Goal: Task Accomplishment & Management: Complete application form

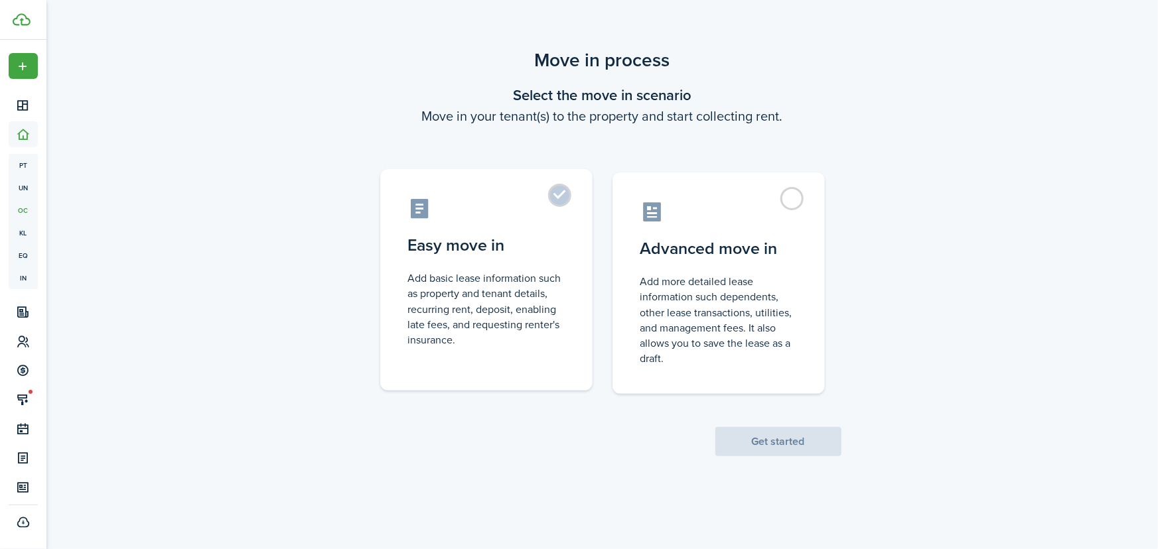
click at [562, 192] on label "Easy move in Add basic lease information such as property and tenant details, r…" at bounding box center [486, 280] width 212 height 222
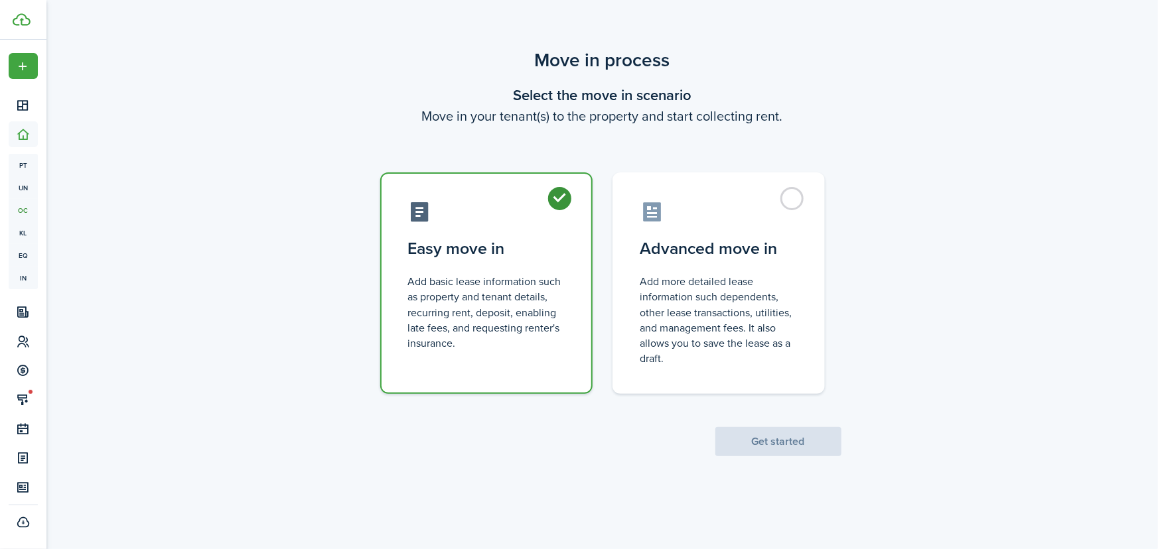
radio input "true"
click at [772, 437] on button "Get started" at bounding box center [778, 441] width 126 height 29
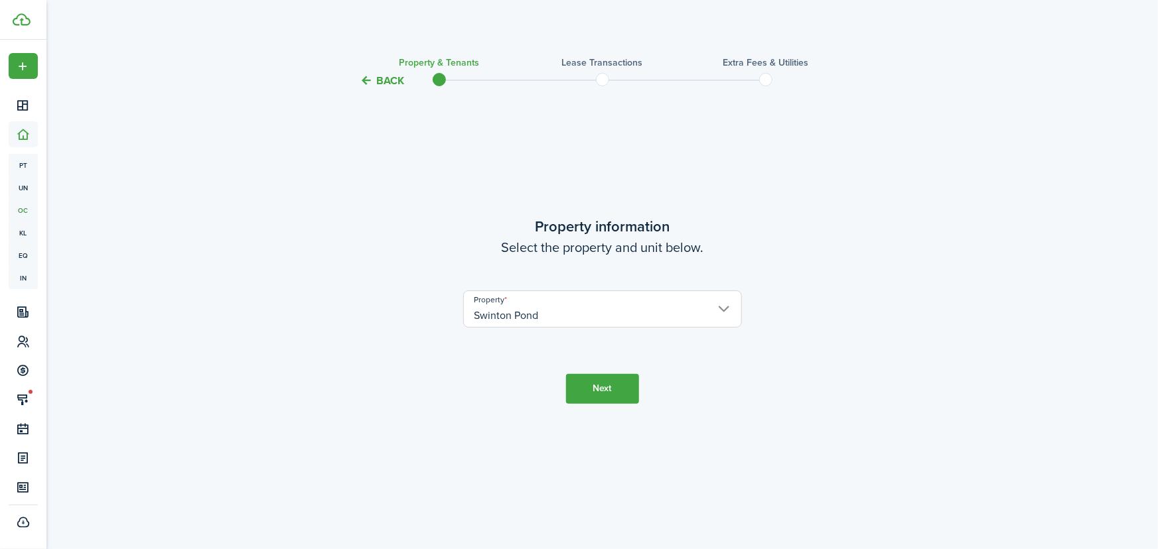
click at [595, 390] on button "Next" at bounding box center [602, 389] width 73 height 30
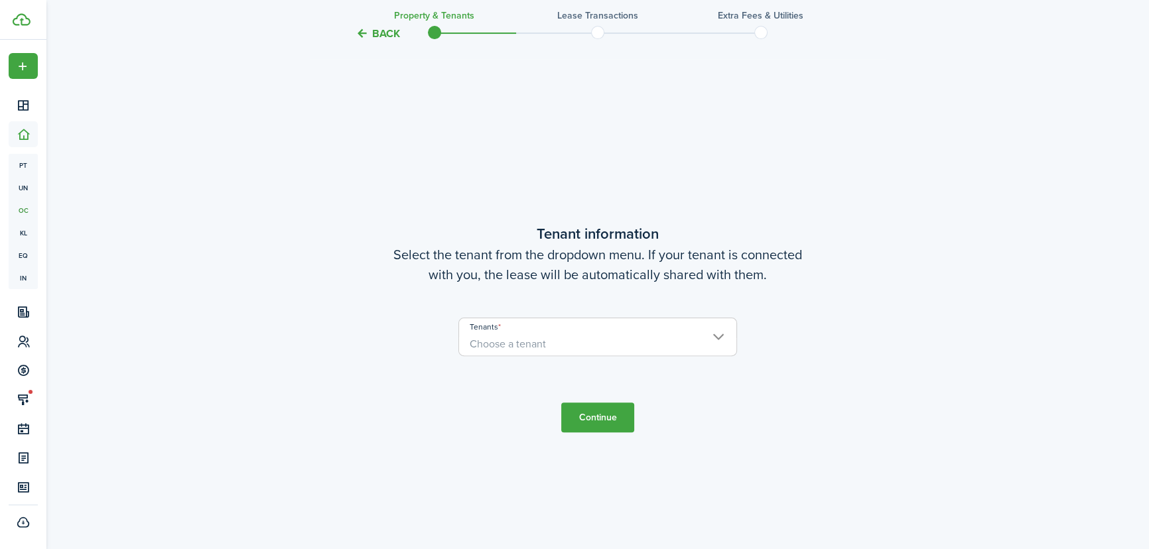
scroll to position [461, 0]
drag, startPoint x: 574, startPoint y: 348, endPoint x: 567, endPoint y: 350, distance: 7.4
click at [568, 350] on span "Choose a tenant" at bounding box center [597, 343] width 277 height 23
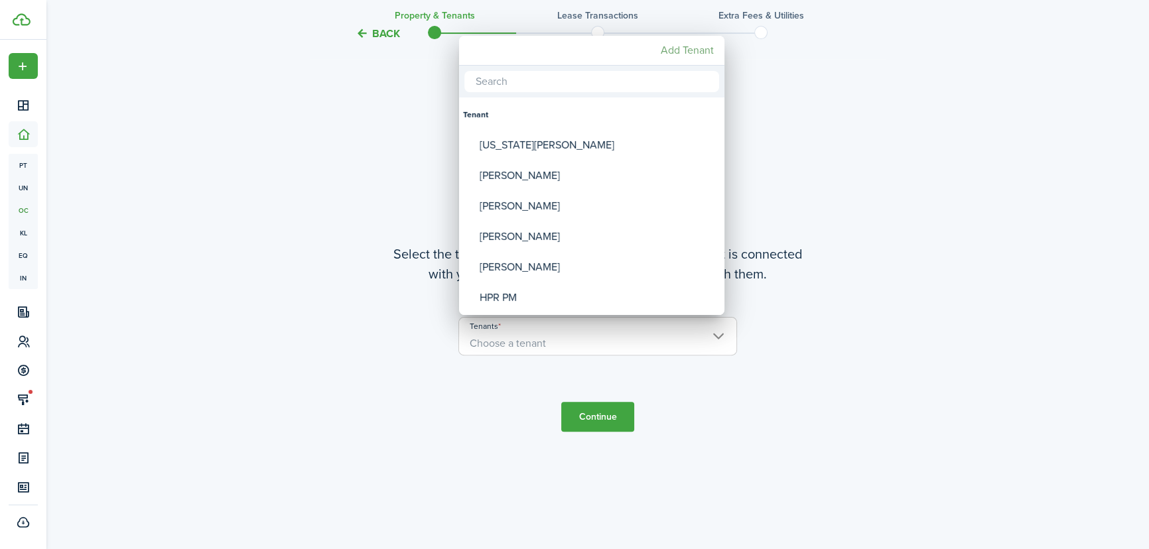
click at [693, 46] on mbsc-button "Add Tenant" at bounding box center [688, 50] width 64 height 24
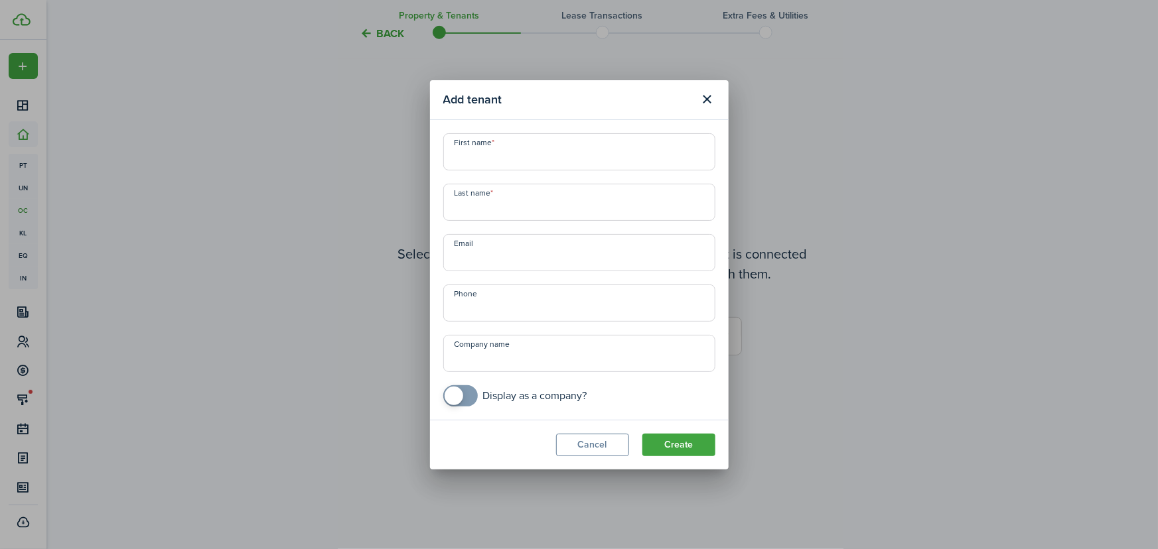
click at [522, 160] on input "First name" at bounding box center [579, 151] width 272 height 37
type input "Sharon"
click at [630, 208] on input "Last name" at bounding box center [579, 202] width 272 height 37
click at [509, 199] on input "Last name" at bounding box center [579, 202] width 272 height 37
type input "Marshall"
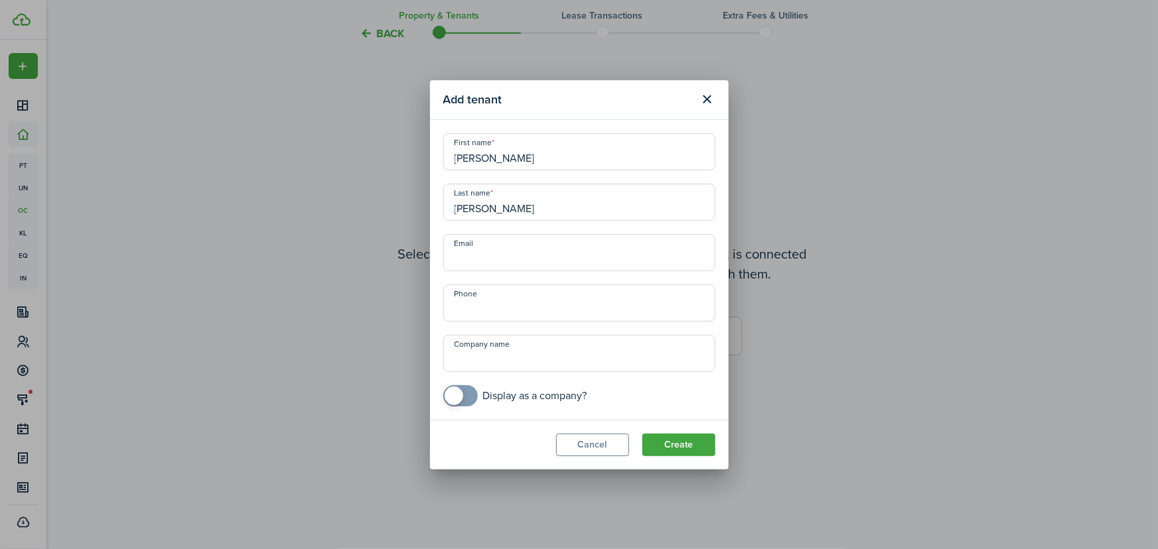
click at [511, 260] on input "Email" at bounding box center [579, 252] width 272 height 37
click at [520, 257] on input "Email" at bounding box center [579, 252] width 272 height 37
paste input "[EMAIL_ADDRESS][DOMAIN_NAME]"
type input "[EMAIL_ADDRESS][DOMAIN_NAME]"
click at [482, 303] on input "+1" at bounding box center [579, 303] width 272 height 37
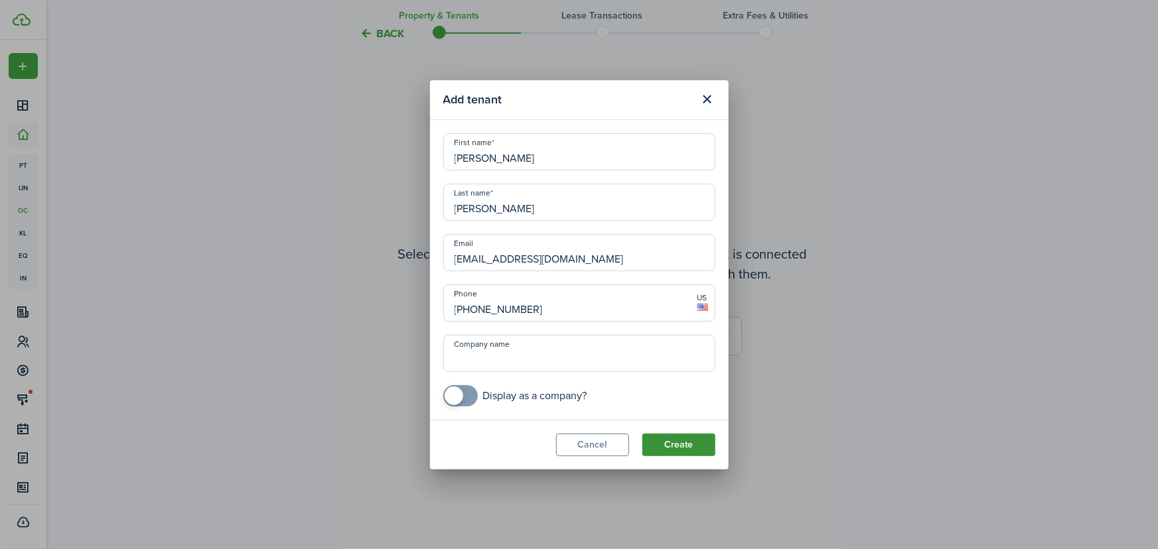
type input "+1 706-306-2346"
click at [671, 444] on button "Create" at bounding box center [678, 445] width 73 height 23
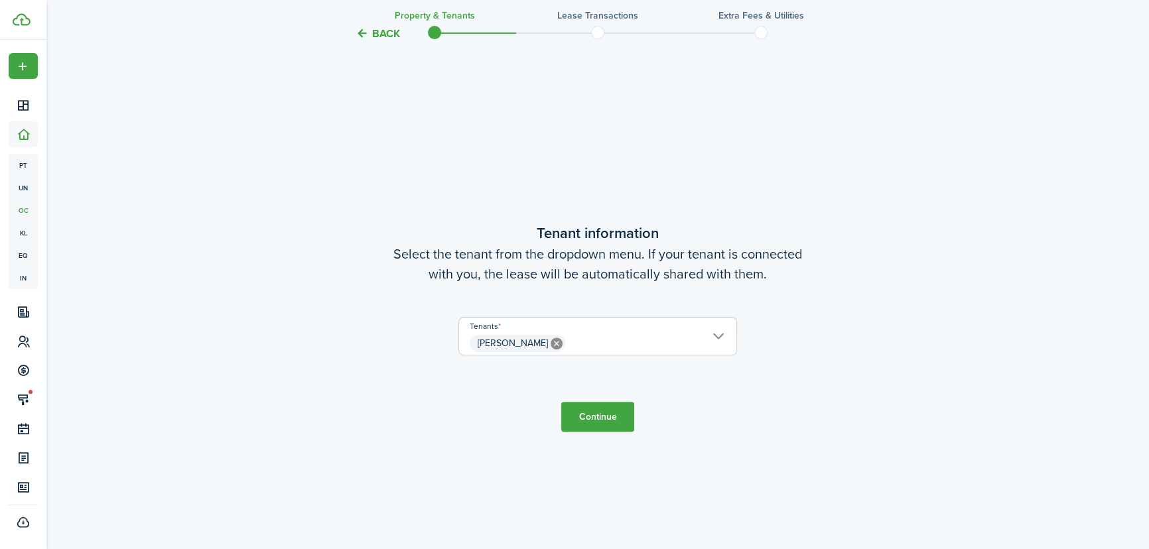
click at [672, 344] on span "[PERSON_NAME]" at bounding box center [597, 343] width 277 height 23
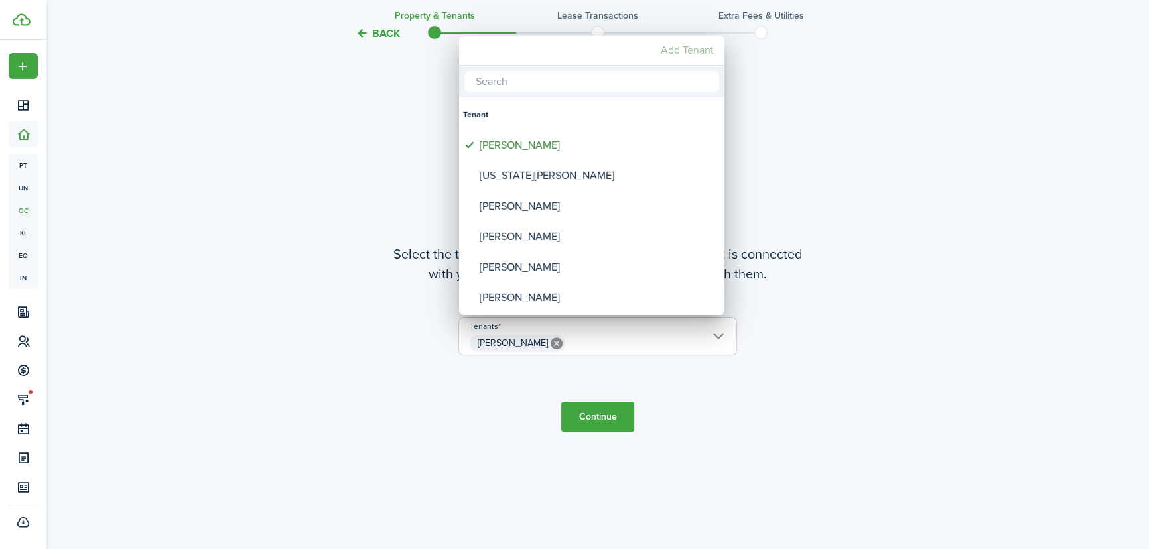
click at [695, 45] on mbsc-button "Add Tenant" at bounding box center [688, 50] width 64 height 24
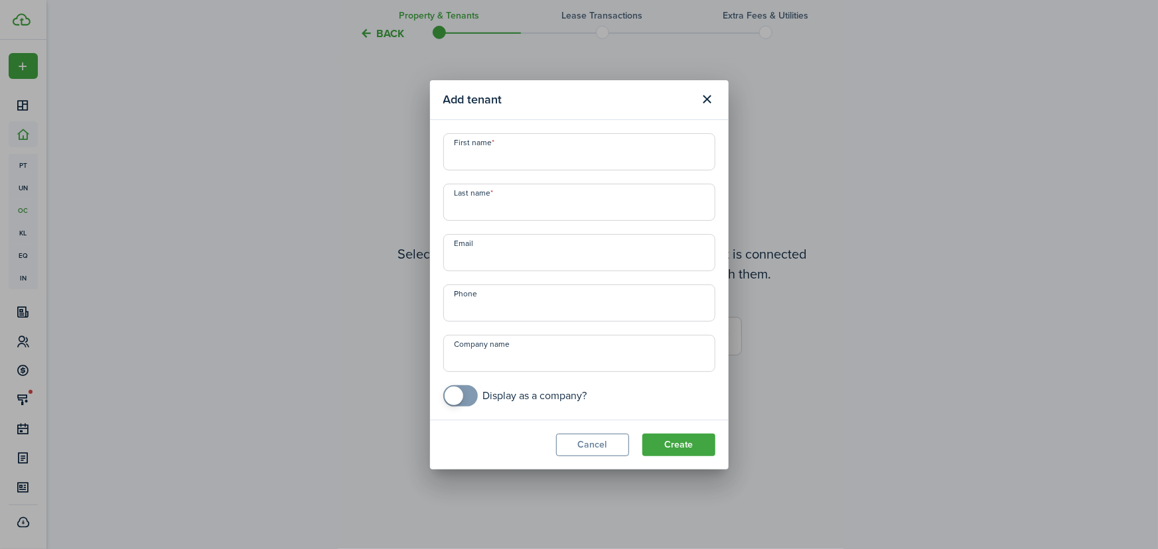
click at [547, 162] on input "First name" at bounding box center [579, 151] width 272 height 37
type input "Larry"
type input "Roseberry"
click at [529, 259] on input "Email" at bounding box center [579, 252] width 272 height 37
paste input "[PERSON_NAME][EMAIL_ADDRESS][PERSON_NAME][DOMAIN_NAME]"
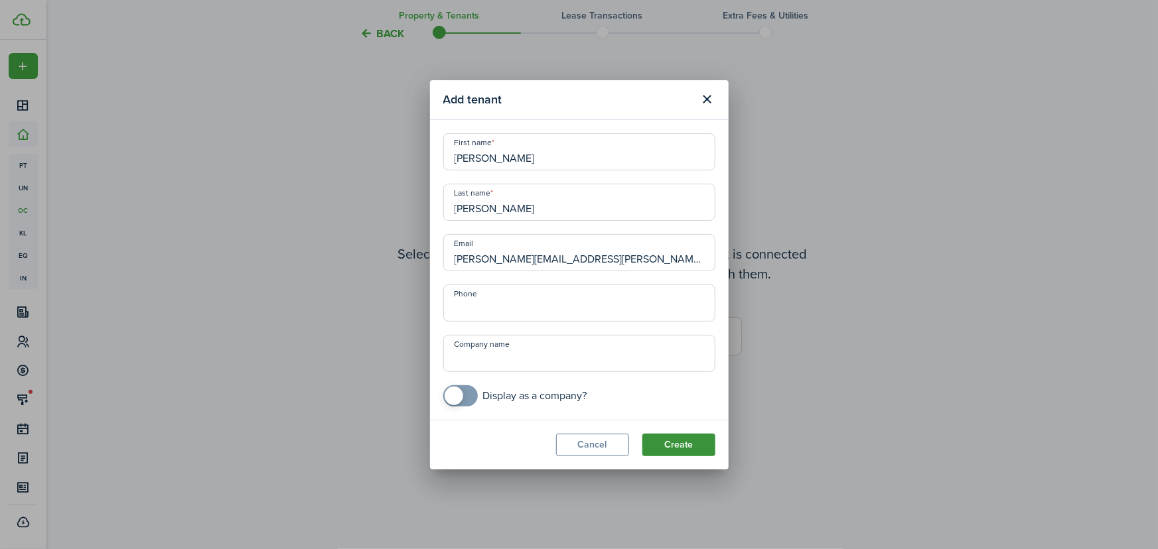
type input "[PERSON_NAME][EMAIL_ADDRESS][PERSON_NAME][DOMAIN_NAME]"
click at [684, 447] on button "Create" at bounding box center [678, 445] width 73 height 23
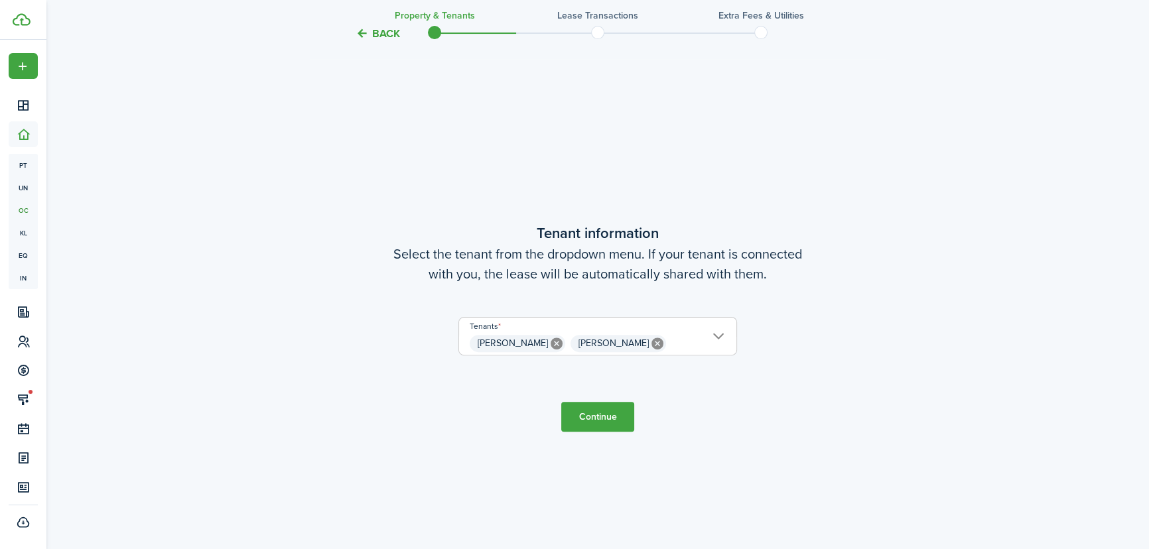
click at [601, 417] on button "Continue" at bounding box center [597, 417] width 73 height 30
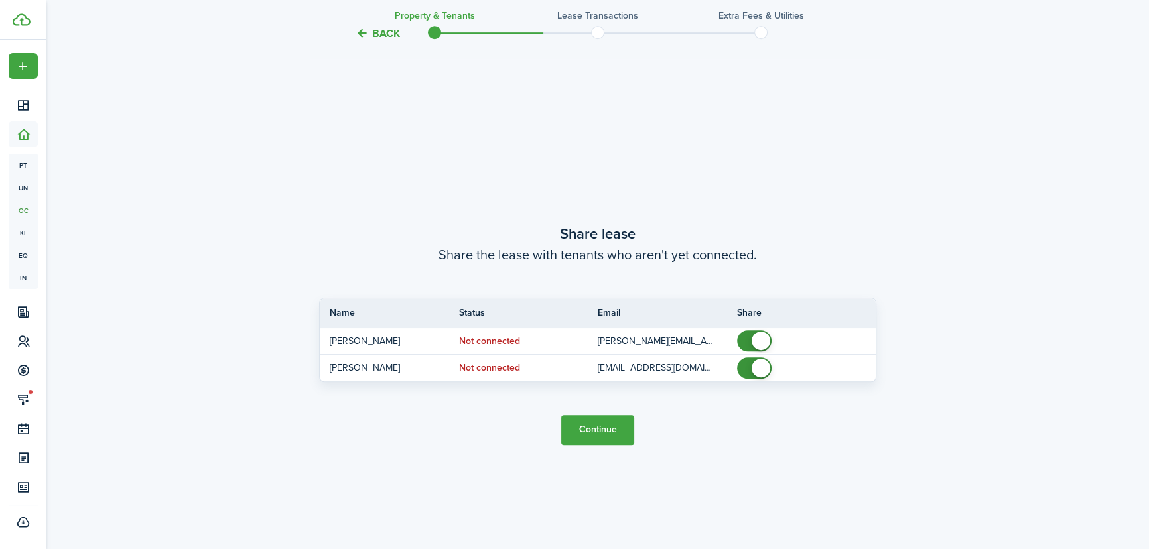
scroll to position [1010, 0]
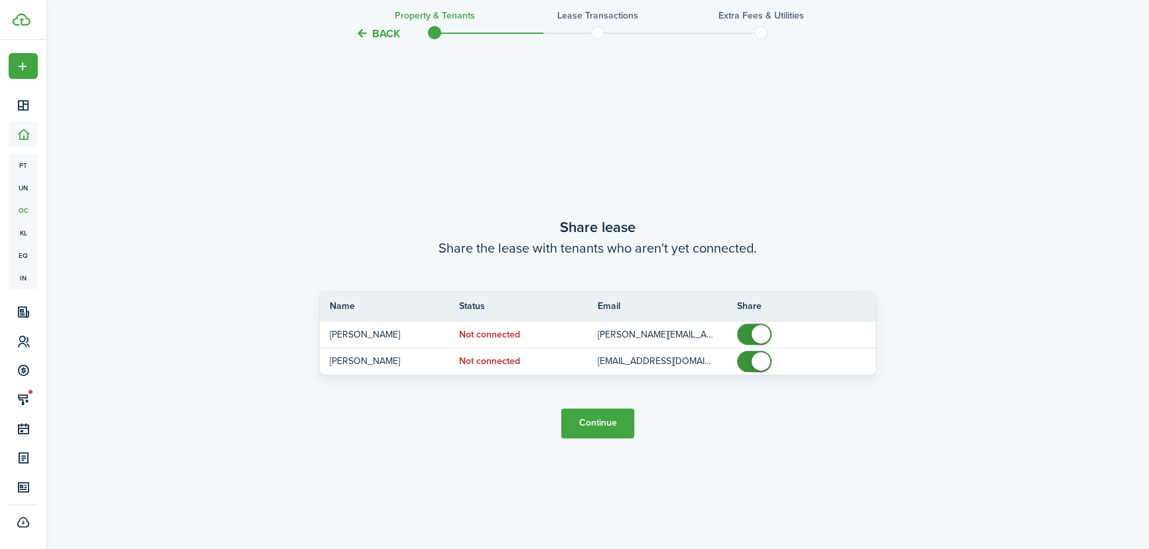
click at [599, 425] on button "Continue" at bounding box center [597, 424] width 73 height 30
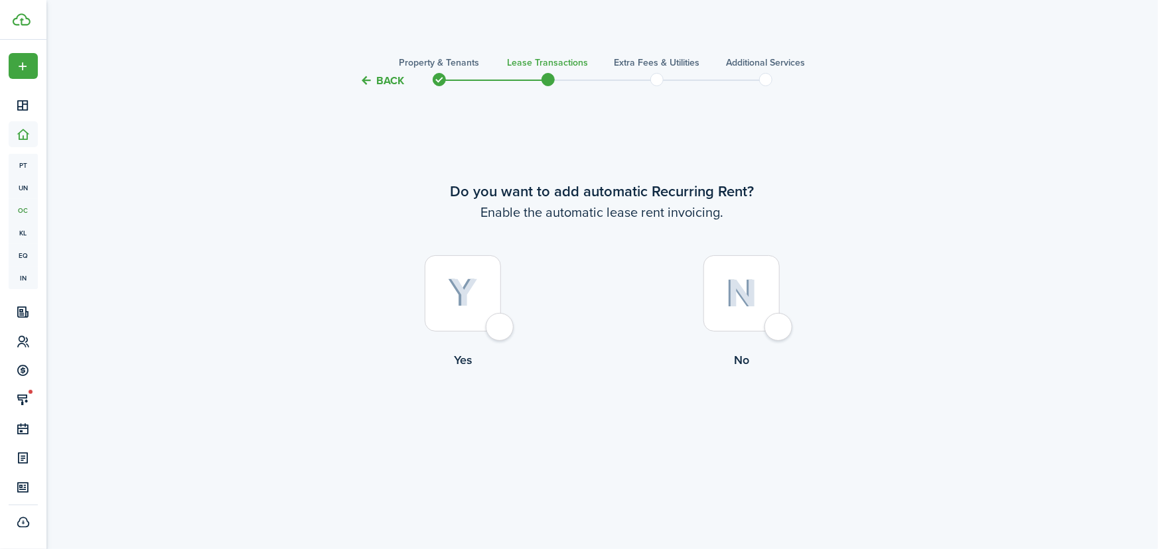
click at [500, 328] on div at bounding box center [463, 293] width 76 height 76
radio input "true"
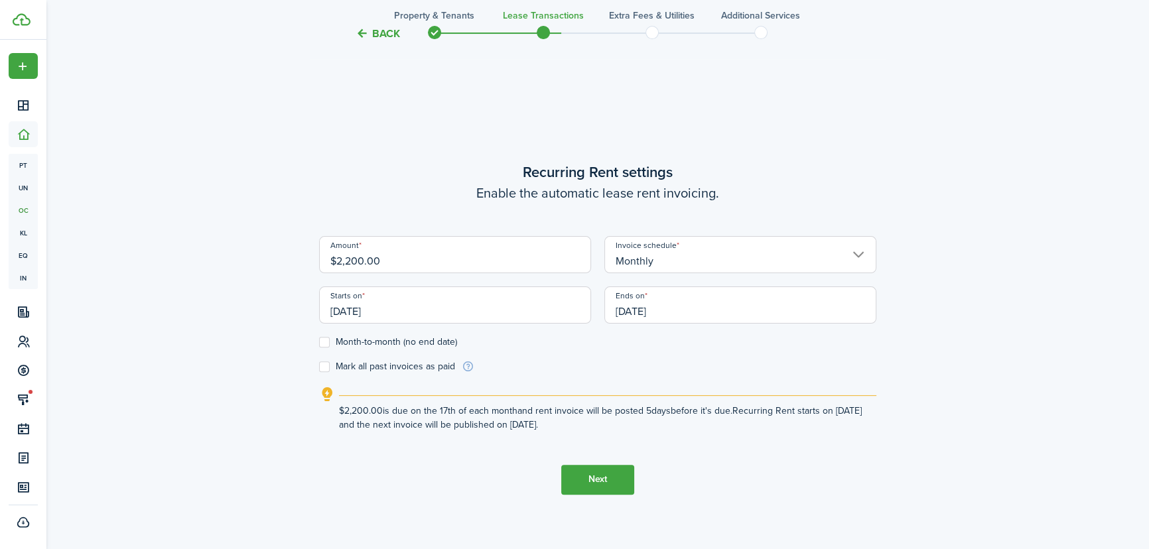
scroll to position [461, 0]
click at [358, 313] on input "[DATE]" at bounding box center [455, 304] width 272 height 37
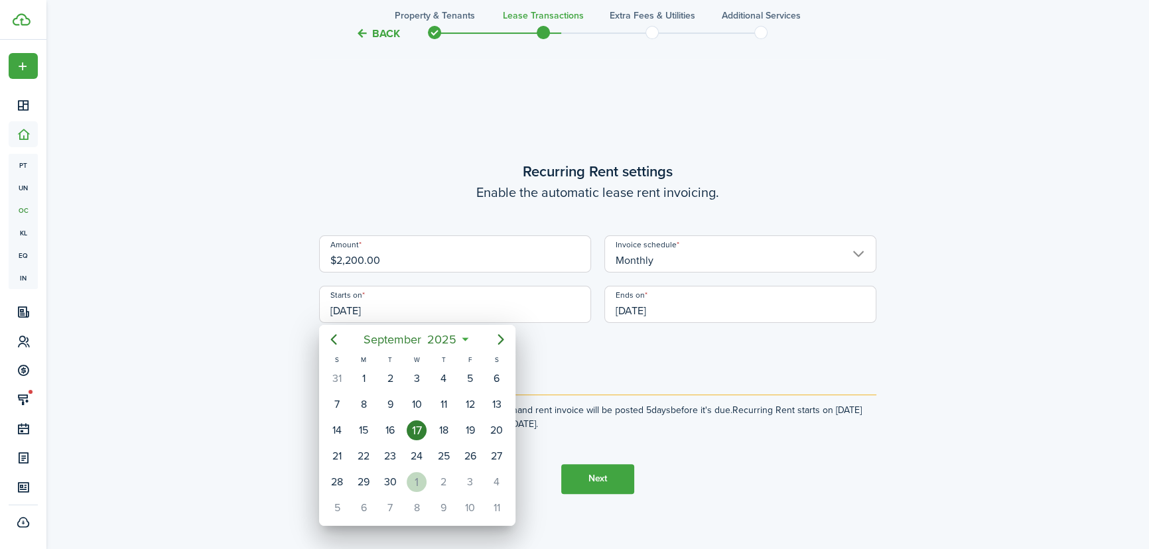
click at [419, 479] on div "1" at bounding box center [417, 483] width 20 height 20
type input "[DATE]"
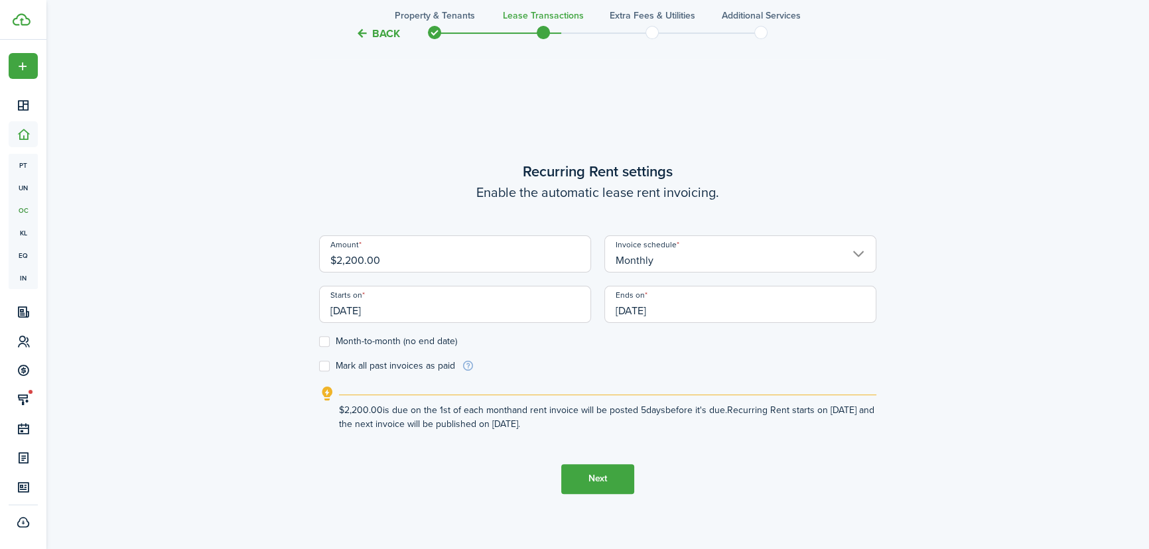
scroll to position [0, 0]
click at [680, 307] on input "[DATE]" at bounding box center [741, 304] width 272 height 37
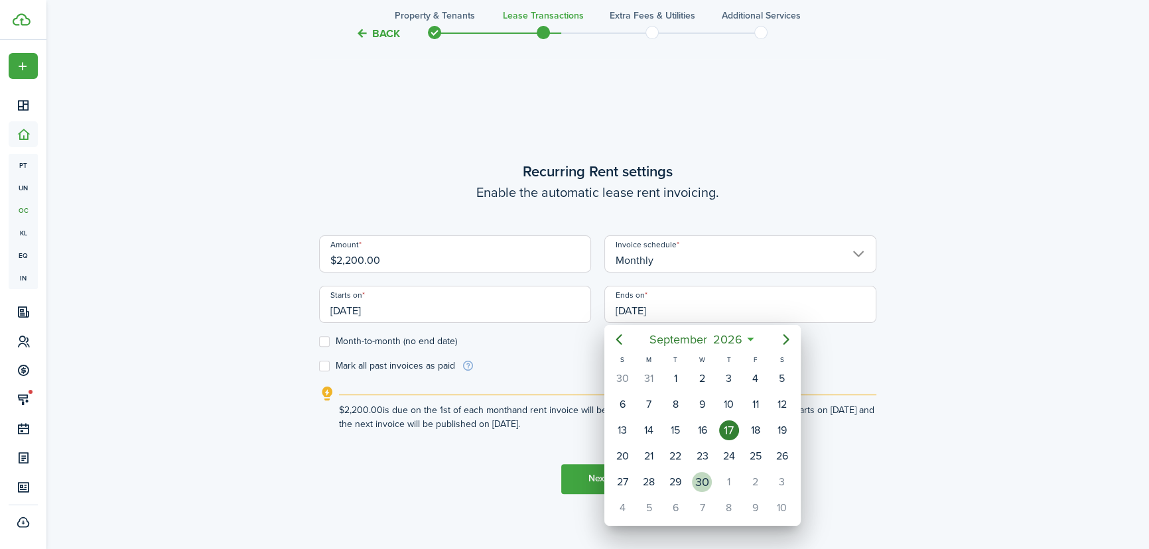
click at [705, 483] on div "30" at bounding box center [702, 483] width 20 height 20
type input "[DATE]"
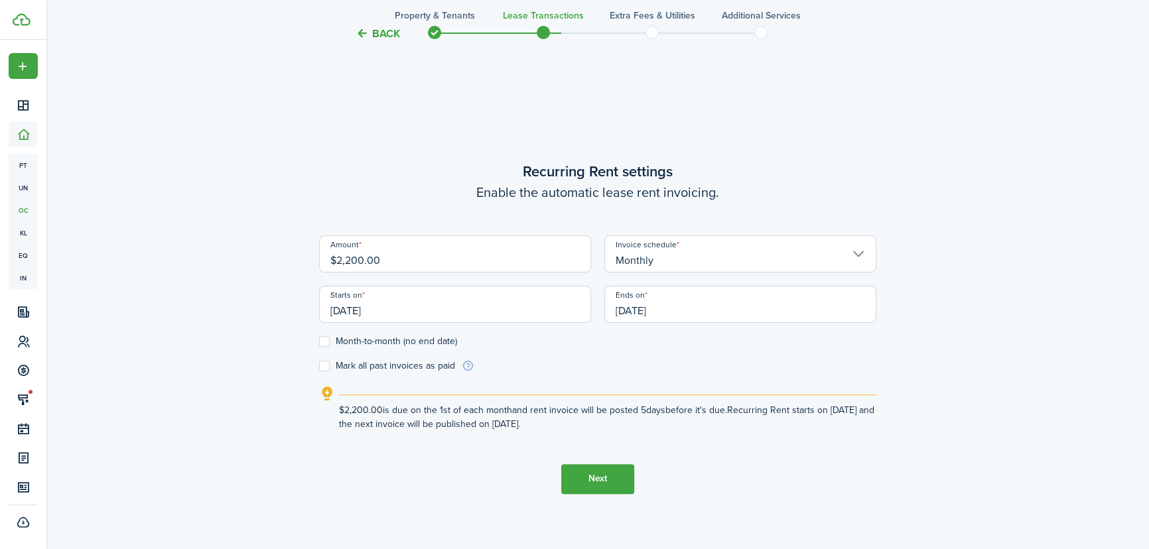
click at [609, 484] on button "Next" at bounding box center [597, 480] width 73 height 30
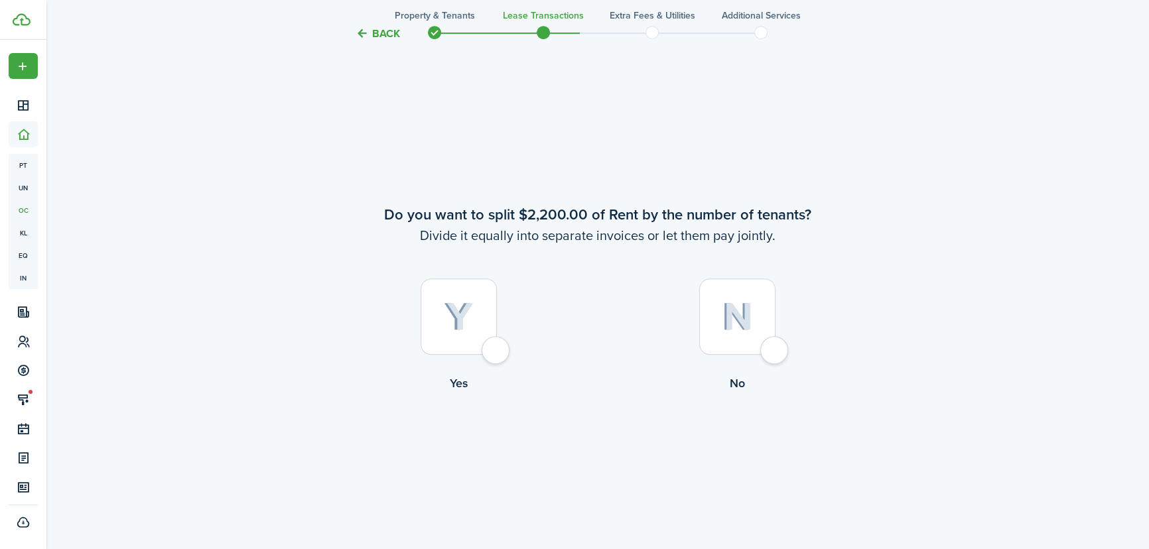
scroll to position [1010, 0]
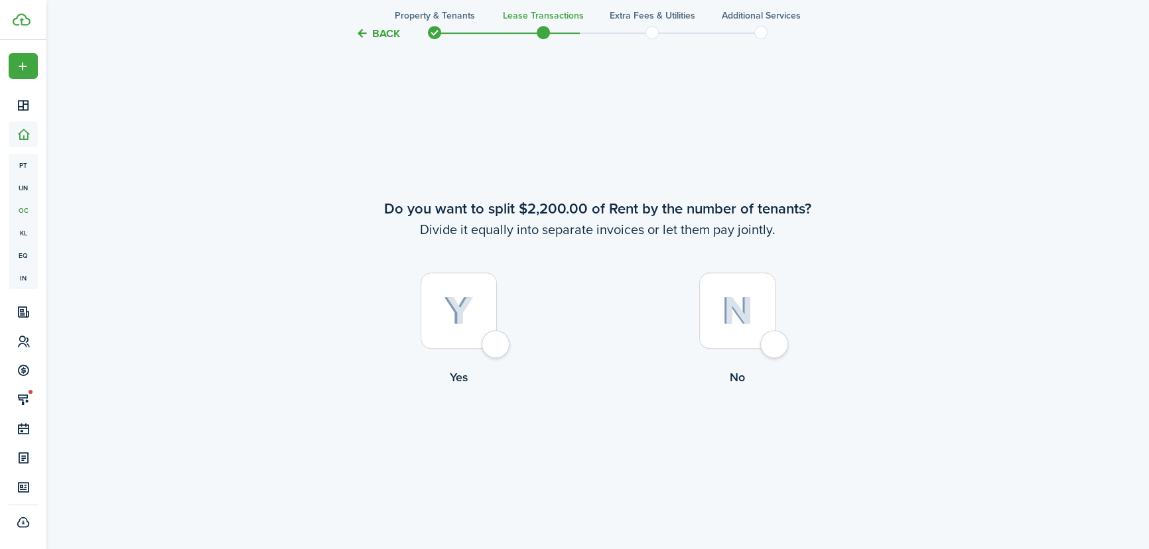
click at [771, 346] on div at bounding box center [737, 311] width 76 height 76
radio input "true"
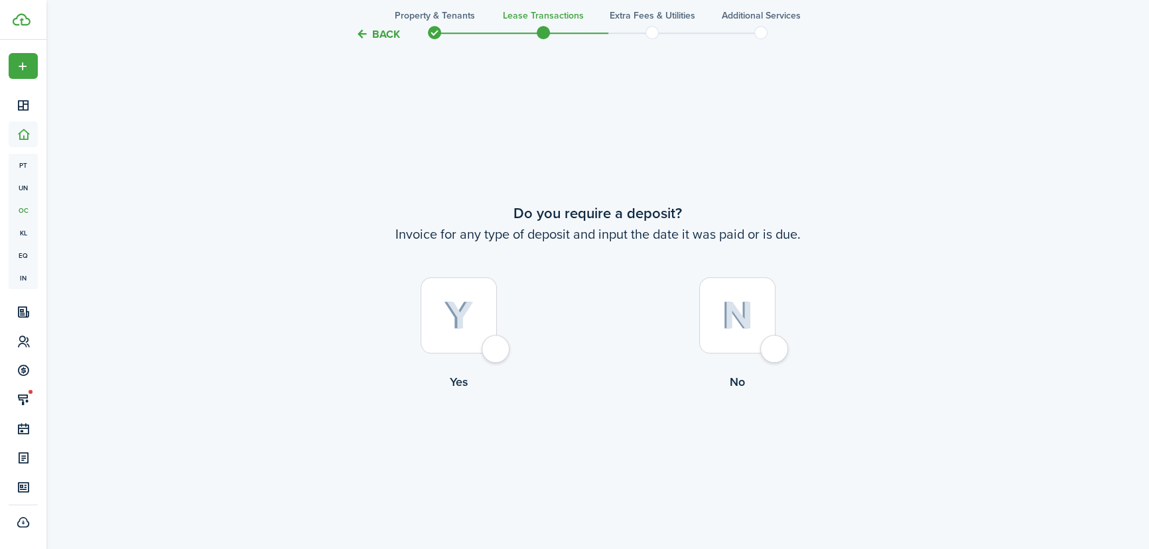
scroll to position [1560, 0]
click at [490, 346] on div at bounding box center [459, 311] width 76 height 76
radio input "true"
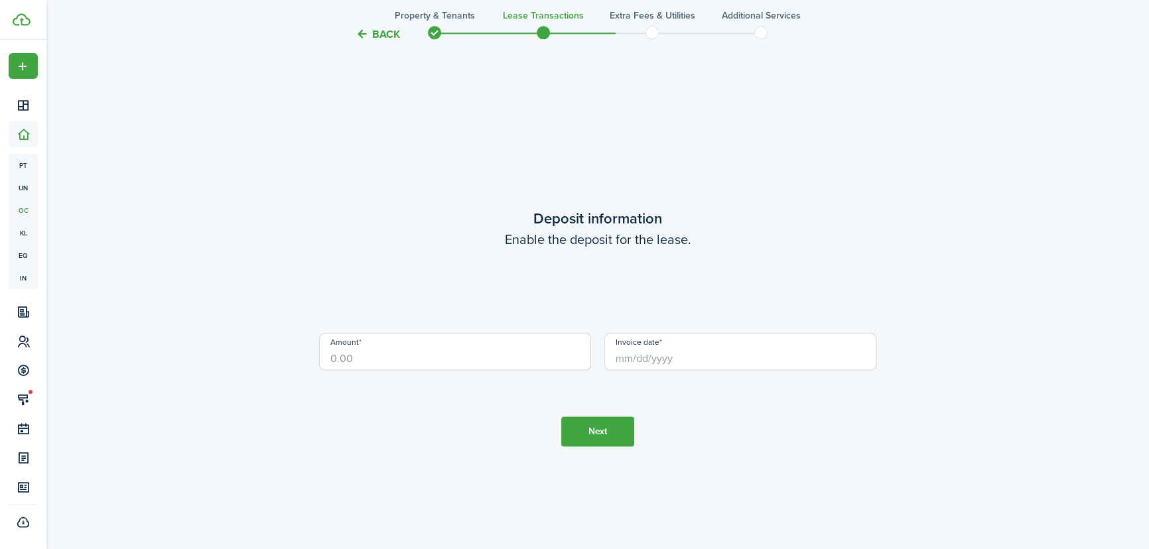
scroll to position [2110, 0]
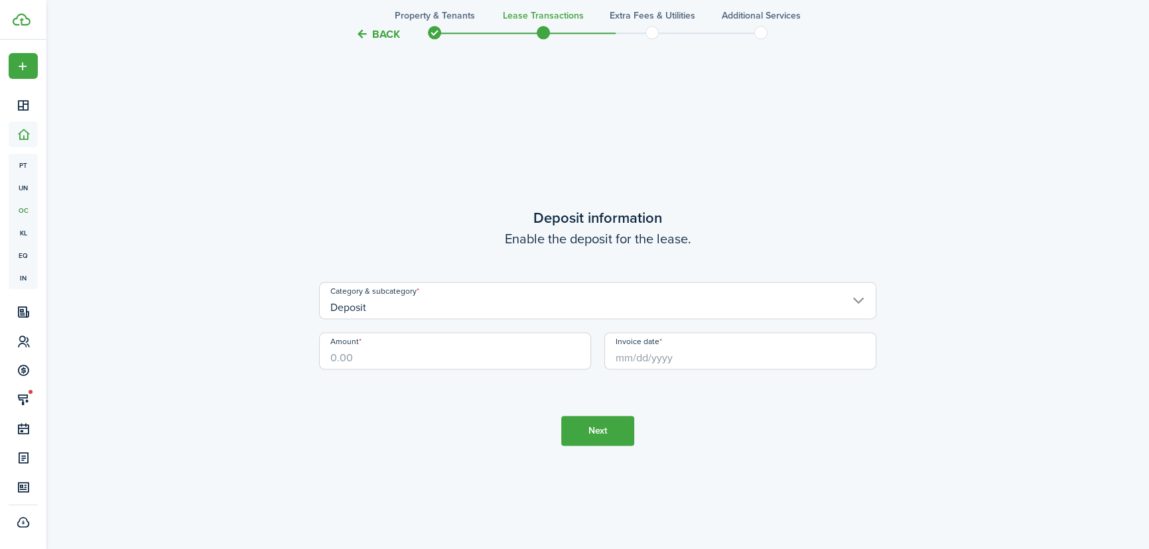
click at [409, 357] on input "Amount" at bounding box center [455, 350] width 272 height 37
click at [669, 363] on input "Invoice date" at bounding box center [741, 350] width 272 height 37
type input "$2,200.00"
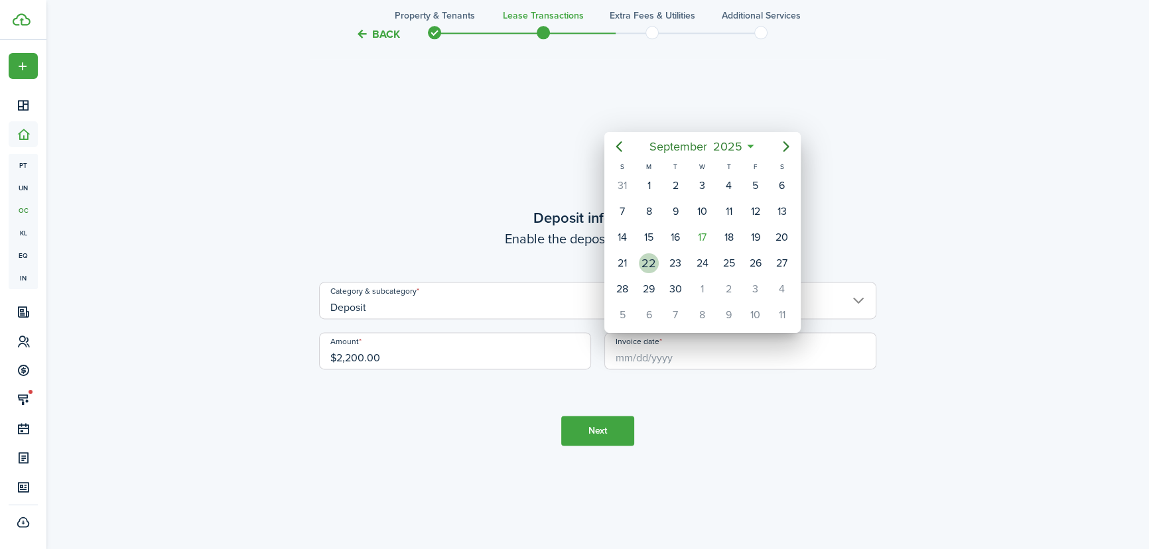
click at [643, 261] on div "22" at bounding box center [649, 264] width 20 height 20
type input "09/22/2025"
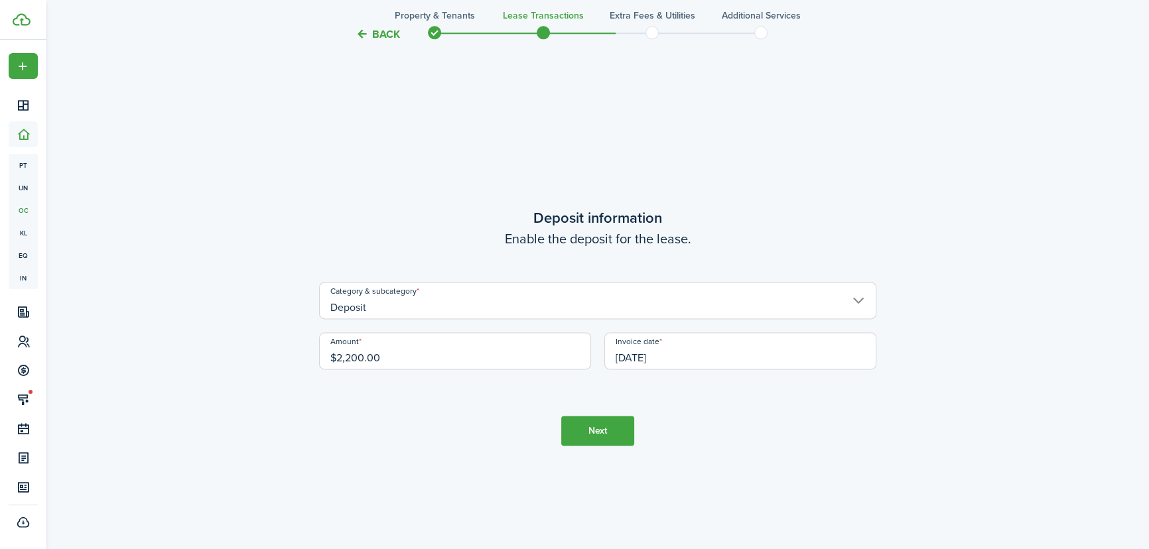
click at [593, 433] on button "Next" at bounding box center [597, 431] width 73 height 30
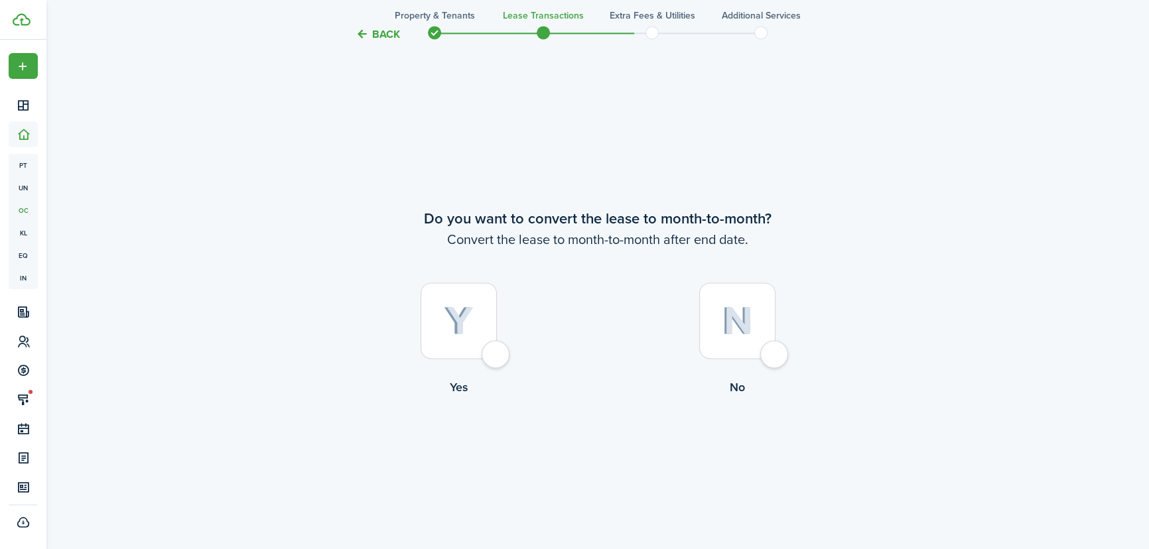
scroll to position [2659, 0]
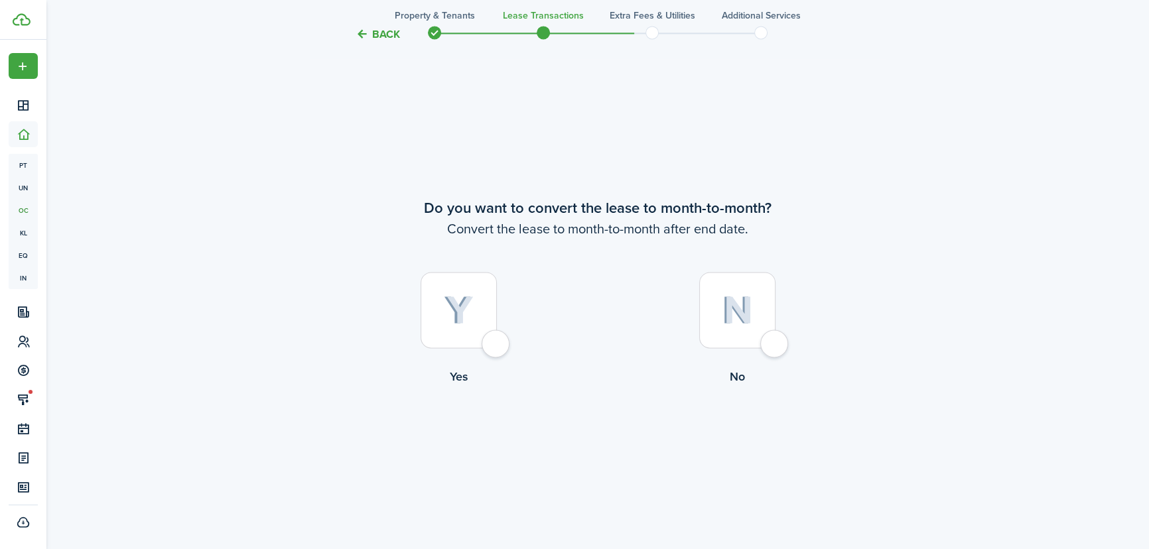
click at [774, 348] on div at bounding box center [737, 310] width 76 height 76
radio input "true"
click at [605, 443] on button "Continue" at bounding box center [597, 441] width 73 height 30
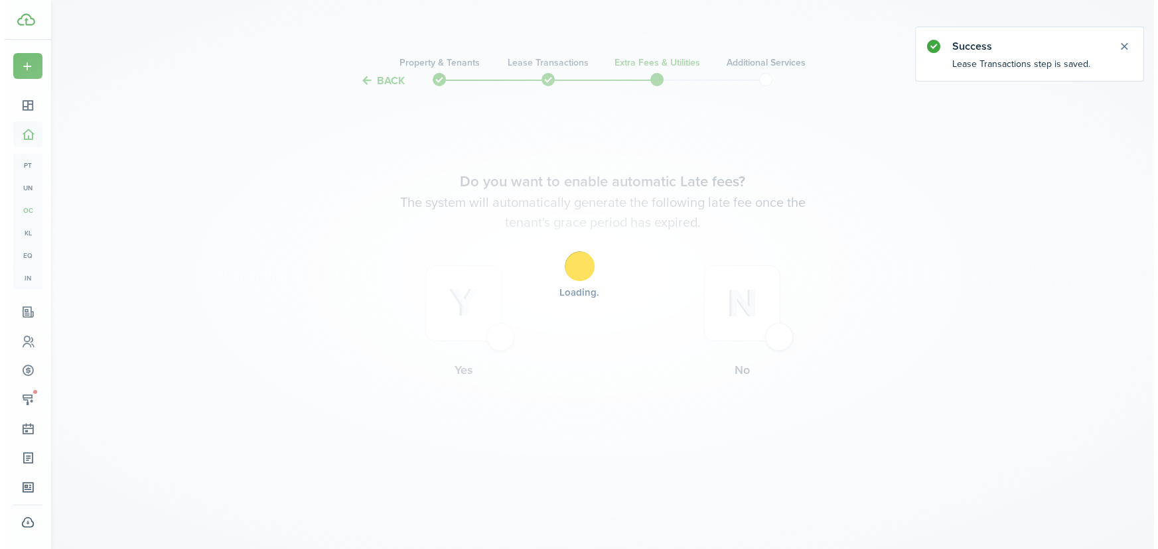
scroll to position [0, 0]
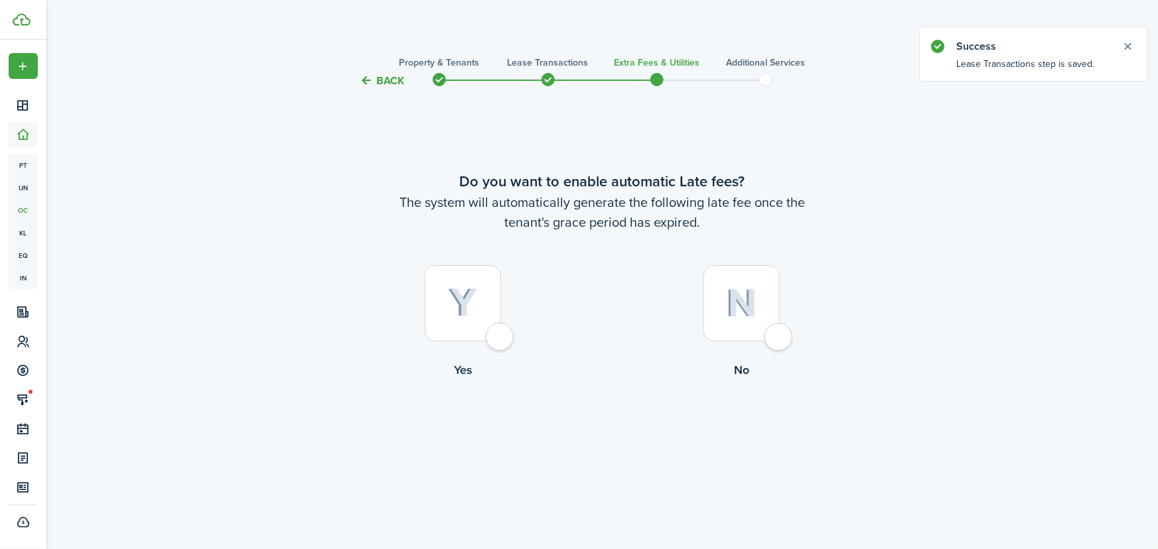
click at [498, 338] on div at bounding box center [463, 303] width 76 height 76
radio input "true"
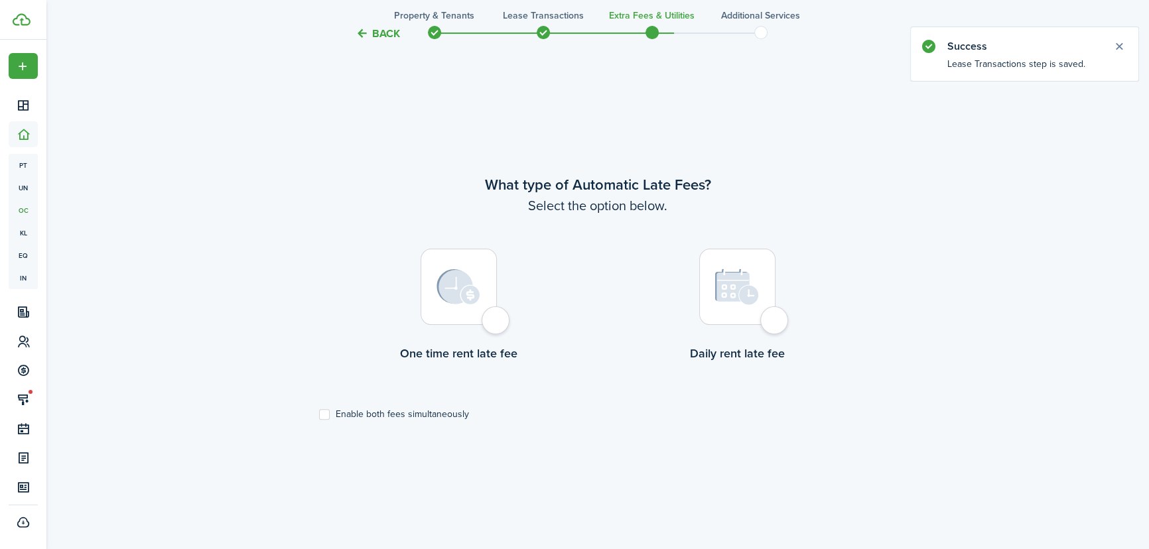
scroll to position [461, 0]
click at [493, 321] on div at bounding box center [459, 286] width 76 height 76
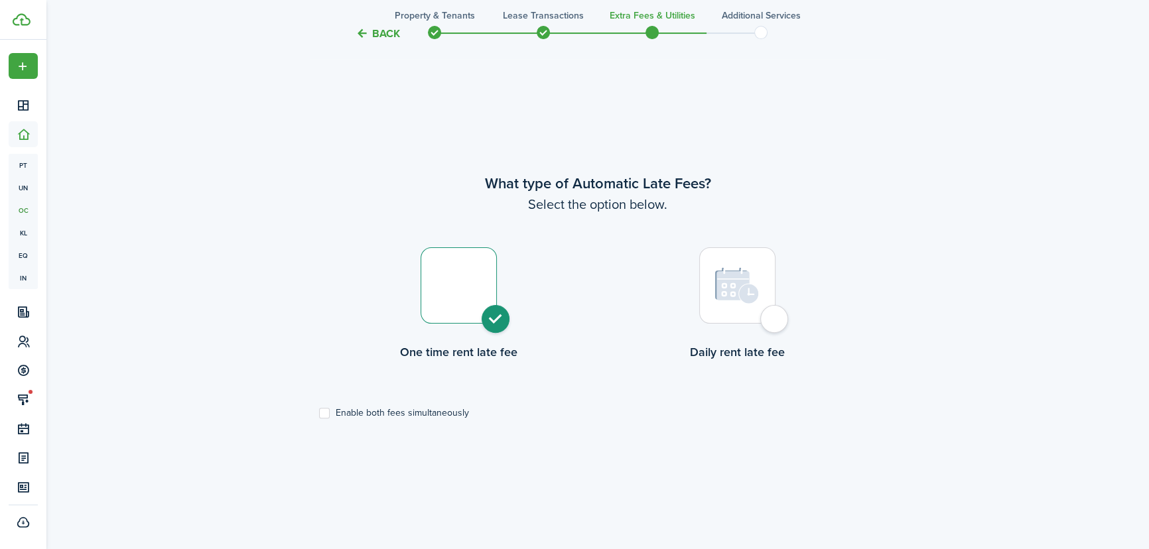
radio input "true"
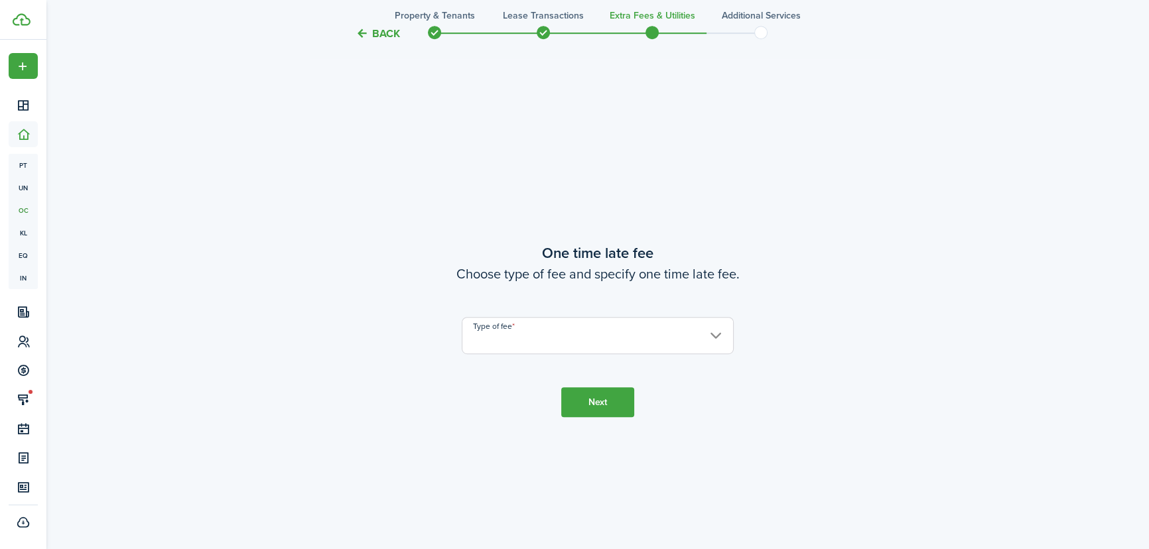
scroll to position [1010, 0]
click at [541, 340] on input "Type of fee" at bounding box center [598, 333] width 272 height 37
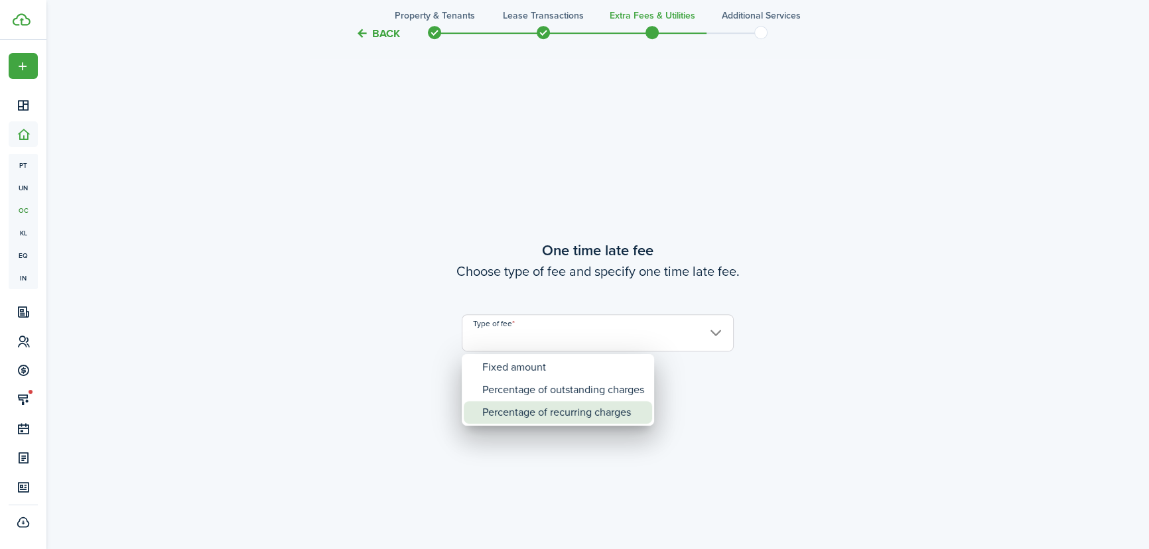
click at [512, 417] on div "Percentage of recurring charges" at bounding box center [563, 412] width 162 height 23
type input "Percentage of recurring charges"
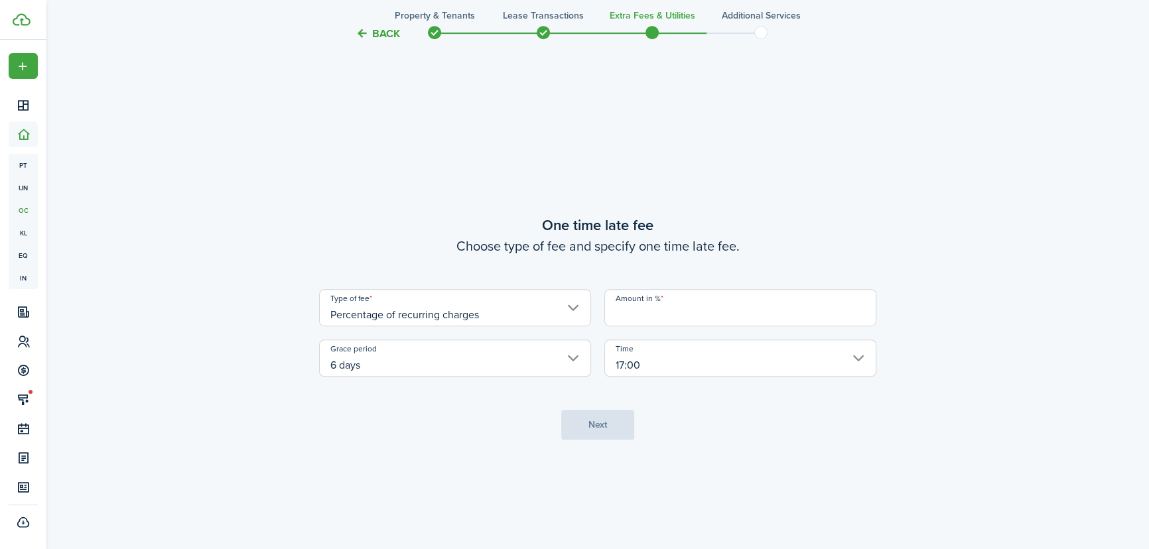
click at [684, 323] on input "Amount in %" at bounding box center [741, 307] width 272 height 37
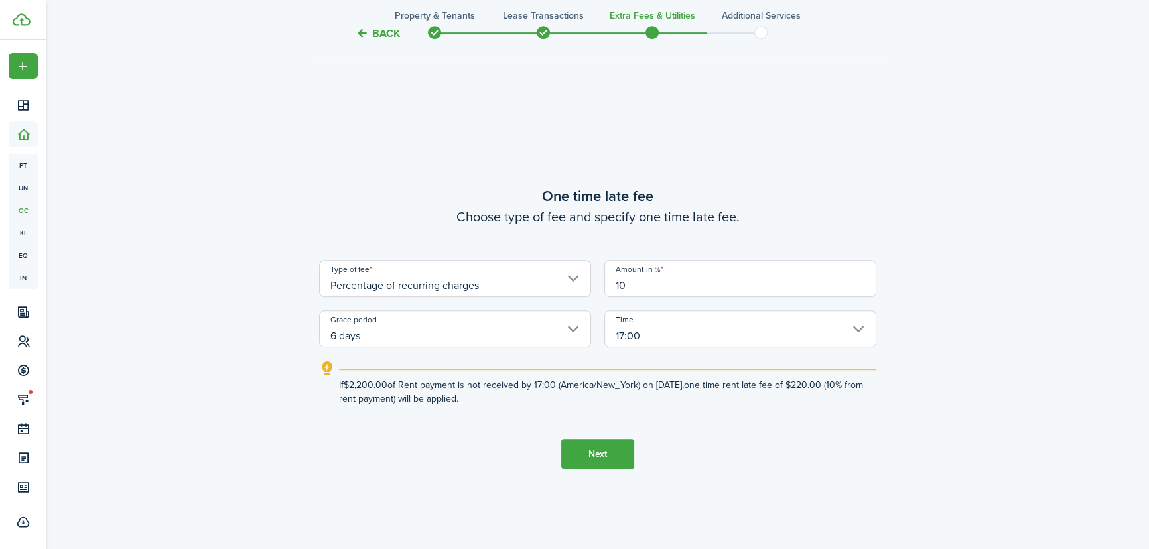
click at [860, 326] on input "17:00" at bounding box center [741, 329] width 272 height 37
type input "10"
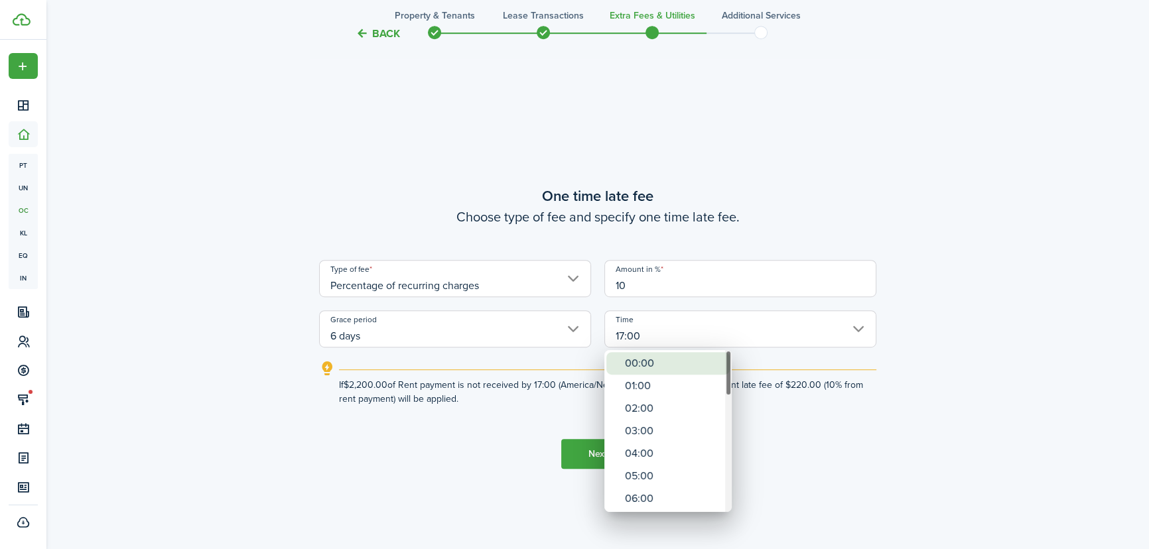
click at [642, 356] on div "00:00" at bounding box center [673, 363] width 97 height 23
type input "00:00"
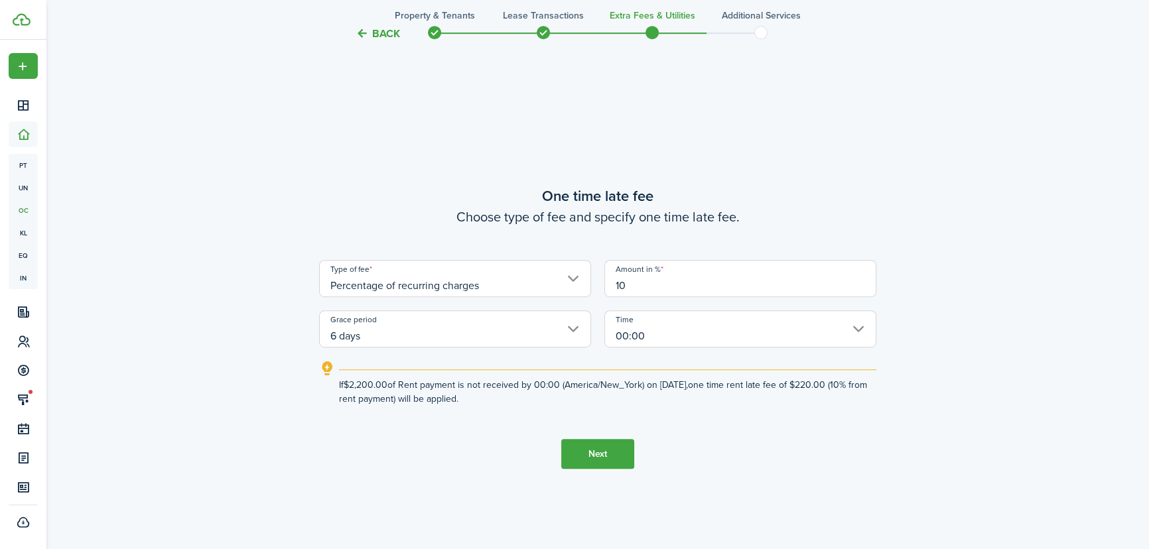
click at [590, 456] on button "Next" at bounding box center [597, 454] width 73 height 30
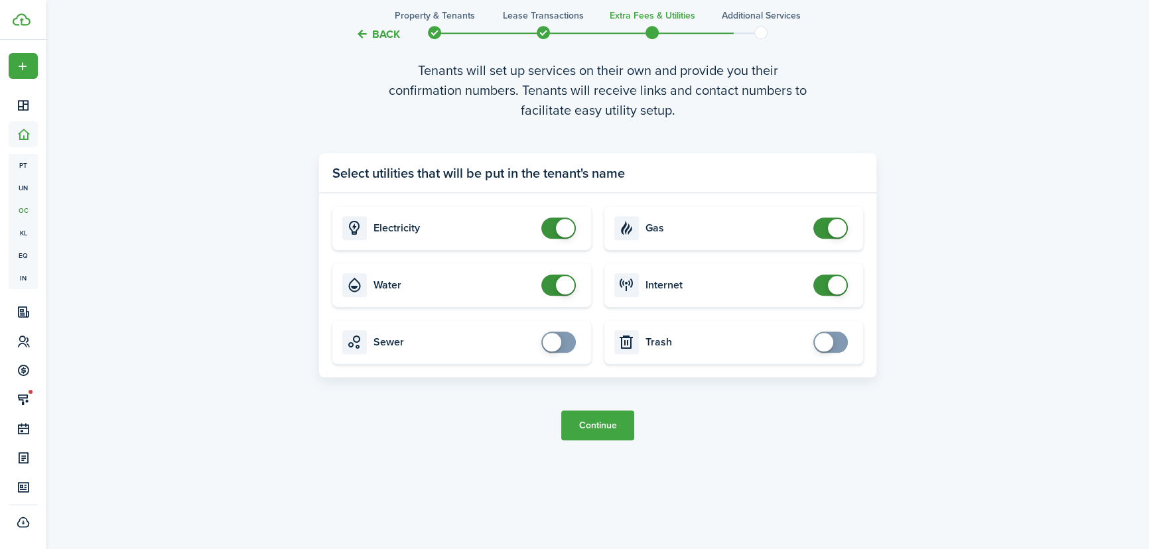
scroll to position [1648, 0]
click at [599, 424] on button "Continue" at bounding box center [597, 424] width 73 height 30
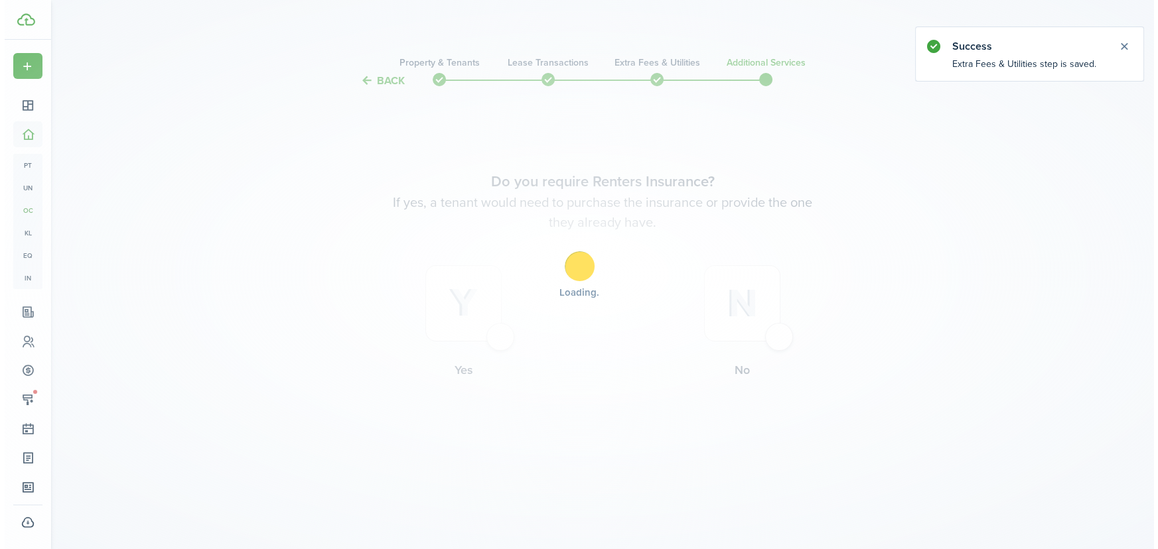
scroll to position [0, 0]
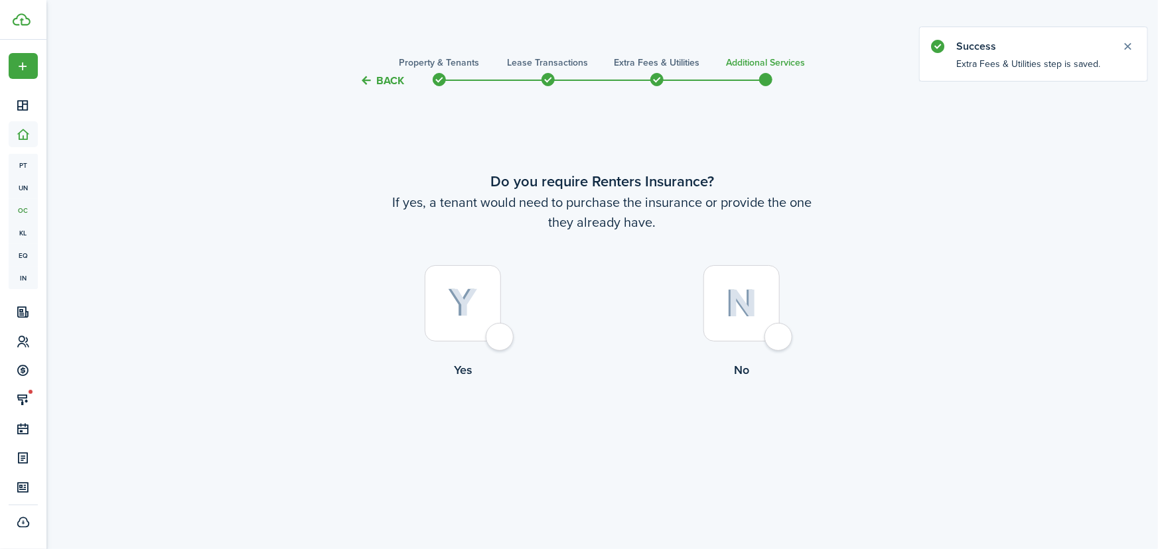
click at [499, 342] on div at bounding box center [463, 303] width 76 height 76
radio input "true"
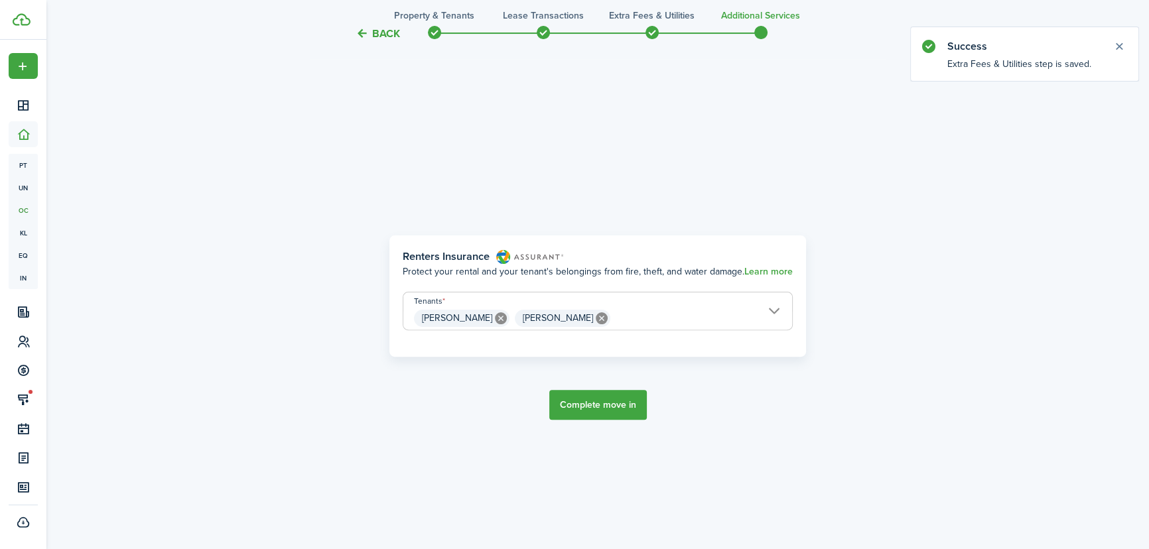
scroll to position [461, 0]
click at [593, 410] on button "Complete move in" at bounding box center [598, 405] width 98 height 30
click at [597, 399] on button "Complete move in" at bounding box center [598, 405] width 98 height 30
click at [599, 403] on button "Complete move in" at bounding box center [598, 405] width 98 height 30
click at [777, 307] on span "Larry Roseberry Sharon Marshall" at bounding box center [597, 318] width 389 height 23
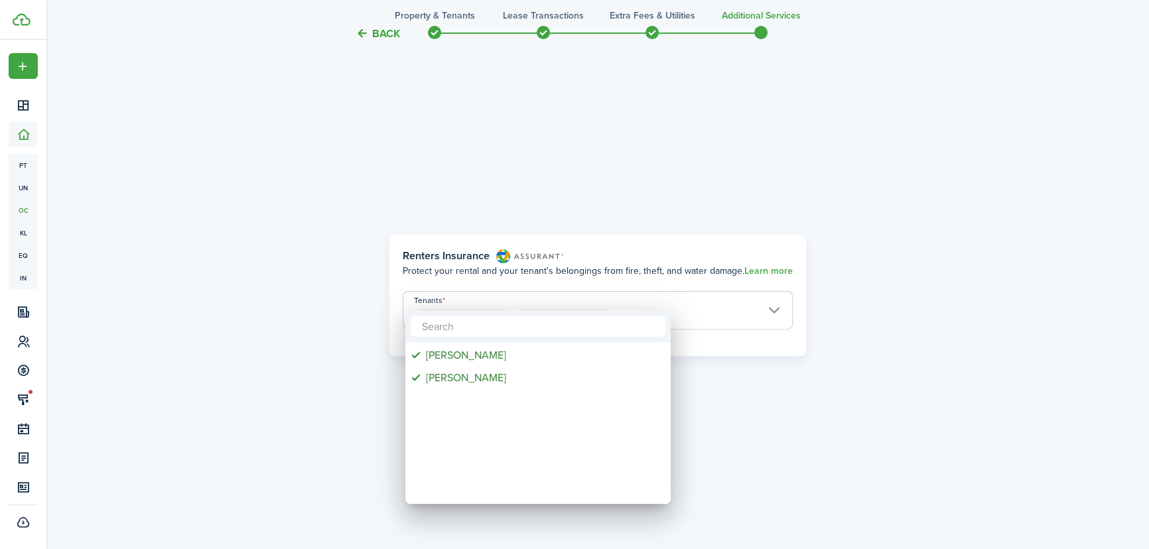
click at [885, 408] on div at bounding box center [575, 275] width 1362 height 762
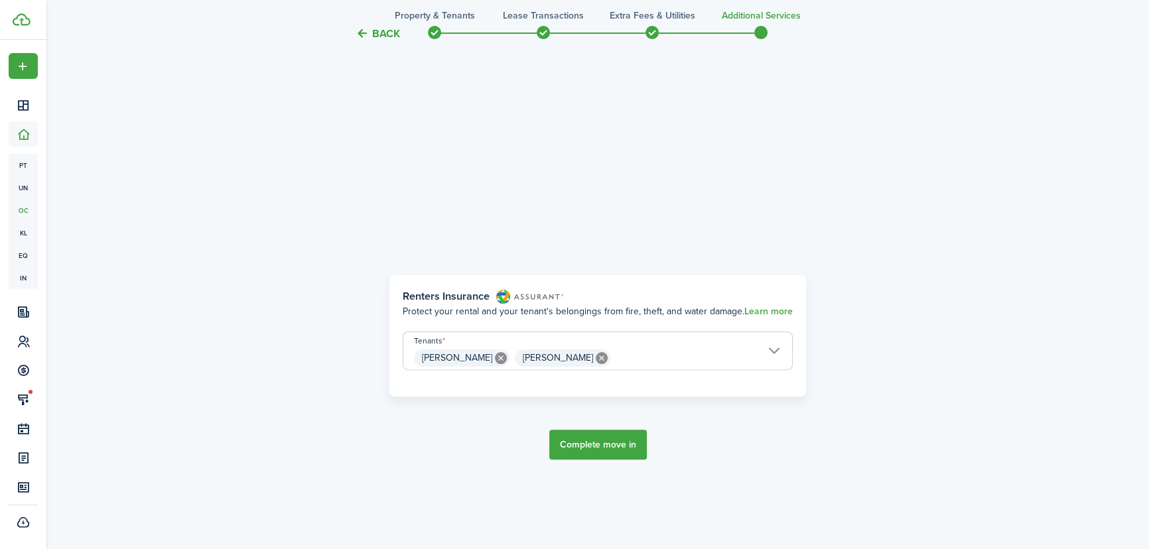
scroll to position [543, 0]
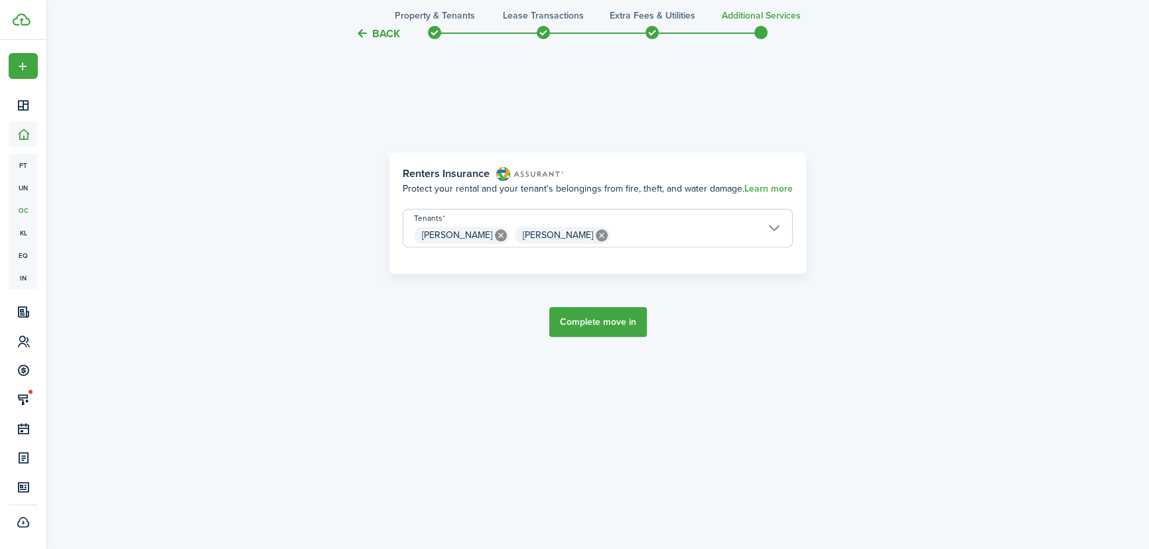
click at [597, 317] on button "Complete move in" at bounding box center [598, 322] width 98 height 30
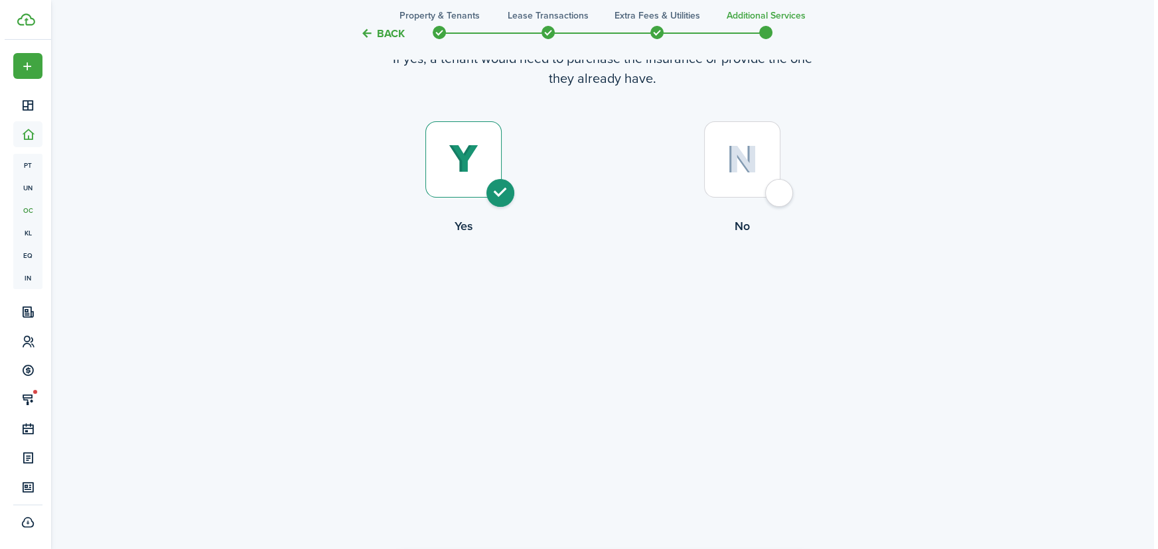
scroll to position [0, 0]
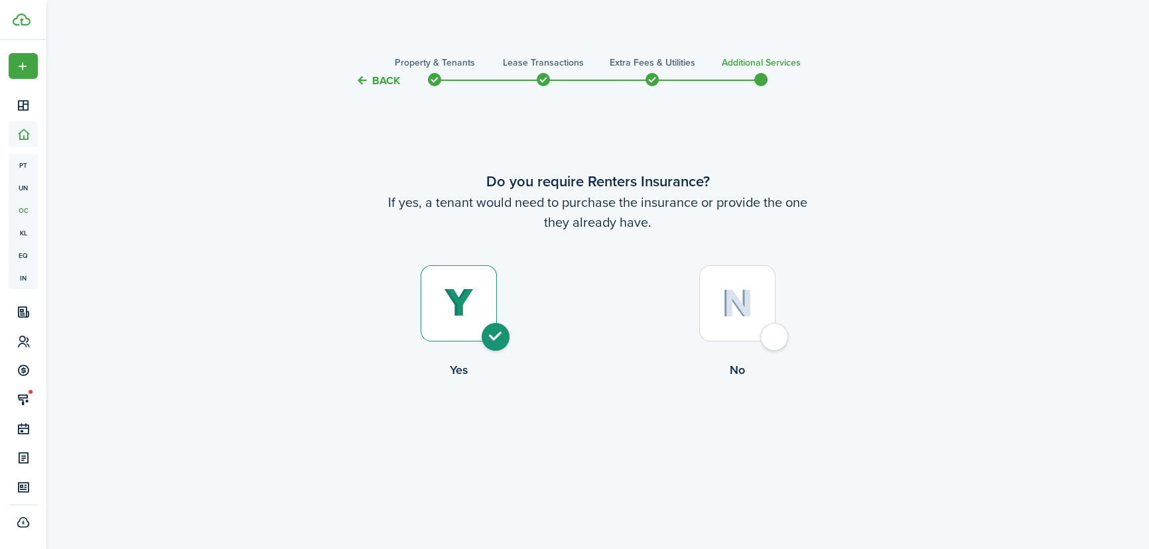
click at [368, 78] on button "Back" at bounding box center [378, 81] width 44 height 14
click at [382, 78] on button "Back" at bounding box center [382, 81] width 44 height 14
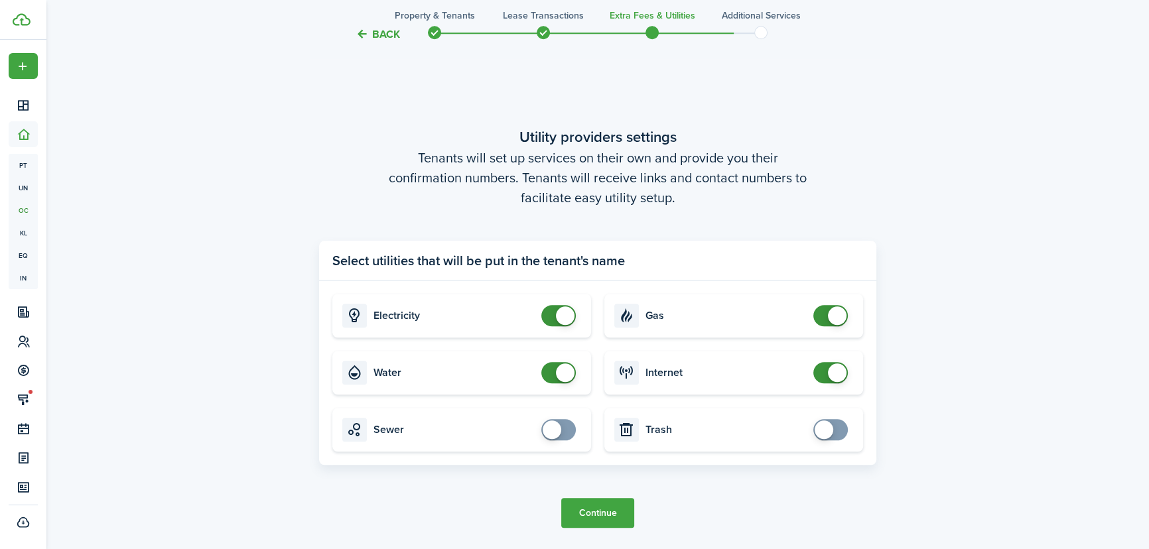
checkbox input "true"
click at [557, 428] on span at bounding box center [552, 430] width 19 height 19
checkbox input "true"
click at [823, 429] on span at bounding box center [824, 430] width 19 height 19
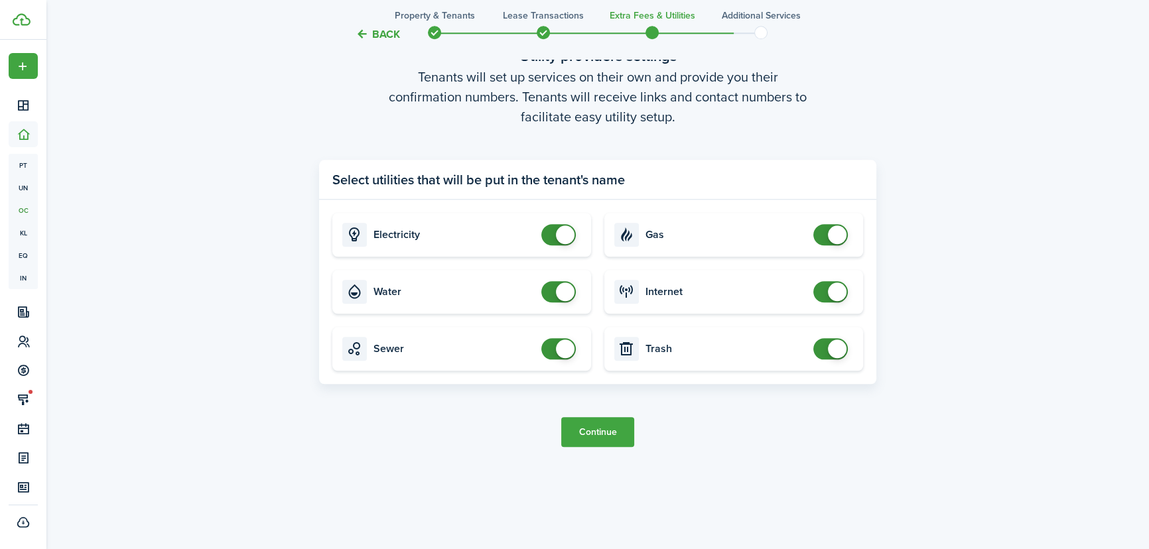
scroll to position [1648, 0]
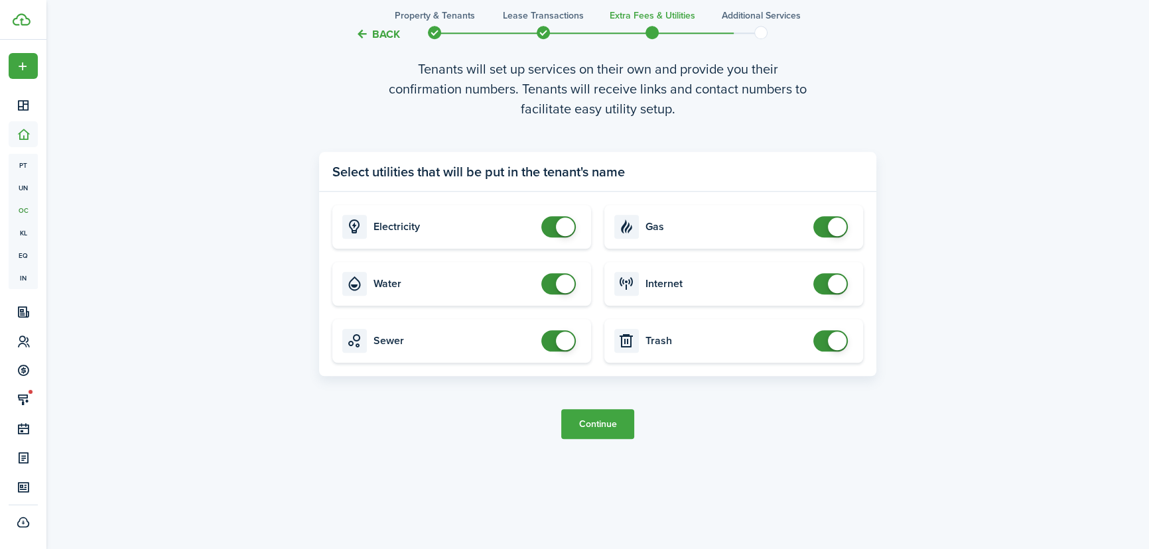
click at [611, 429] on button "Continue" at bounding box center [597, 424] width 73 height 30
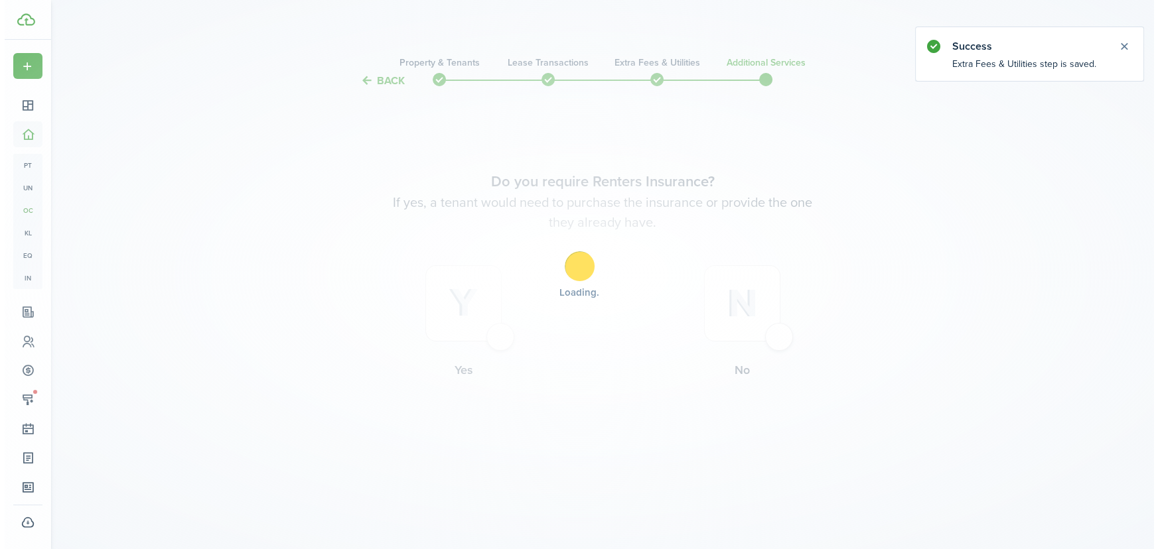
scroll to position [0, 0]
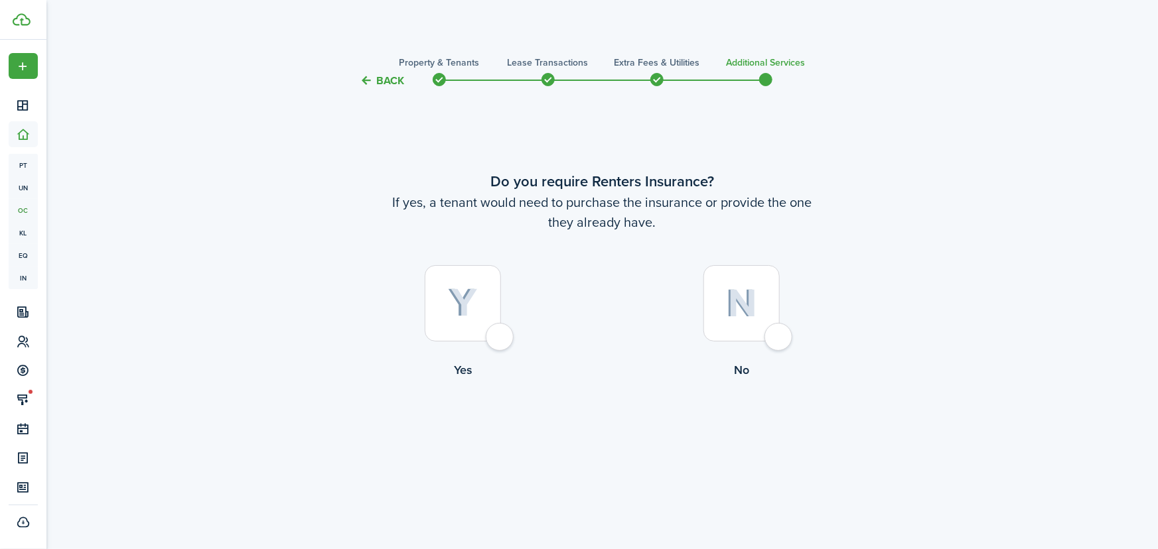
click at [498, 342] on div at bounding box center [463, 303] width 76 height 76
radio input "true"
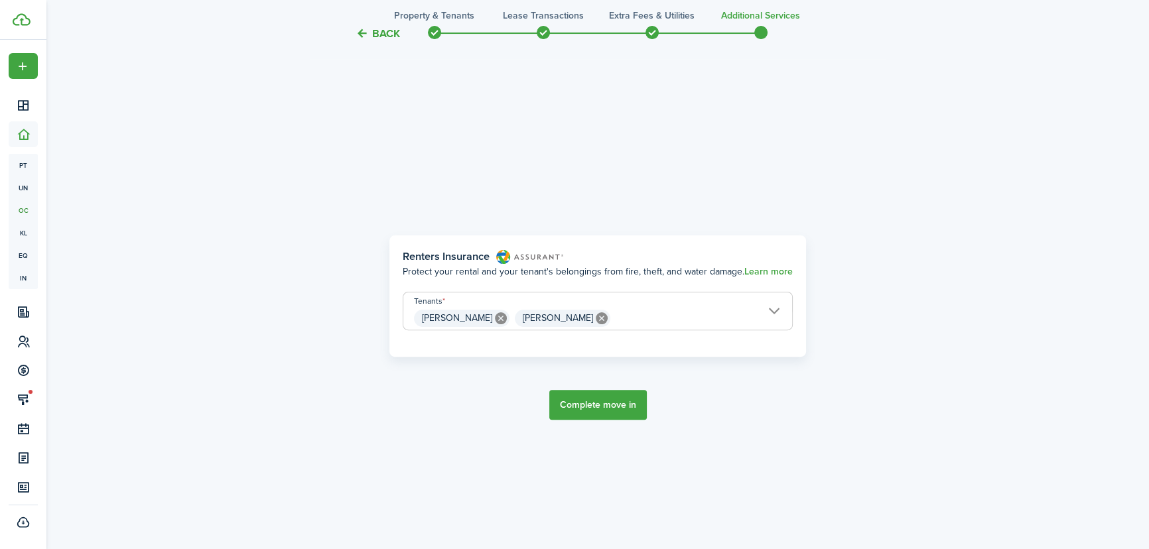
scroll to position [461, 0]
click at [605, 401] on button "Complete move in" at bounding box center [598, 405] width 98 height 30
click at [776, 311] on span "Larry Roseberry Sharon Marshall" at bounding box center [597, 318] width 389 height 23
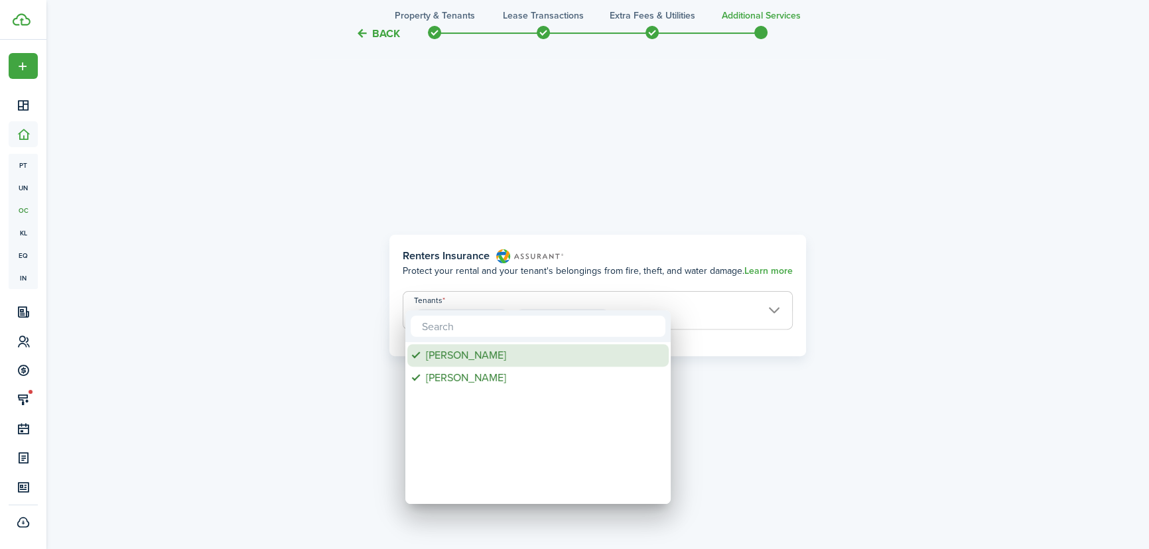
click at [467, 354] on div "[PERSON_NAME]" at bounding box center [543, 355] width 235 height 23
type input "[PERSON_NAME]"
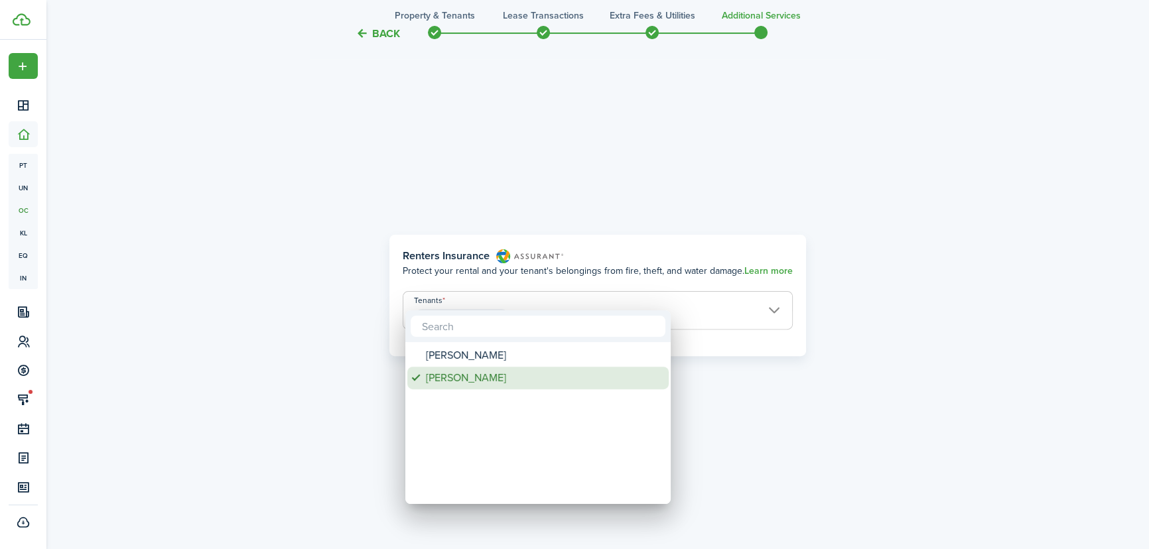
click at [468, 373] on div "[PERSON_NAME]" at bounding box center [543, 378] width 235 height 23
click at [1095, 316] on div at bounding box center [575, 275] width 1362 height 762
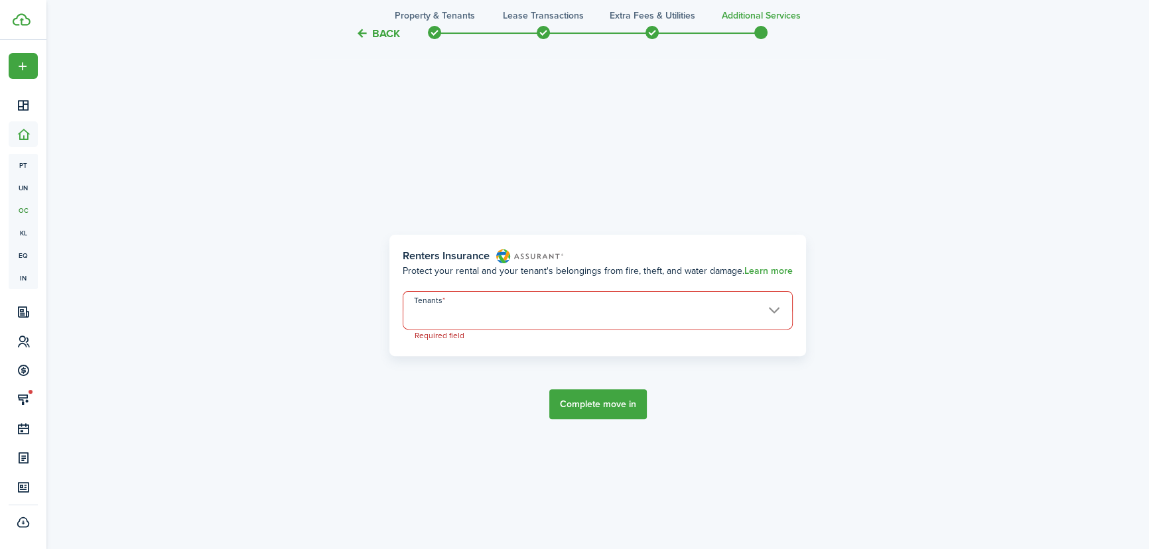
click at [783, 312] on span at bounding box center [597, 318] width 389 height 23
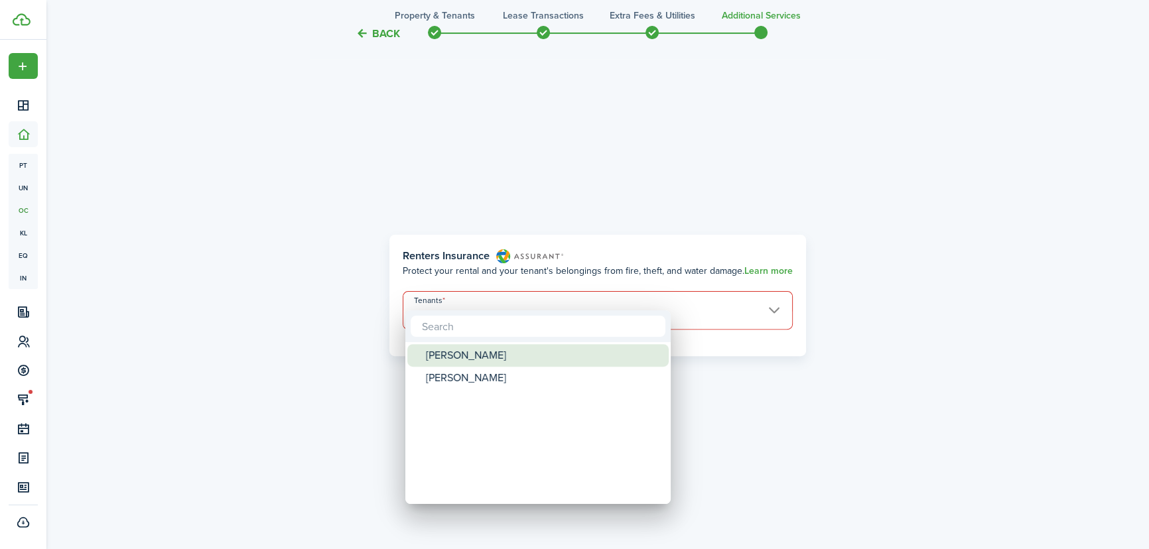
click at [484, 352] on div "[PERSON_NAME]" at bounding box center [543, 355] width 235 height 23
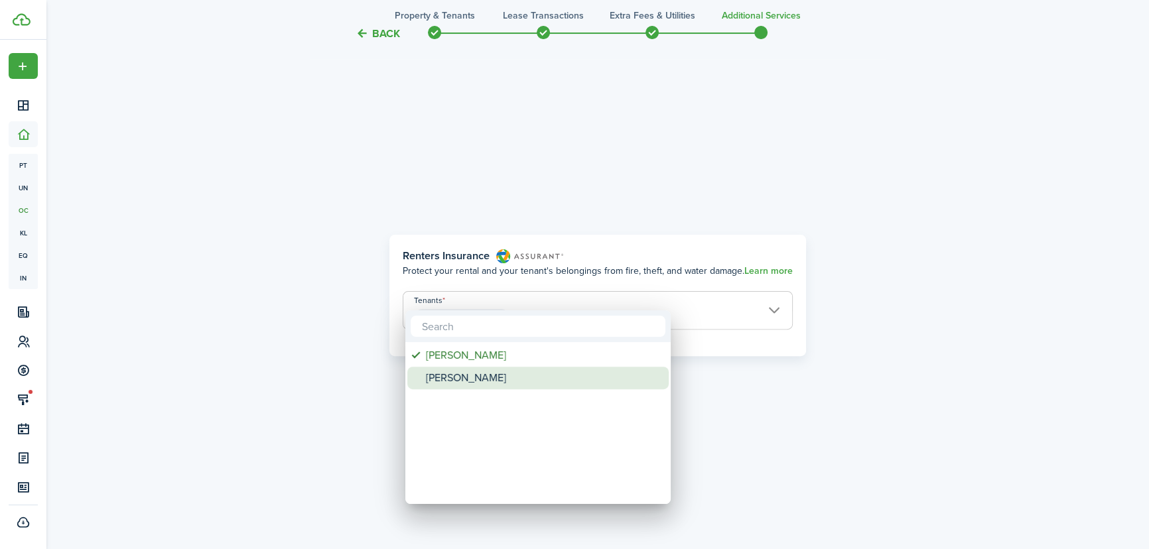
click at [472, 383] on div "[PERSON_NAME]" at bounding box center [543, 378] width 235 height 23
click at [750, 382] on div at bounding box center [575, 275] width 1362 height 762
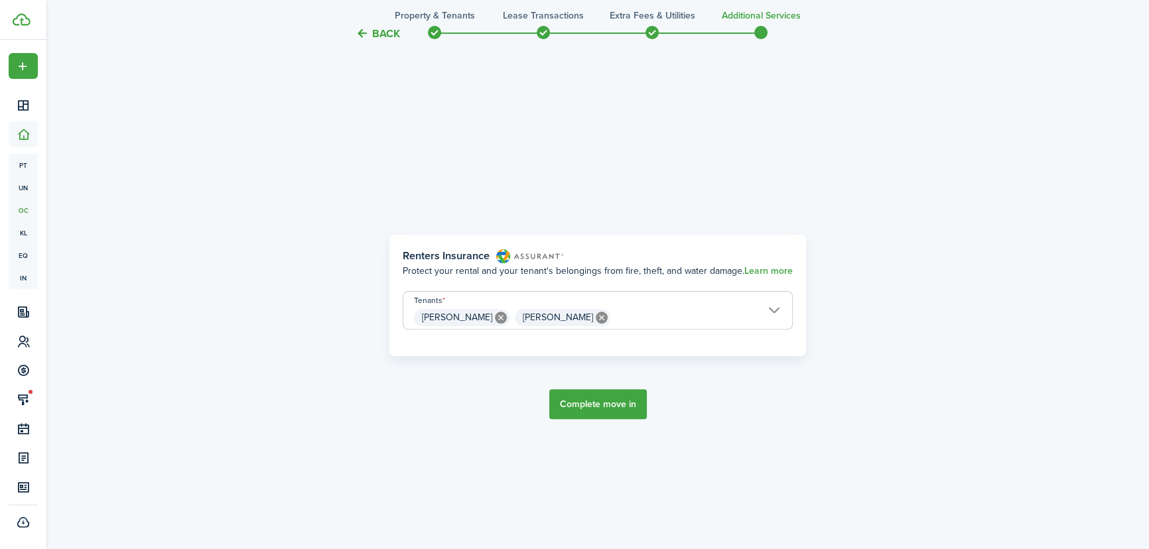
click at [587, 400] on button "Complete move in" at bounding box center [598, 405] width 98 height 30
click at [495, 321] on icon at bounding box center [501, 318] width 12 height 12
click at [599, 406] on button "Complete move in" at bounding box center [598, 405] width 98 height 30
click at [582, 325] on span "[PERSON_NAME]" at bounding box center [597, 318] width 389 height 23
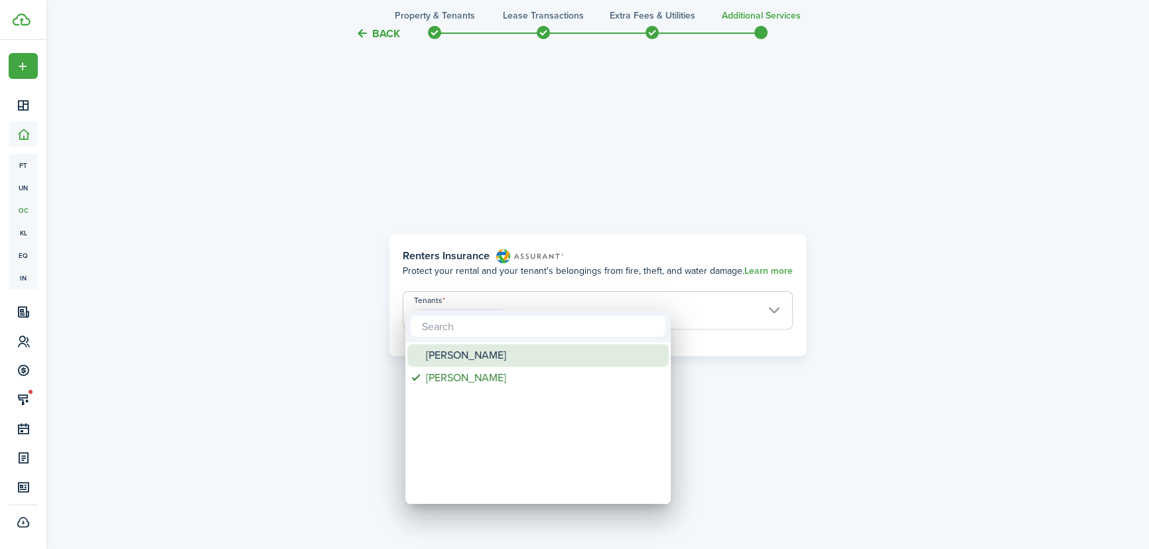
click at [458, 355] on div "[PERSON_NAME]" at bounding box center [543, 355] width 235 height 23
type input "Sharon Marshall, Larry Roseberry"
click at [853, 331] on div at bounding box center [575, 275] width 1362 height 762
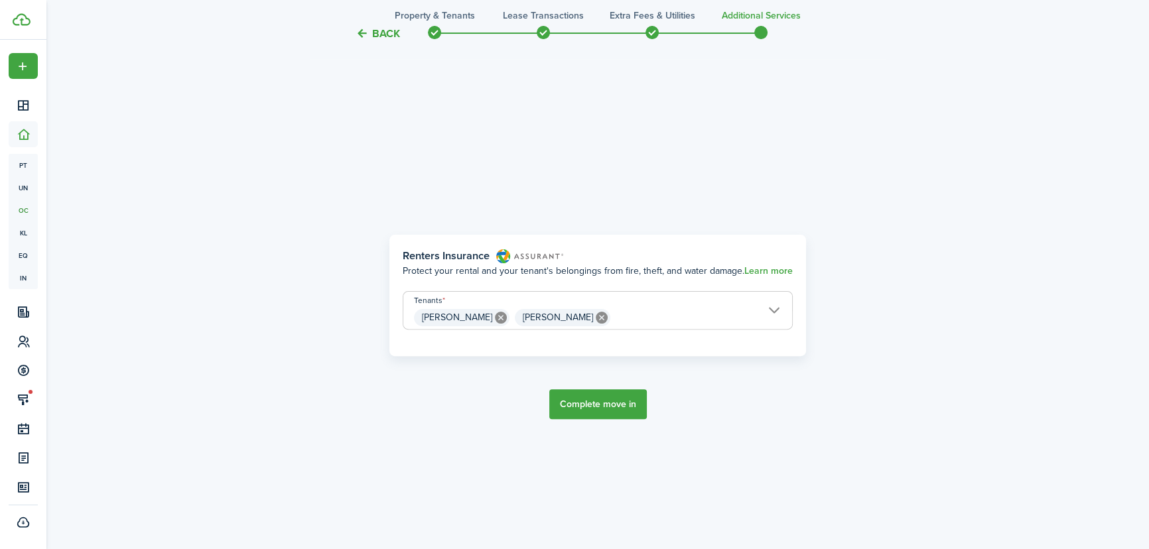
click at [438, 29] on span at bounding box center [435, 33] width 20 height 20
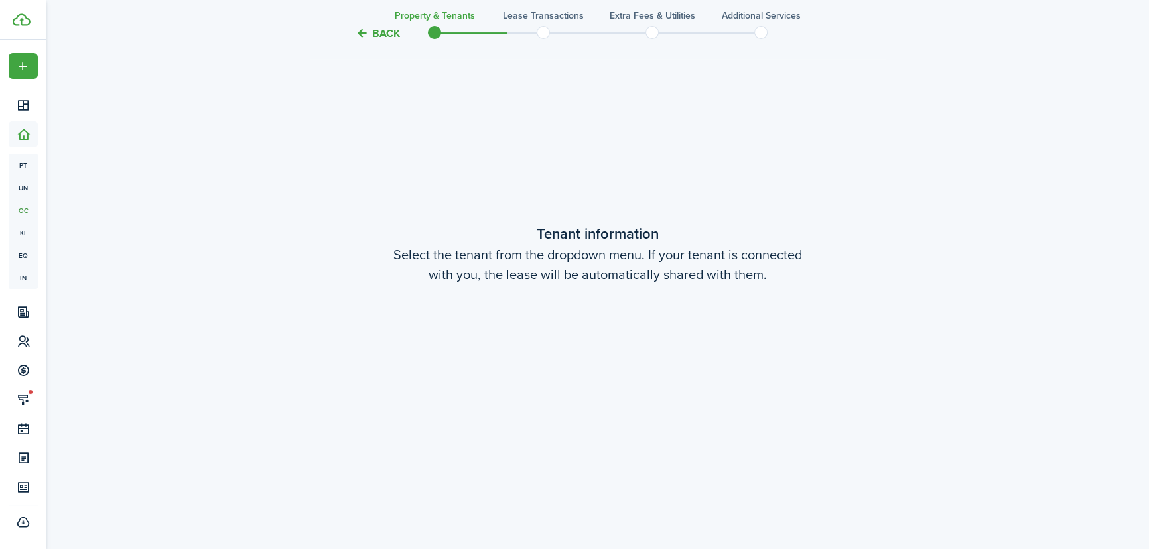
scroll to position [1010, 0]
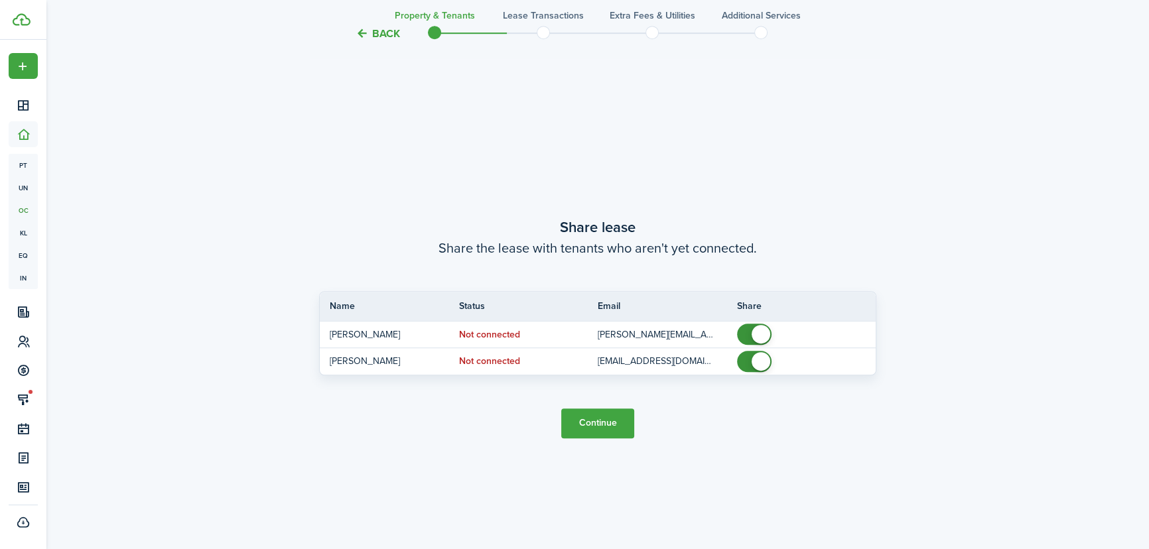
click at [594, 426] on button "Continue" at bounding box center [597, 424] width 73 height 30
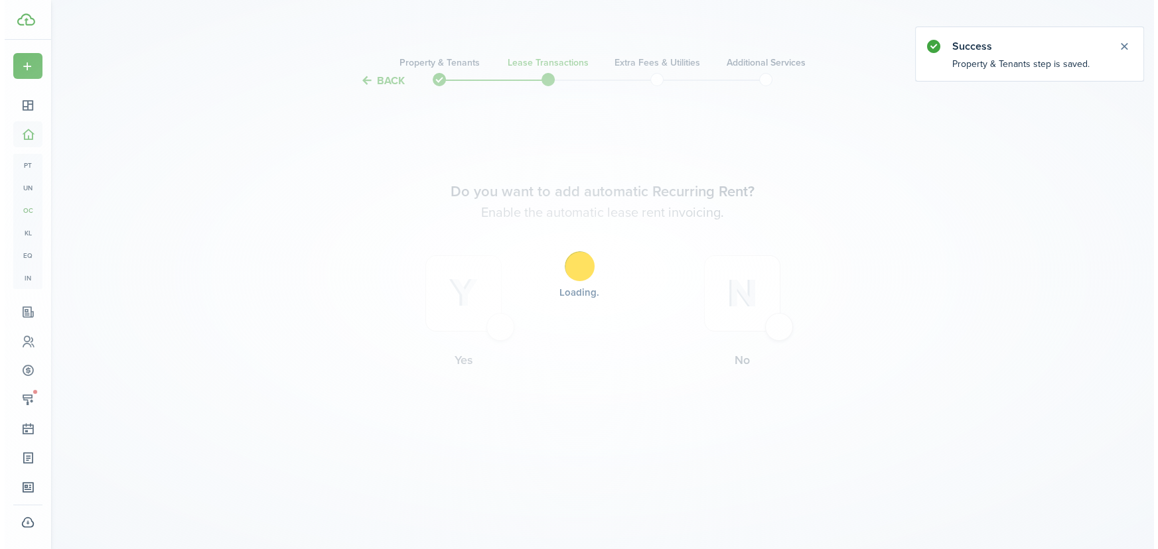
scroll to position [0, 0]
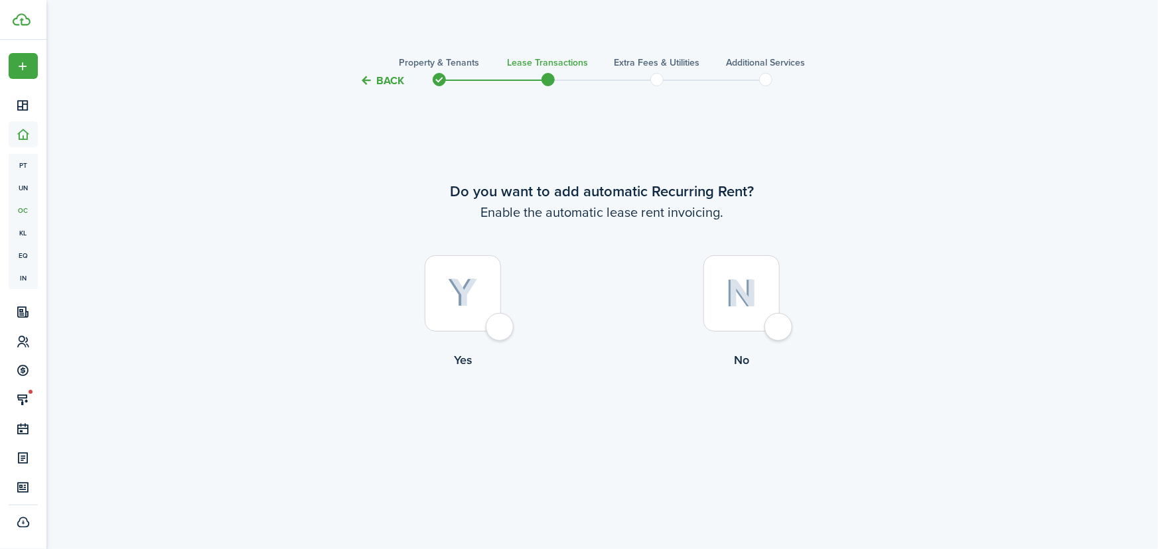
click at [498, 332] on div at bounding box center [463, 293] width 76 height 76
radio input "true"
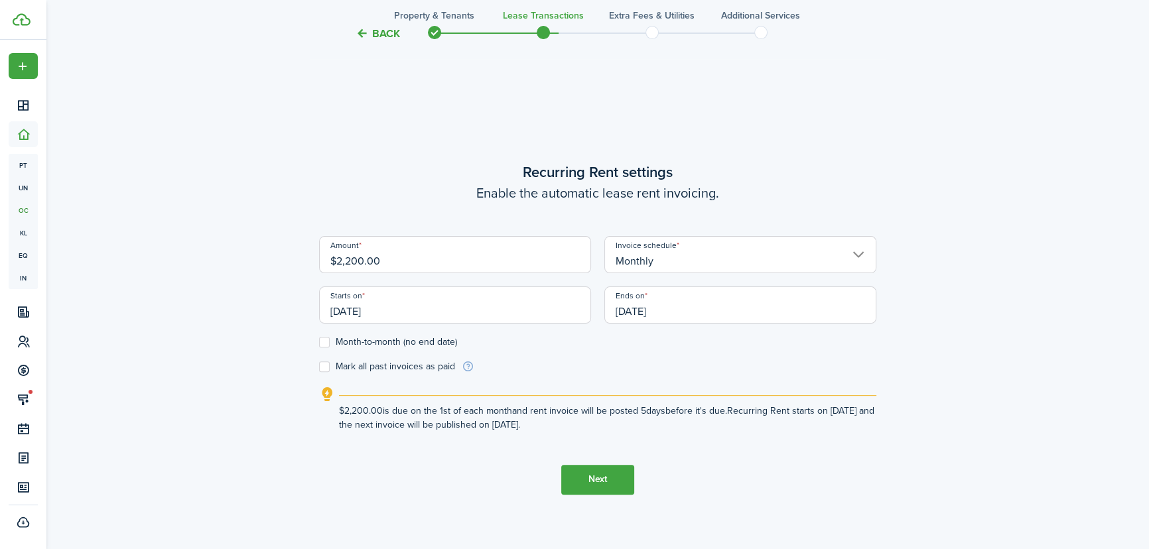
scroll to position [461, 0]
click at [591, 484] on button "Next" at bounding box center [597, 480] width 73 height 30
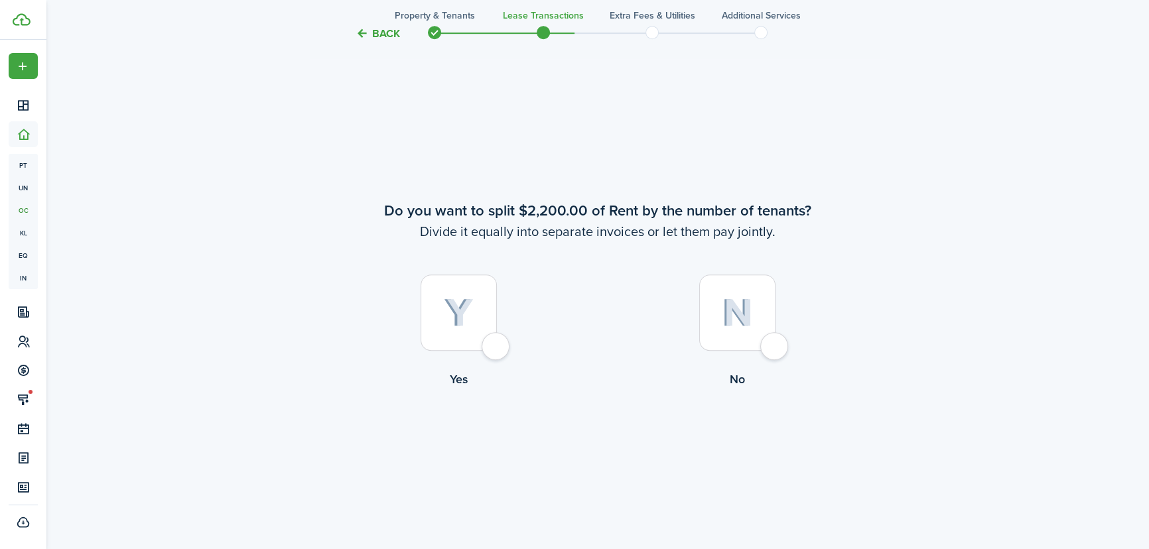
scroll to position [1010, 0]
click at [767, 349] on div at bounding box center [737, 311] width 76 height 76
radio input "true"
click at [488, 342] on div at bounding box center [459, 311] width 76 height 76
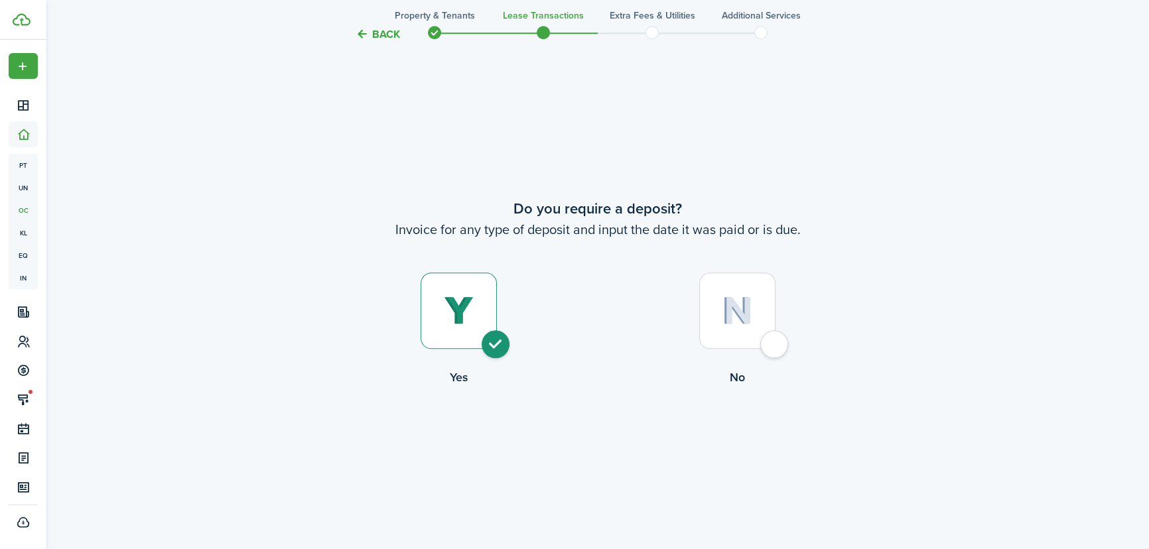
radio input "true"
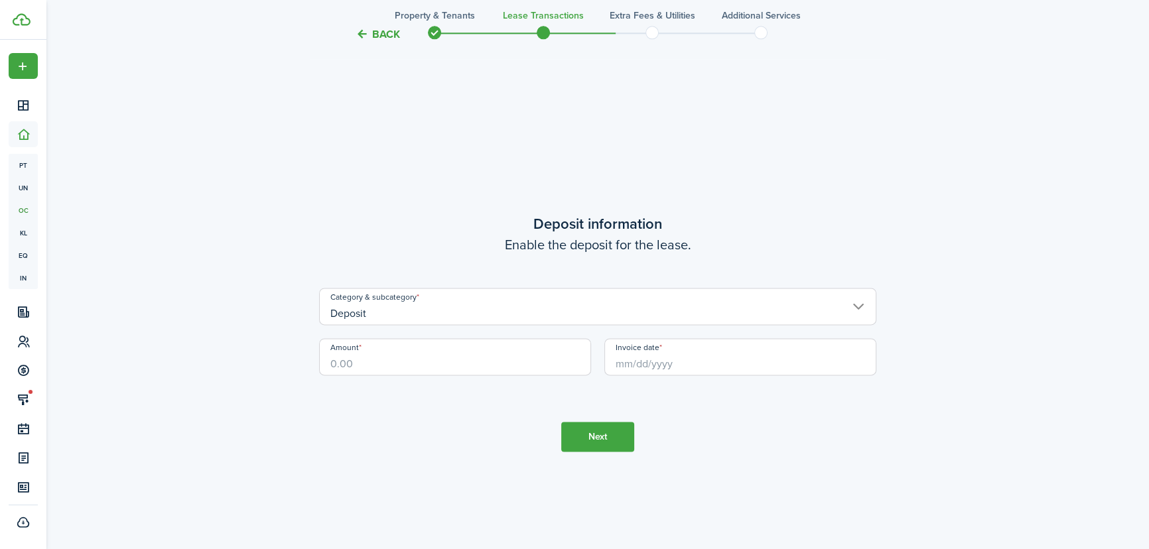
scroll to position [2110, 0]
click at [373, 358] on input "Amount" at bounding box center [455, 350] width 272 height 37
type input "$2,200.00"
click at [724, 349] on input "Invoice date" at bounding box center [741, 350] width 272 height 37
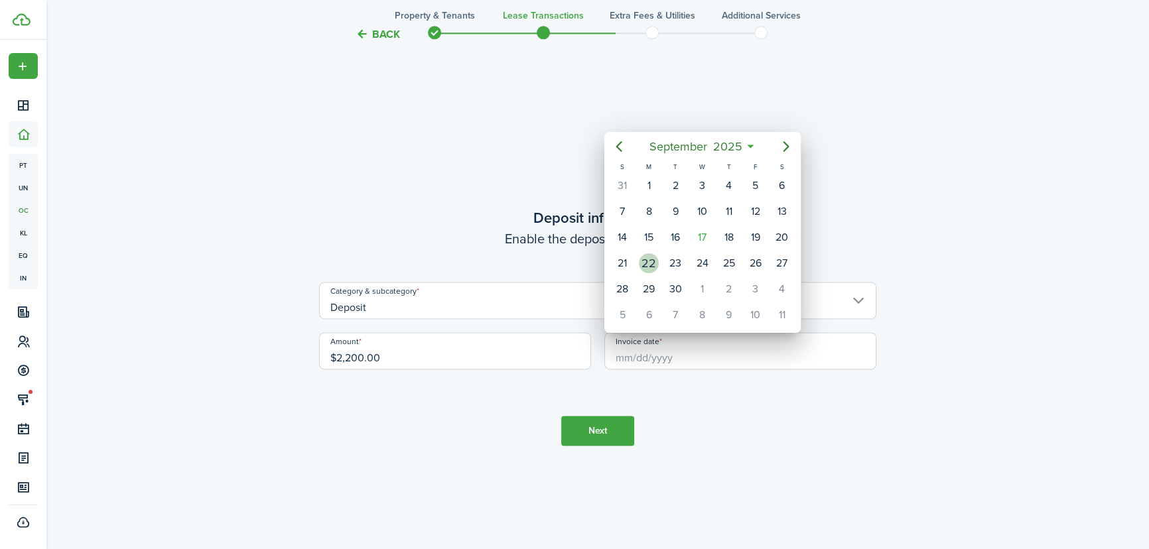
click at [652, 259] on div "22" at bounding box center [649, 264] width 20 height 20
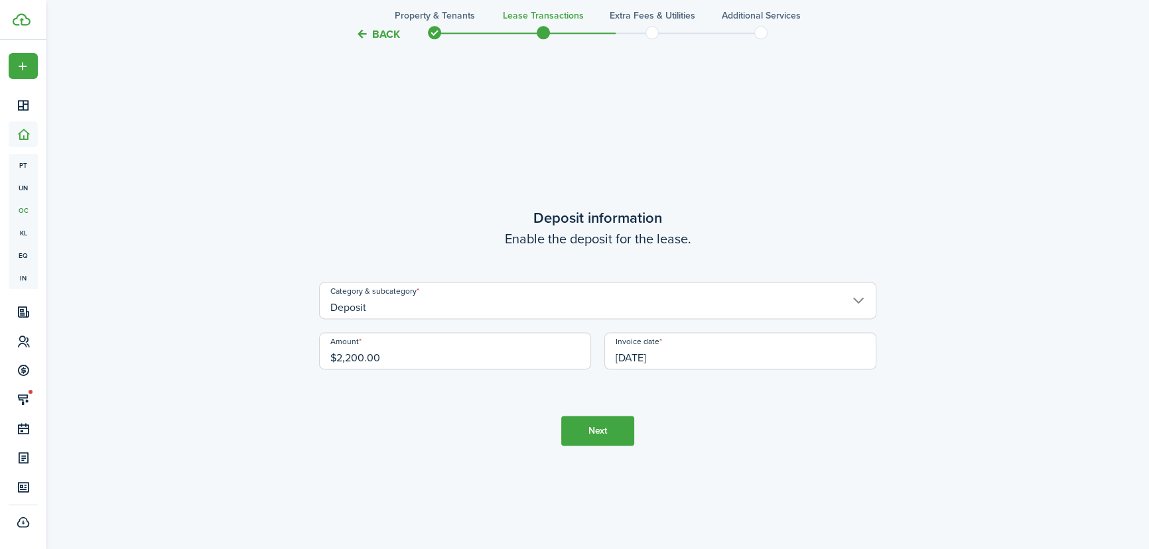
click at [682, 354] on input "09/22/2025" at bounding box center [741, 350] width 272 height 37
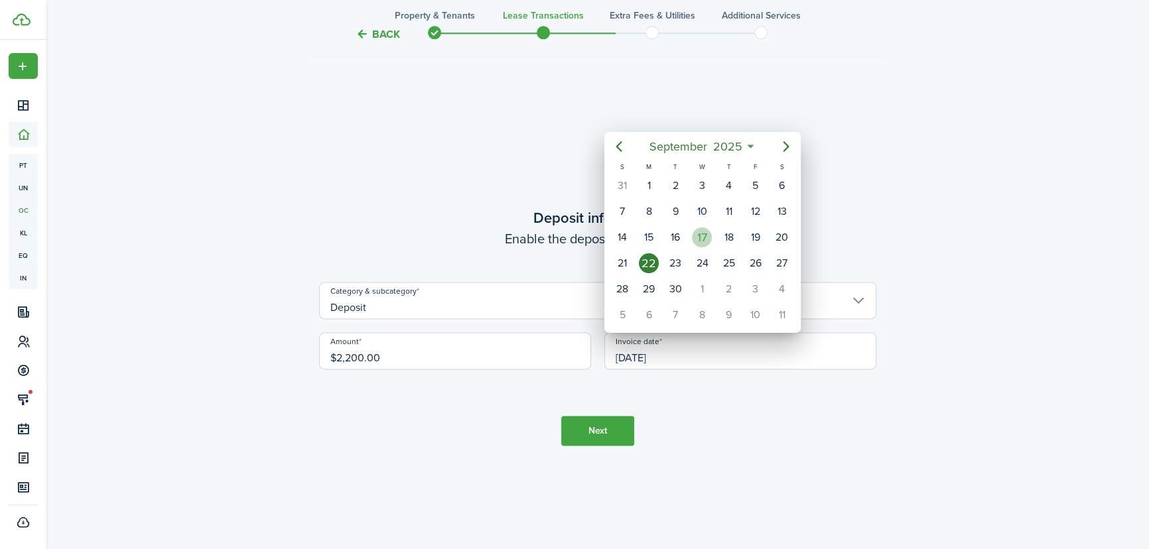
click at [705, 232] on div "17" at bounding box center [702, 238] width 20 height 20
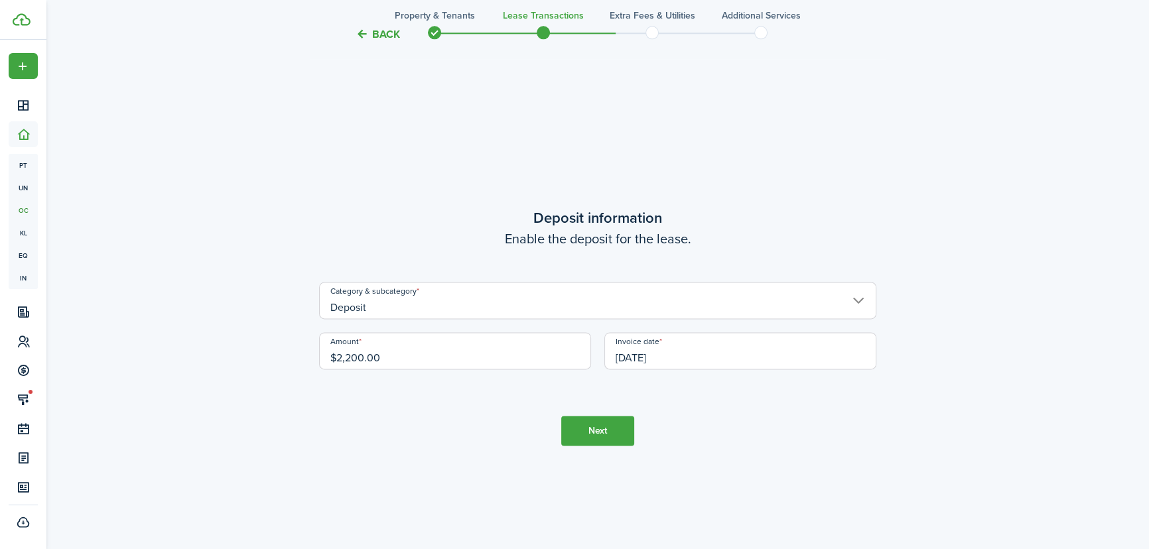
type input "[DATE]"
click at [610, 439] on button "Next" at bounding box center [597, 431] width 73 height 30
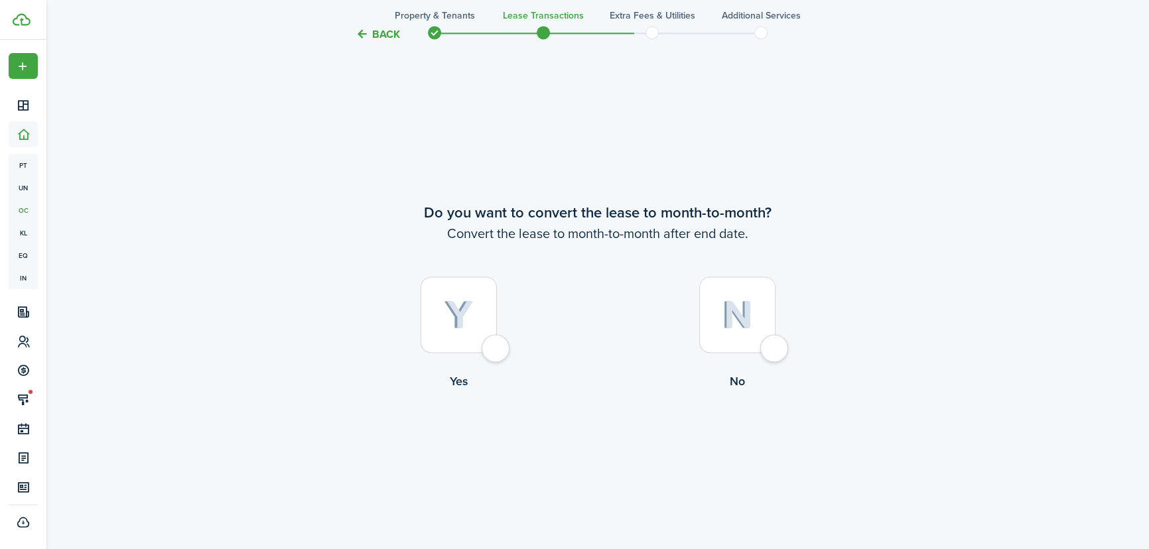
scroll to position [2659, 0]
click at [772, 344] on div at bounding box center [737, 310] width 76 height 76
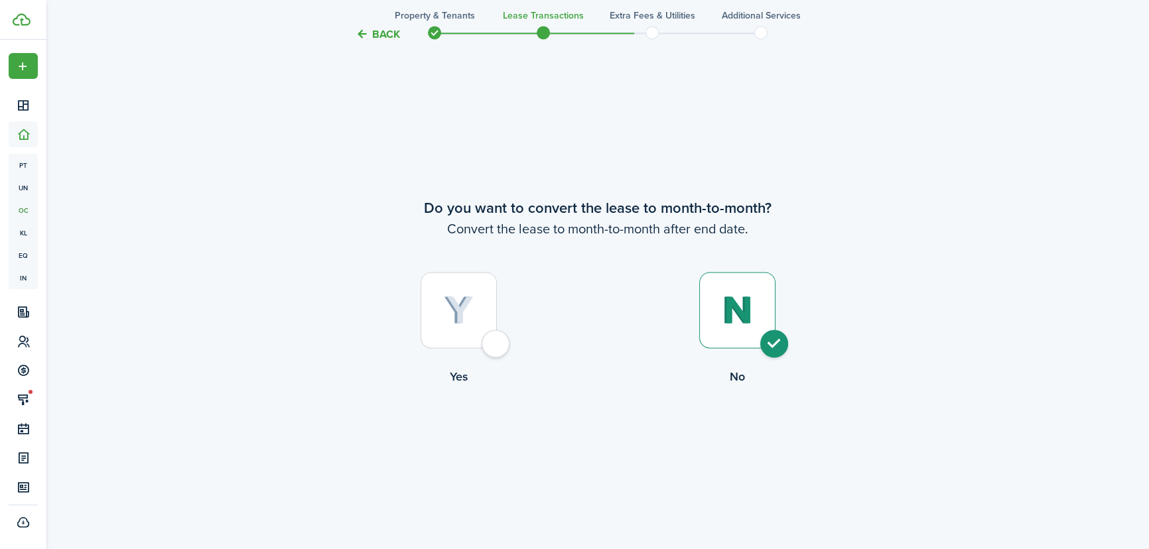
radio input "true"
click at [607, 437] on button "Continue" at bounding box center [597, 441] width 73 height 30
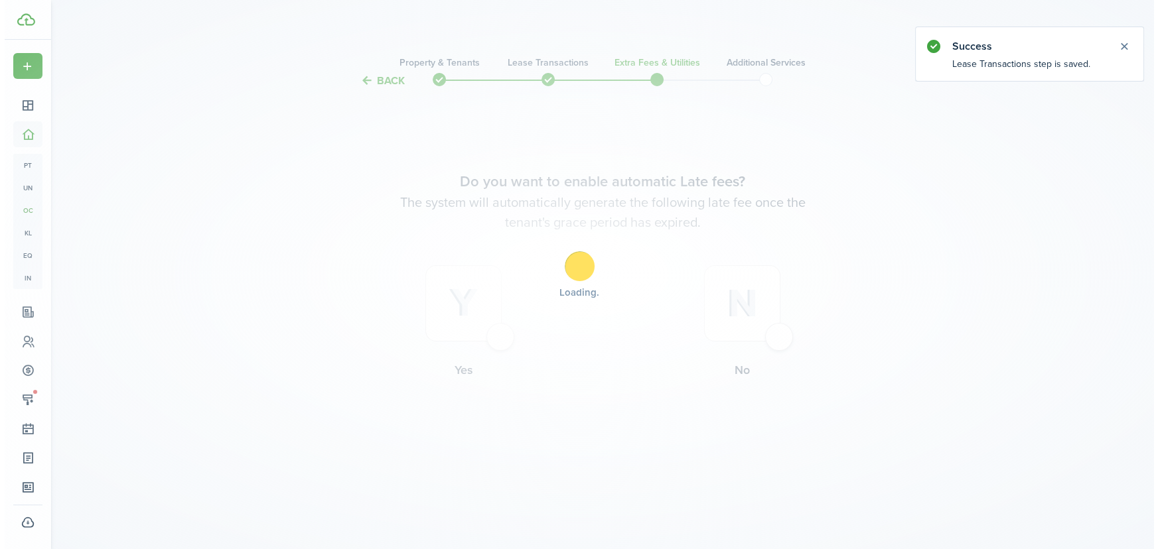
scroll to position [0, 0]
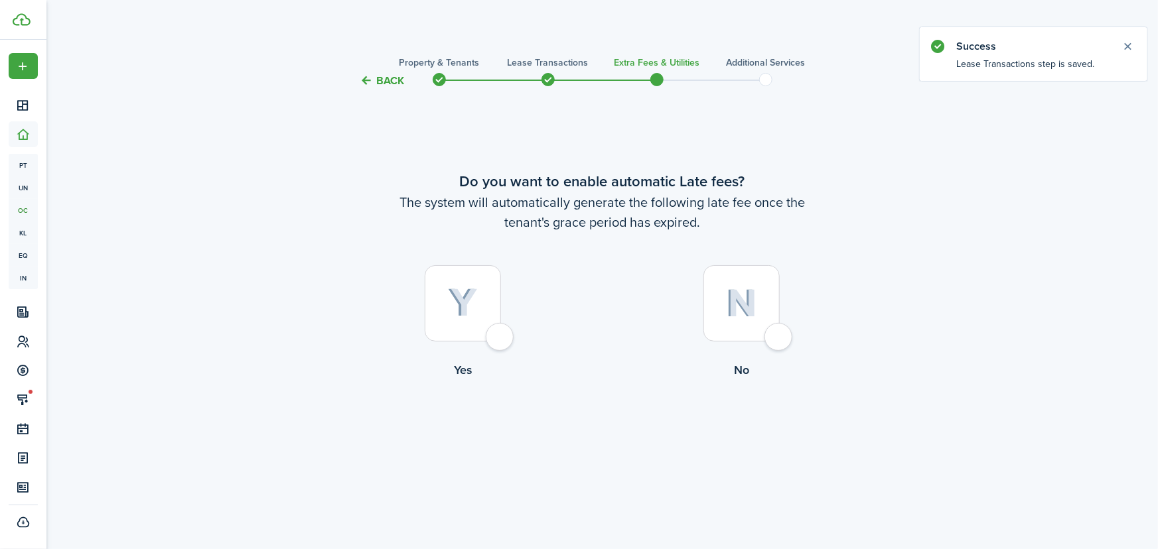
click at [496, 340] on div at bounding box center [463, 303] width 76 height 76
radio input "true"
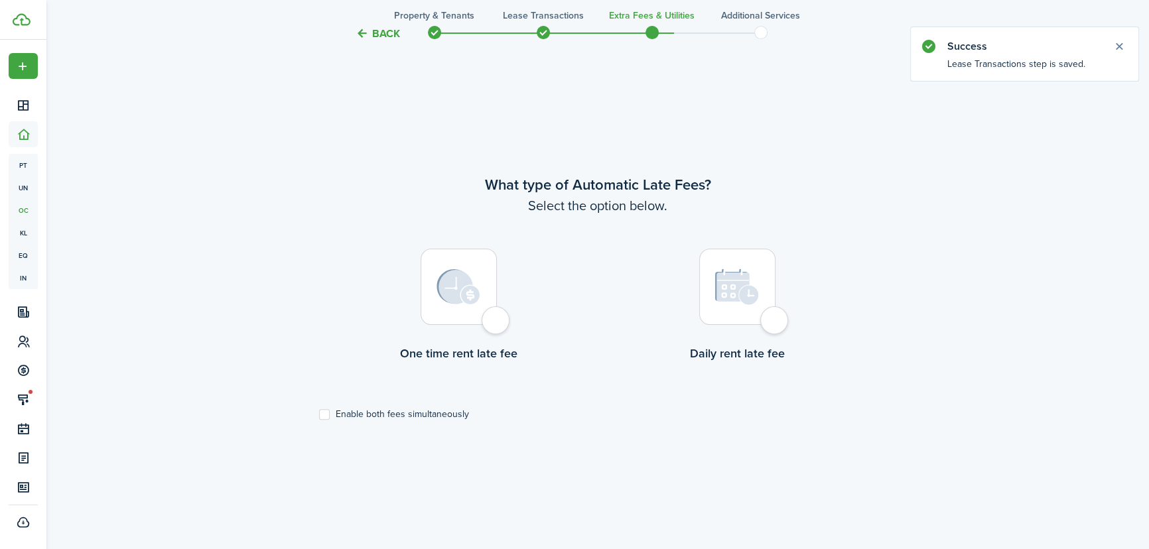
scroll to position [461, 0]
click at [496, 320] on div at bounding box center [459, 286] width 76 height 76
radio input "true"
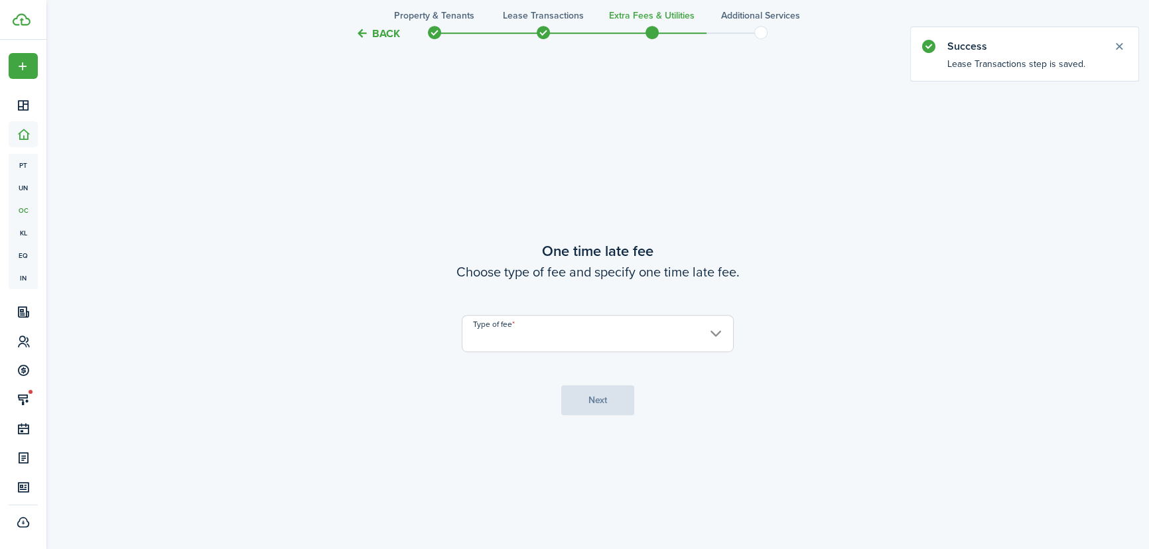
scroll to position [1010, 0]
click at [520, 332] on input "Type of fee" at bounding box center [598, 333] width 272 height 37
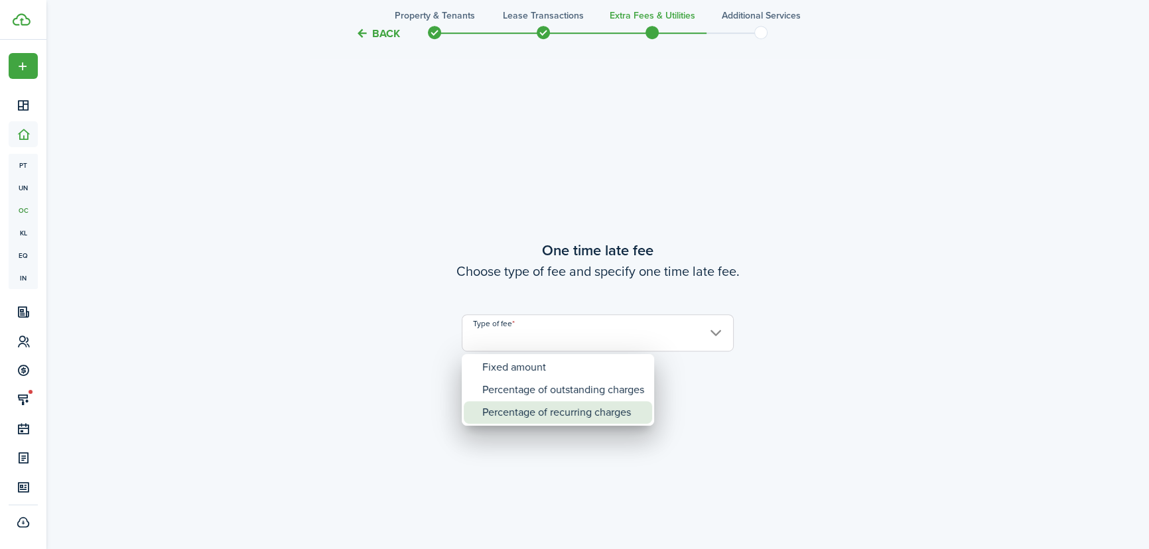
click at [538, 411] on div "Percentage of recurring charges" at bounding box center [563, 412] width 162 height 23
type input "Percentage of recurring charges"
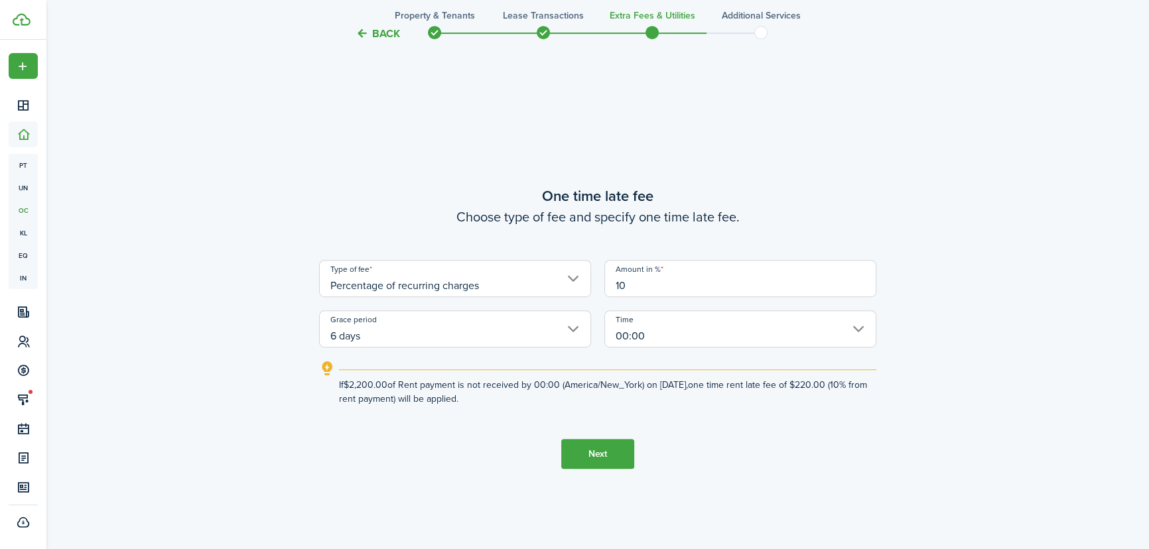
click at [475, 334] on input "6 days" at bounding box center [455, 329] width 272 height 37
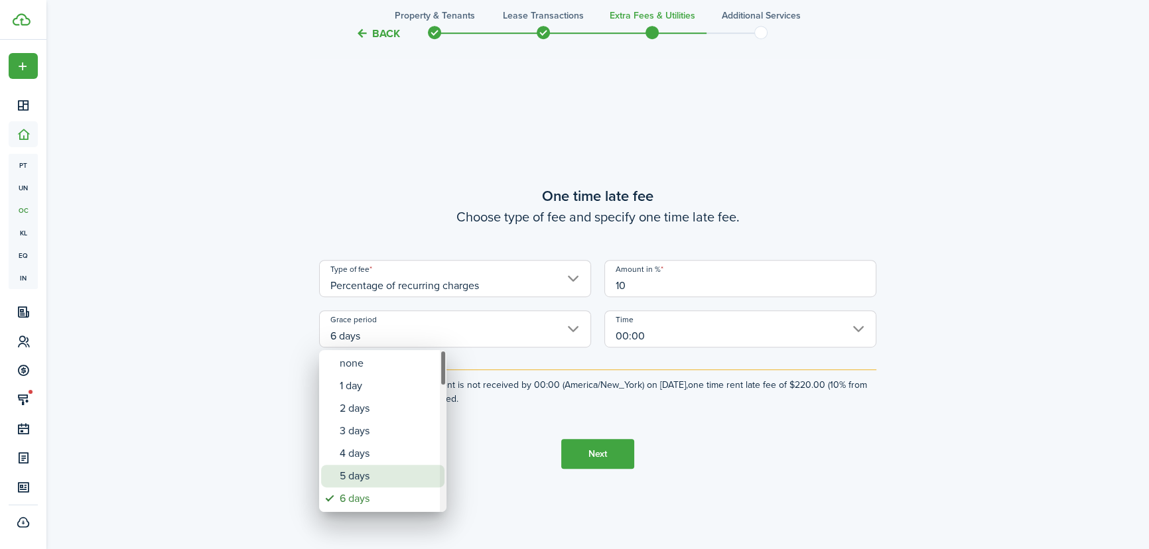
click at [380, 478] on div "5 days" at bounding box center [388, 476] width 97 height 23
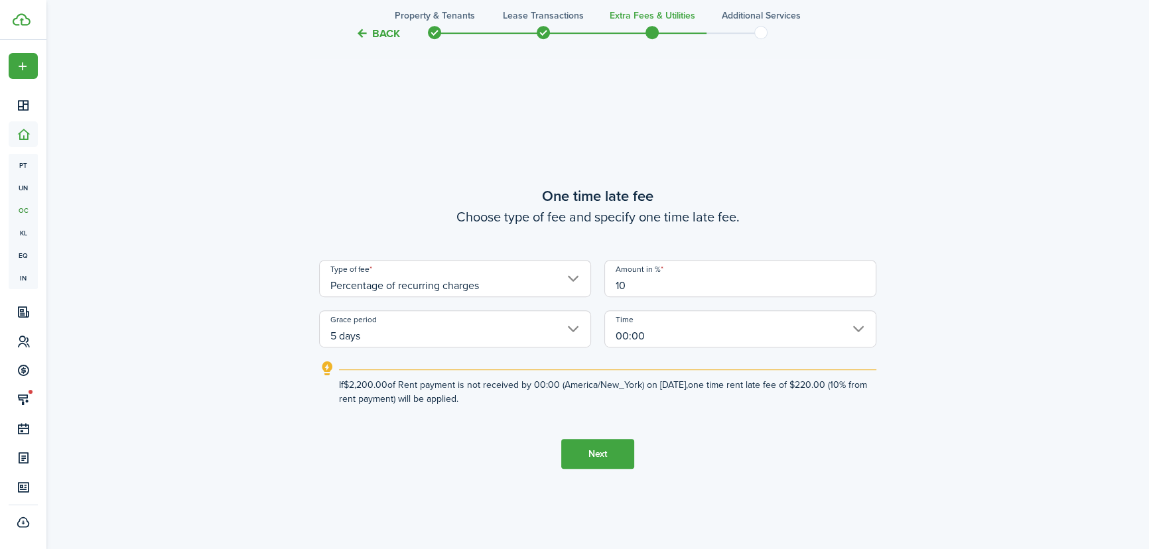
click at [575, 325] on input "5 days" at bounding box center [455, 329] width 272 height 37
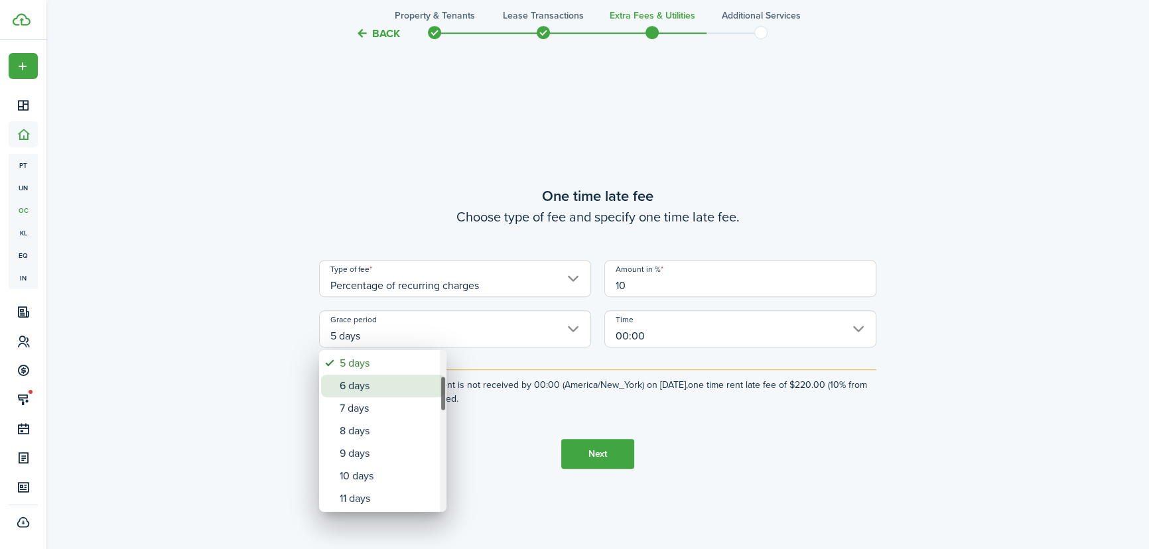
click at [377, 387] on div "6 days" at bounding box center [388, 386] width 97 height 23
type input "6 days"
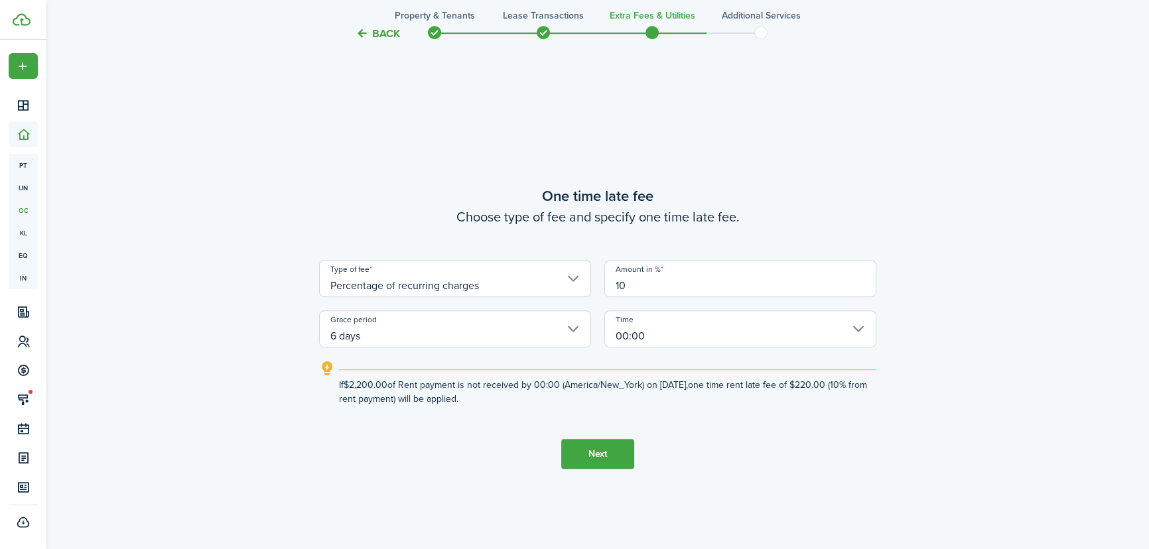
click at [600, 456] on button "Next" at bounding box center [597, 454] width 73 height 30
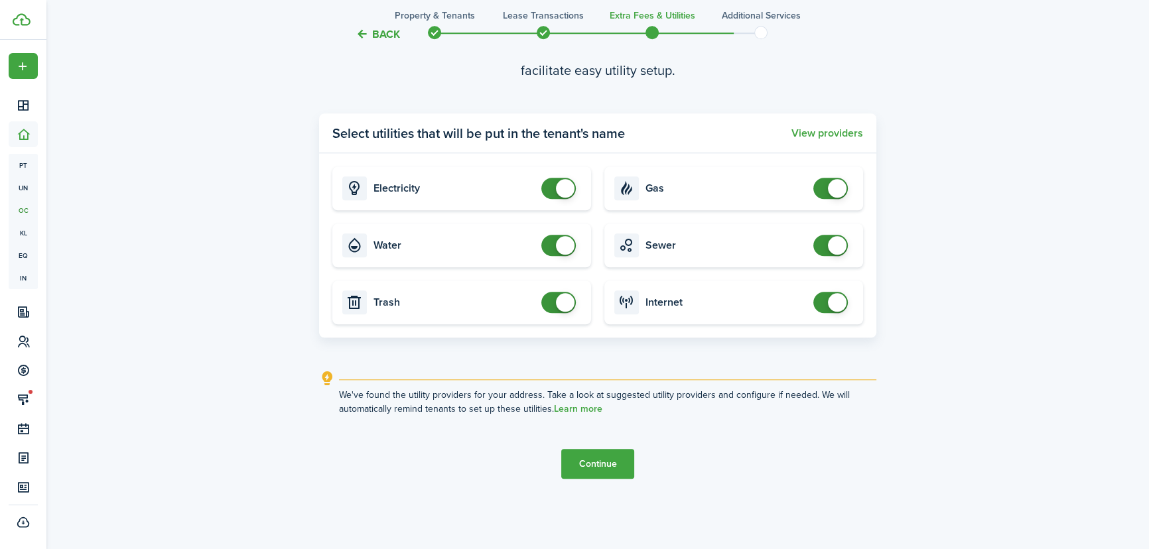
scroll to position [1648, 0]
click at [583, 468] on button "Continue" at bounding box center [597, 464] width 73 height 30
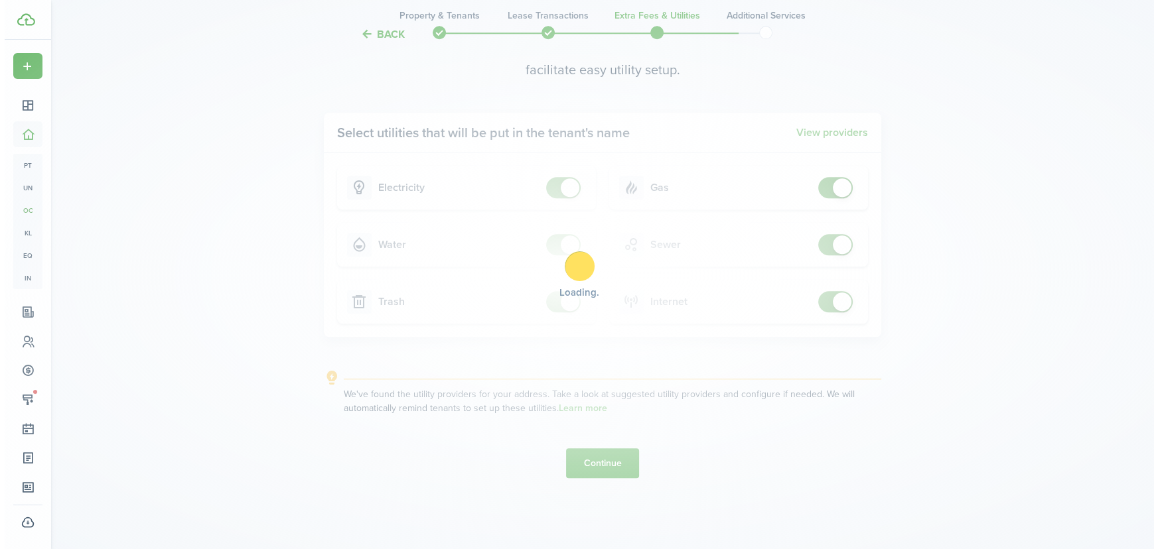
scroll to position [0, 0]
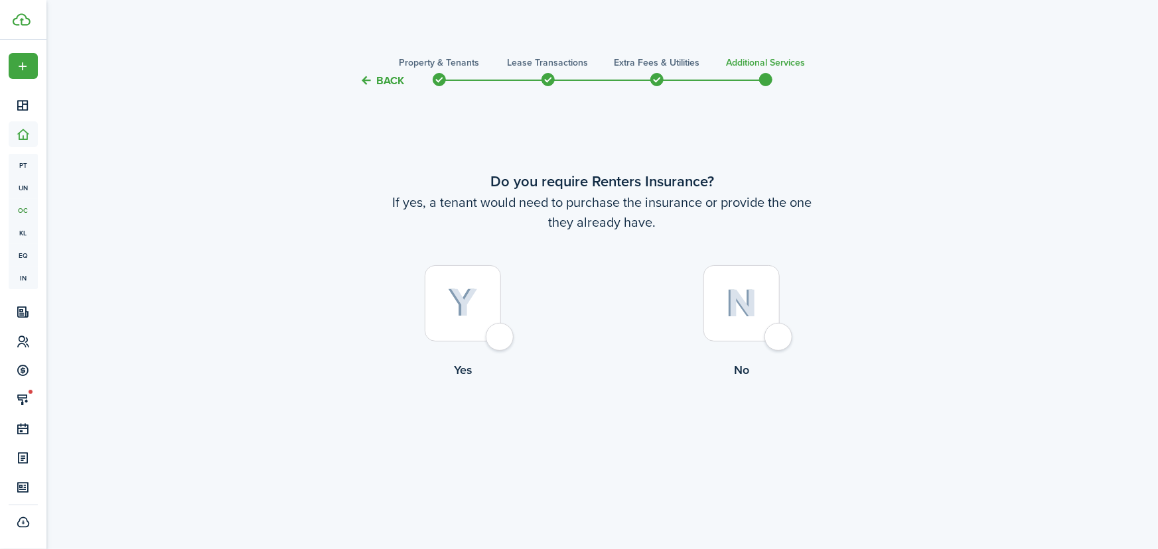
click at [498, 338] on div at bounding box center [463, 303] width 76 height 76
radio input "true"
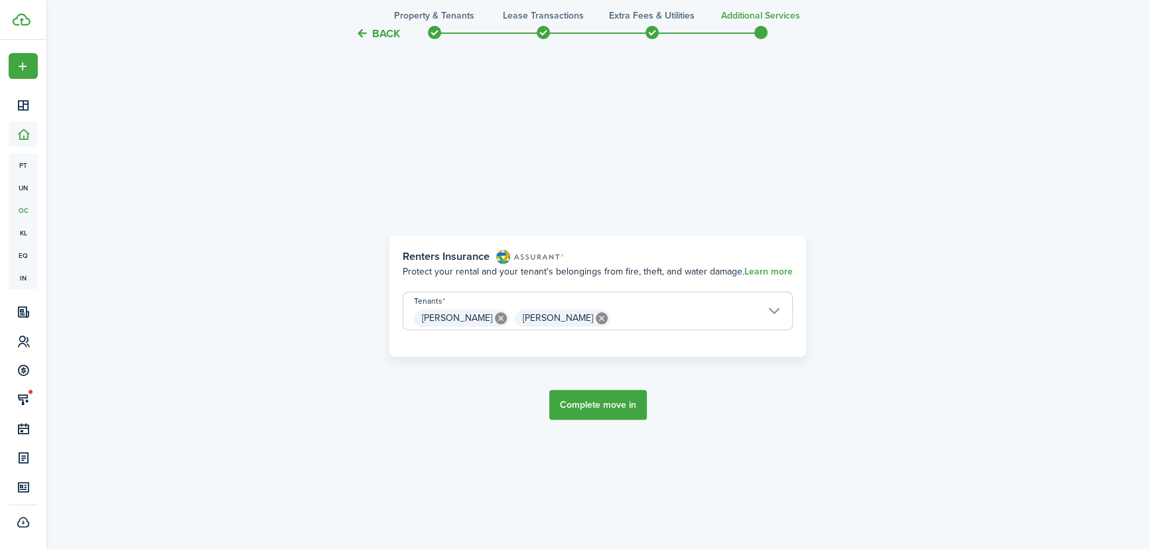
scroll to position [461, 0]
click at [612, 407] on button "Complete move in" at bounding box center [598, 405] width 98 height 30
click at [1121, 48] on button "Close notify" at bounding box center [1119, 46] width 19 height 19
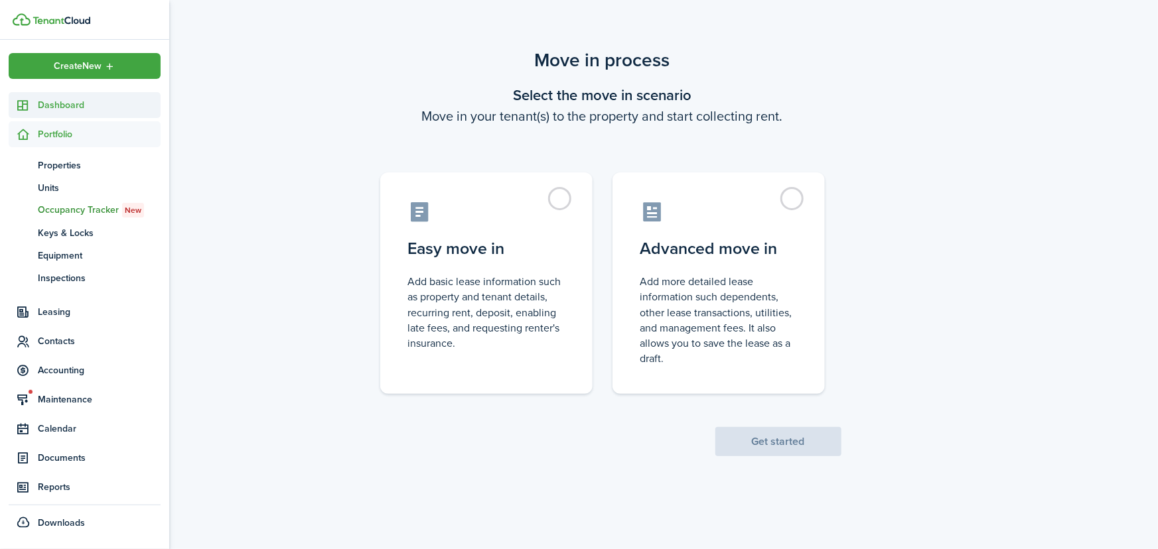
click at [68, 102] on span "Dashboard" at bounding box center [99, 105] width 123 height 14
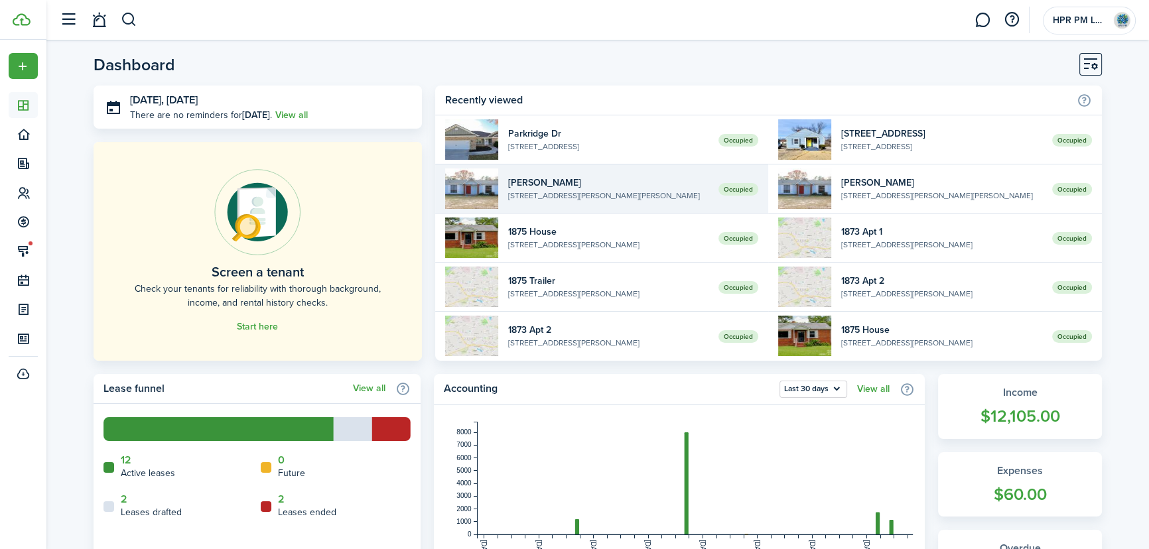
scroll to position [60, 0]
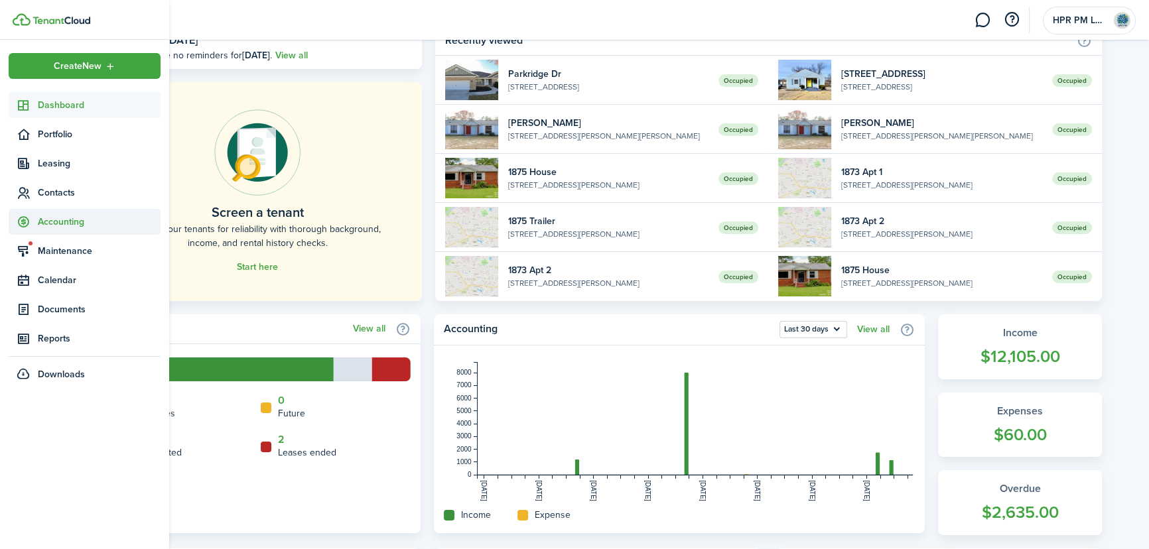
click at [48, 222] on span "Accounting" at bounding box center [99, 222] width 123 height 14
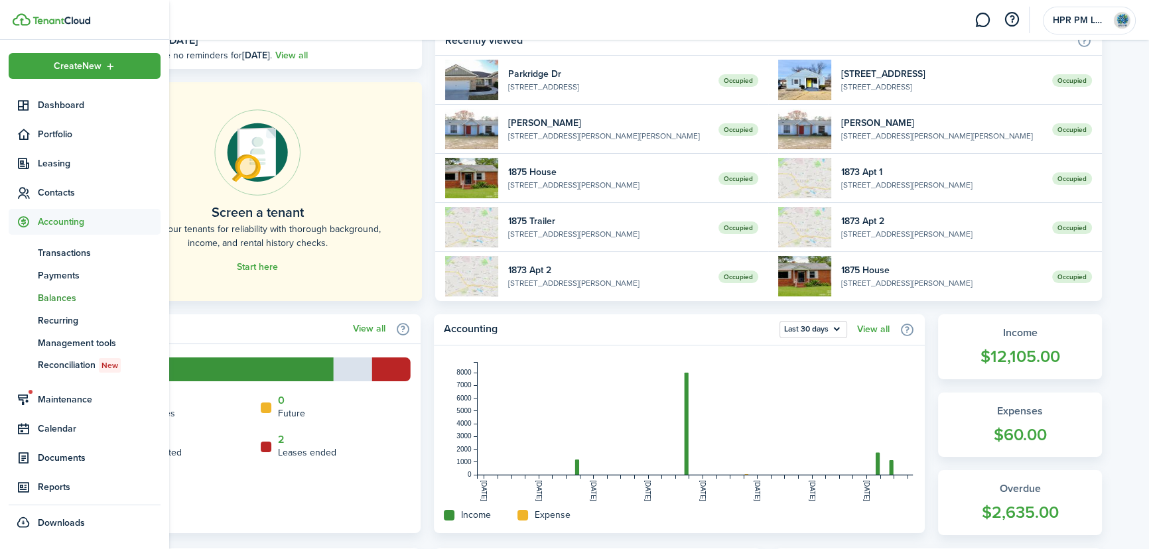
click at [62, 292] on span "Balances" at bounding box center [99, 298] width 123 height 14
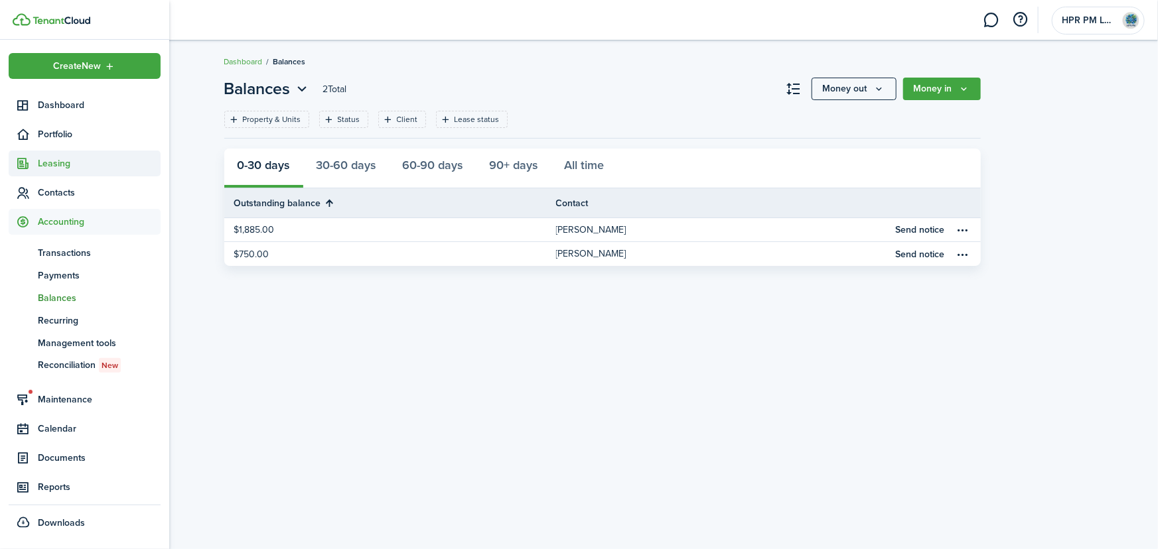
click at [46, 158] on span "Leasing" at bounding box center [99, 164] width 123 height 14
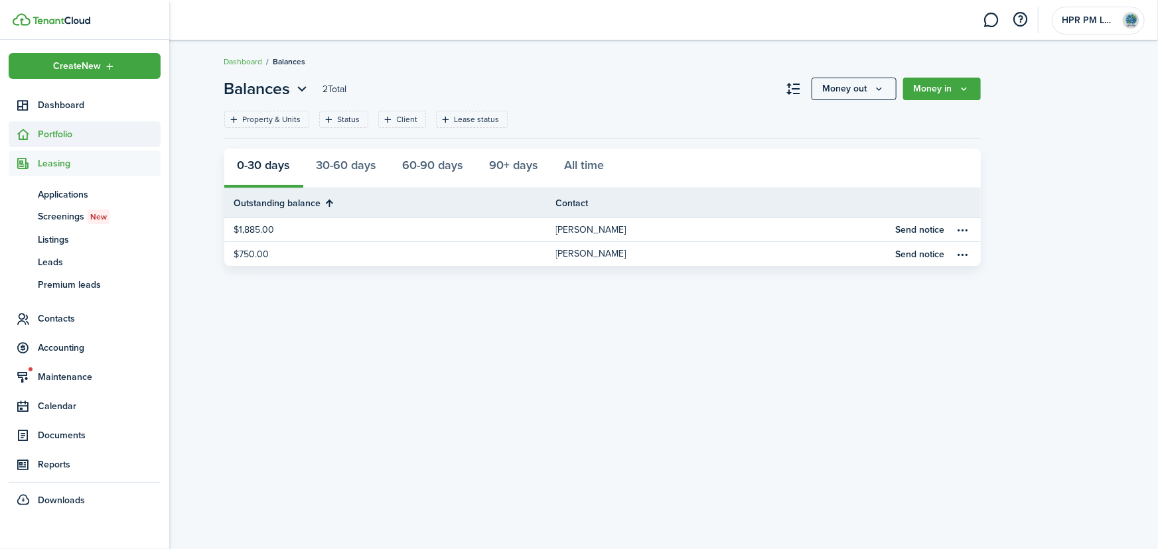
click at [60, 128] on span "Portfolio" at bounding box center [99, 134] width 123 height 14
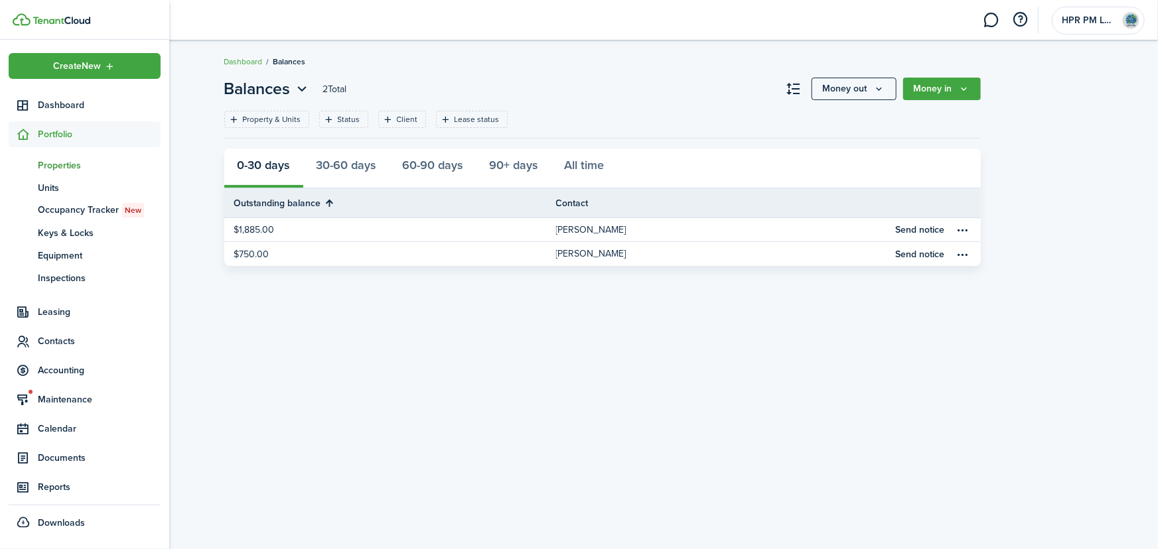
click at [57, 165] on span "Properties" at bounding box center [99, 166] width 123 height 14
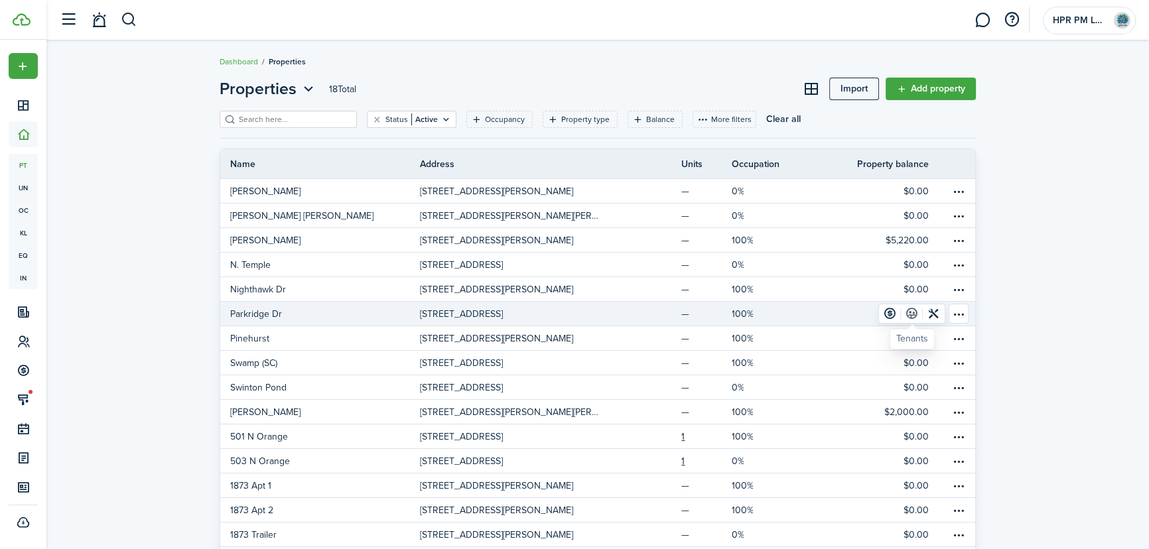
click at [909, 311] on link at bounding box center [912, 314] width 22 height 19
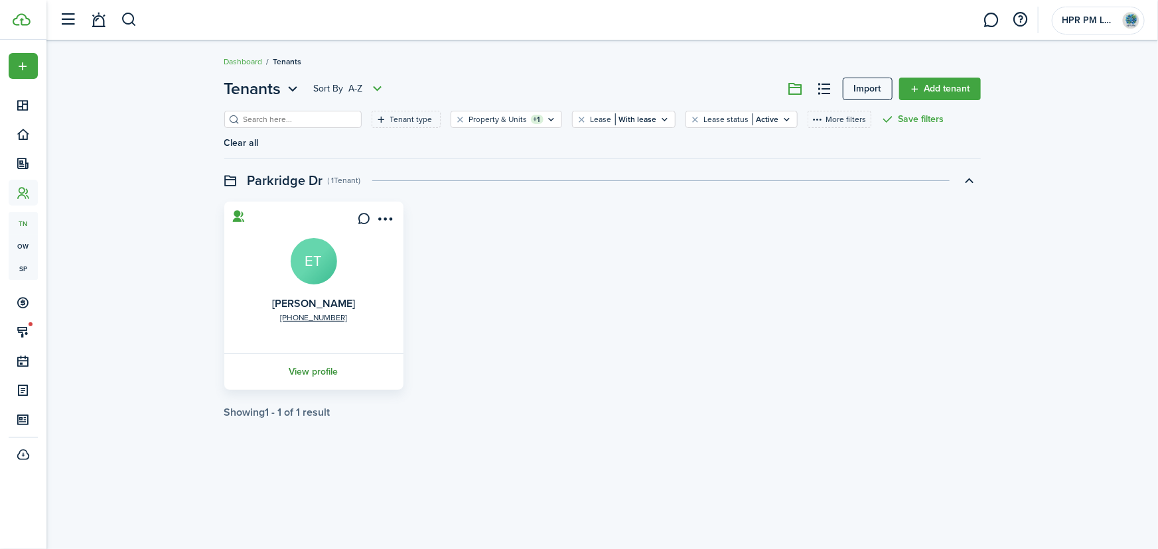
click at [318, 354] on link "View profile" at bounding box center [313, 372] width 183 height 36
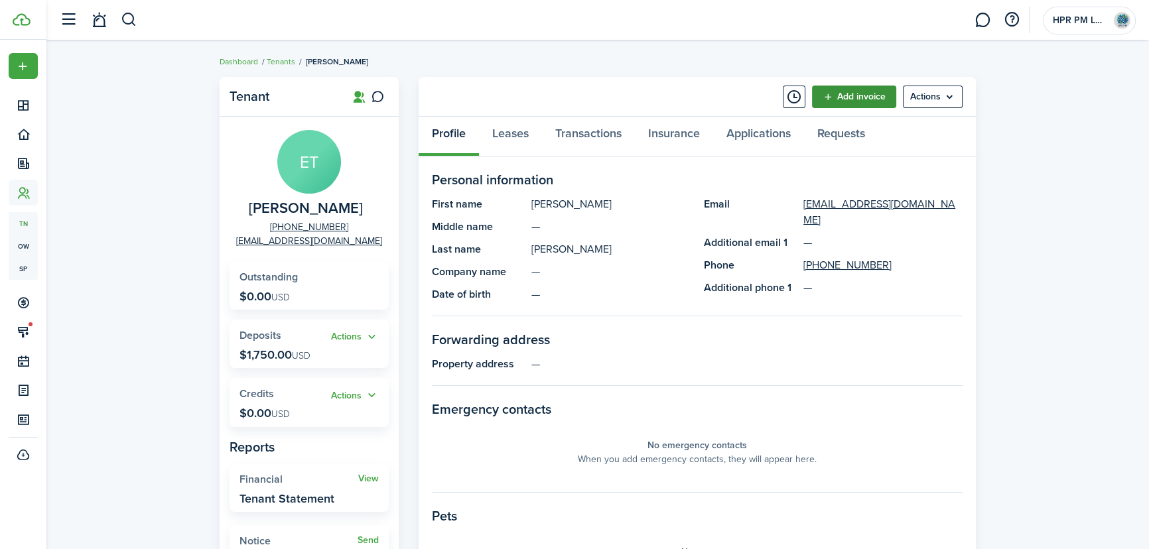
click at [841, 98] on link "Add invoice" at bounding box center [854, 97] width 84 height 23
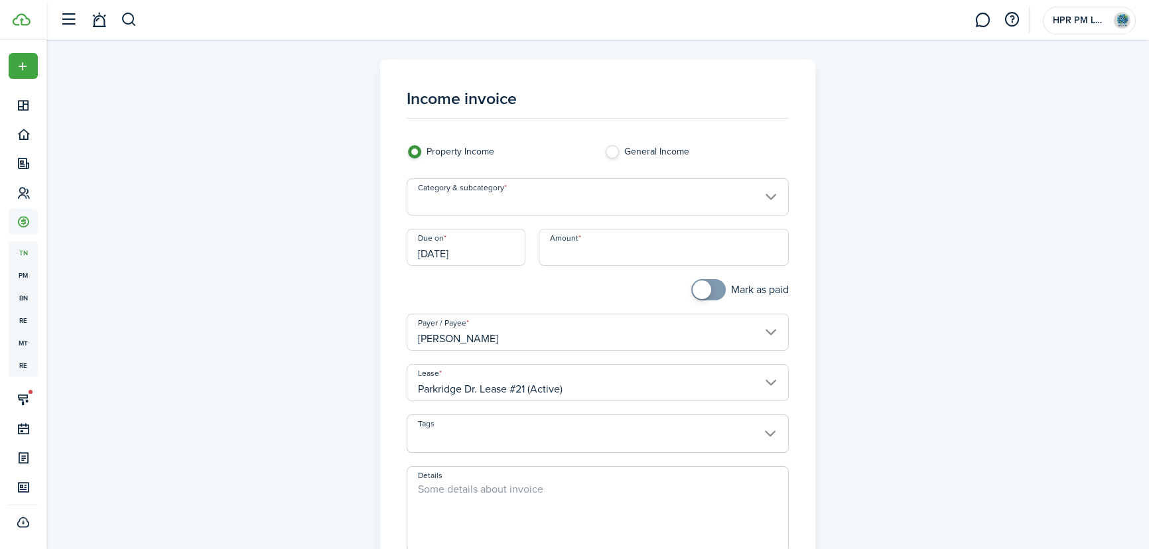
click at [754, 196] on input "Category & subcategory" at bounding box center [598, 197] width 383 height 37
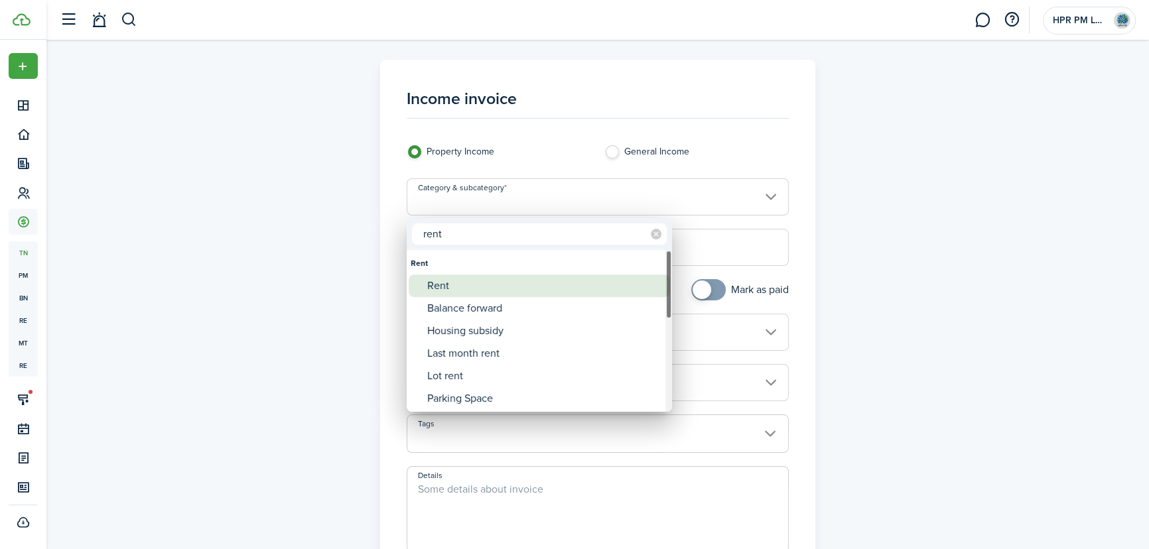
type input "rent"
click at [496, 293] on div "Rent" at bounding box center [544, 286] width 235 height 23
type input "Rent"
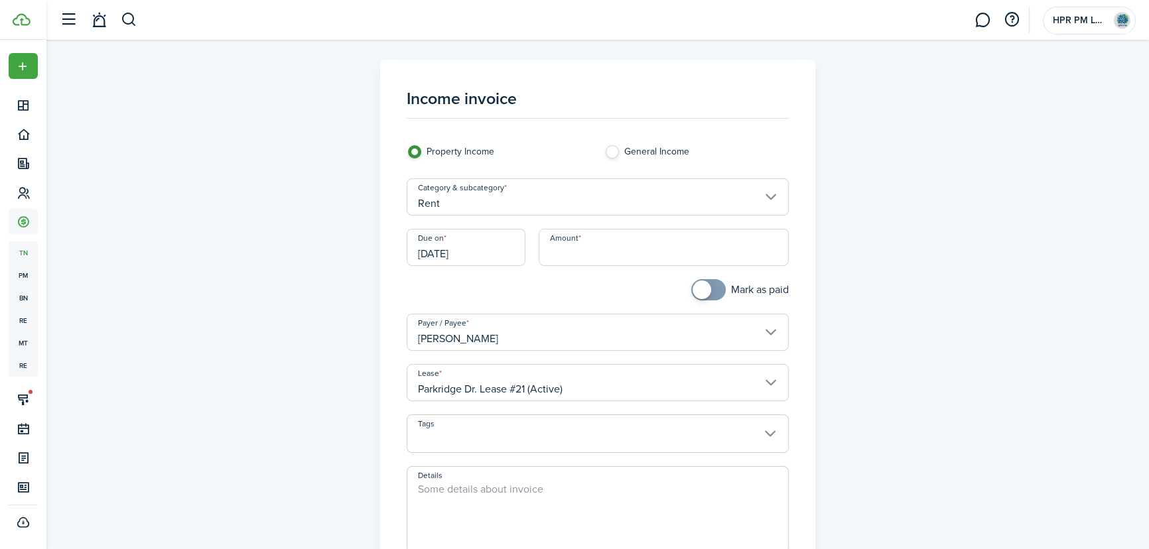
click at [585, 254] on input "Amount" at bounding box center [664, 247] width 251 height 37
click at [625, 255] on input "Amount" at bounding box center [664, 247] width 251 height 37
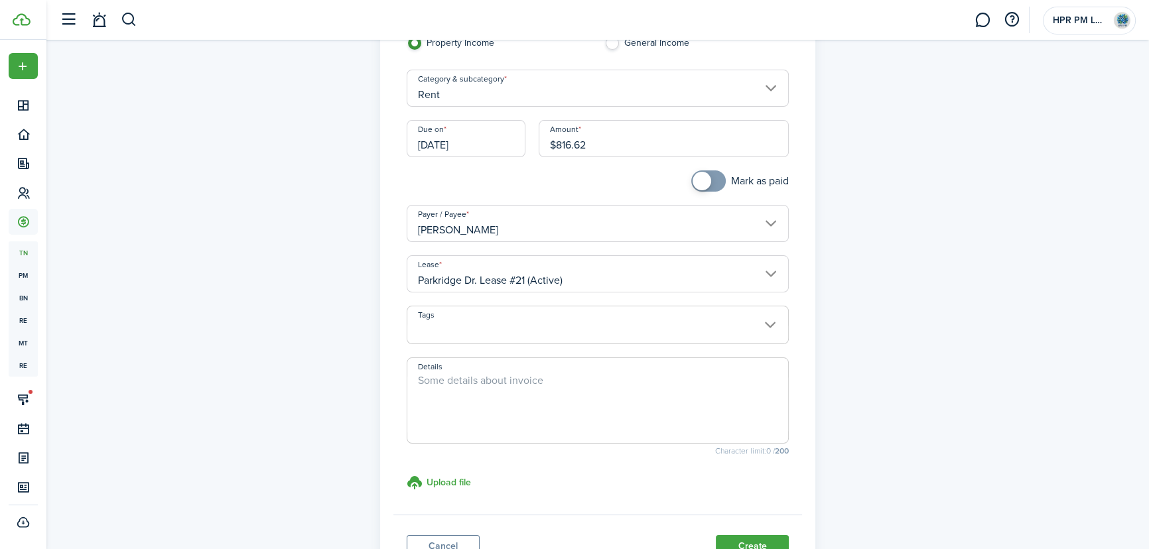
scroll to position [120, 0]
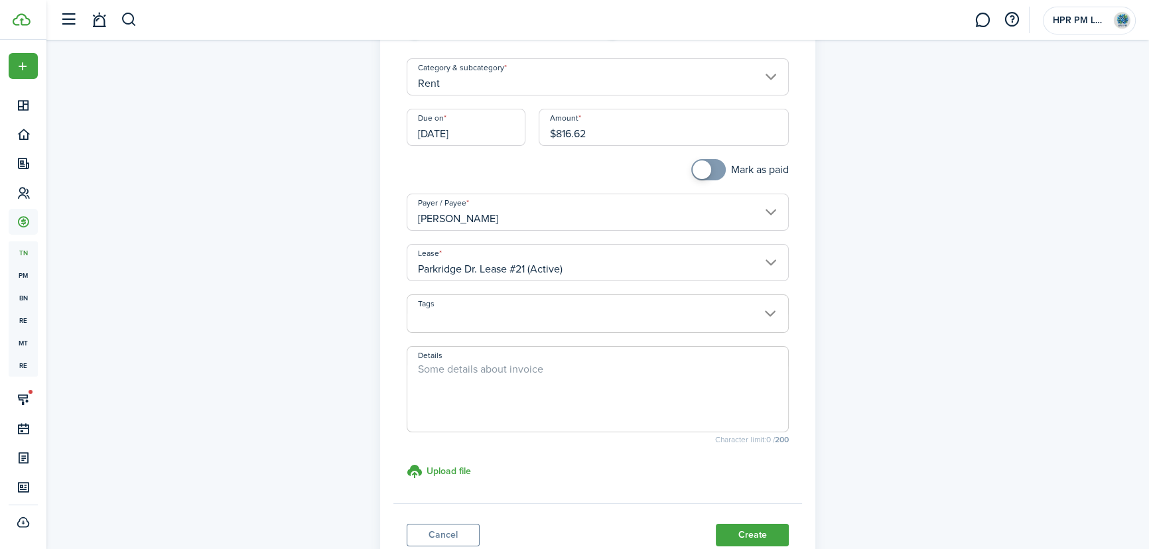
type input "$816.62"
click at [524, 376] on textarea "Details" at bounding box center [598, 394] width 382 height 64
type textarea "Prorate from [DATE] thru [DATE]"
click at [757, 531] on button "Create" at bounding box center [752, 535] width 73 height 23
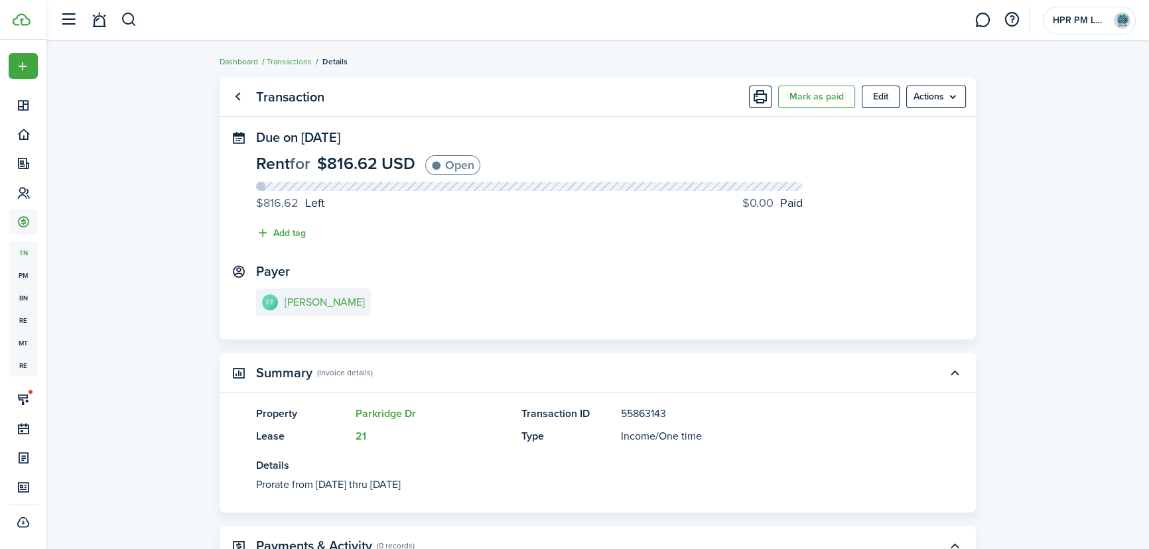
click at [242, 58] on link "Dashboard" at bounding box center [239, 62] width 38 height 12
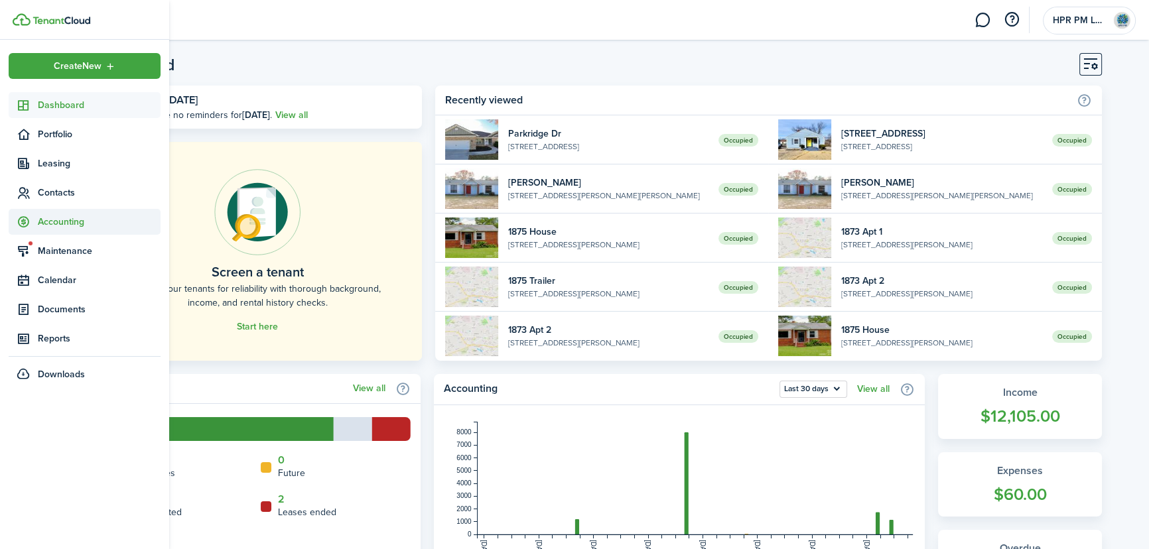
click at [60, 226] on span "Accounting" at bounding box center [99, 222] width 123 height 14
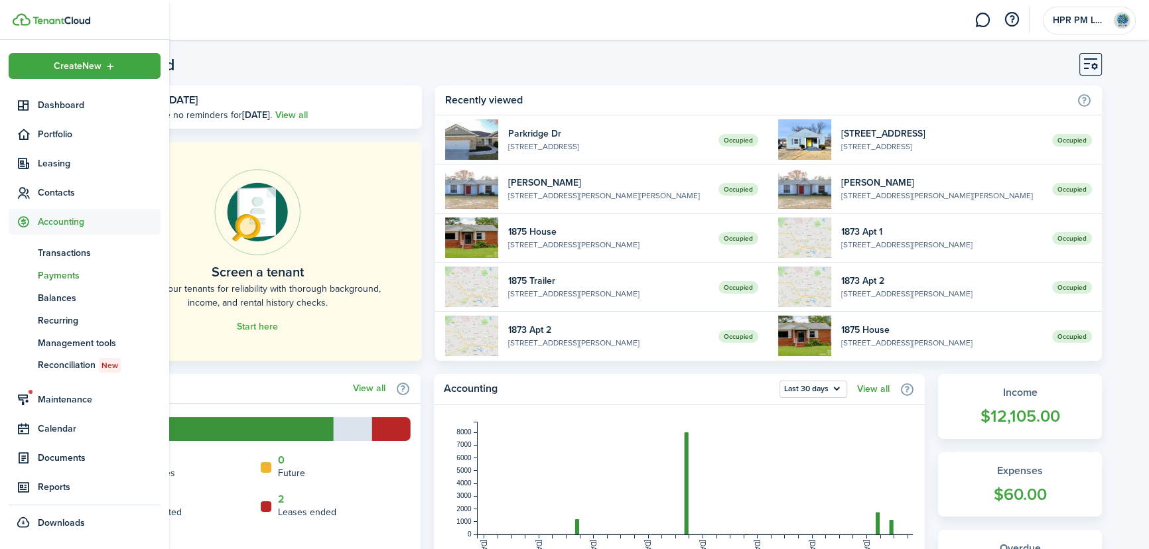
click at [65, 277] on span "Payments" at bounding box center [99, 276] width 123 height 14
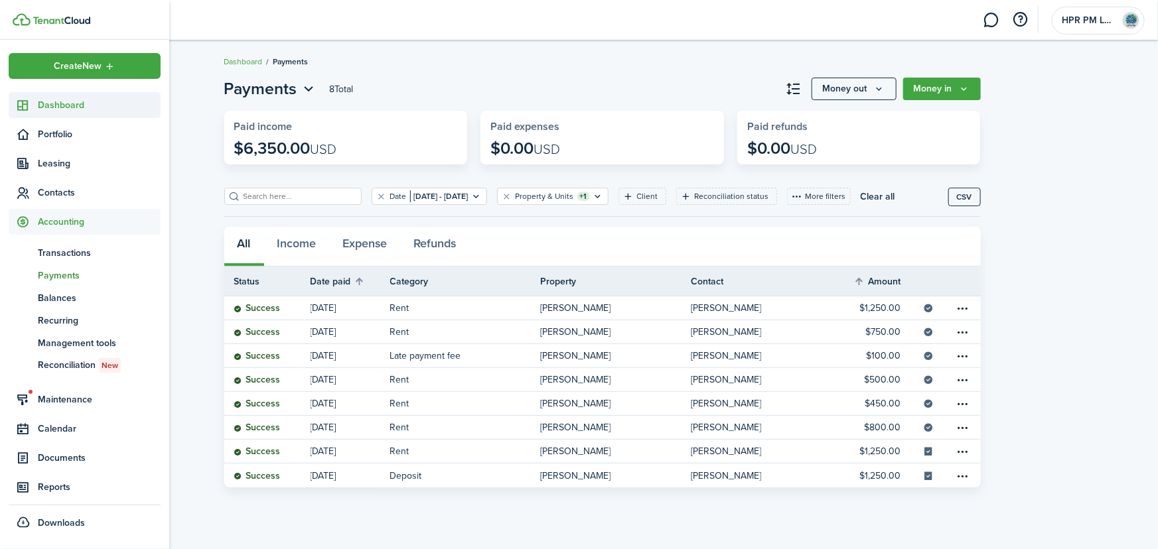
click at [67, 106] on span "Dashboard" at bounding box center [99, 105] width 123 height 14
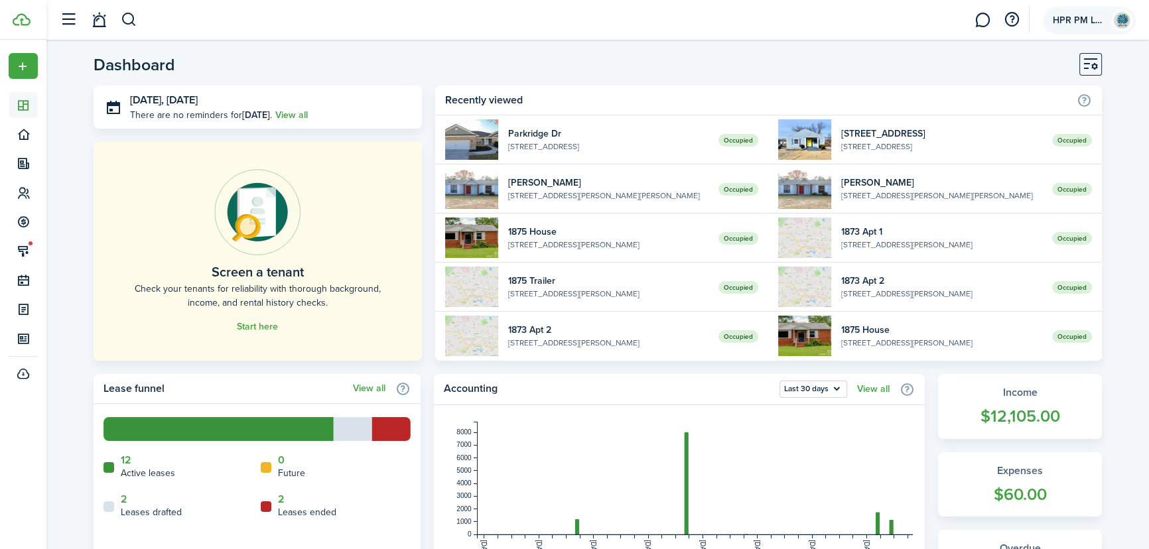
click at [1118, 27] on img at bounding box center [1122, 20] width 21 height 21
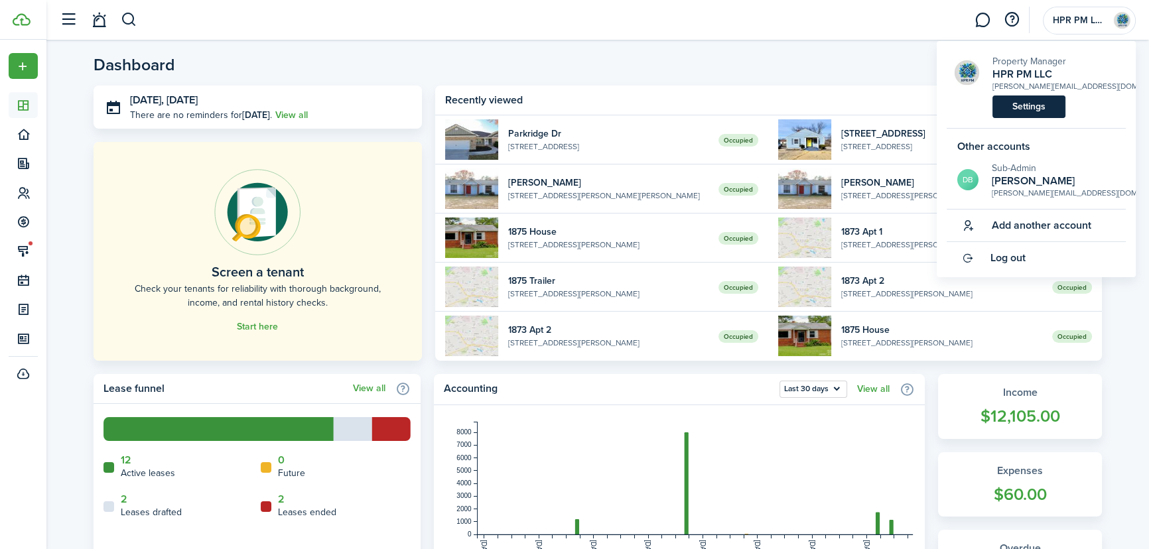
click at [1043, 104] on link "Settings" at bounding box center [1029, 107] width 73 height 23
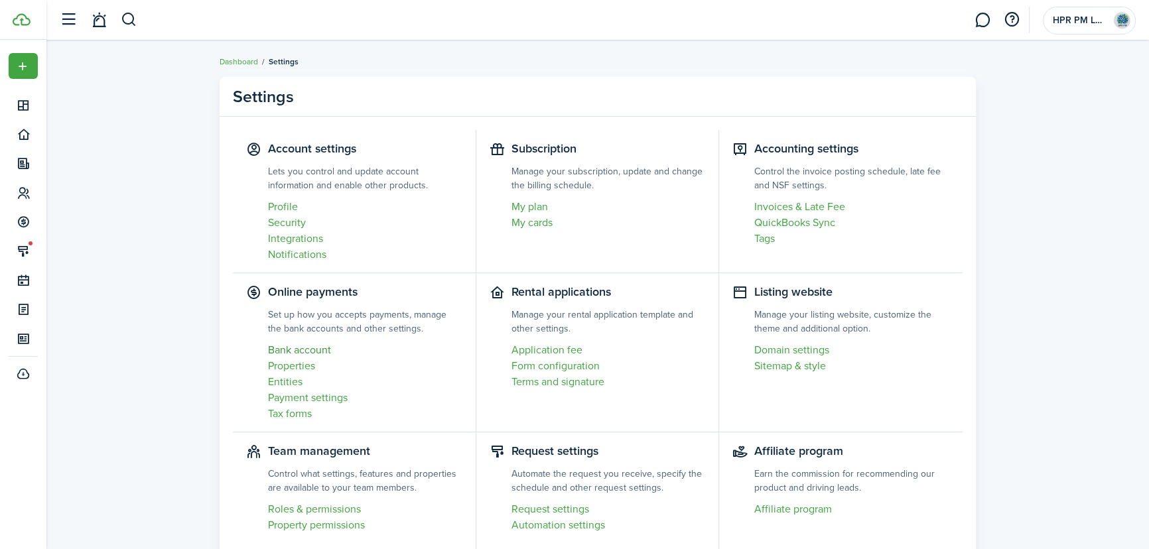
click at [301, 353] on link "Bank account" at bounding box center [365, 350] width 194 height 16
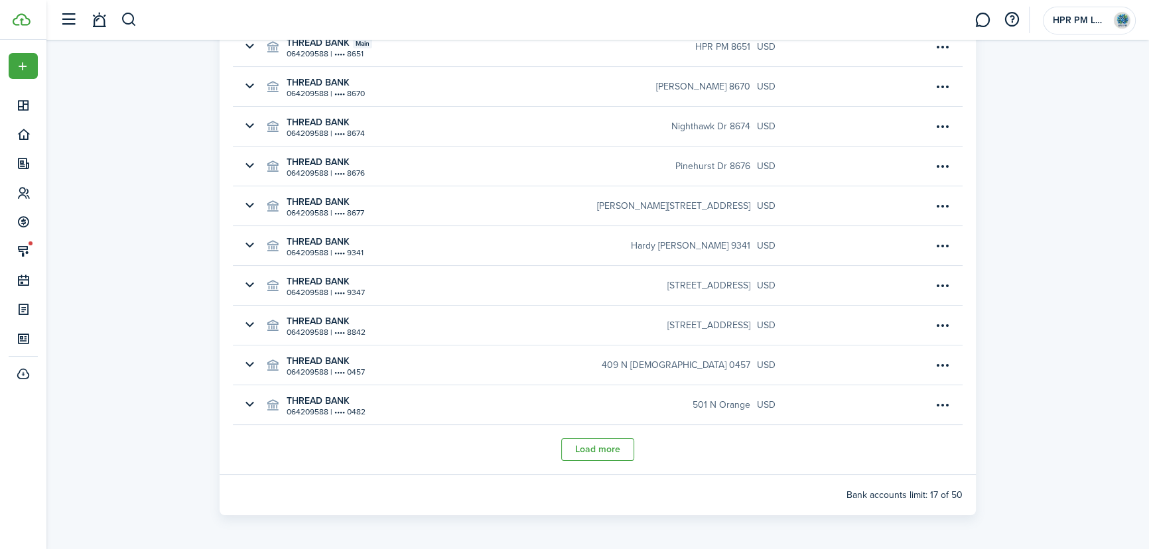
scroll to position [144, 0]
click at [584, 460] on panel-main-body "THREAD BANK Main 064209588 | •••• 8651 HPR PM 8651 usd THREAD BANK 064209588 | …" at bounding box center [598, 243] width 757 height 461
click at [610, 445] on button "Load more" at bounding box center [597, 448] width 73 height 23
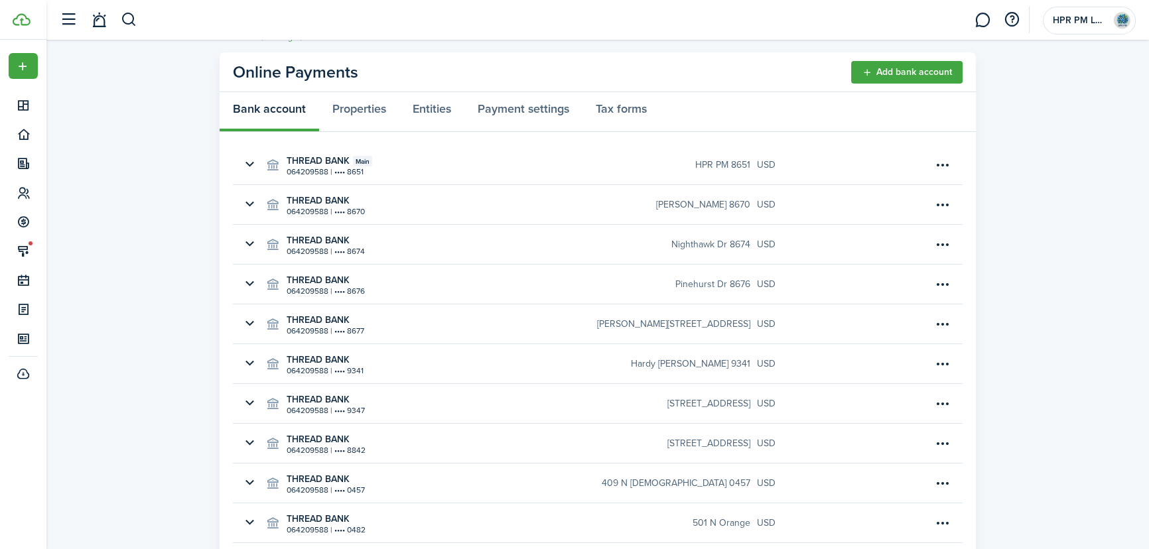
scroll to position [0, 0]
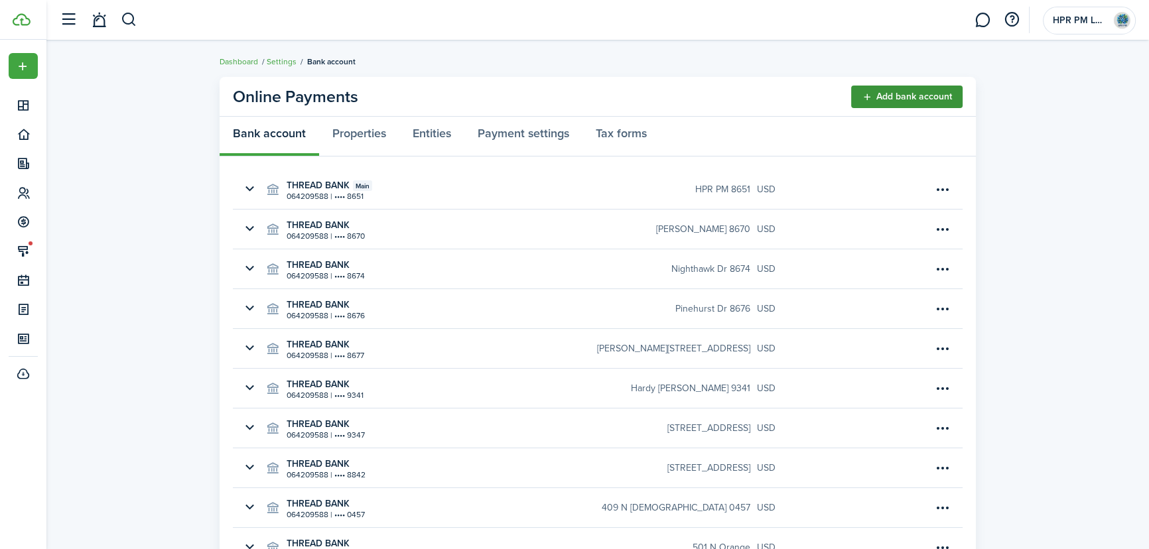
click at [926, 90] on button "Add bank account" at bounding box center [906, 97] width 111 height 23
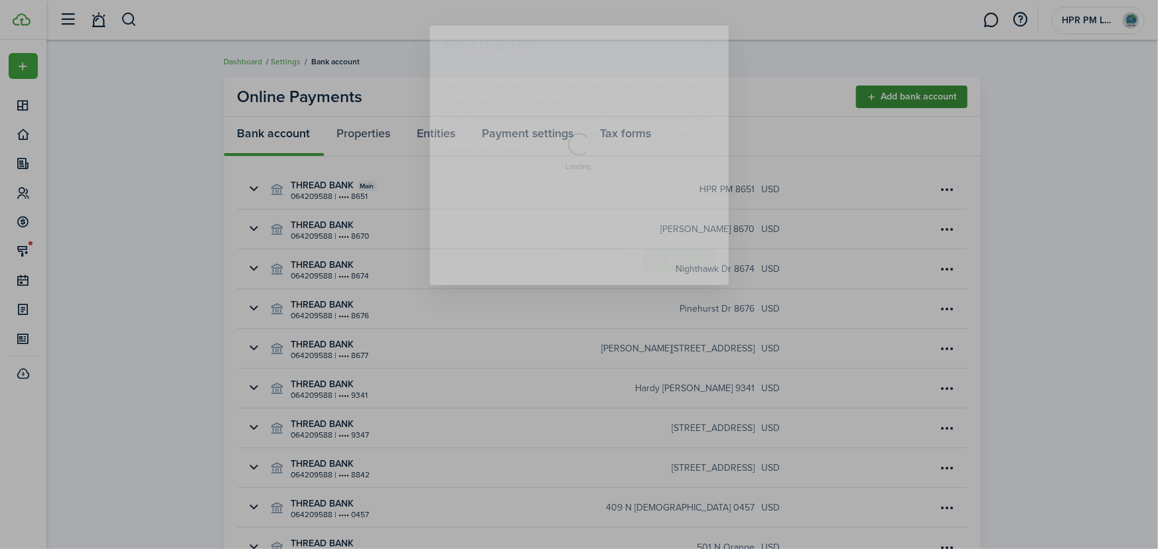
type input "HPR PM"
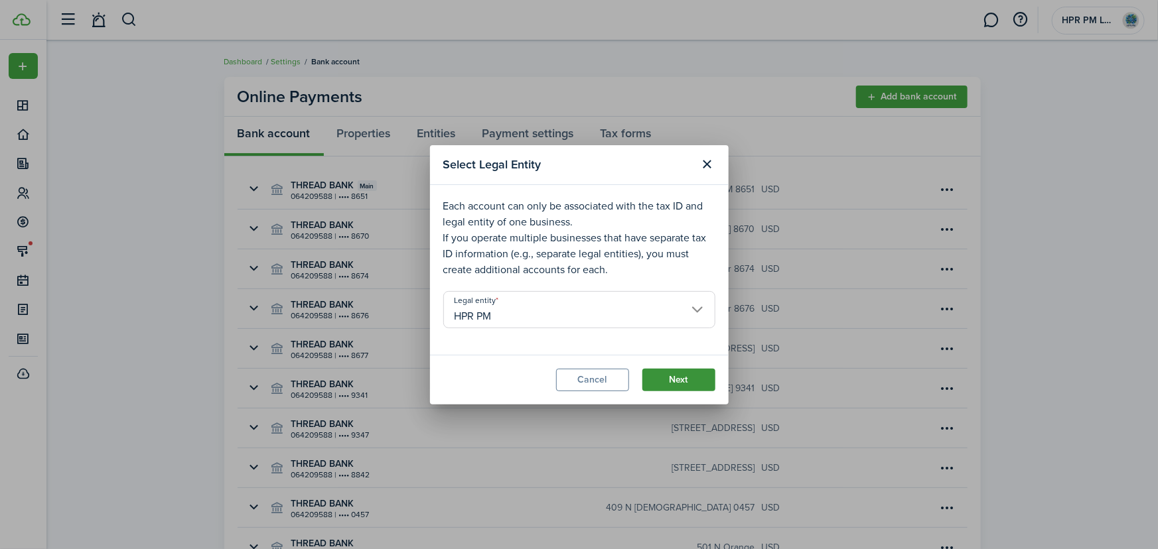
click at [672, 382] on button "Next" at bounding box center [678, 380] width 73 height 23
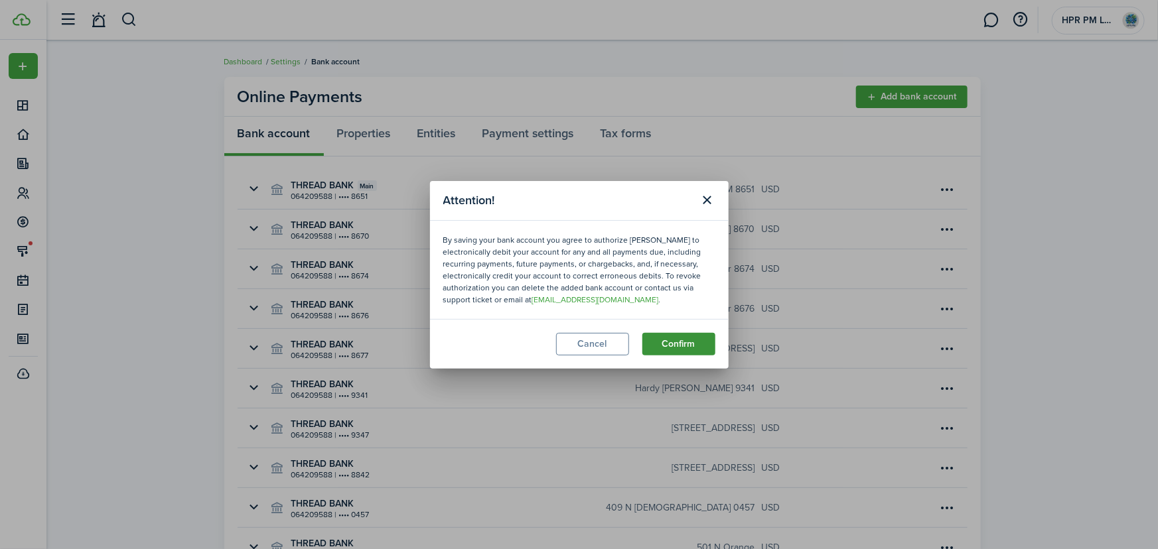
click at [674, 343] on button "Confirm" at bounding box center [678, 344] width 73 height 23
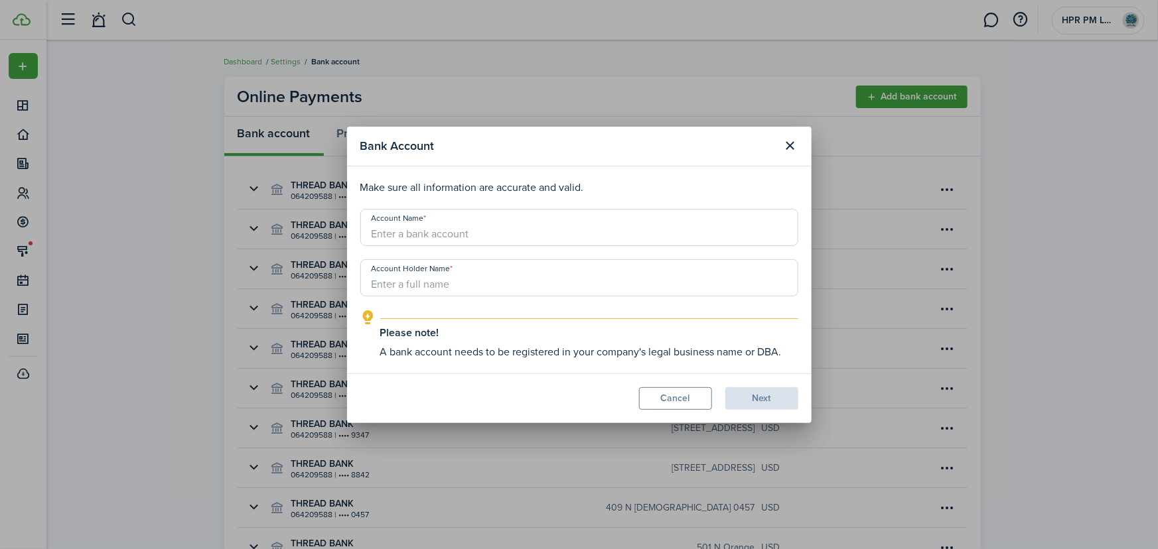
click at [569, 238] on input "Account Name" at bounding box center [579, 227] width 438 height 37
type input "Swinton Pond Security Deposit"
click at [463, 282] on input "Account Holder Name" at bounding box center [579, 277] width 438 height 37
type input "[PERSON_NAME]"
click at [762, 394] on button "Next" at bounding box center [761, 399] width 73 height 23
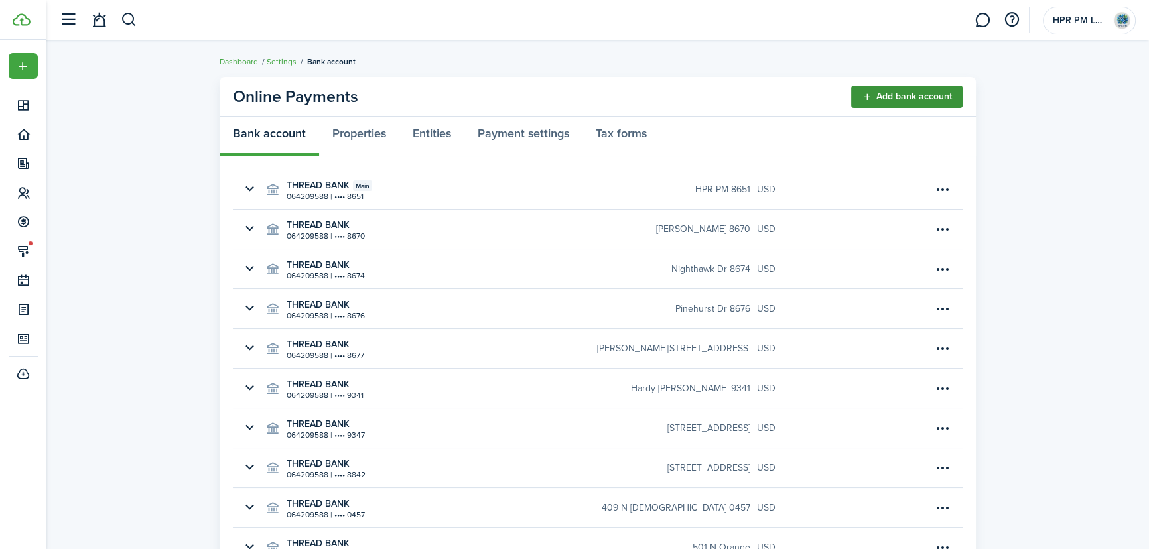
click at [938, 91] on button "Add bank account" at bounding box center [906, 97] width 111 height 23
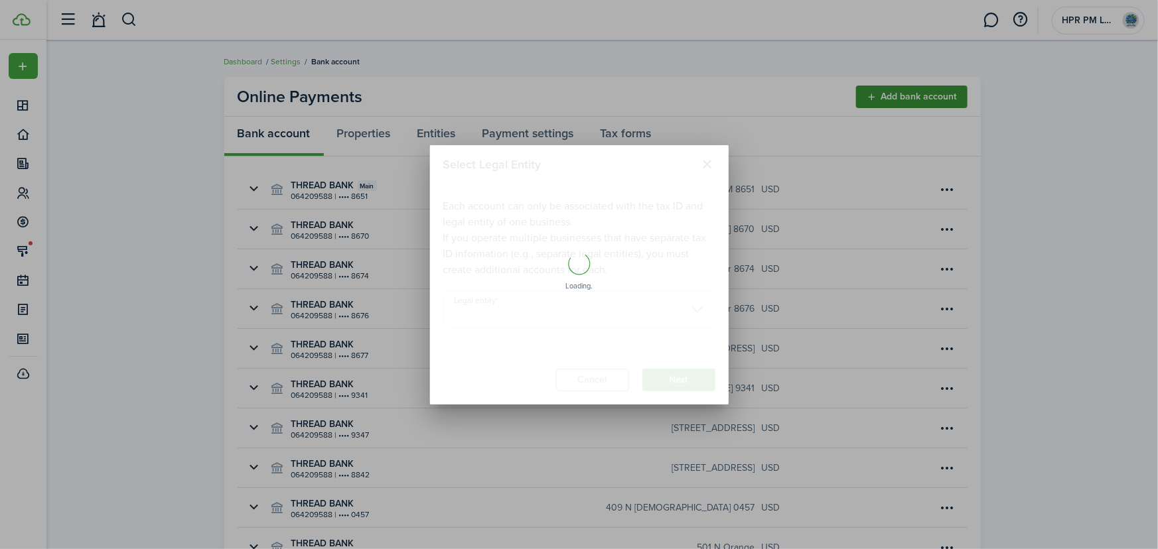
type input "HPR PM"
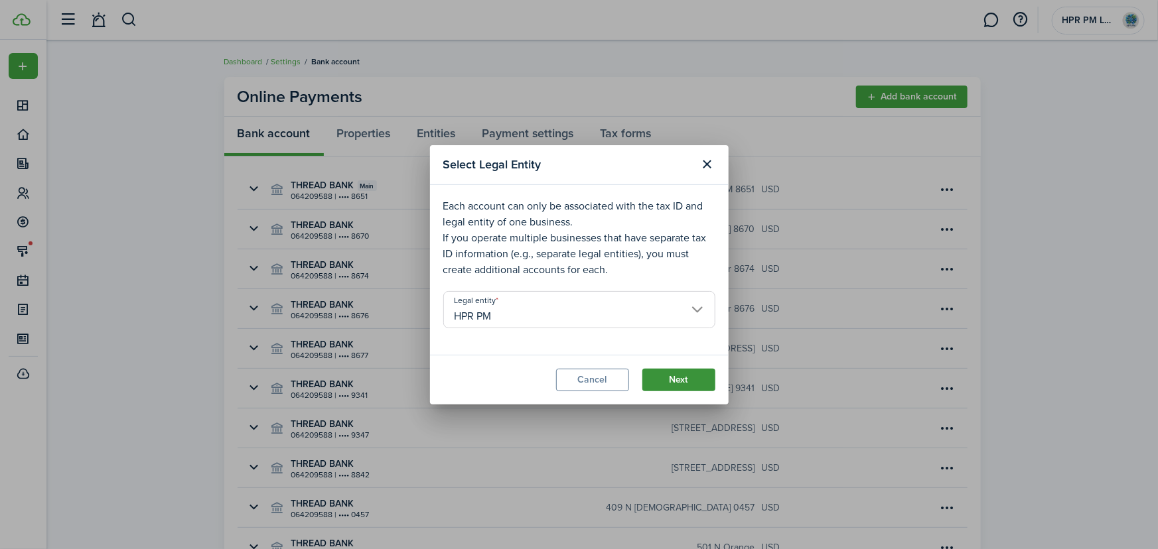
click at [678, 378] on button "Next" at bounding box center [678, 380] width 73 height 23
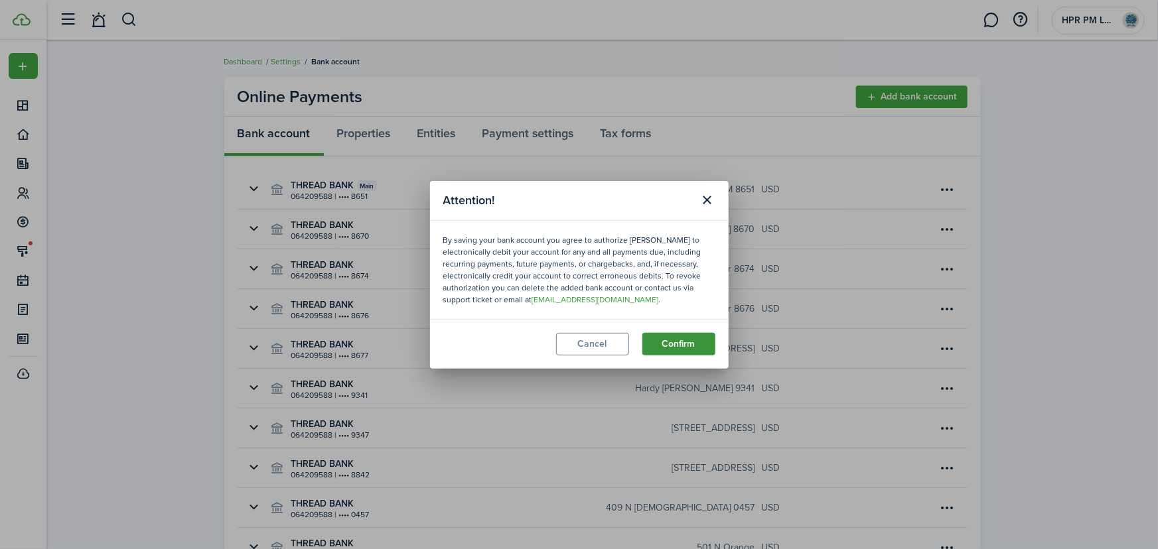
click at [687, 337] on button "Confirm" at bounding box center [678, 344] width 73 height 23
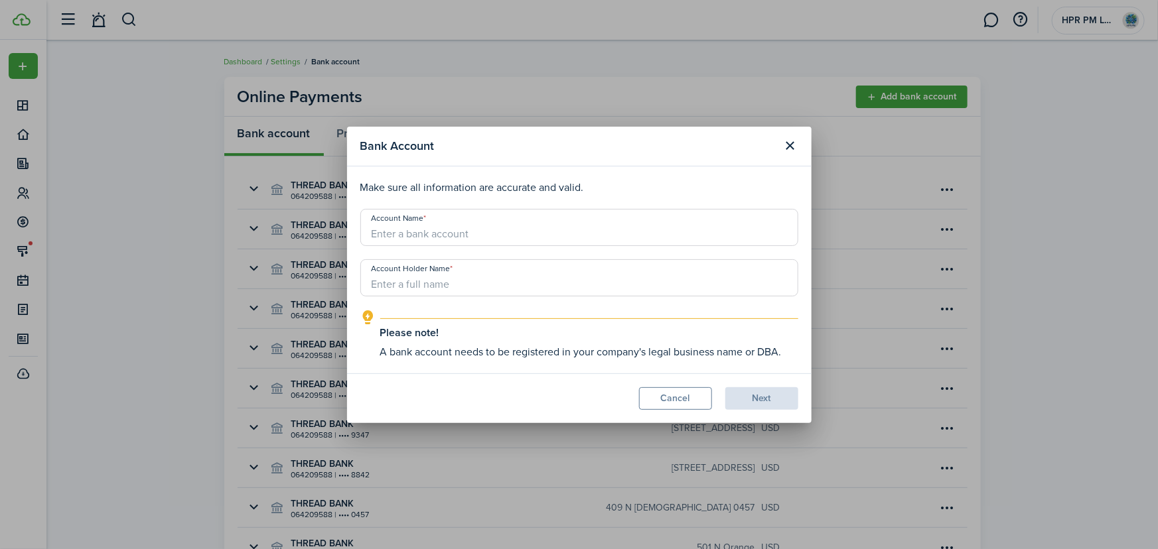
click at [542, 232] on input "Account Name" at bounding box center [579, 227] width 438 height 37
click at [400, 230] on input "Account Name" at bounding box center [579, 227] width 438 height 37
click at [392, 233] on input "Account Name" at bounding box center [579, 227] width 438 height 37
type input "Swinton Pond Rental Pymt"
click at [467, 285] on input "Account Holder Name" at bounding box center [579, 277] width 438 height 37
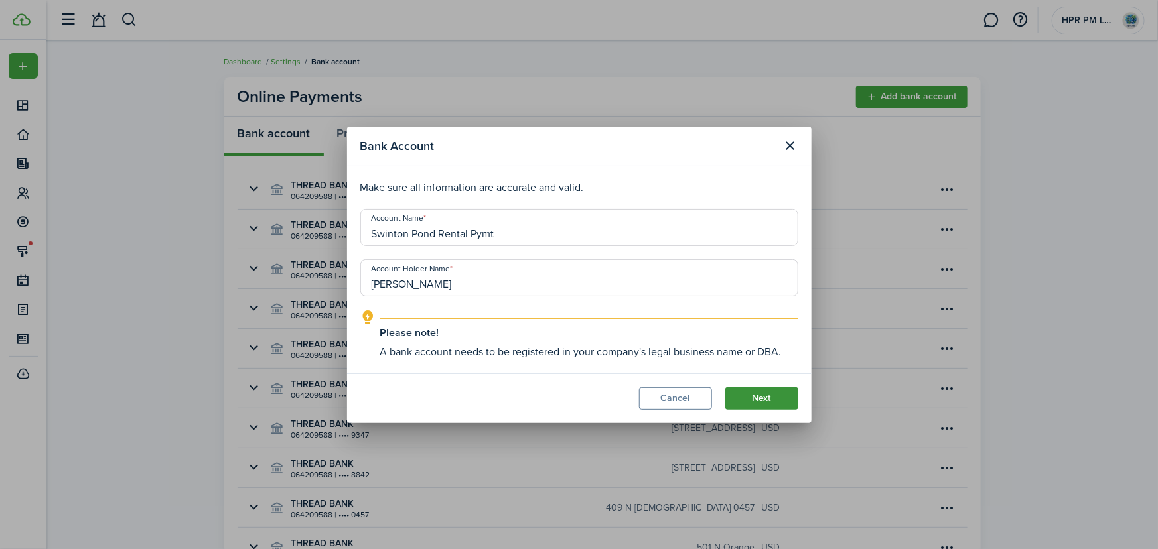
type input "[PERSON_NAME]"
click at [747, 394] on button "Next" at bounding box center [761, 399] width 73 height 23
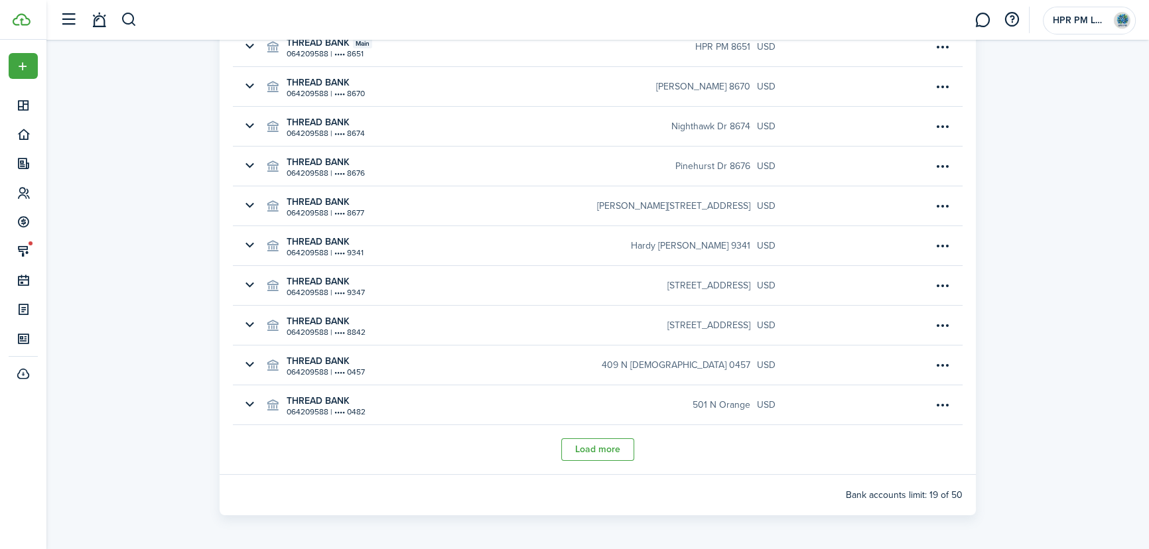
scroll to position [144, 0]
click at [603, 447] on button "Load more" at bounding box center [597, 448] width 73 height 23
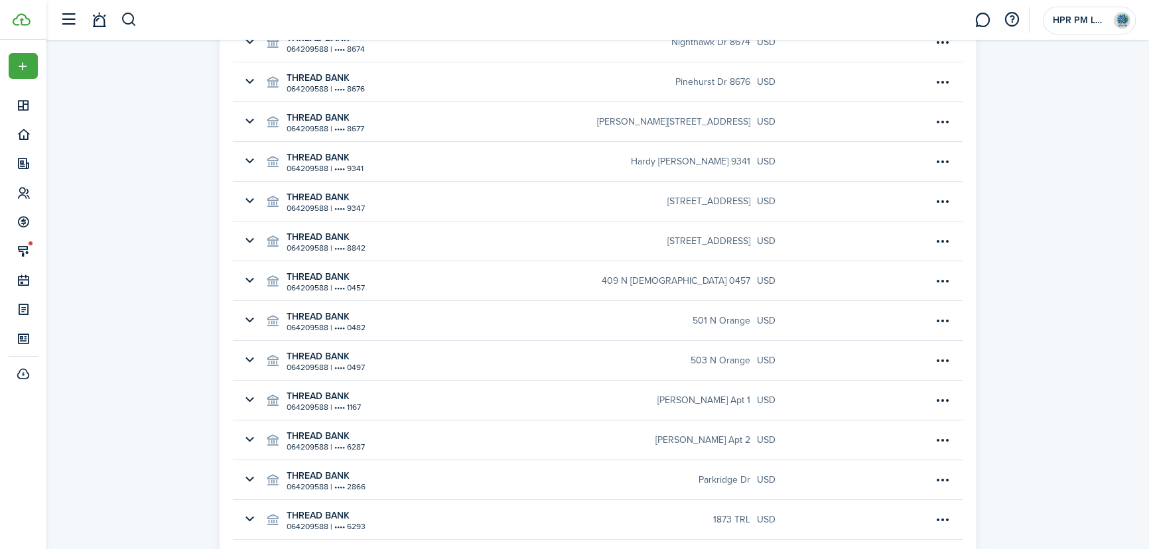
scroll to position [466, 0]
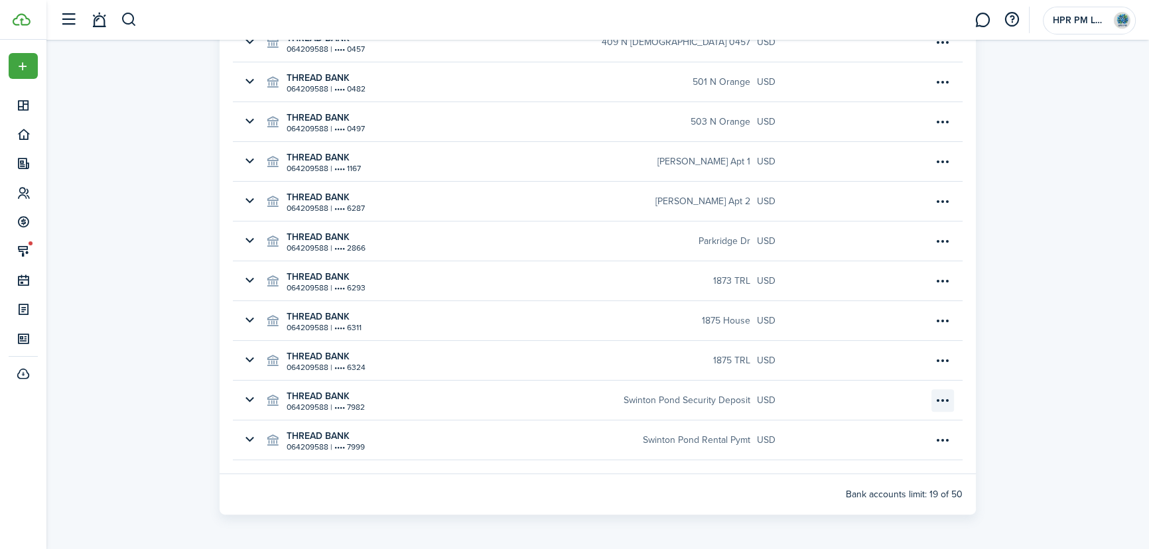
click at [944, 400] on menu-btn-icon "Open menu" at bounding box center [943, 401] width 23 height 23
click at [1086, 311] on stripe-connect-account-bank "Online Payments Add bank account Bank account Properties Entities Payment setti…" at bounding box center [597, 62] width 1103 height 917
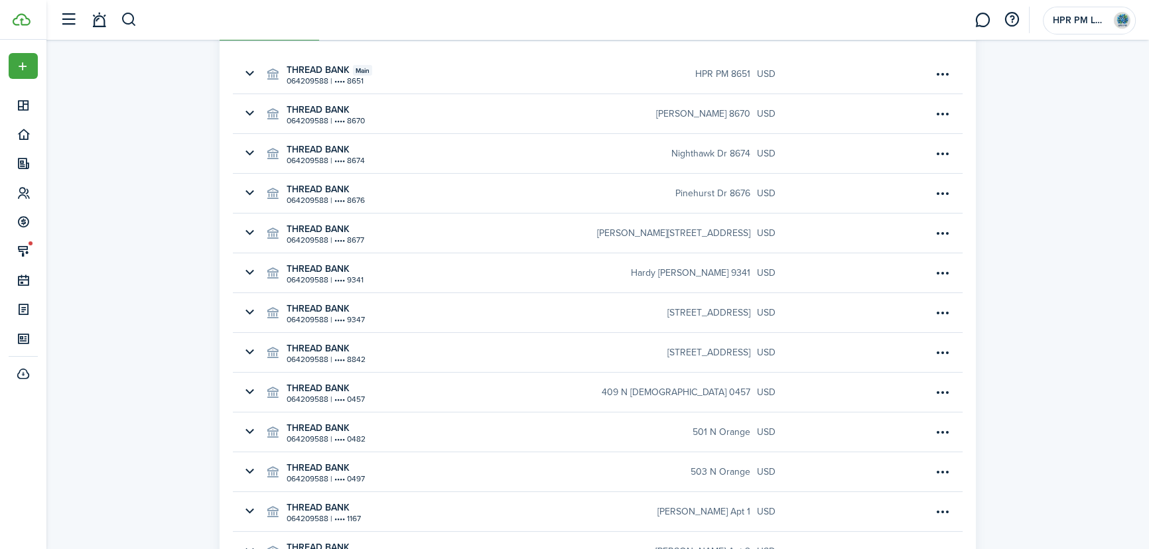
scroll to position [0, 0]
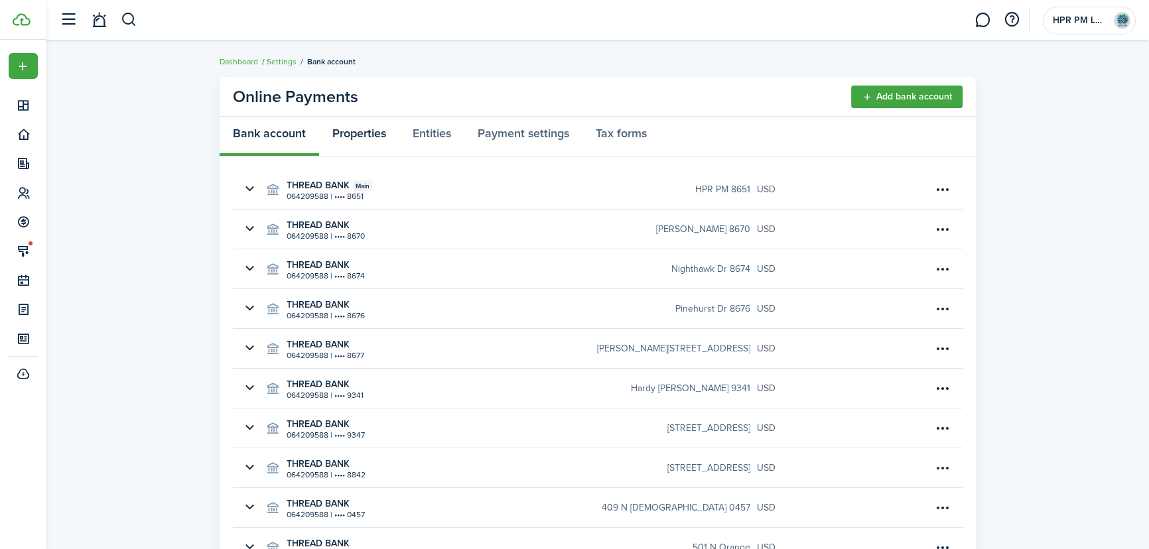
click at [372, 133] on link "Properties" at bounding box center [359, 137] width 80 height 40
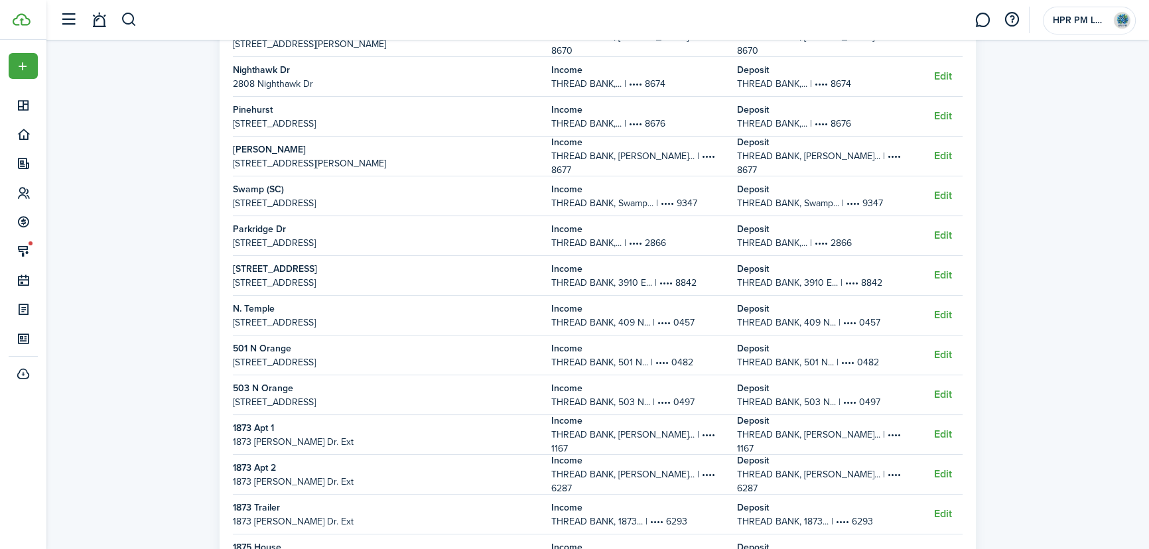
scroll to position [312, 0]
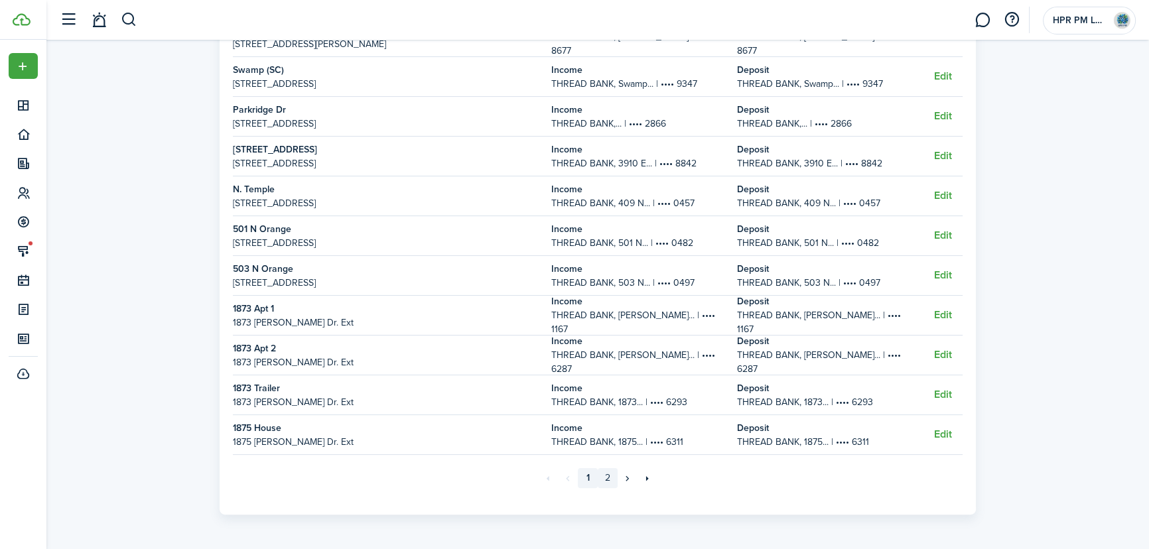
click at [608, 477] on link "2" at bounding box center [608, 479] width 20 height 20
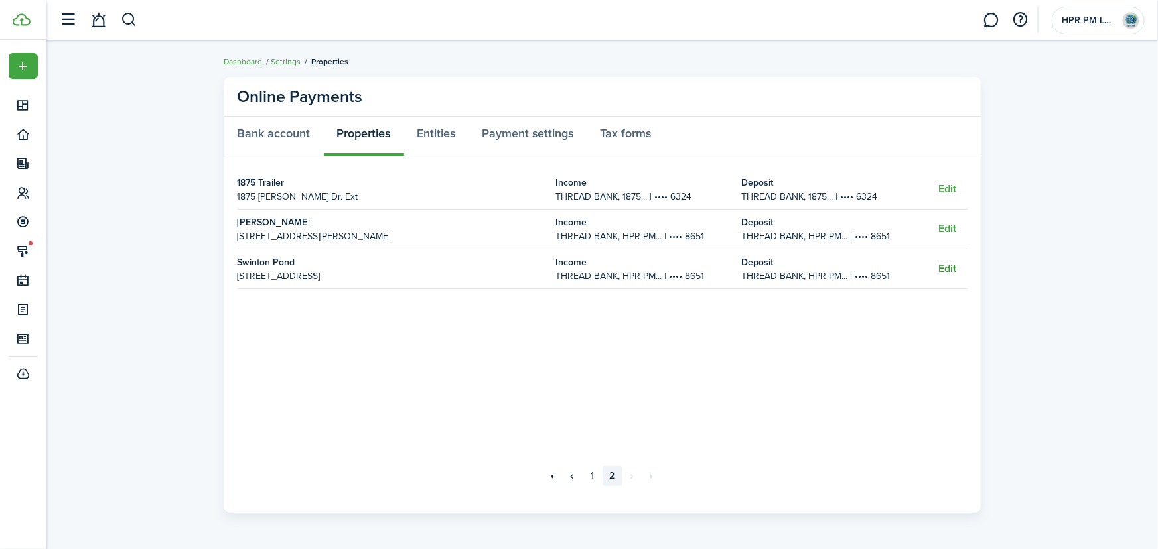
click at [949, 271] on button "Edit" at bounding box center [947, 269] width 18 height 12
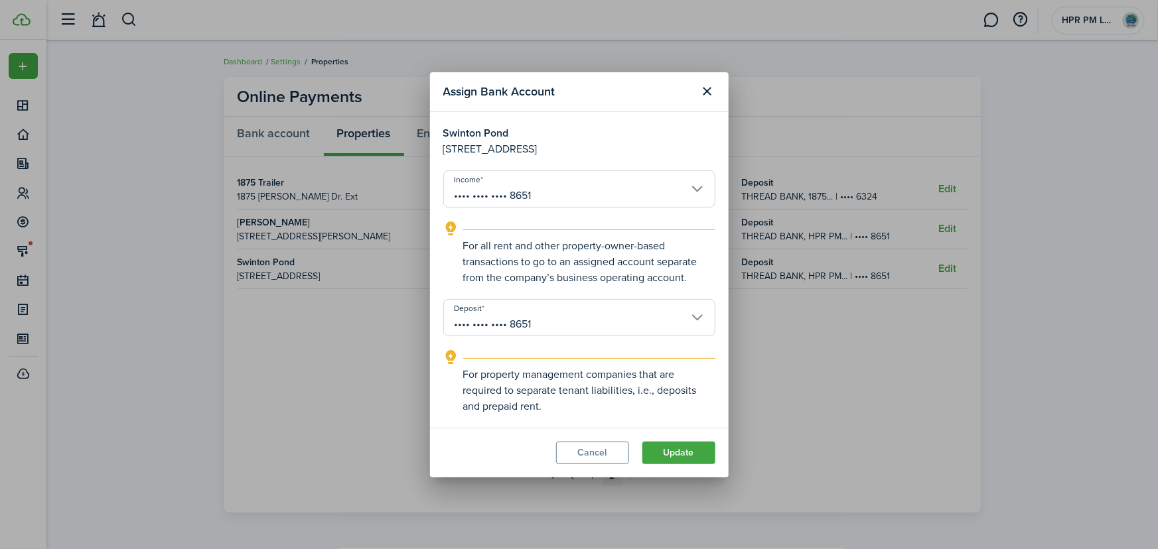
click at [689, 188] on input "•••• •••• •••• 8651" at bounding box center [579, 189] width 272 height 37
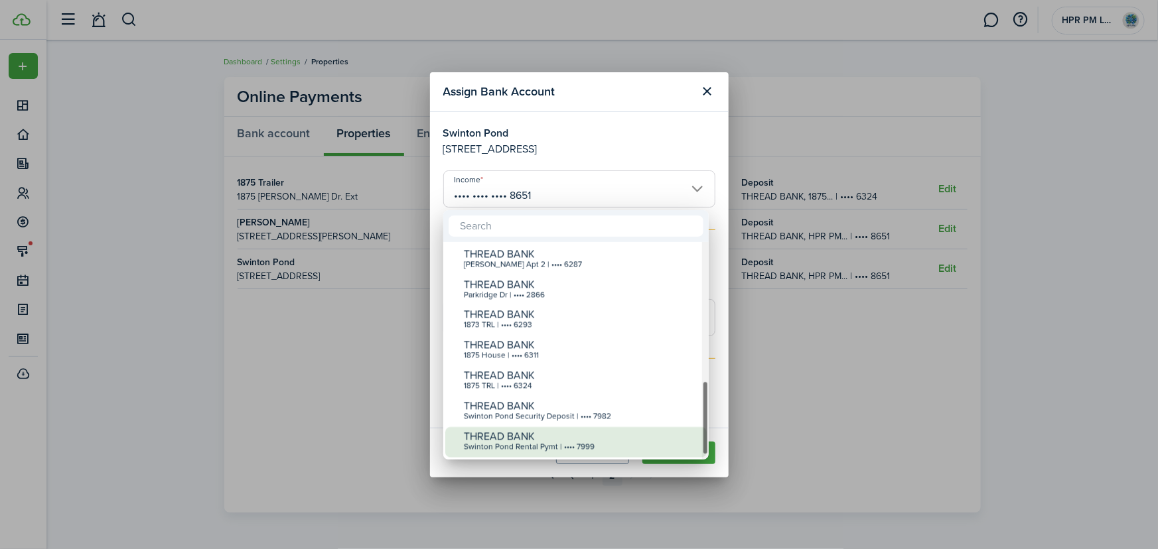
click at [598, 448] on div "Swinton Pond Rental Pymt | •••• 7999" at bounding box center [581, 447] width 235 height 9
type input "•••• •••• •••• 7999"
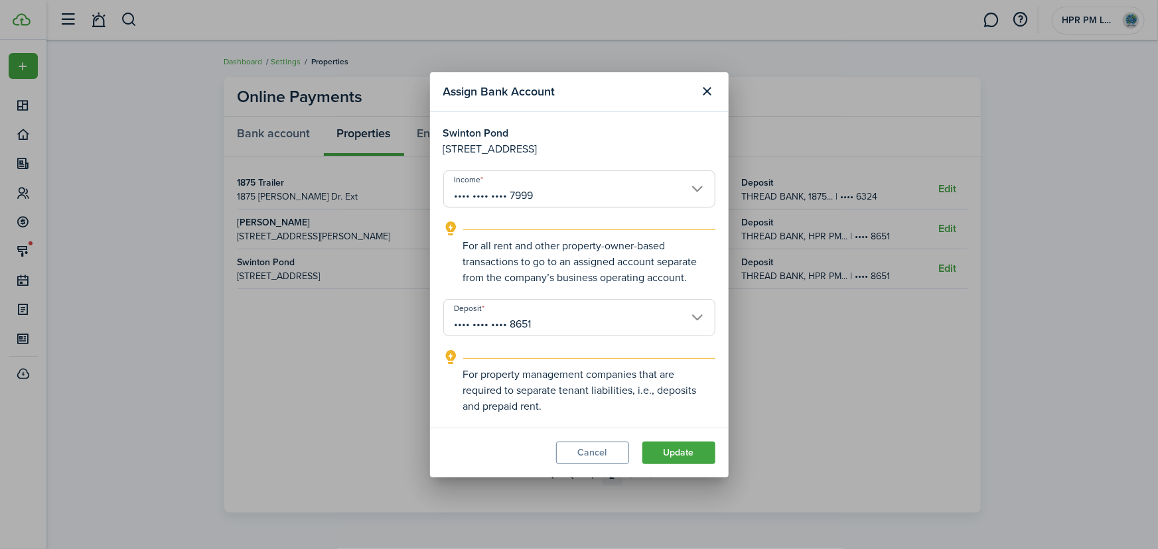
click at [691, 321] on input "•••• •••• •••• 8651" at bounding box center [579, 317] width 272 height 37
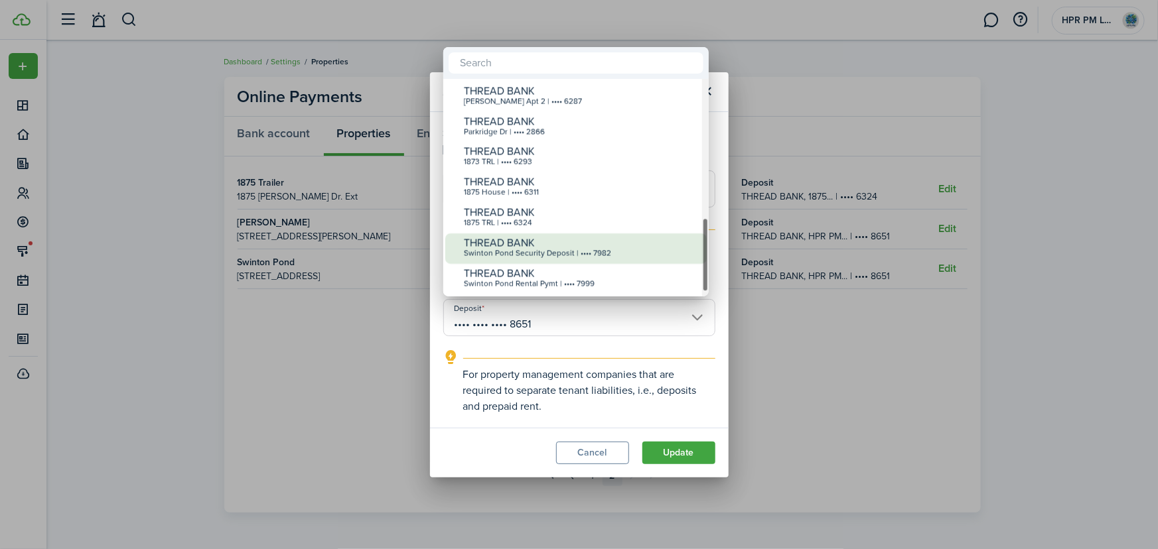
click at [568, 241] on div "THREAD BANK" at bounding box center [581, 244] width 235 height 12
type input "•••• •••• •••• 7982"
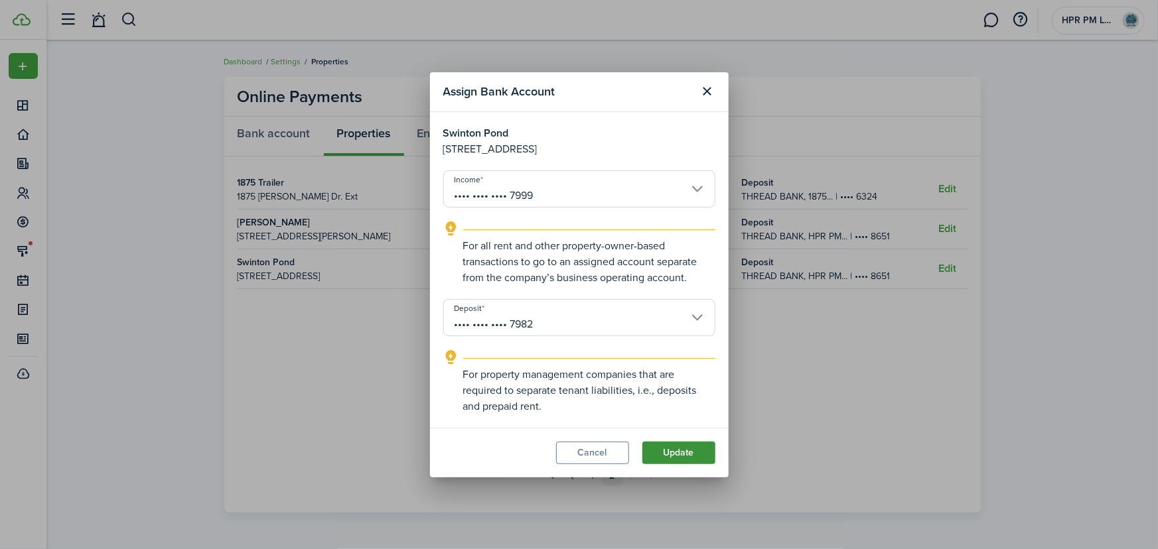
click at [663, 455] on button "Update" at bounding box center [678, 453] width 73 height 23
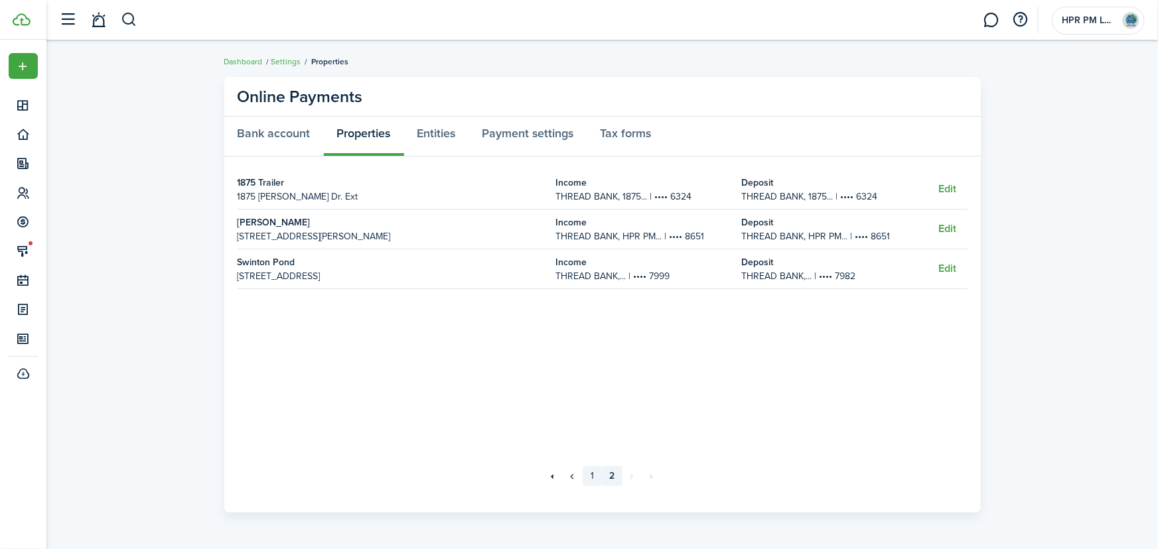
click at [595, 478] on link "1" at bounding box center [593, 477] width 20 height 20
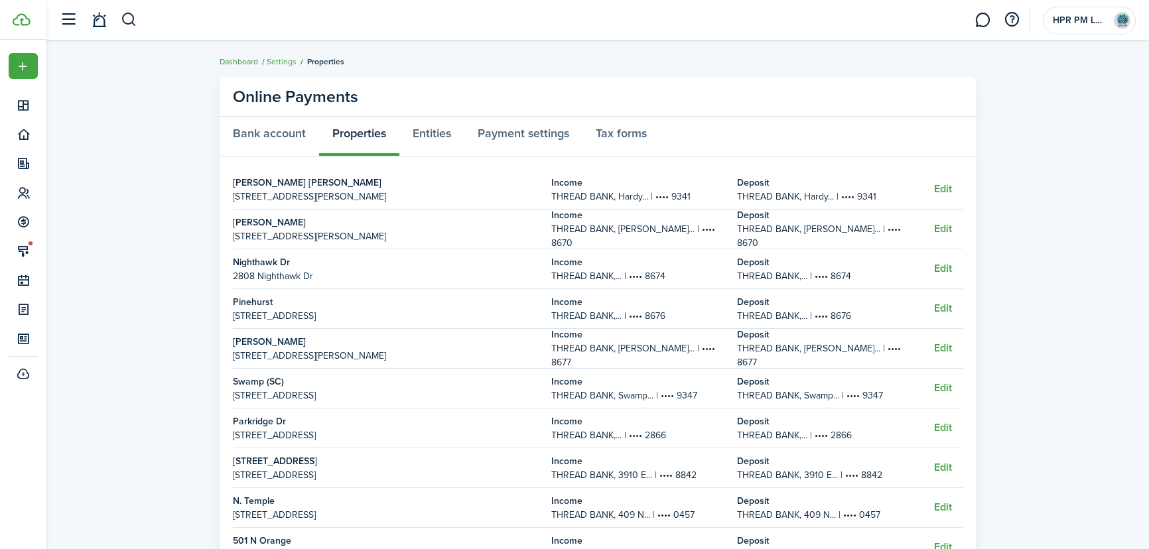
click at [239, 60] on link "Dashboard" at bounding box center [239, 62] width 38 height 12
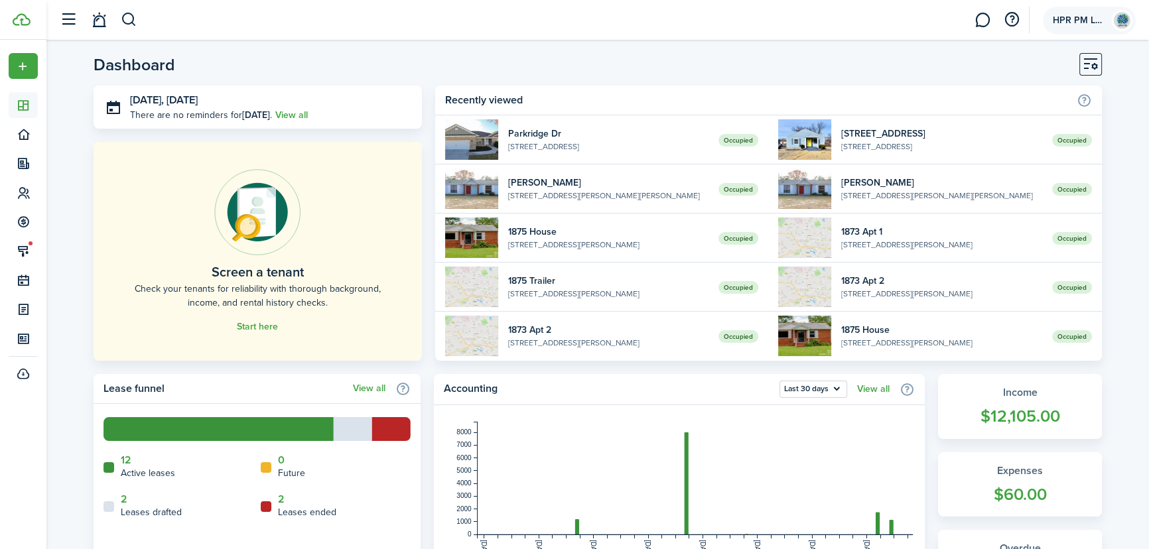
click at [1091, 13] on account-user-avatar "HPR PM LLC" at bounding box center [1089, 21] width 93 height 28
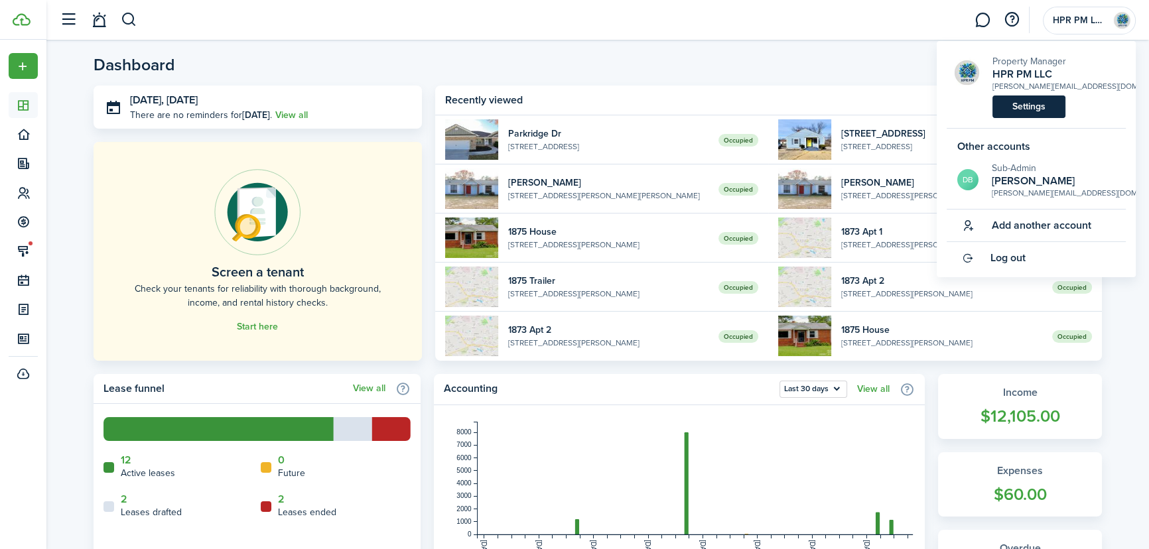
click at [1028, 106] on link "Settings" at bounding box center [1029, 107] width 73 height 23
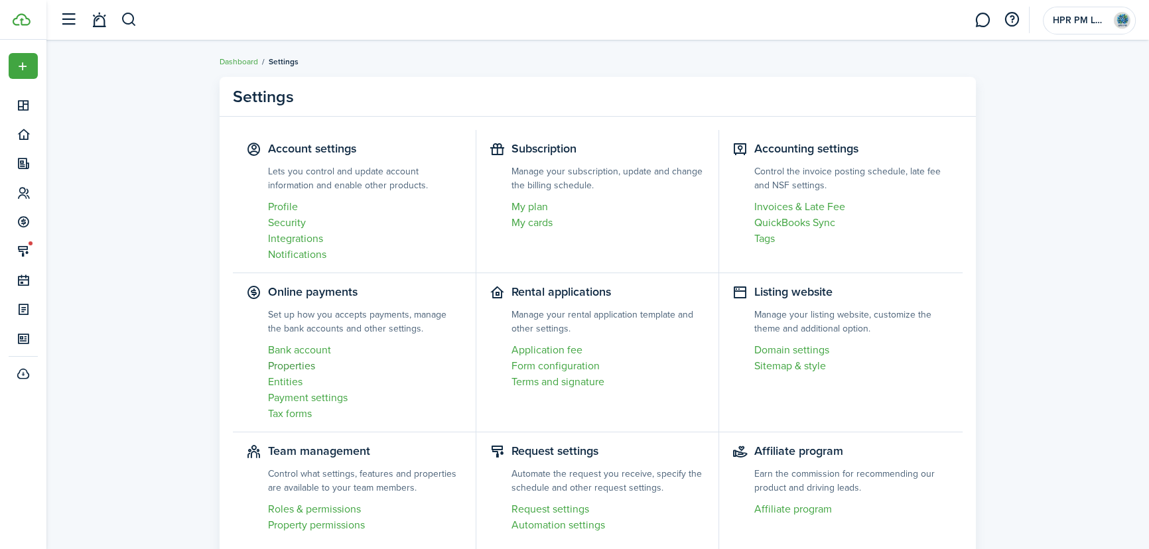
click at [287, 365] on link "Properties" at bounding box center [365, 366] width 194 height 16
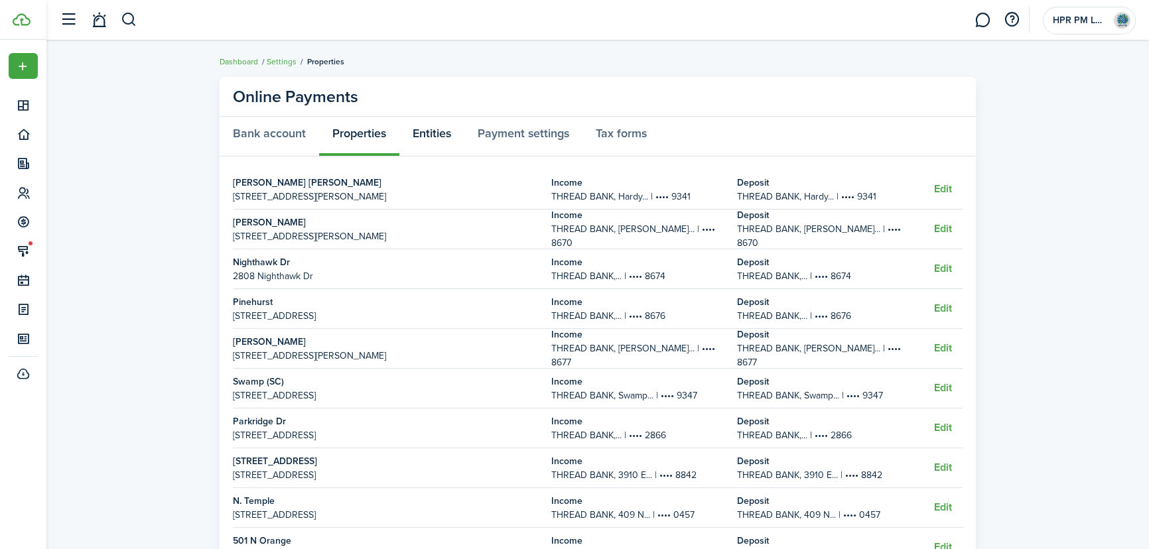
click at [429, 131] on link "Entities" at bounding box center [432, 137] width 65 height 40
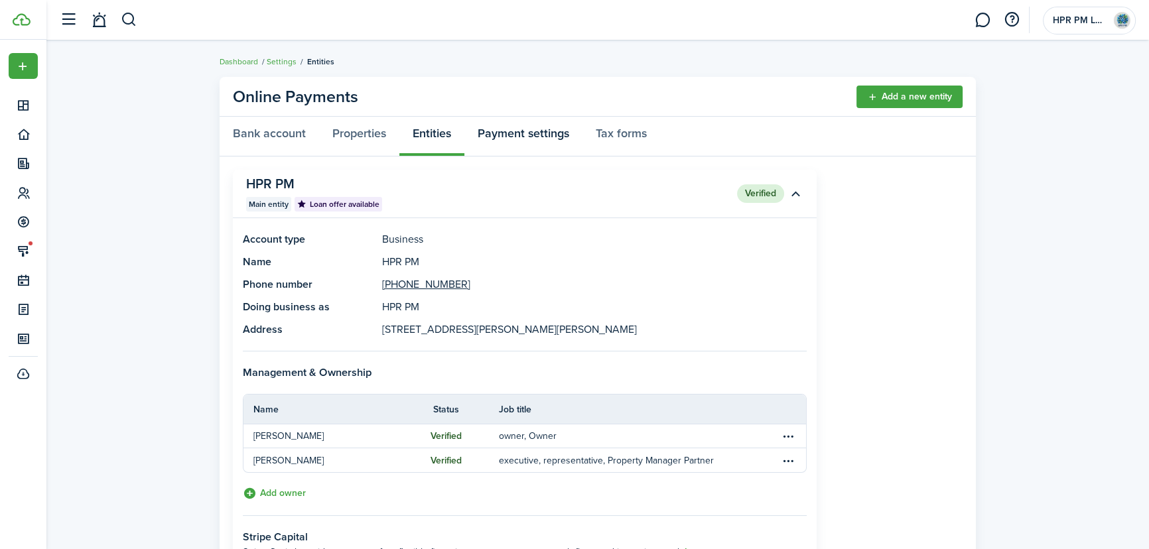
click at [537, 135] on link "Payment settings" at bounding box center [524, 137] width 118 height 40
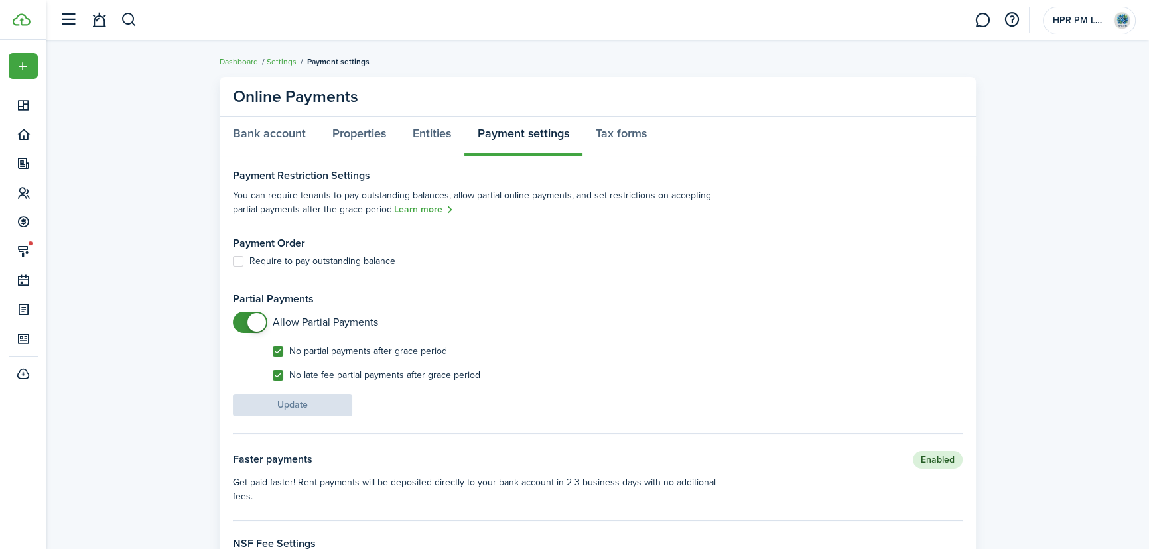
click at [276, 355] on label "No partial payments after grace period" at bounding box center [360, 351] width 175 height 11
click at [273, 352] on input "No partial payments after grace period" at bounding box center [272, 351] width 1 height 1
checkbox input "false"
click at [274, 374] on label "No late fee partial payments after grace period" at bounding box center [377, 375] width 208 height 11
click at [273, 375] on input "No late fee partial payments after grace period" at bounding box center [272, 375] width 1 height 1
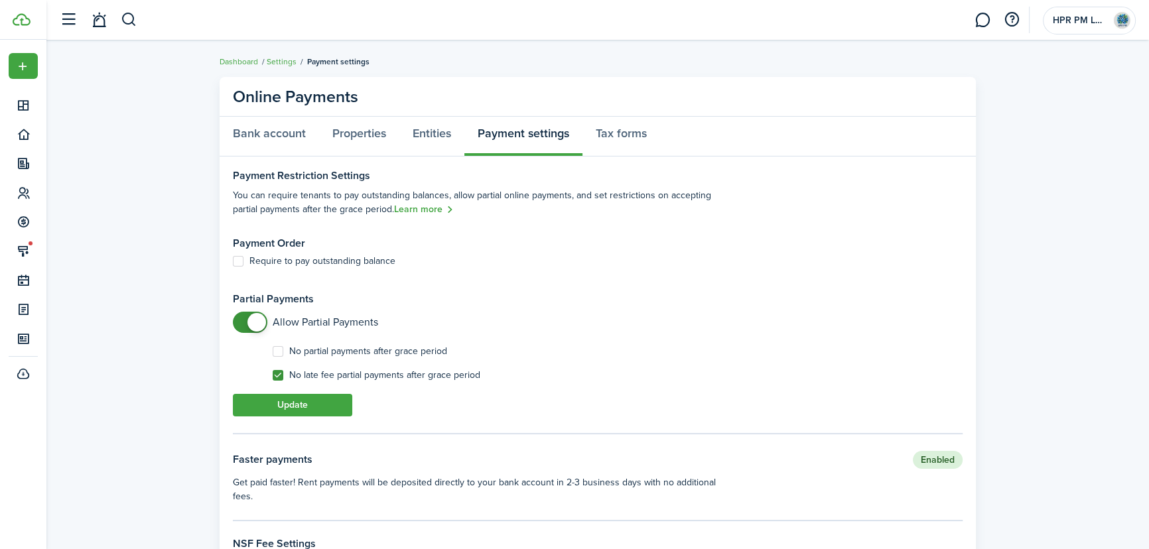
checkbox input "false"
click at [324, 405] on button "Update" at bounding box center [292, 405] width 119 height 23
click at [285, 140] on link "Bank account" at bounding box center [270, 137] width 100 height 40
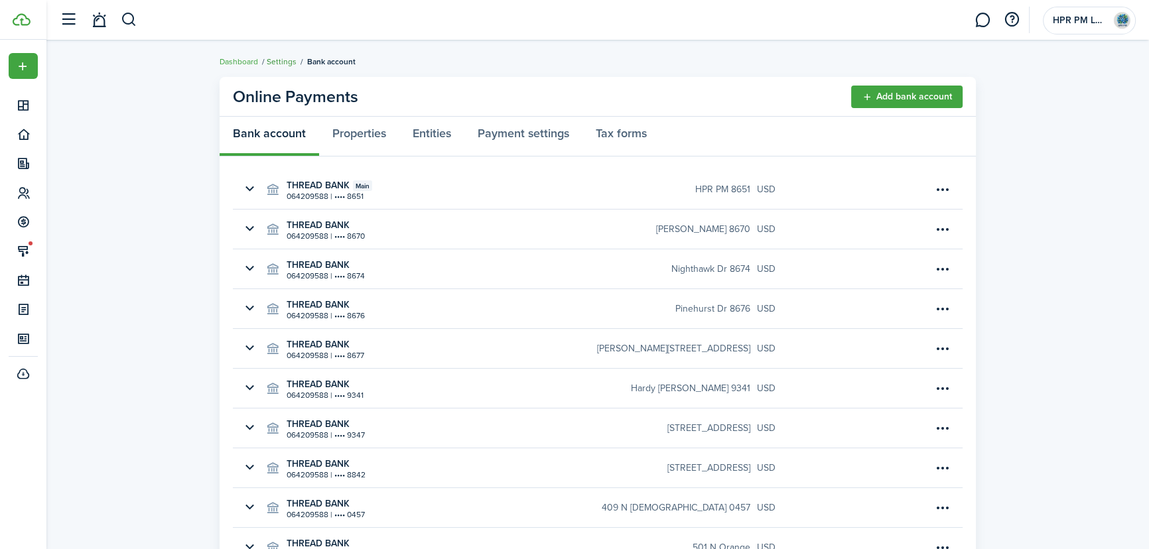
click at [288, 60] on link "Settings" at bounding box center [282, 62] width 30 height 12
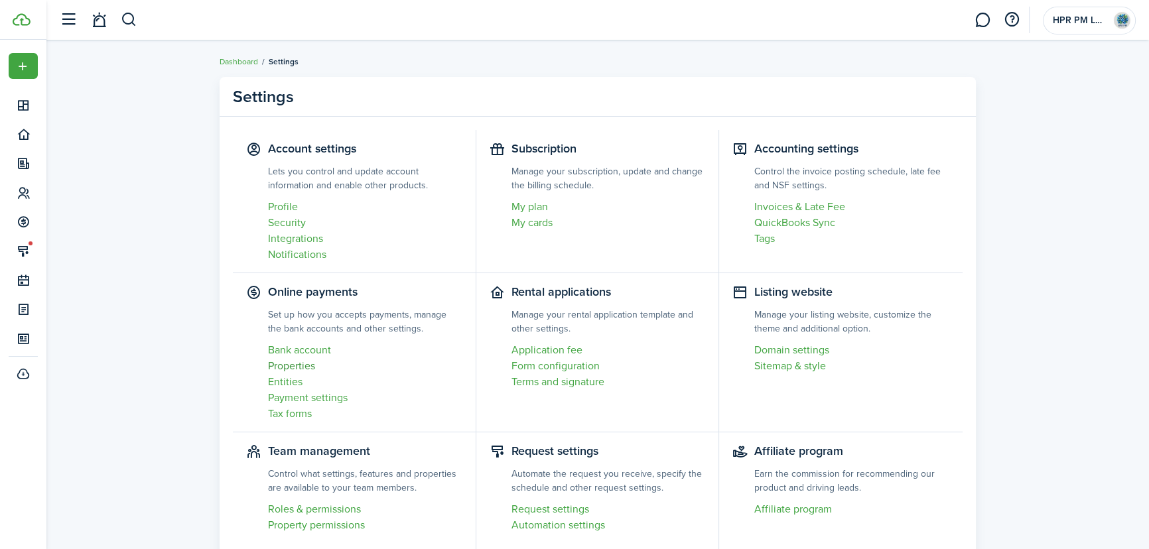
click at [308, 364] on link "Properties" at bounding box center [365, 366] width 194 height 16
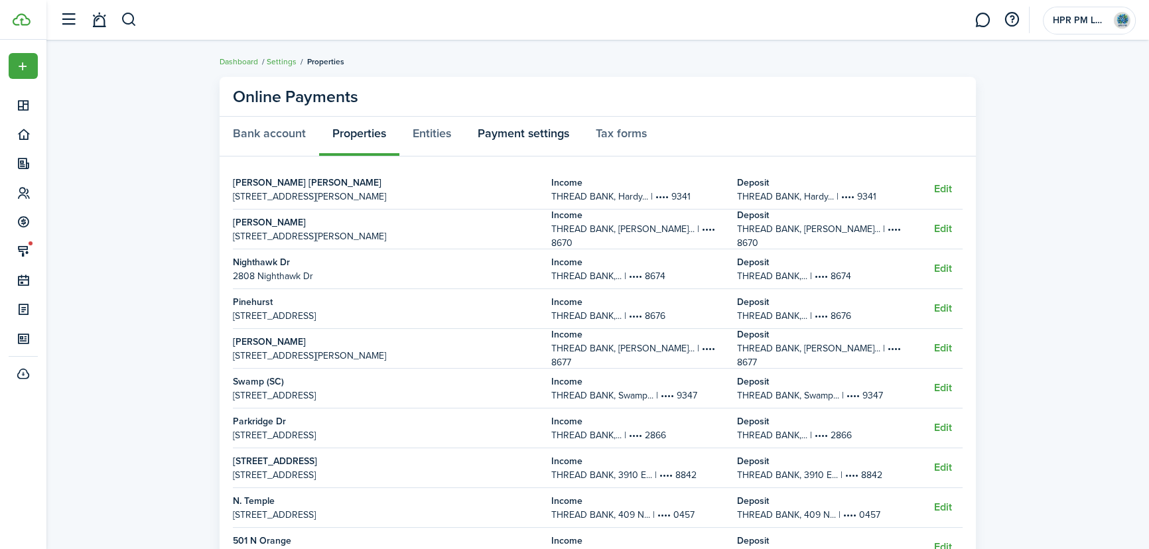
click at [526, 141] on link "Payment settings" at bounding box center [524, 137] width 118 height 40
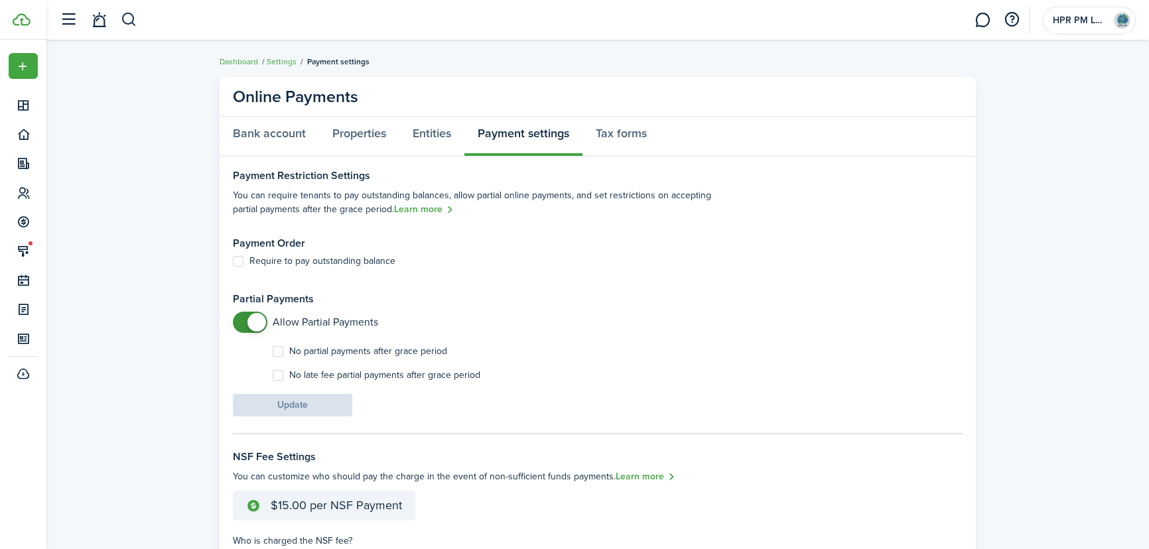
checkbox input "true"
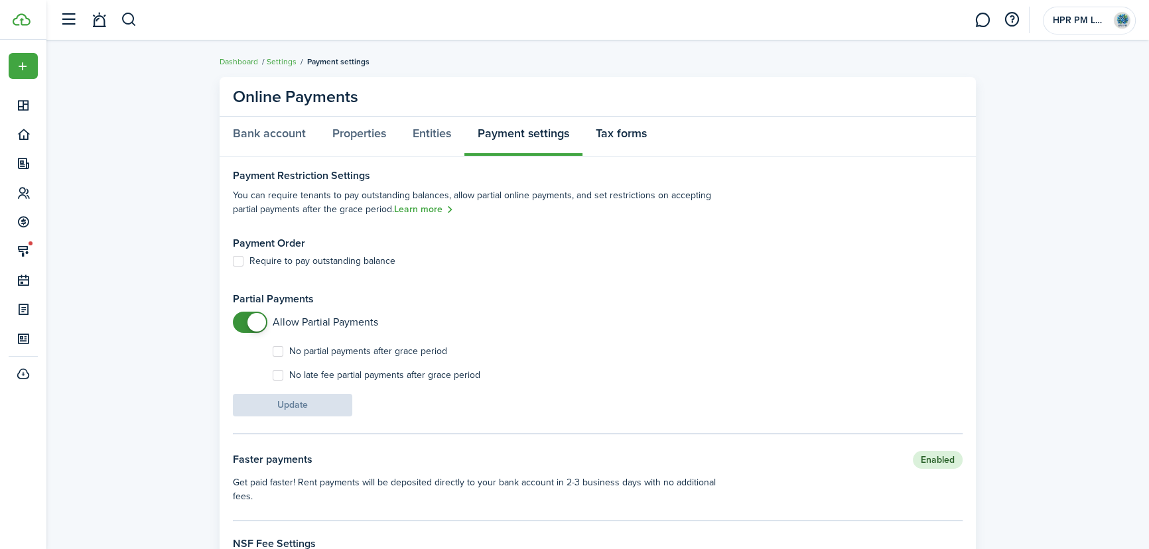
click at [613, 142] on link "Tax forms" at bounding box center [622, 137] width 78 height 40
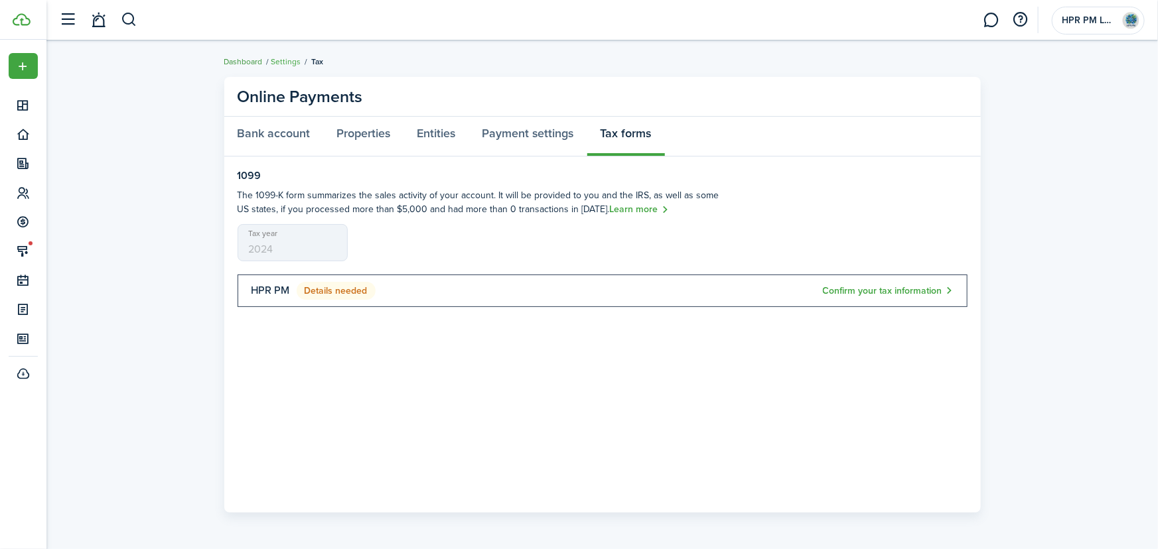
click at [246, 60] on link "Dashboard" at bounding box center [243, 62] width 38 height 12
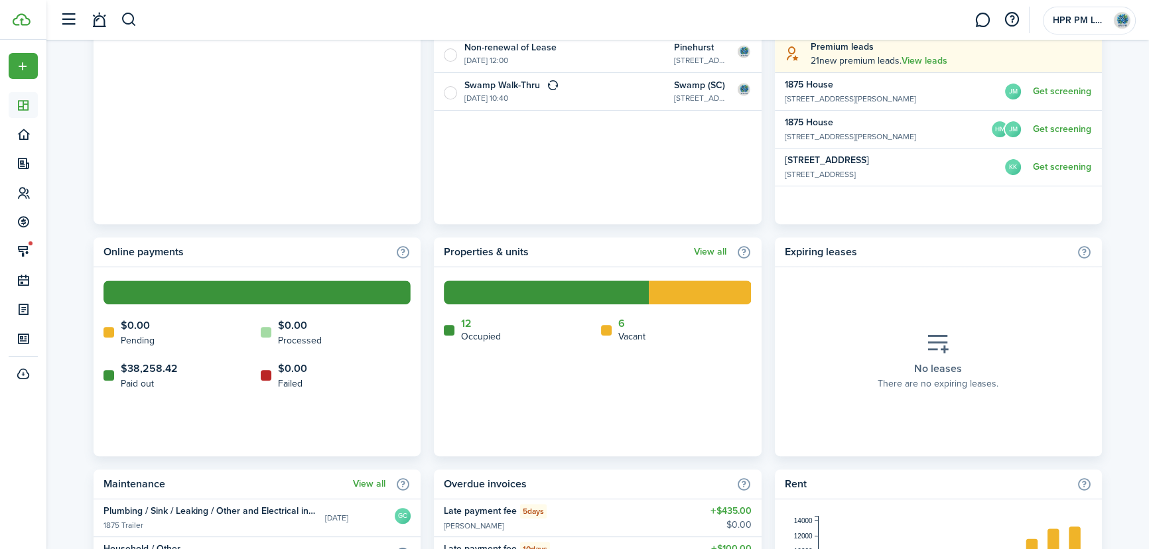
scroll to position [778, 0]
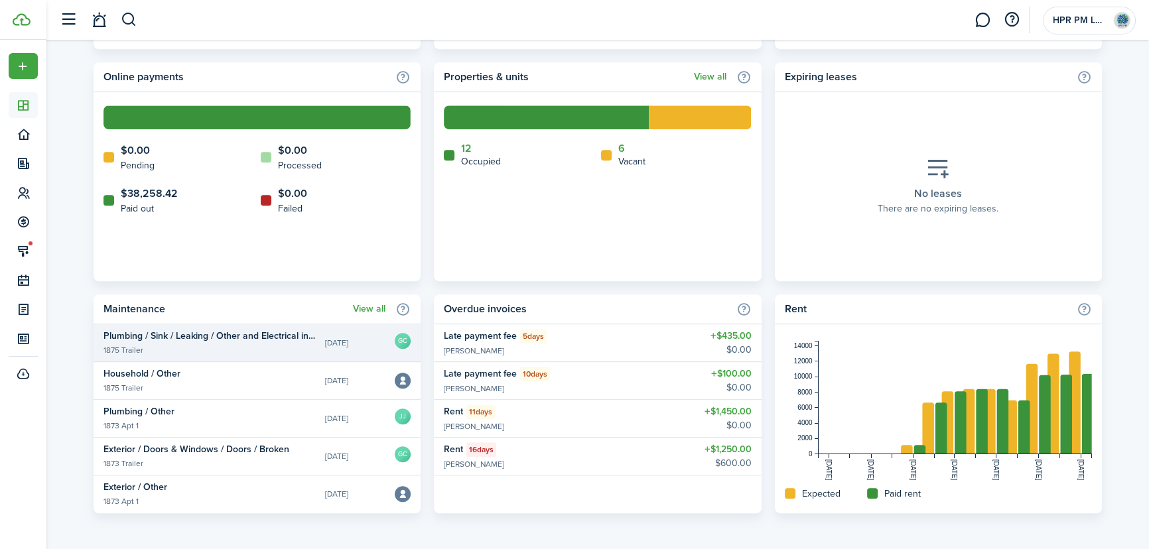
click at [216, 338] on widget-list-item-title "Plumbing / Sink / Leaking / Other and Electrical in bathroom" at bounding box center [210, 336] width 212 height 14
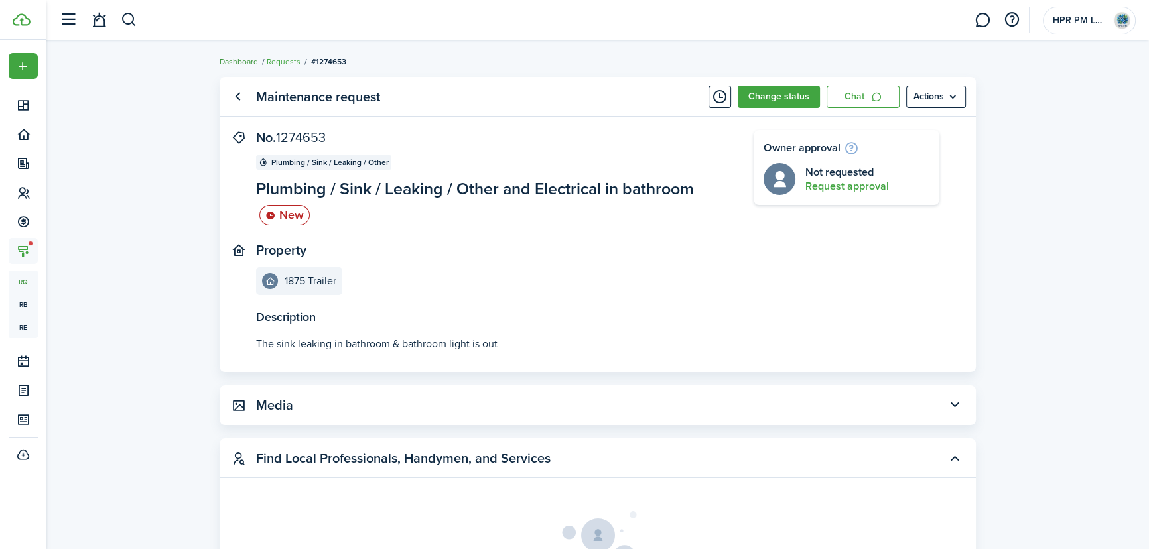
click at [246, 58] on link "Dashboard" at bounding box center [239, 62] width 38 height 12
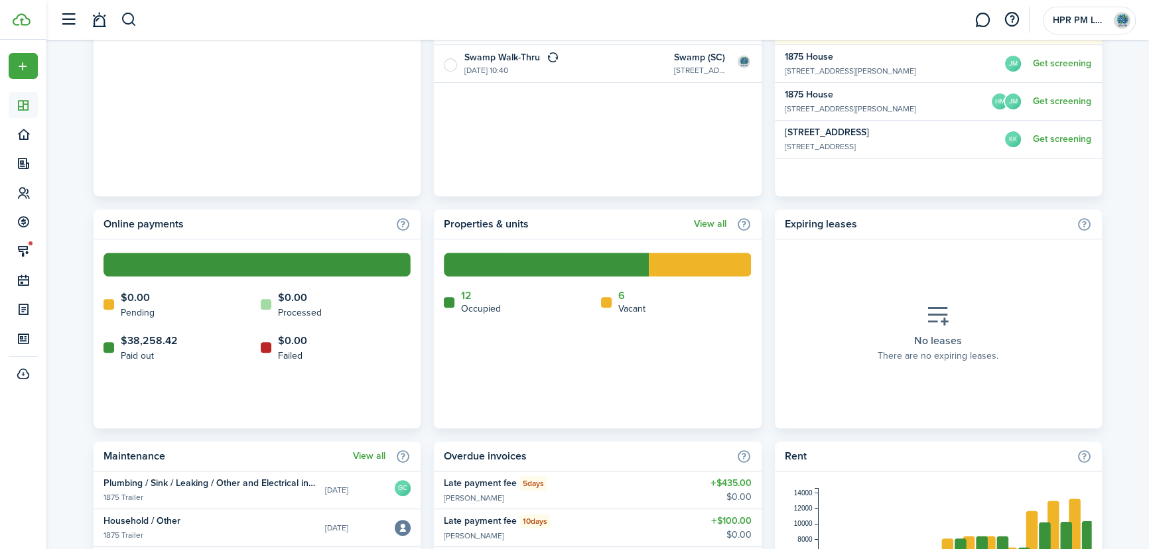
scroll to position [778, 0]
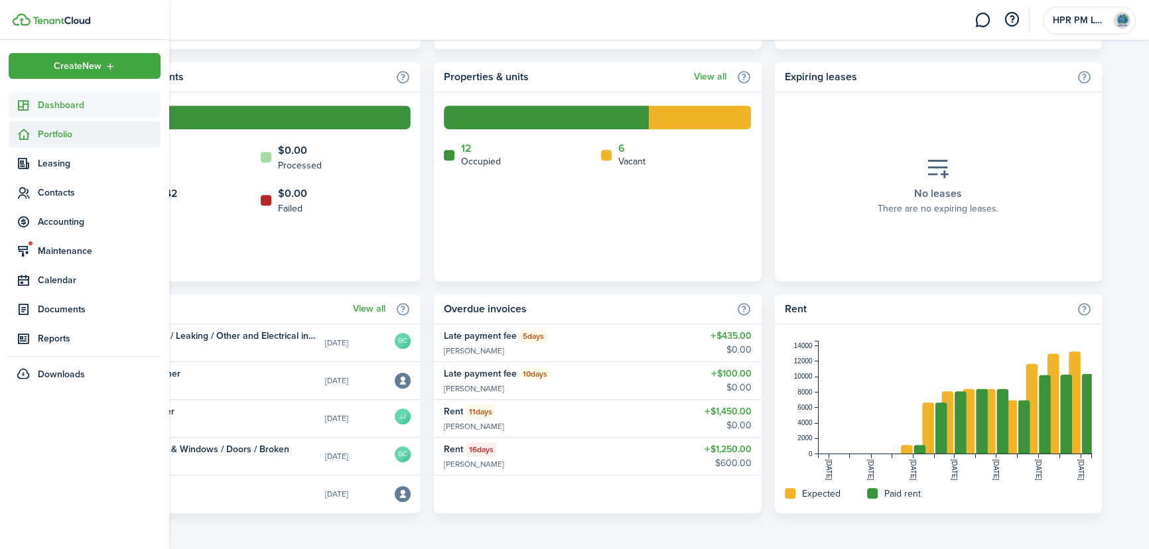
click at [47, 137] on span "Portfolio" at bounding box center [99, 134] width 123 height 14
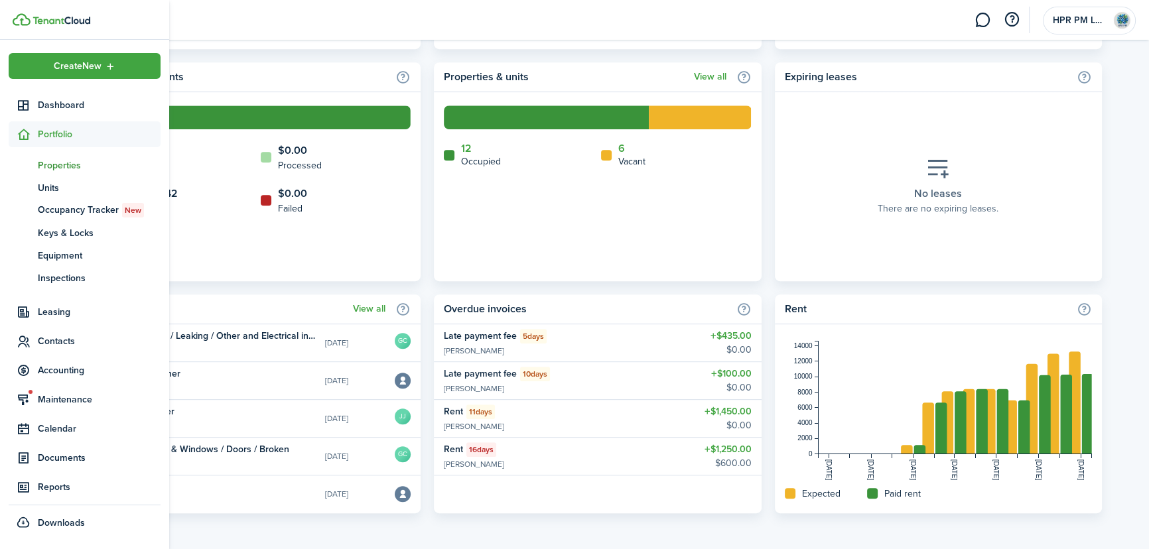
click at [58, 166] on span "Properties" at bounding box center [99, 166] width 123 height 14
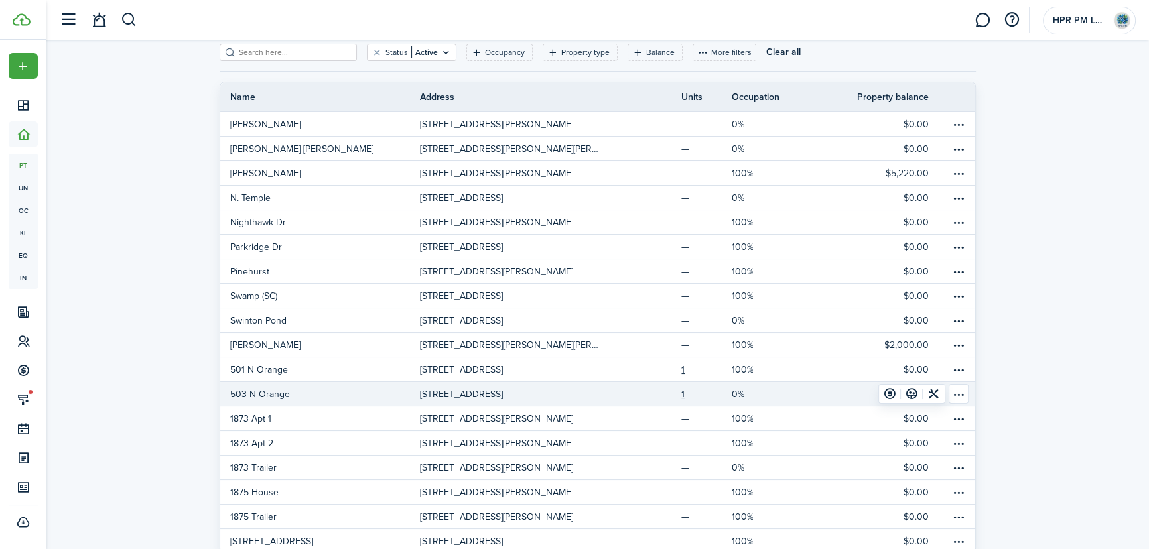
scroll to position [46, 0]
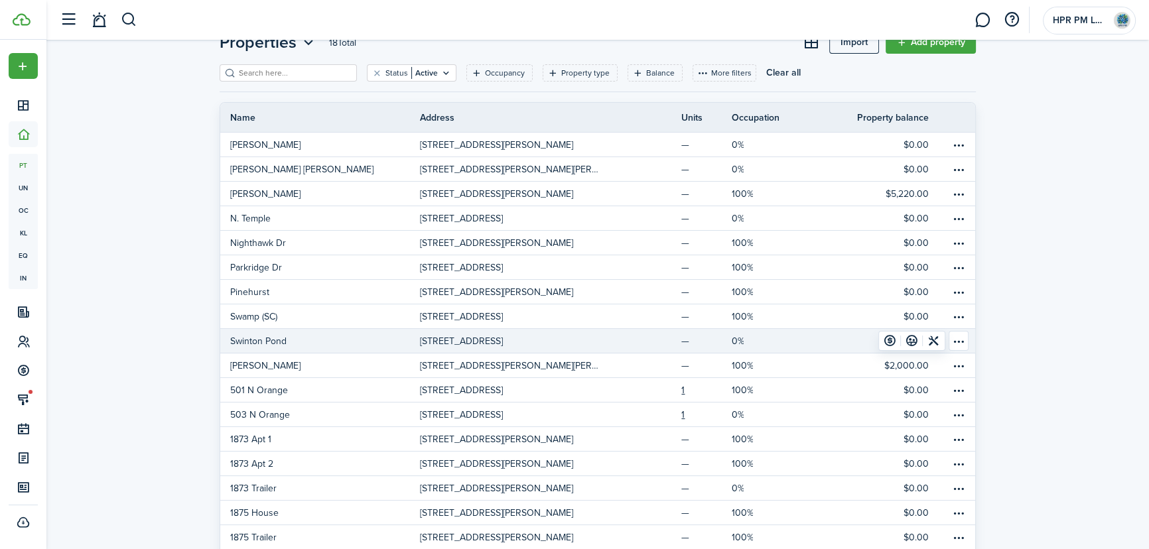
click at [346, 342] on link "Swinton Pond" at bounding box center [320, 341] width 200 height 24
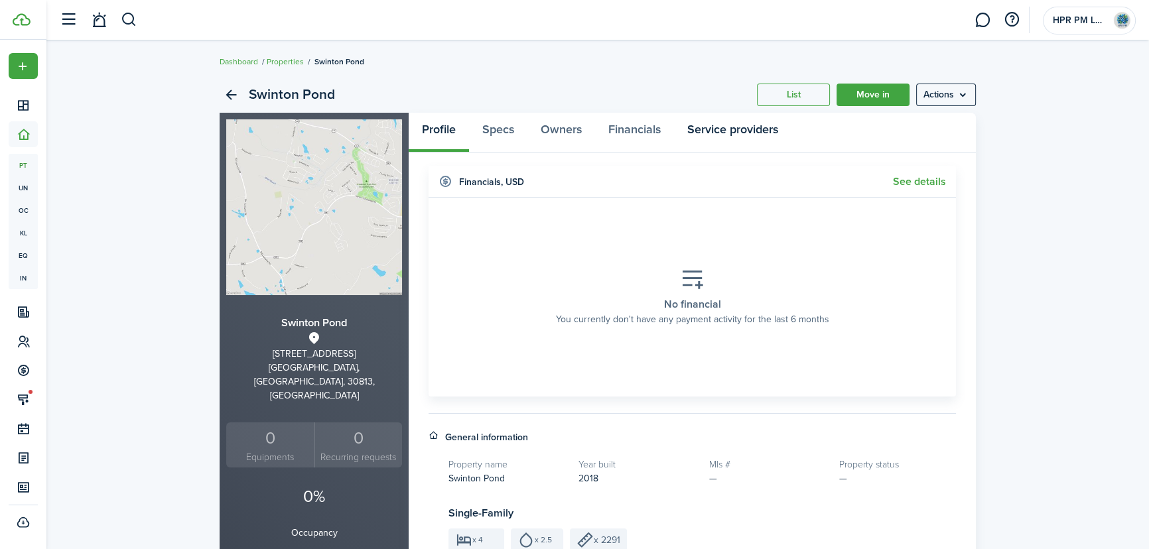
click at [722, 129] on link "Service providers" at bounding box center [732, 133] width 117 height 40
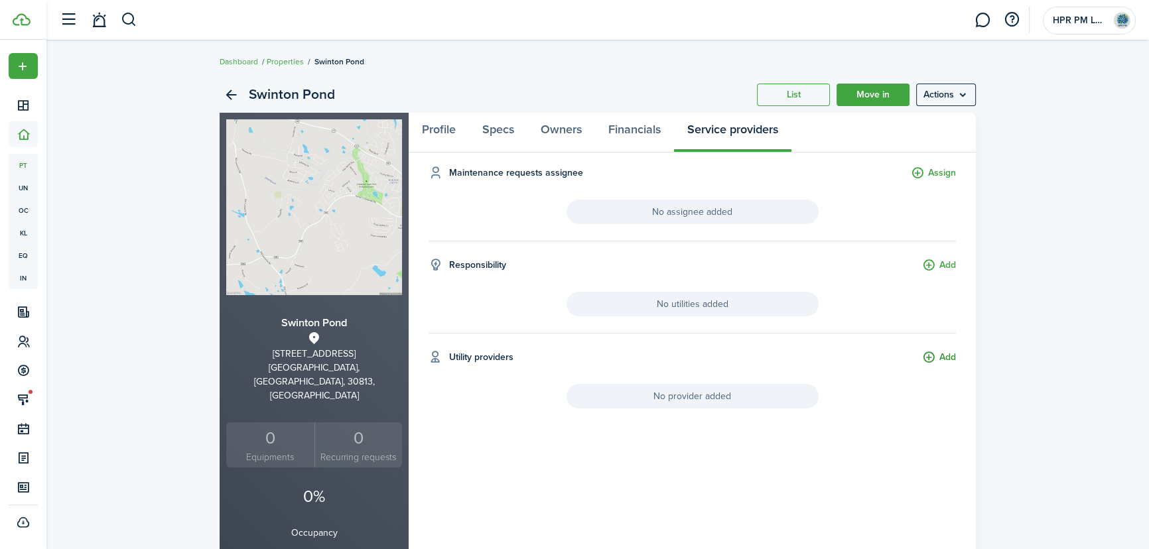
click at [950, 358] on button "Add" at bounding box center [939, 357] width 34 height 15
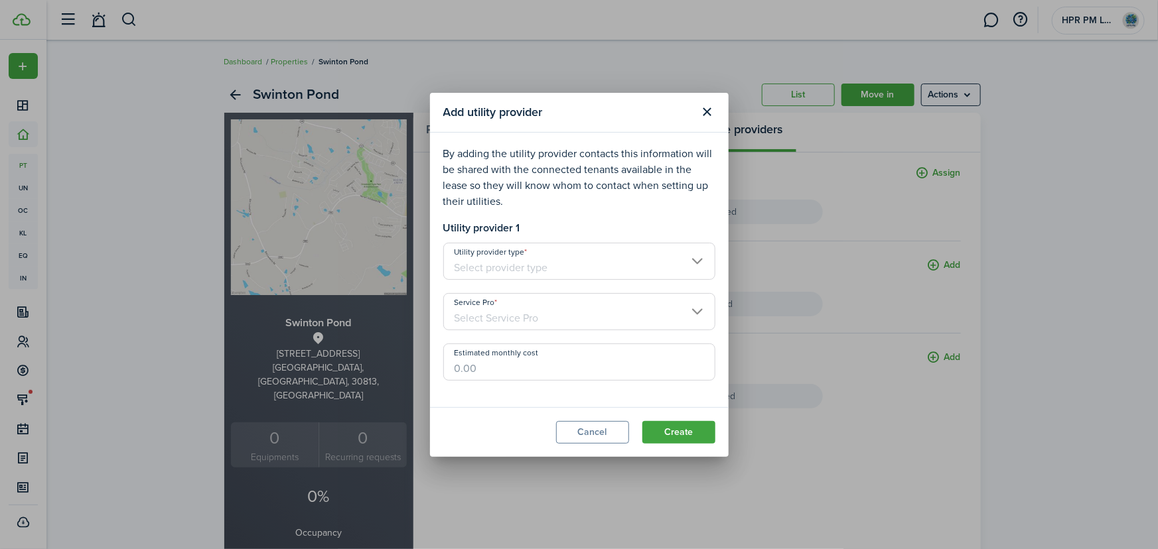
click at [684, 257] on input "Utility provider type" at bounding box center [579, 261] width 272 height 37
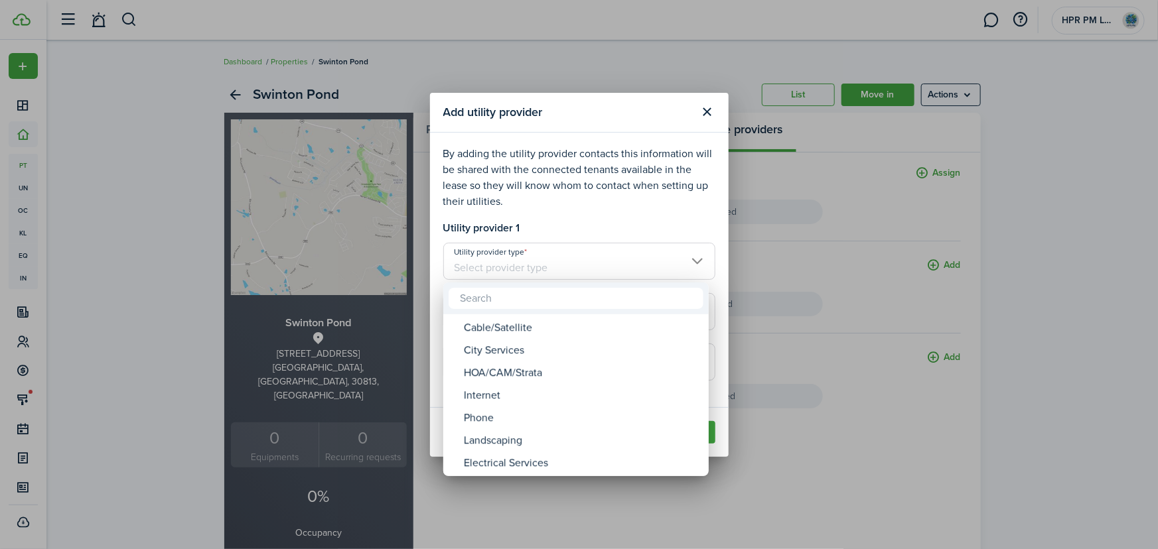
click at [867, 467] on div at bounding box center [579, 275] width 1370 height 762
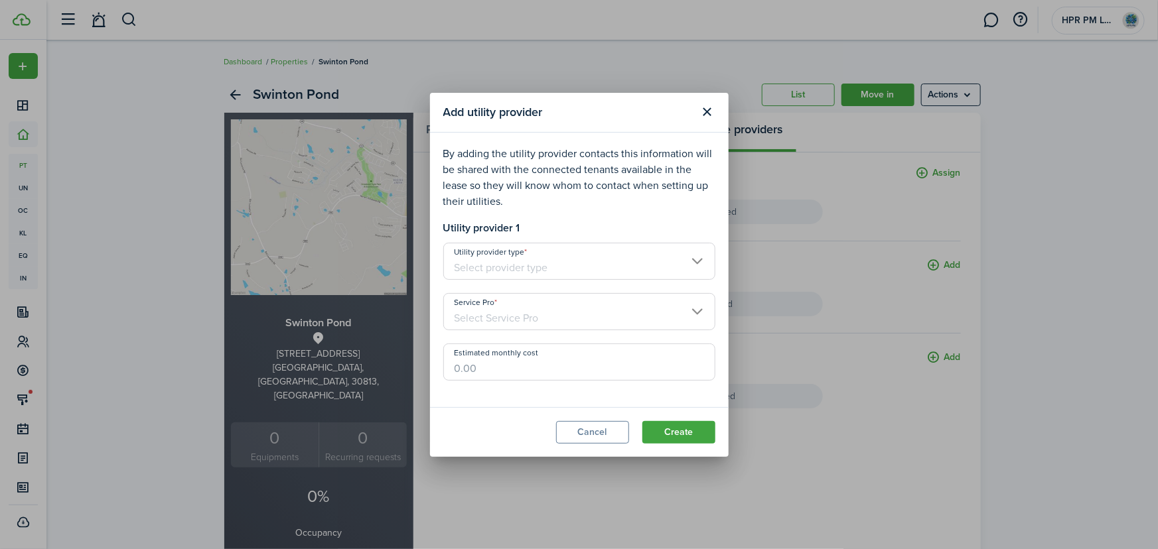
click at [946, 94] on div "Add utility provider By adding the utility provider contacts this information w…" at bounding box center [579, 274] width 1158 height 549
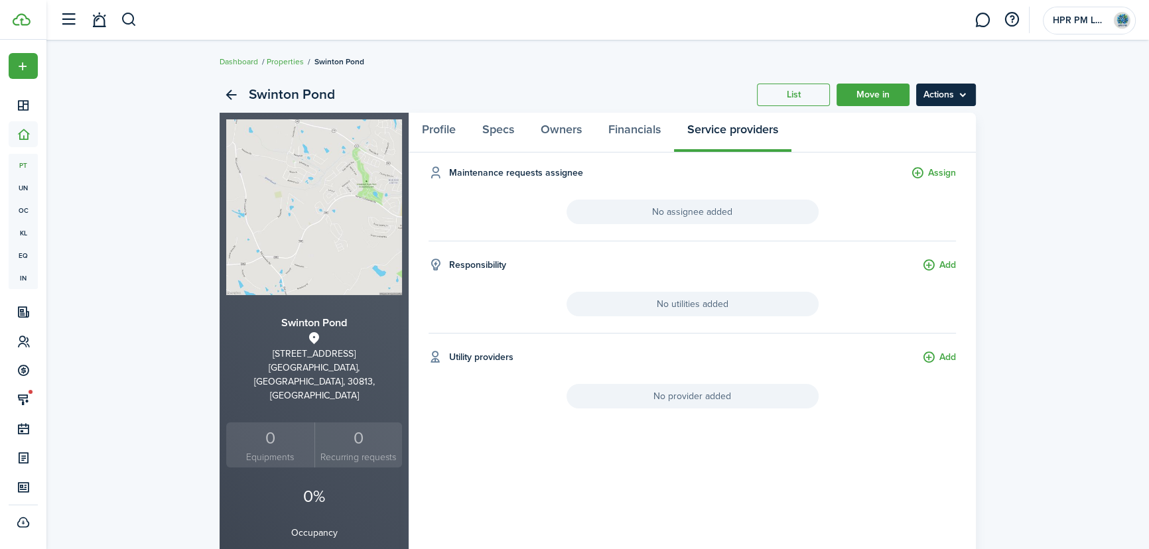
click at [928, 97] on menu-btn "Actions" at bounding box center [946, 95] width 60 height 23
click at [949, 355] on button "Add" at bounding box center [939, 357] width 34 height 15
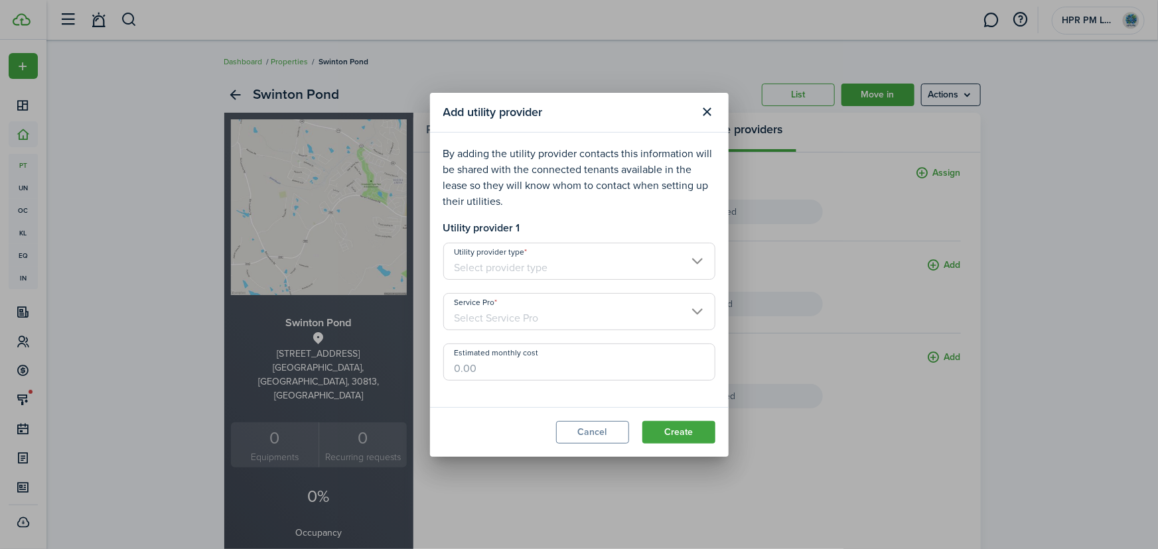
click at [701, 272] on input "Utility provider type" at bounding box center [579, 261] width 272 height 37
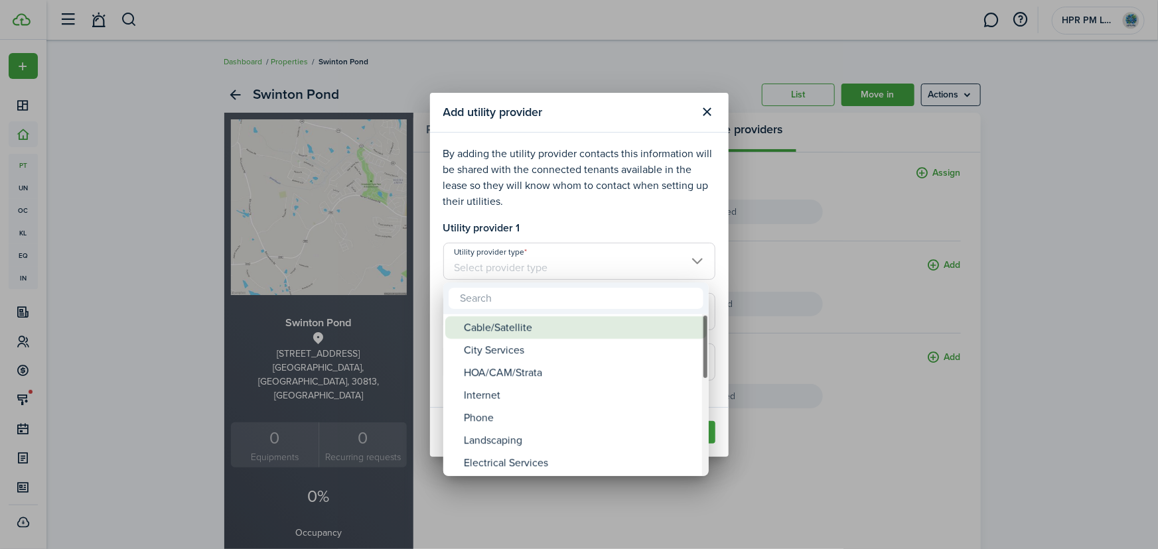
click at [520, 321] on div "Cable/Satellite" at bounding box center [581, 328] width 235 height 23
type input "Cable/Satellite"
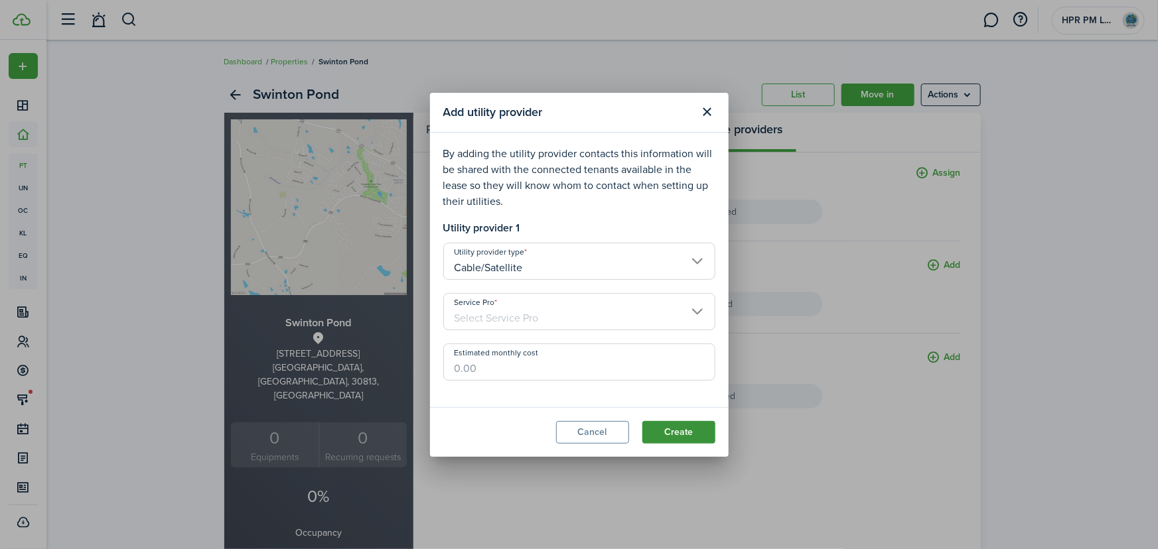
click at [676, 437] on button "Create" at bounding box center [678, 432] width 73 height 23
click at [693, 316] on input "Service Pro" at bounding box center [579, 311] width 272 height 37
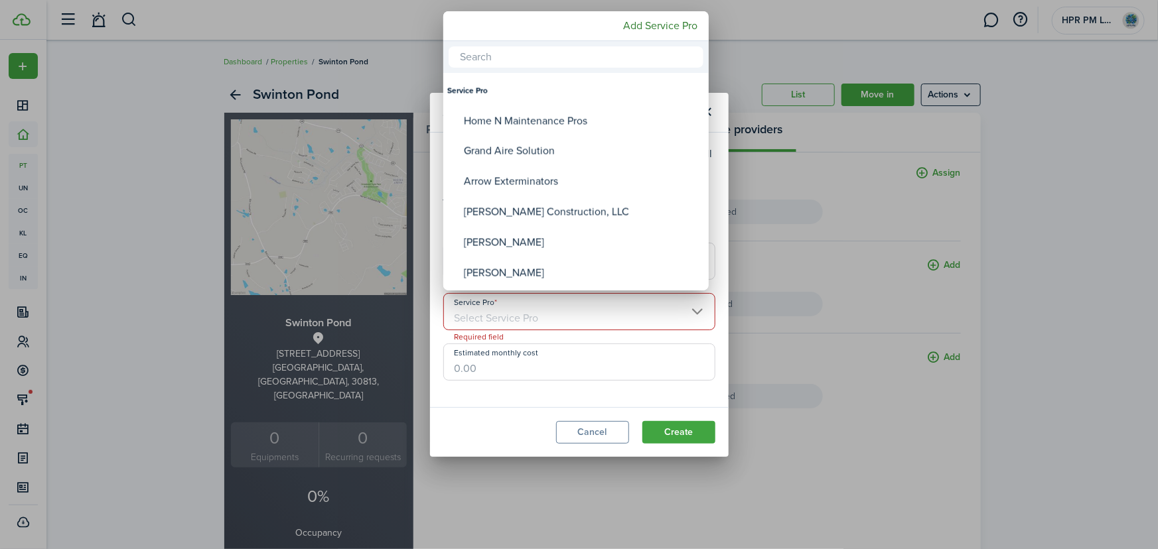
click at [1062, 199] on div at bounding box center [579, 275] width 1370 height 762
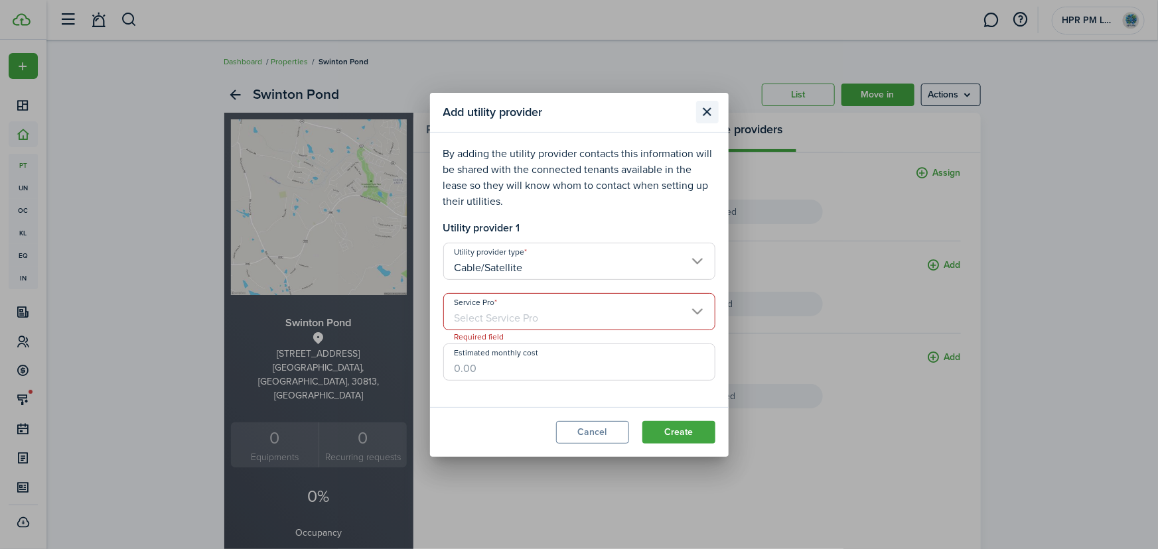
click at [707, 106] on button "Close modal" at bounding box center [707, 112] width 23 height 23
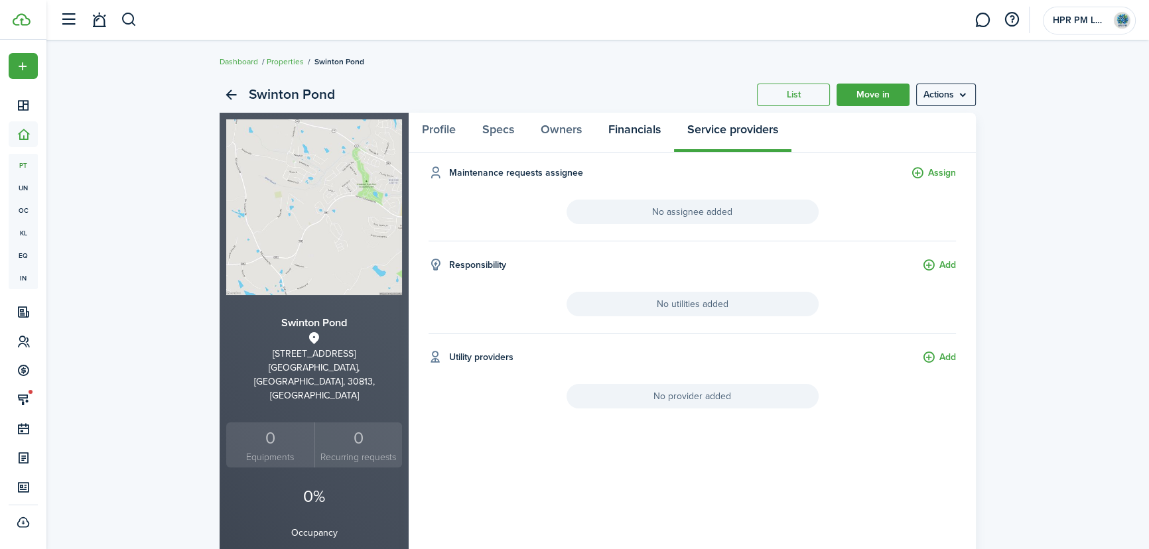
click at [645, 131] on link "Financials" at bounding box center [634, 133] width 79 height 40
click at [545, 132] on link "Owners" at bounding box center [562, 133] width 68 height 40
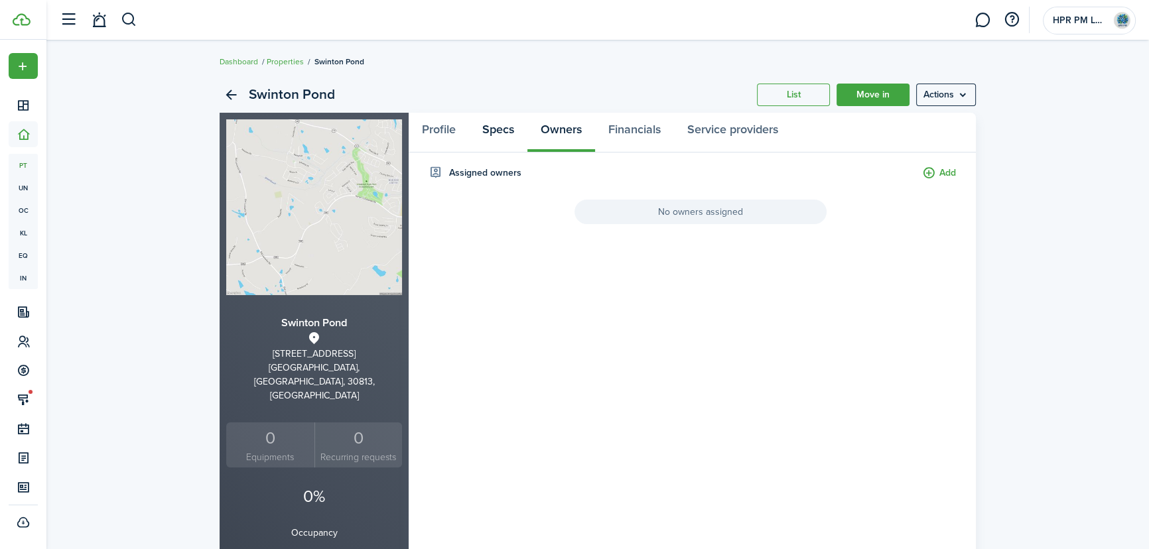
click at [504, 127] on link "Specs" at bounding box center [498, 133] width 58 height 40
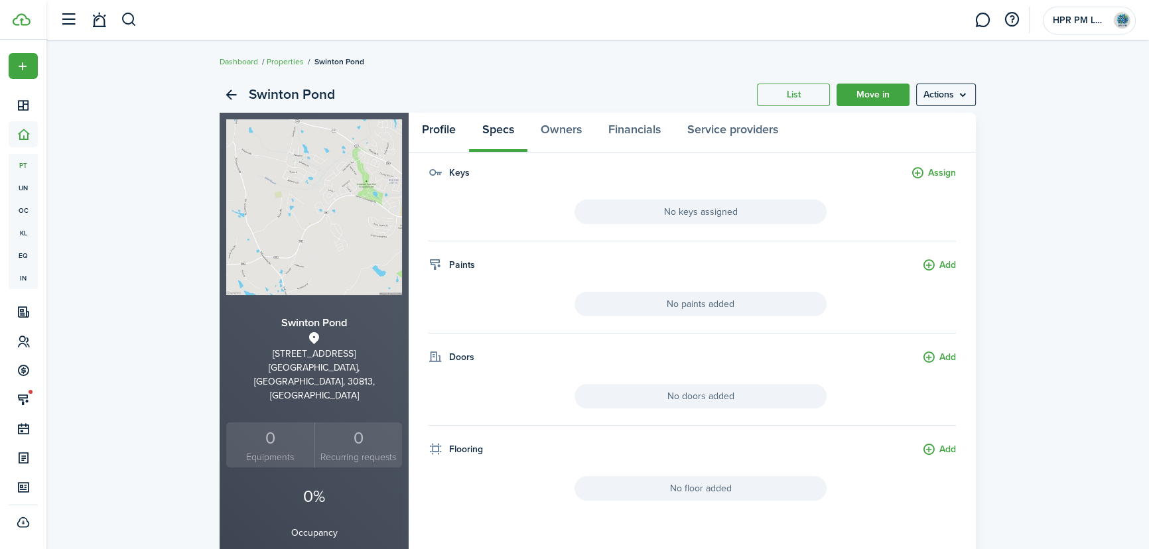
click at [438, 126] on link "Profile" at bounding box center [439, 133] width 60 height 40
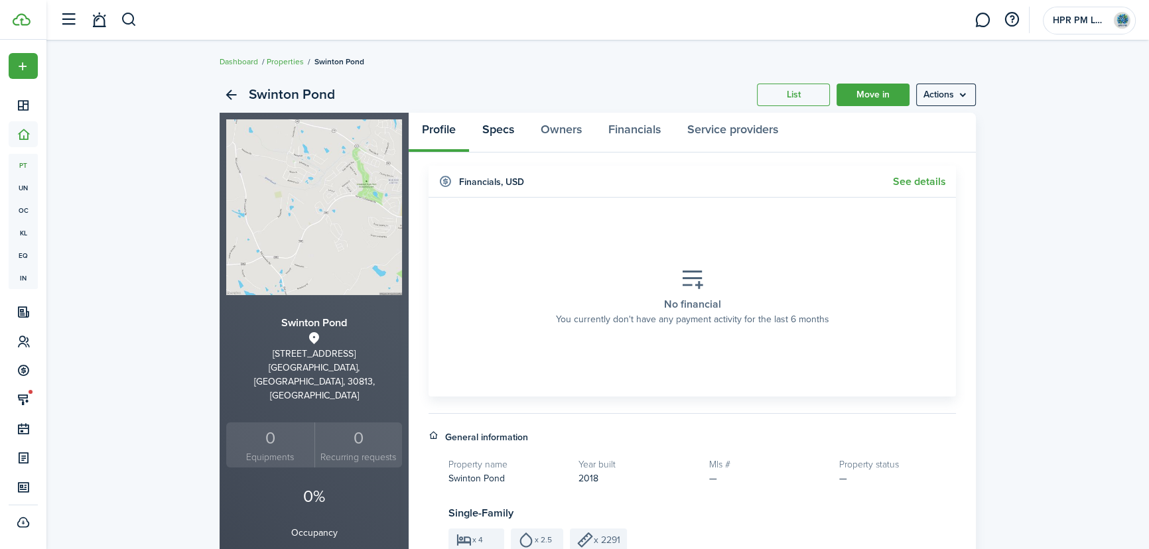
click at [499, 126] on link "Specs" at bounding box center [498, 133] width 58 height 40
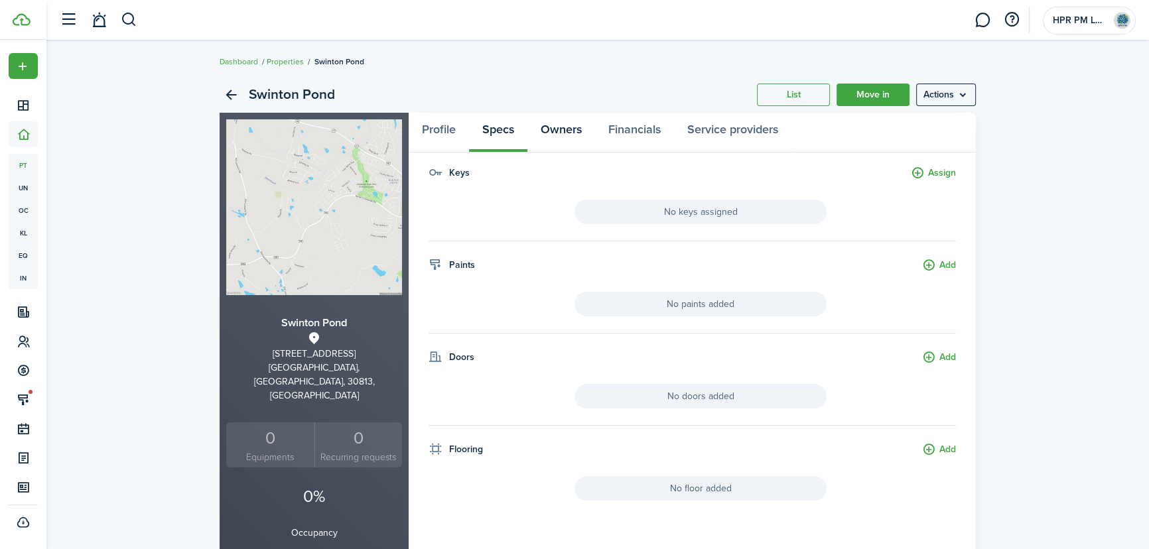
click at [568, 131] on link "Owners" at bounding box center [562, 133] width 68 height 40
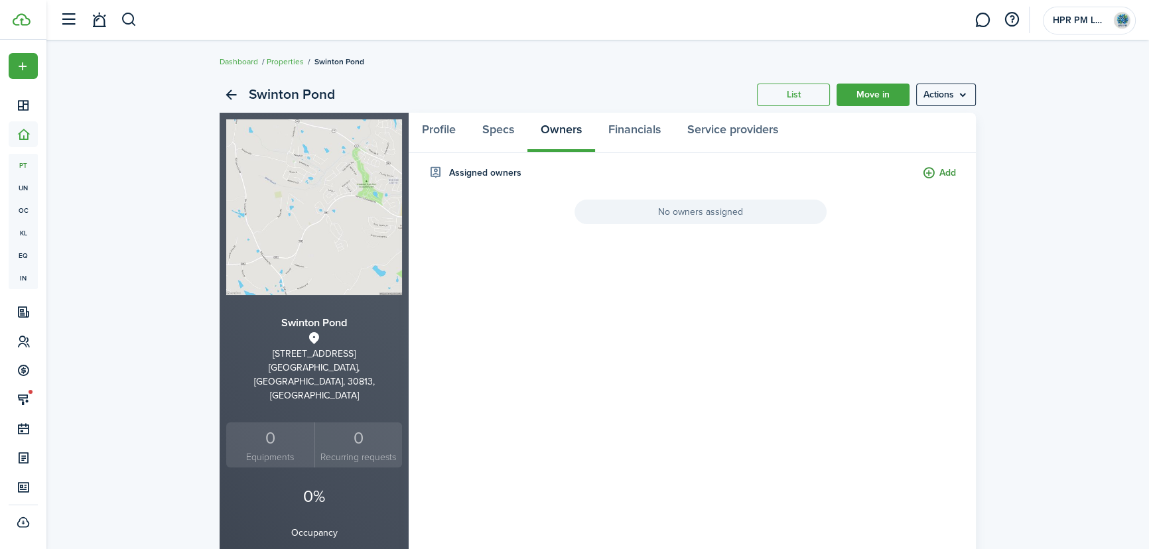
click at [944, 172] on button "Add" at bounding box center [939, 173] width 34 height 15
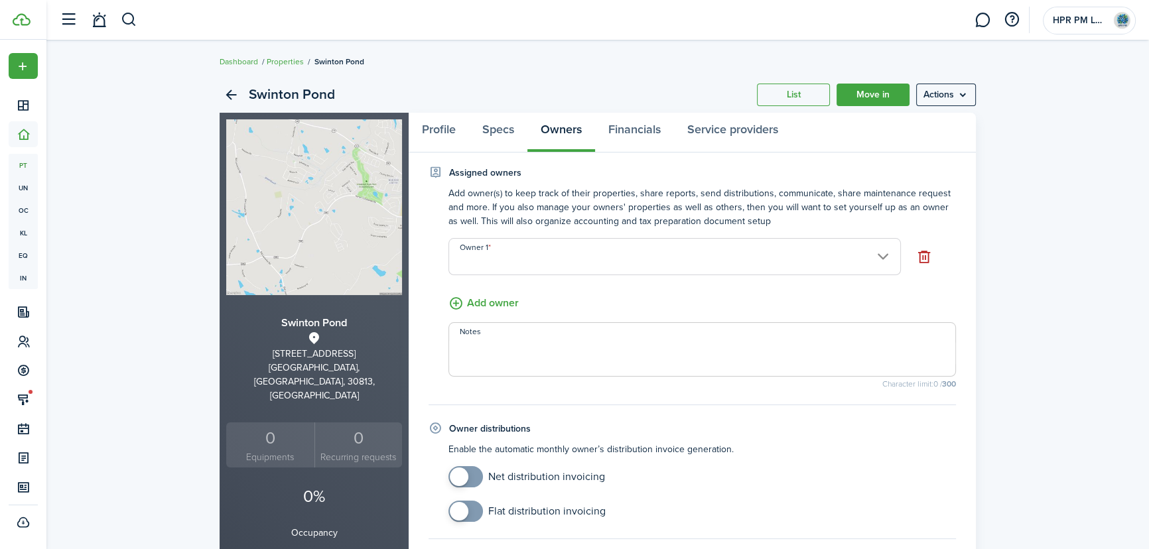
click at [515, 259] on input "Owner 1" at bounding box center [675, 256] width 453 height 37
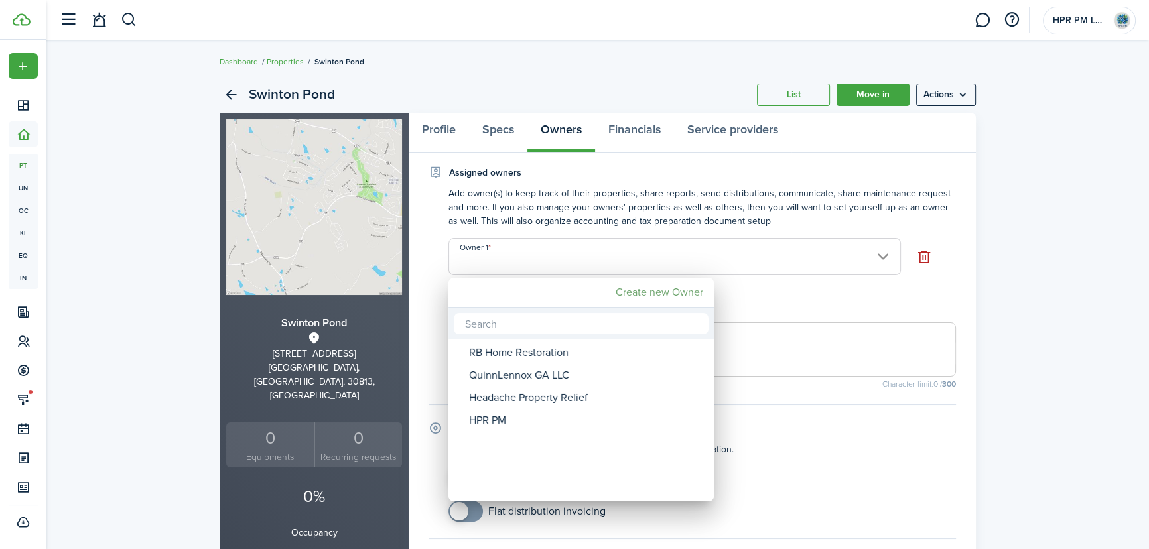
click at [667, 291] on mbsc-button "Create new Owner" at bounding box center [660, 293] width 98 height 24
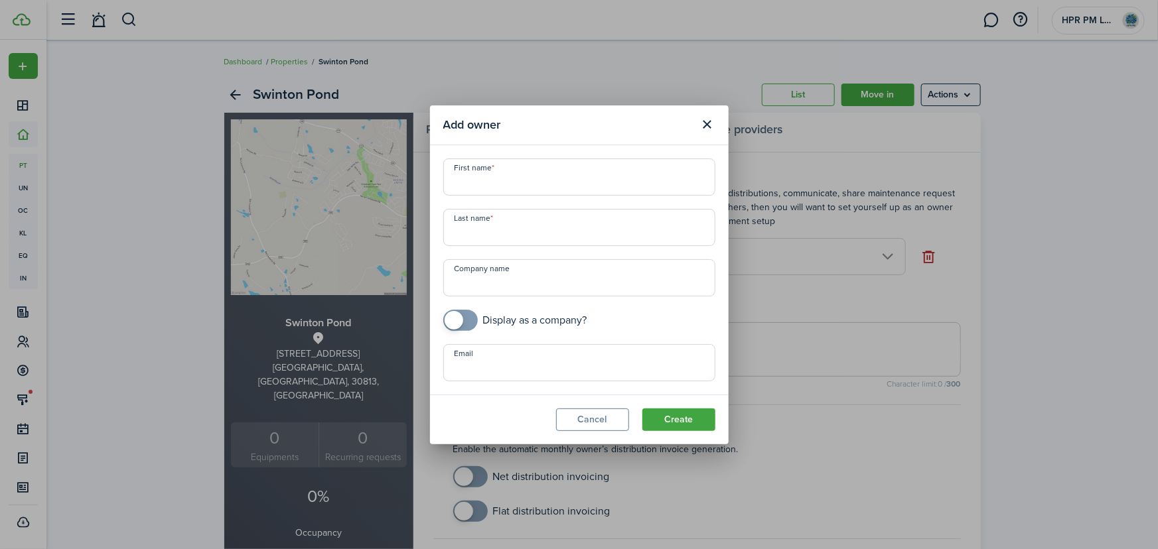
click at [531, 187] on input "First name" at bounding box center [579, 177] width 272 height 37
type input "[PERSON_NAME]"
click at [471, 233] on input "Darmin" at bounding box center [579, 227] width 272 height 37
type input "Damin"
click at [516, 369] on input "Email" at bounding box center [579, 362] width 272 height 37
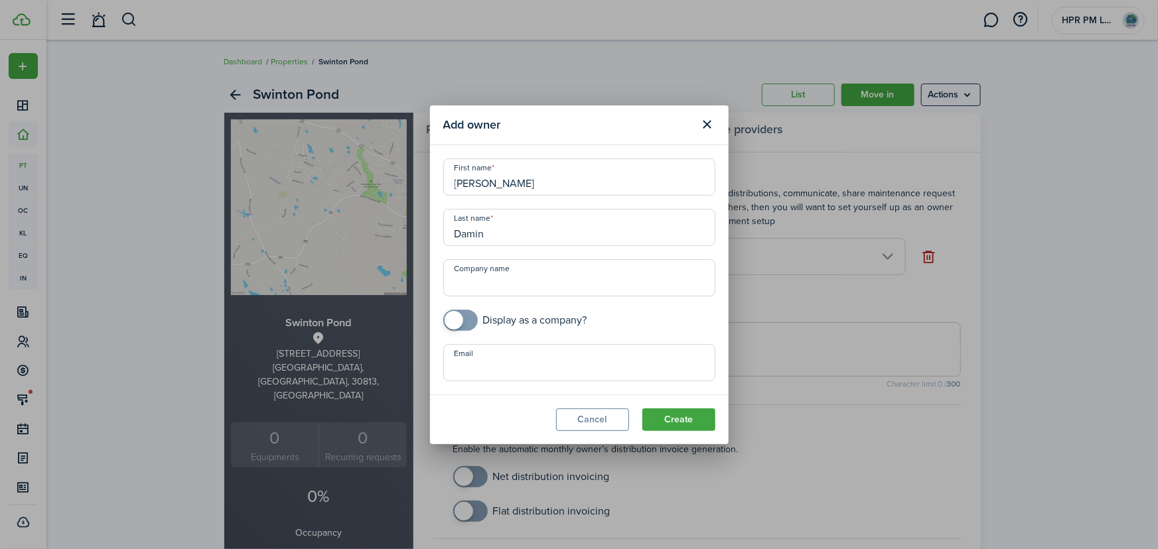
click at [490, 375] on input "Email" at bounding box center [579, 362] width 272 height 37
paste input "[EMAIL_ADDRESS][DOMAIN_NAME]"
type input "[EMAIL_ADDRESS][DOMAIN_NAME]"
click at [684, 419] on button "Create" at bounding box center [678, 420] width 73 height 23
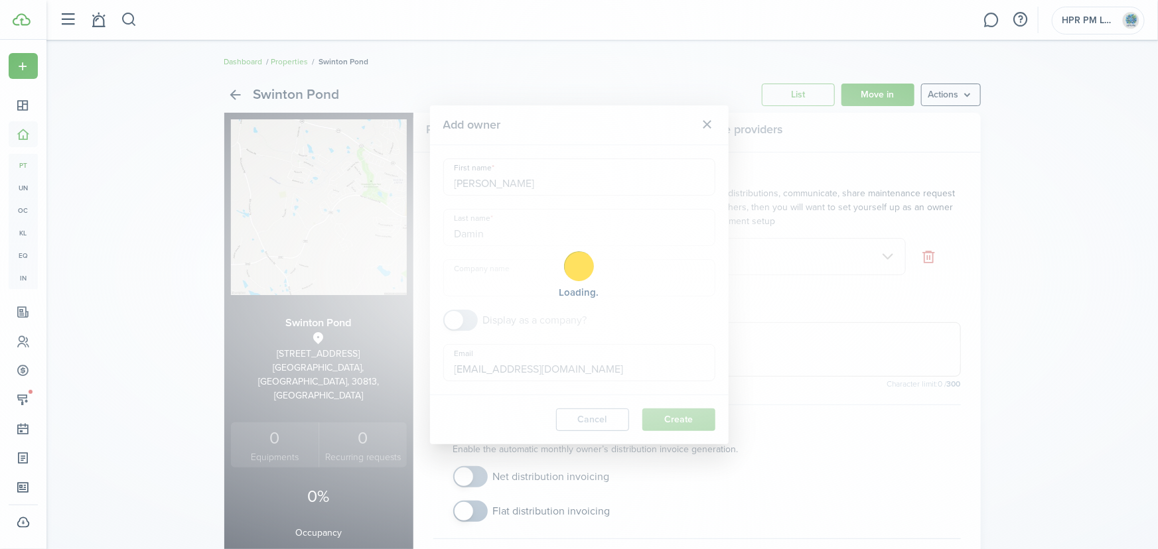
type input "[PERSON_NAME]"
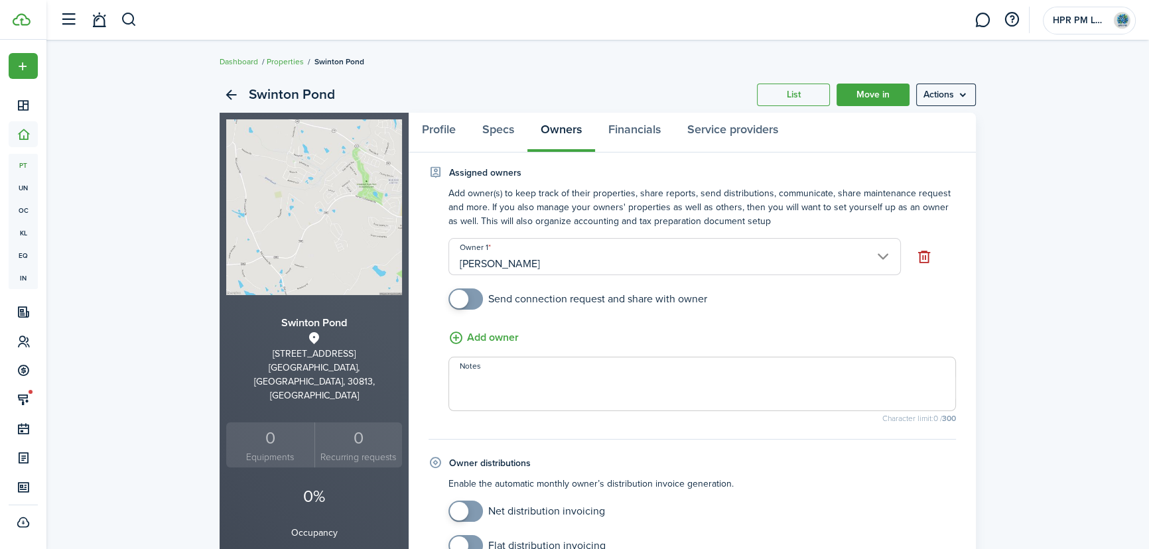
checkbox input "true"
click at [463, 298] on span at bounding box center [459, 299] width 19 height 19
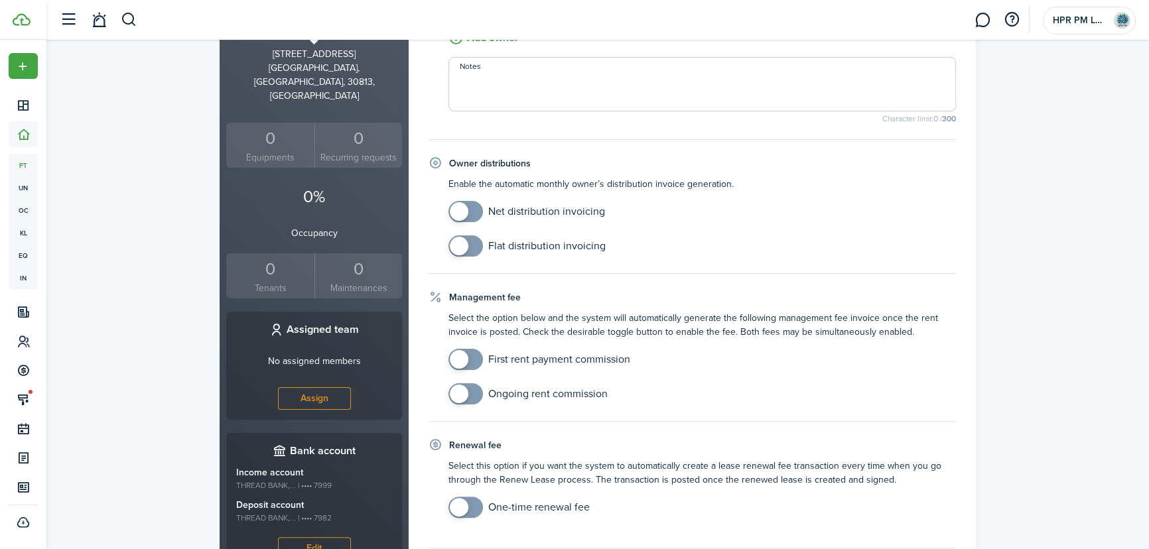
scroll to position [301, 0]
checkbox input "true"
click at [465, 356] on span at bounding box center [459, 358] width 19 height 19
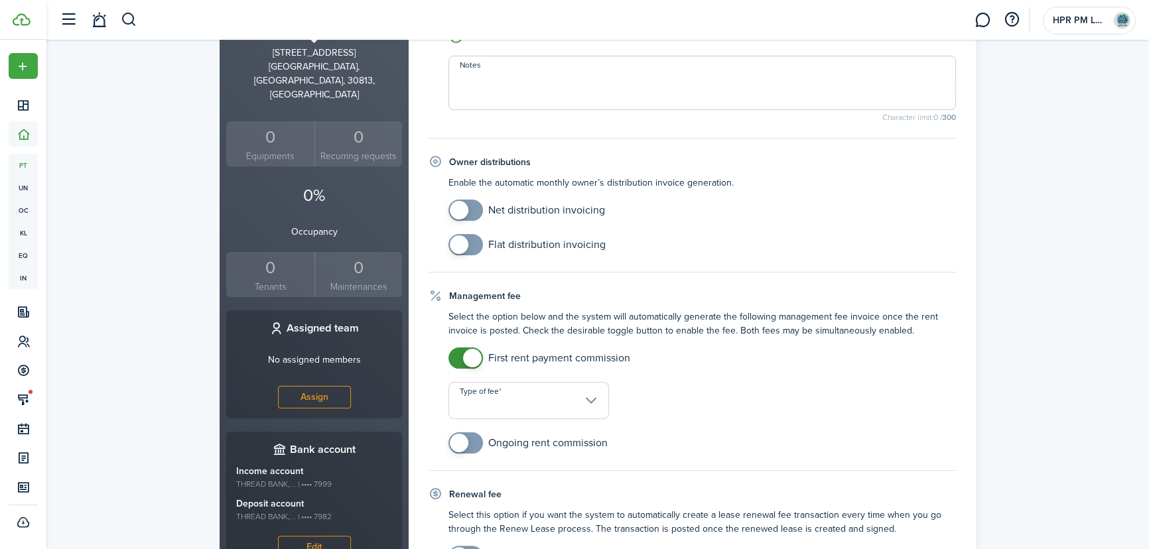
click at [577, 402] on input "Type of fee" at bounding box center [529, 400] width 161 height 37
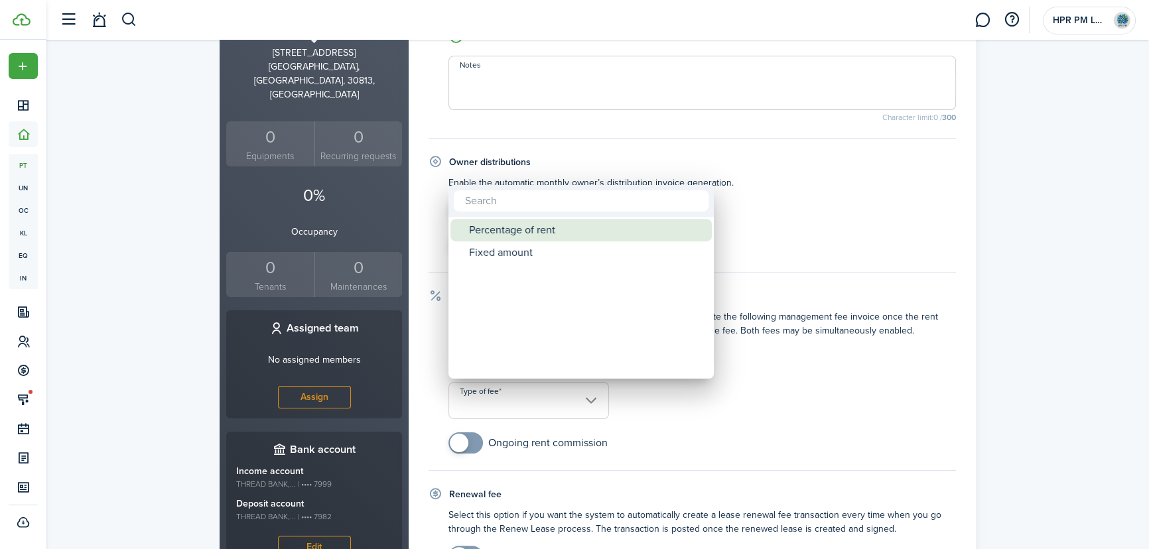
click at [524, 228] on div "Percentage of rent" at bounding box center [586, 230] width 235 height 23
type input "Percentage of rent"
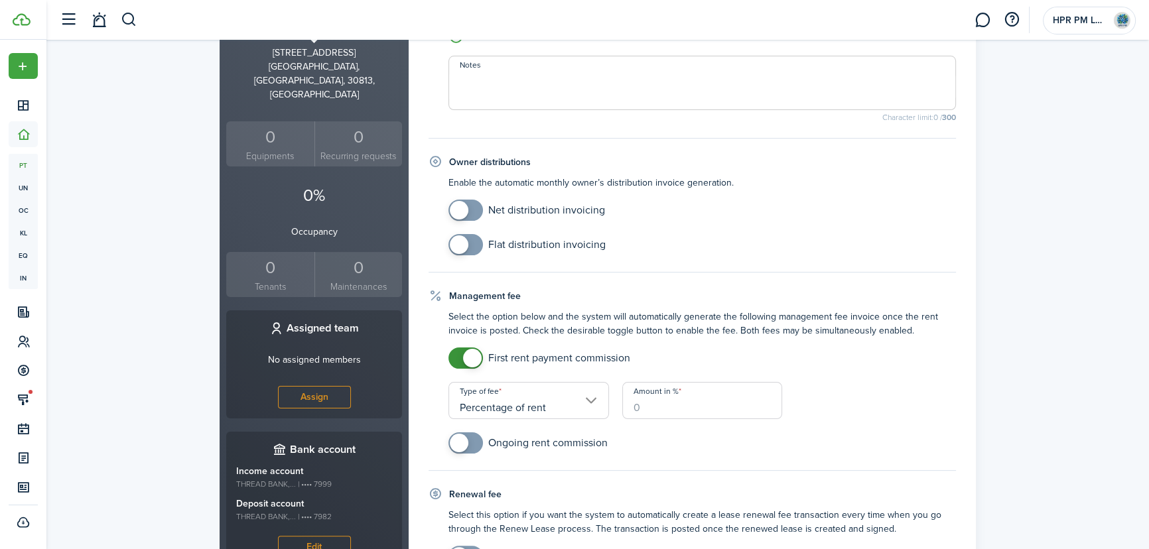
click at [646, 409] on input "Amount in %" at bounding box center [702, 400] width 161 height 37
type input "50"
click at [707, 466] on fieldset "Management fee Select the option below and the system will automatically genera…" at bounding box center [693, 380] width 528 height 182
click at [595, 490] on div "Renewal fee" at bounding box center [693, 495] width 528 height 14
checkbox input "true"
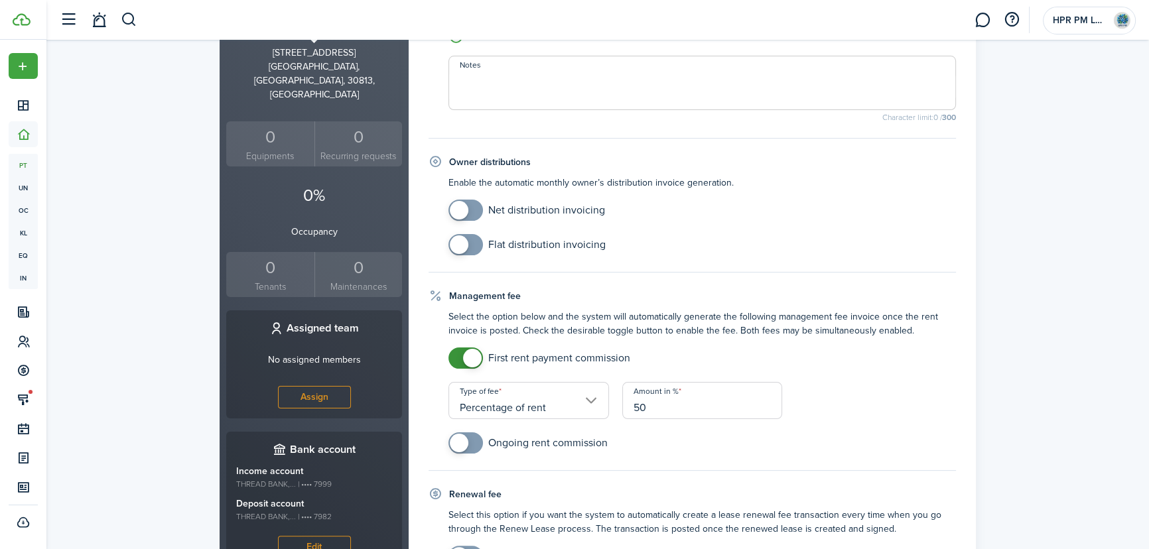
click at [461, 444] on span at bounding box center [459, 443] width 19 height 19
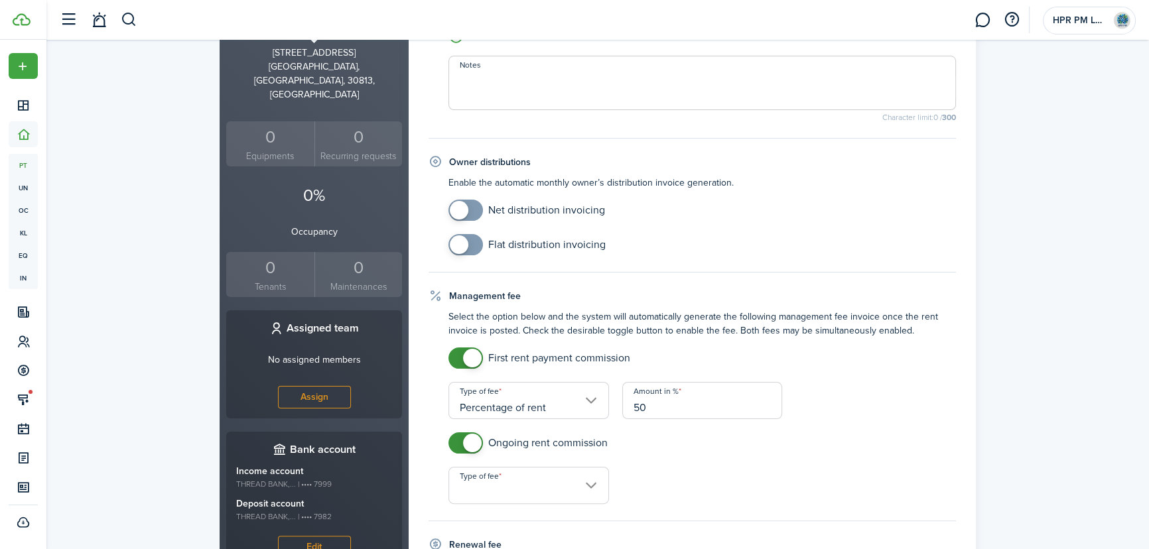
click at [596, 490] on input "Type of fee" at bounding box center [529, 485] width 161 height 37
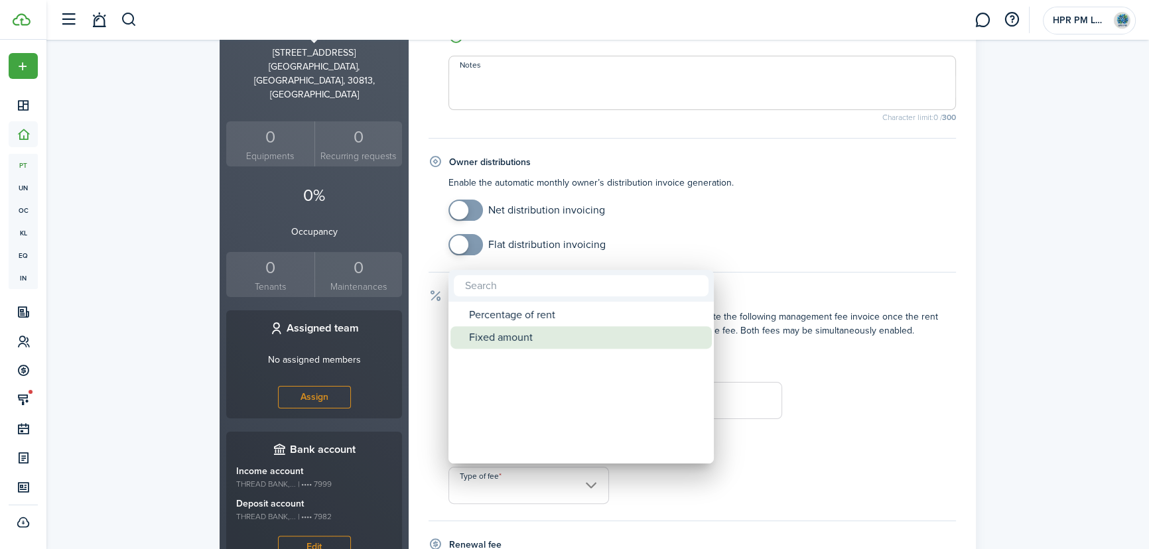
click at [511, 338] on div "Fixed amount" at bounding box center [586, 338] width 235 height 23
type input "Fixed amount"
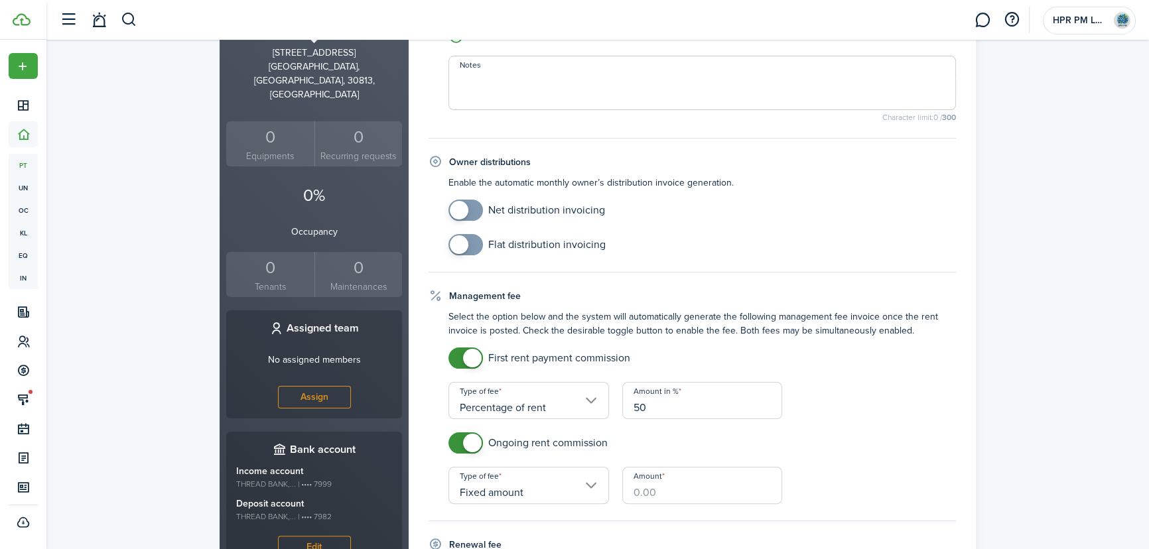
click at [693, 498] on input "Amount" at bounding box center [702, 485] width 161 height 37
type input "$150.00"
click at [1014, 378] on div "Swinton Pond List Move in Actions [GEOGRAPHIC_DATA] [STREET_ADDRESS] 0 Equipmen…" at bounding box center [597, 301] width 1103 height 1065
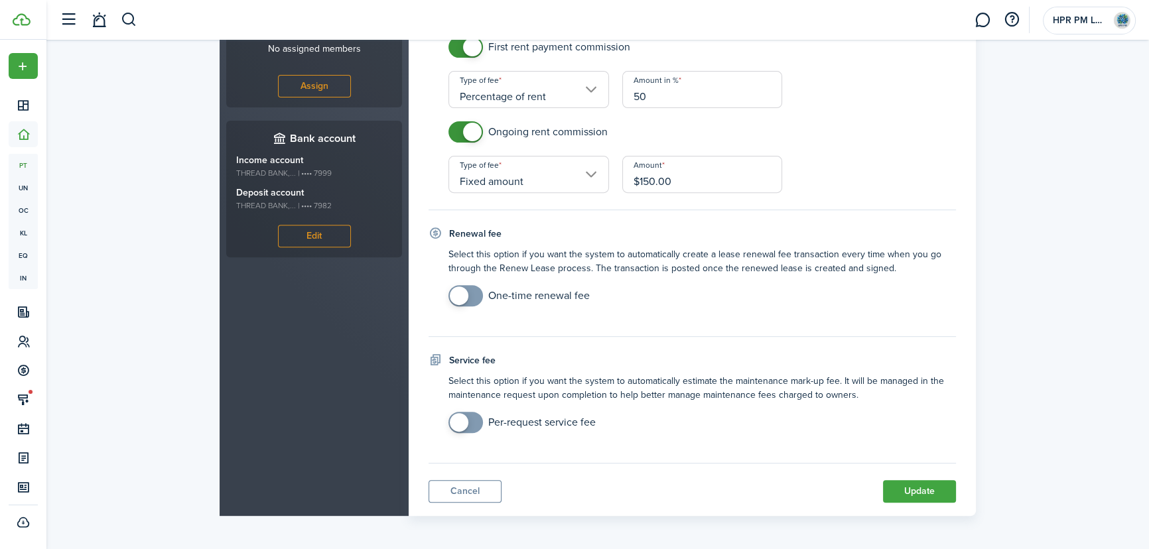
scroll to position [615, 0]
click at [918, 490] on button "Update" at bounding box center [919, 489] width 73 height 23
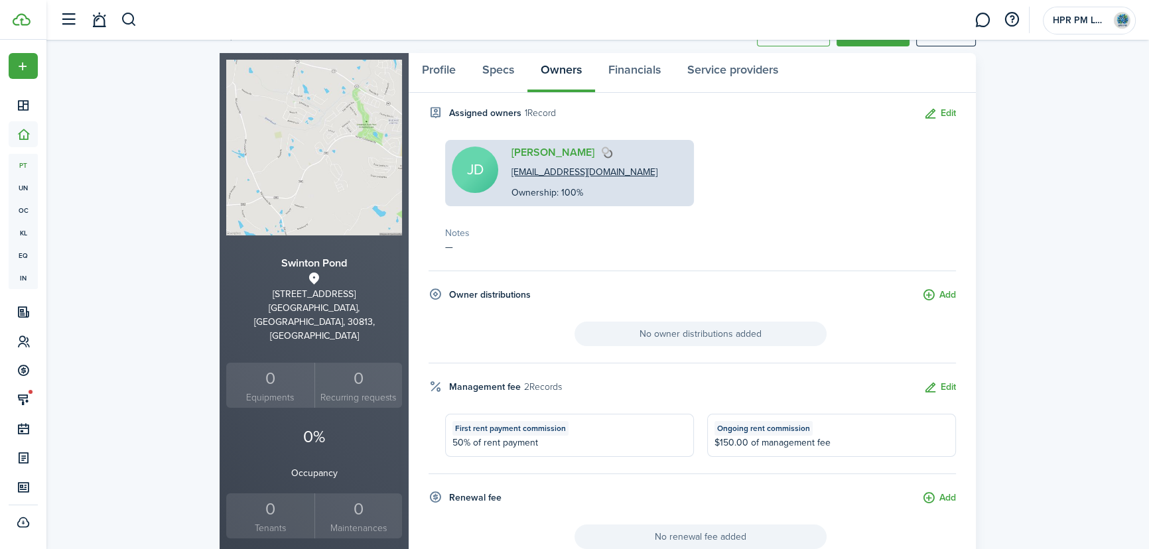
scroll to position [0, 0]
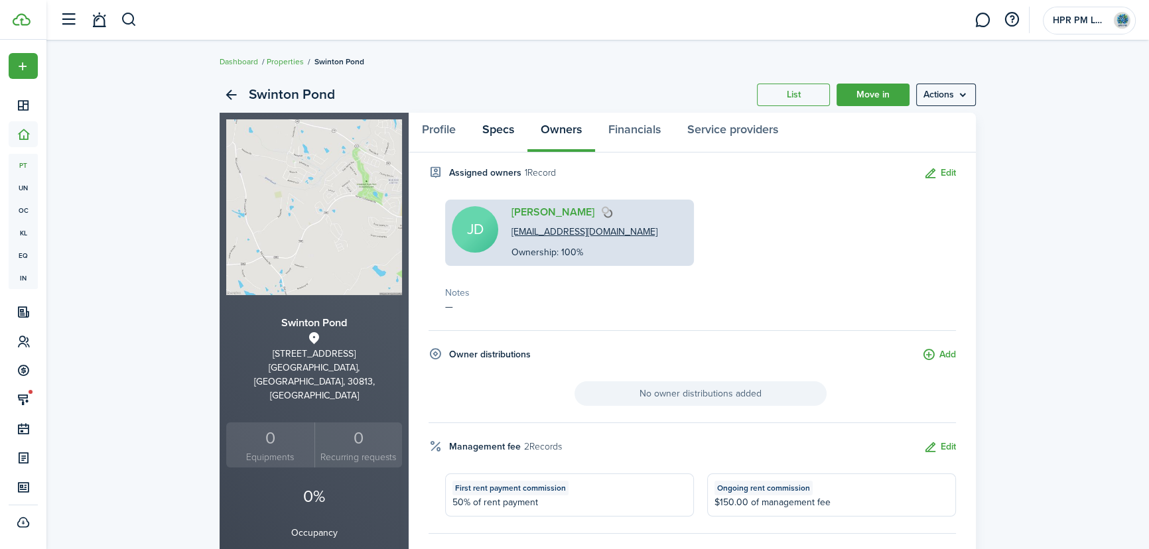
click at [499, 135] on link "Specs" at bounding box center [498, 133] width 58 height 40
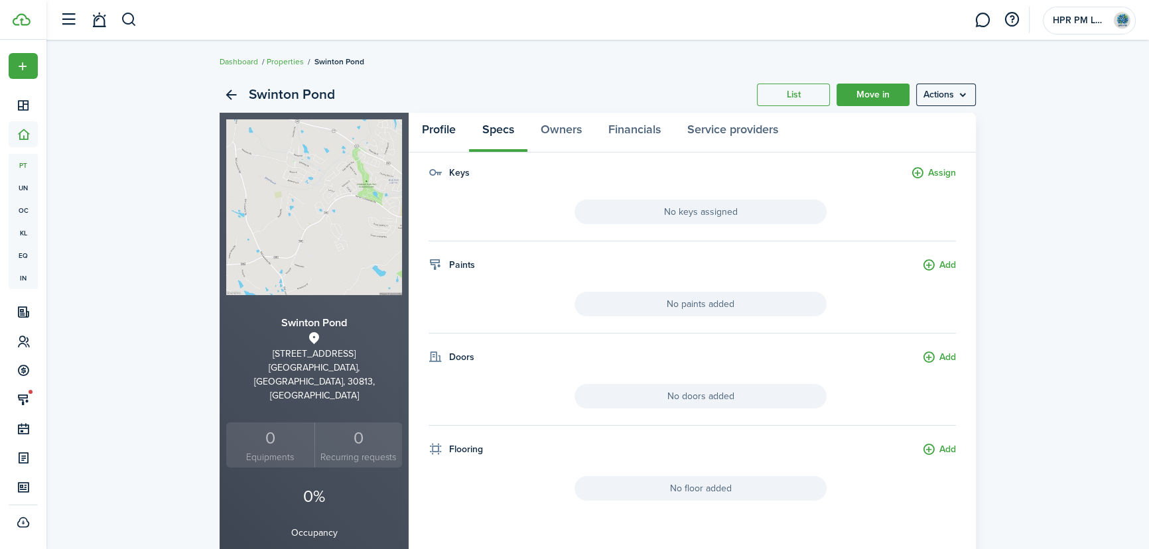
click at [434, 132] on link "Profile" at bounding box center [439, 133] width 60 height 40
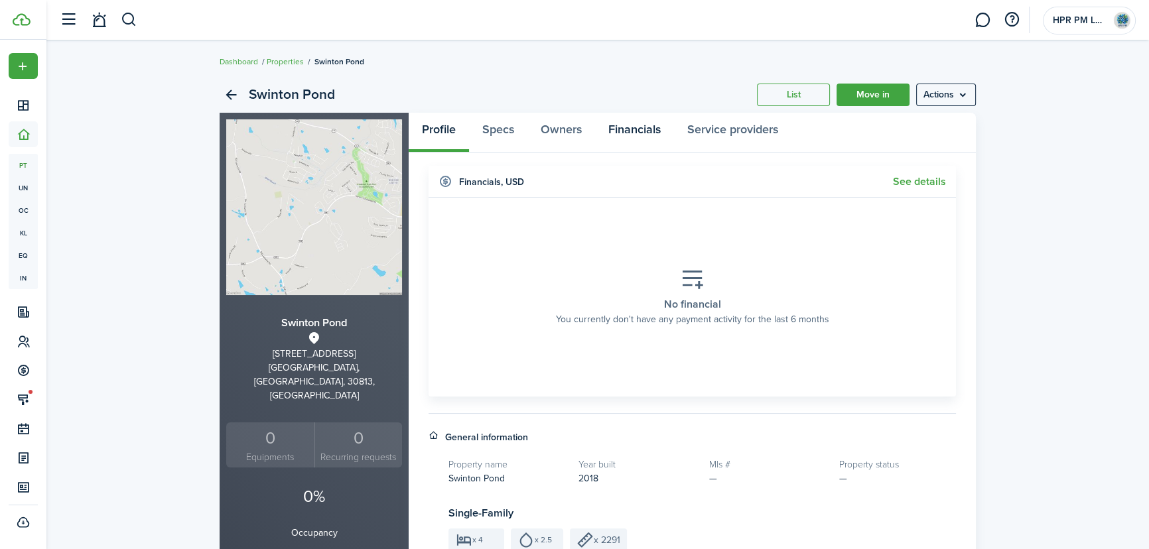
click at [655, 133] on link "Financials" at bounding box center [634, 133] width 79 height 40
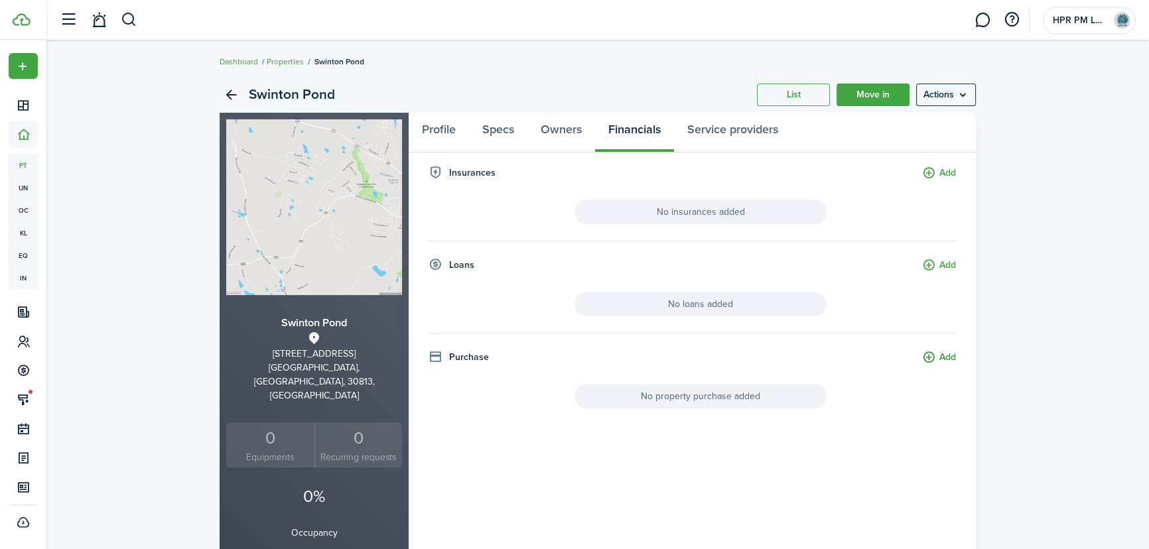
click at [950, 354] on button "Add" at bounding box center [939, 357] width 34 height 15
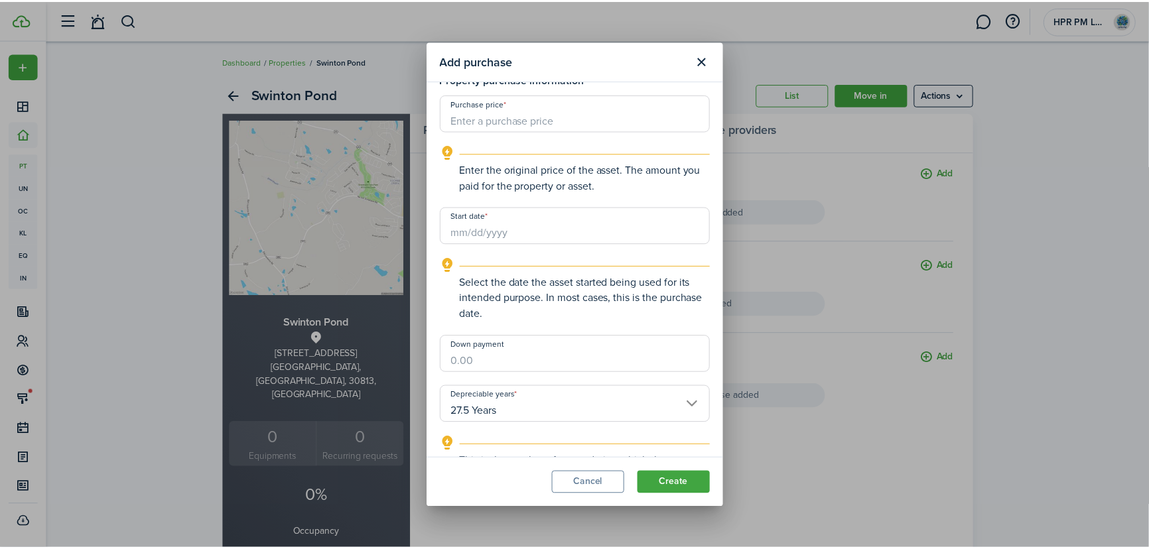
scroll to position [120, 0]
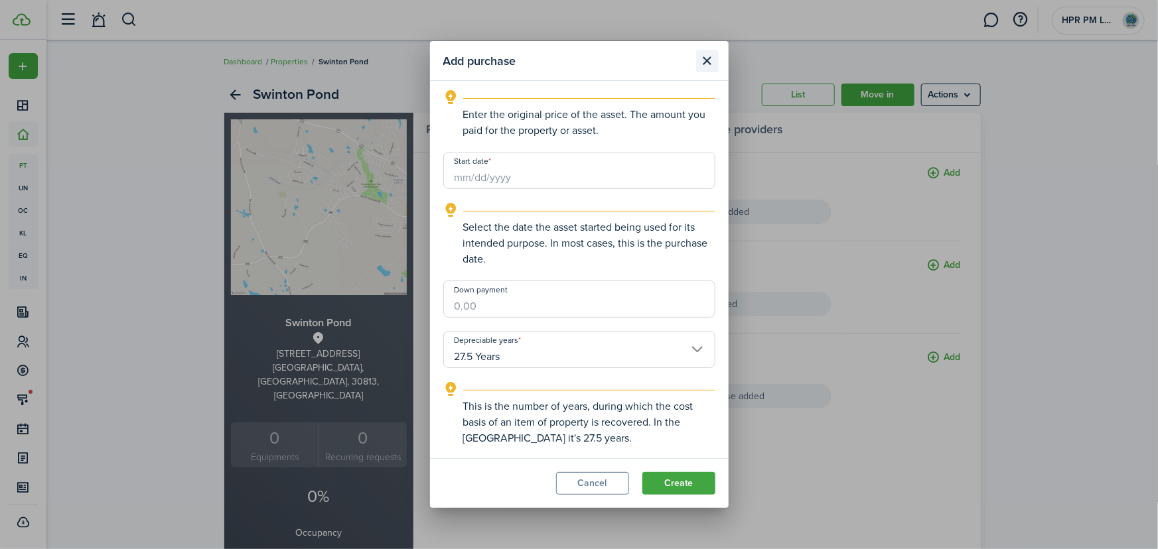
click at [701, 59] on button "Close modal" at bounding box center [707, 61] width 23 height 23
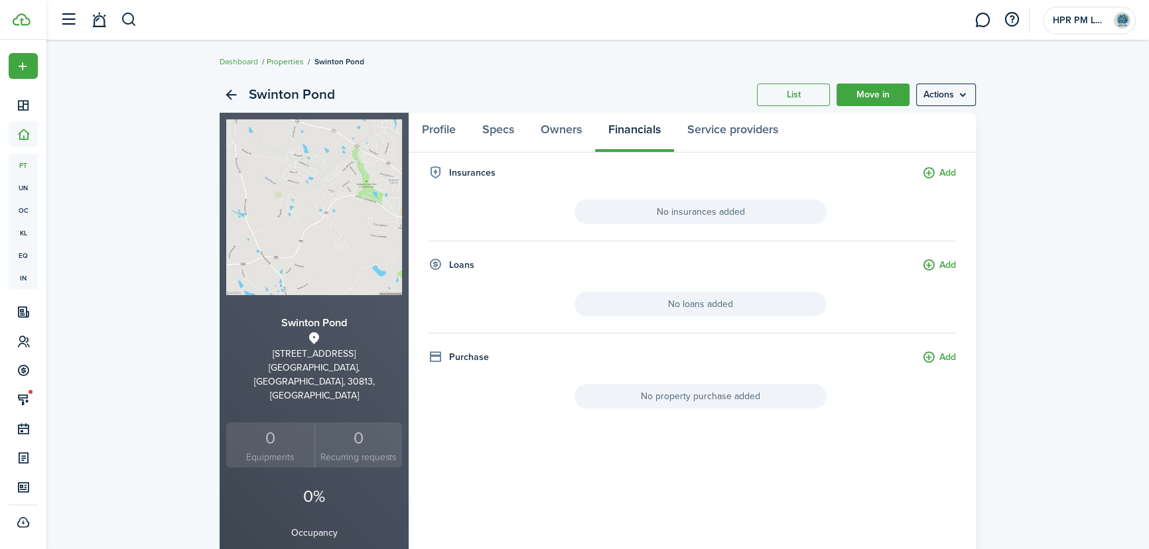
click at [281, 65] on link "Properties" at bounding box center [285, 62] width 37 height 12
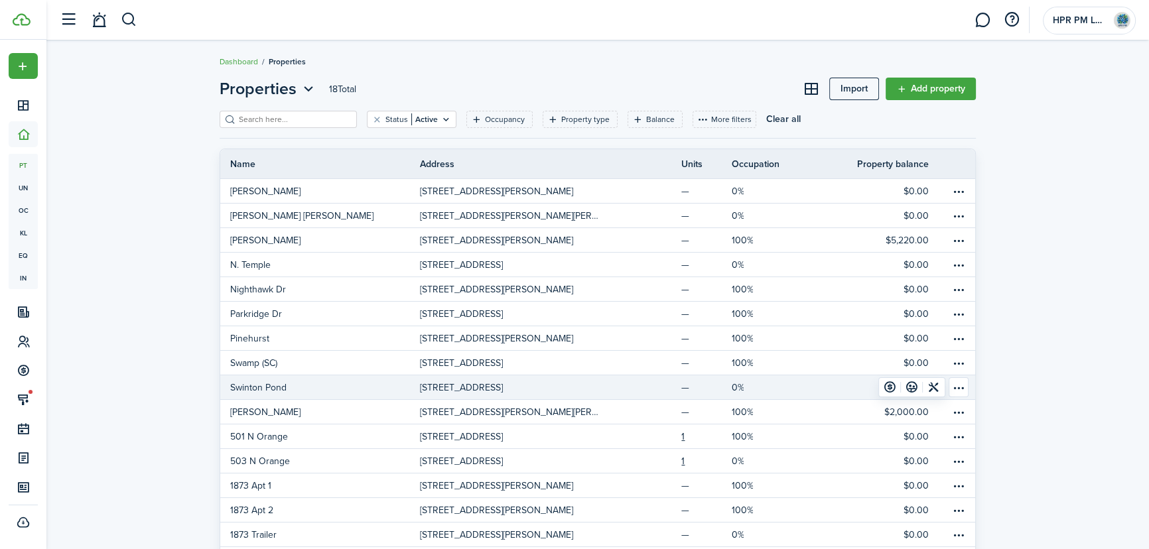
click at [500, 393] on p "[STREET_ADDRESS]" at bounding box center [461, 388] width 83 height 14
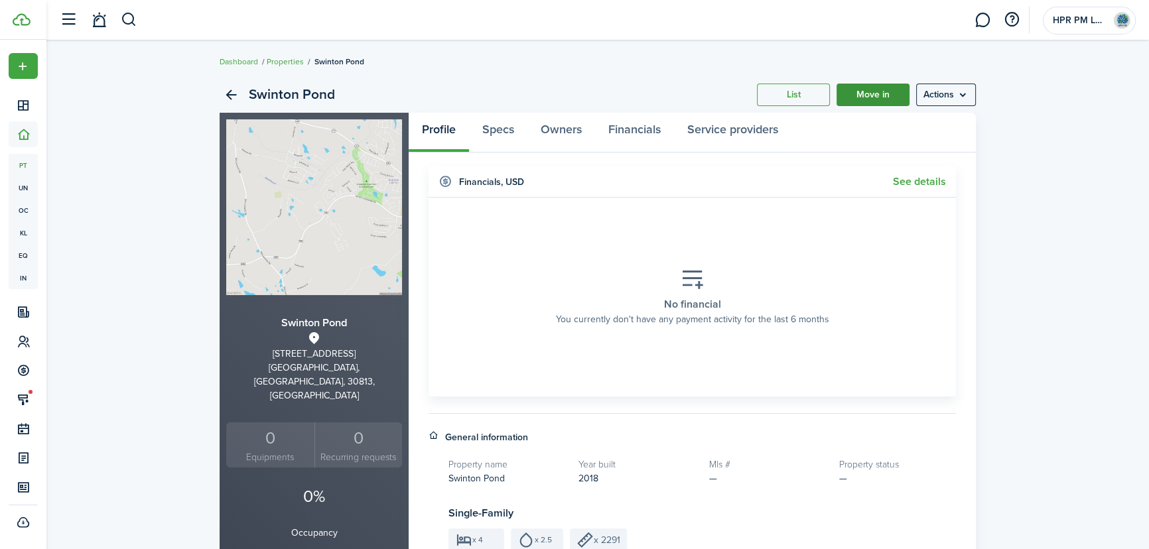
click at [887, 92] on link "Move in" at bounding box center [873, 95] width 73 height 23
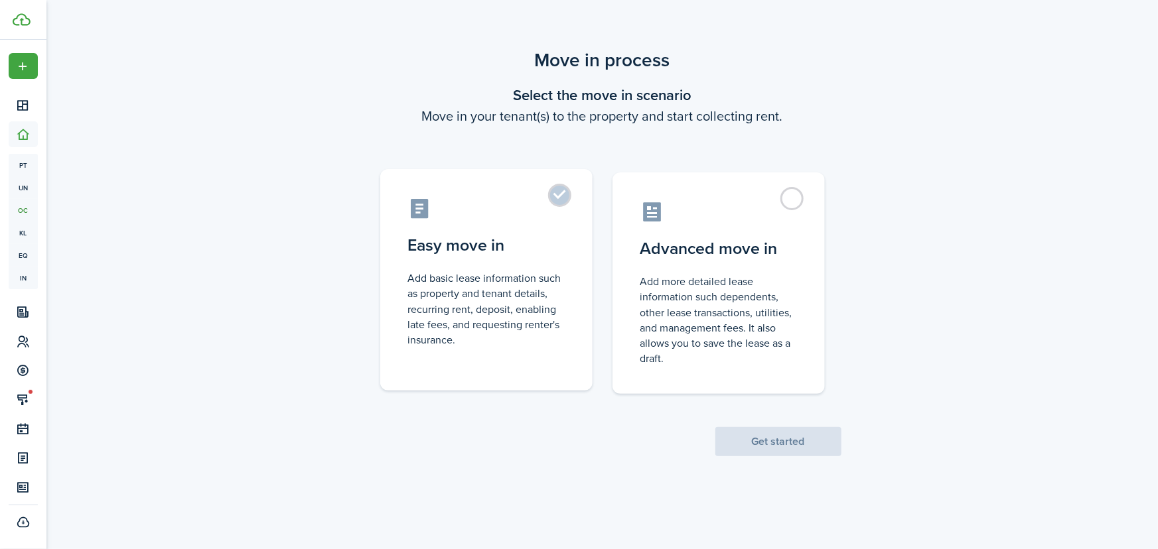
click at [561, 192] on label "Easy move in Add basic lease information such as property and tenant details, r…" at bounding box center [486, 280] width 212 height 222
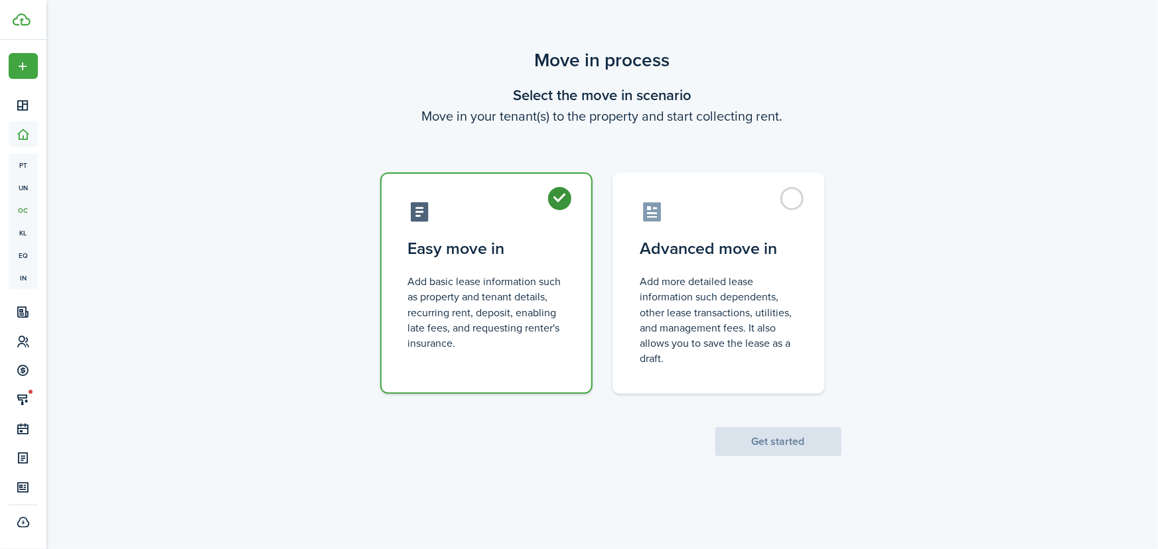
radio input "true"
click at [801, 436] on button "Get started" at bounding box center [778, 441] width 126 height 29
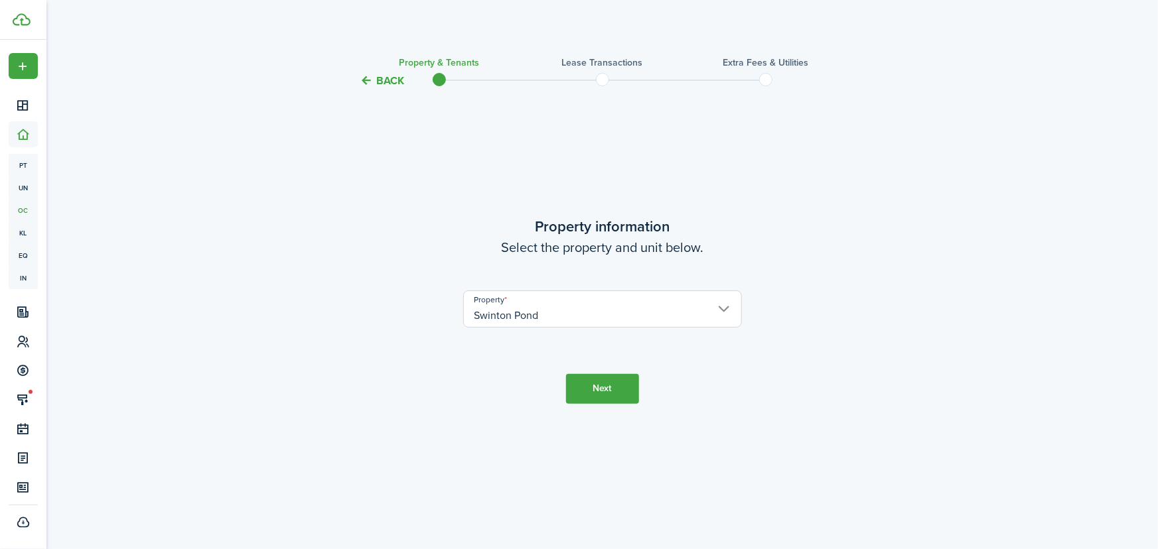
click at [591, 306] on input "Swinton Pond" at bounding box center [602, 309] width 279 height 37
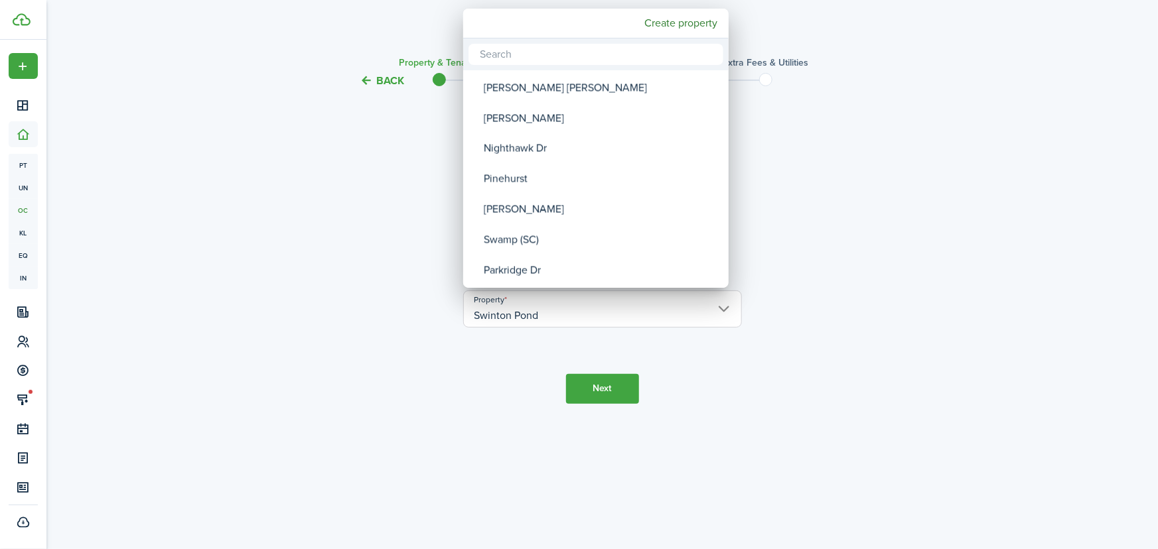
click at [605, 383] on div at bounding box center [579, 275] width 1370 height 762
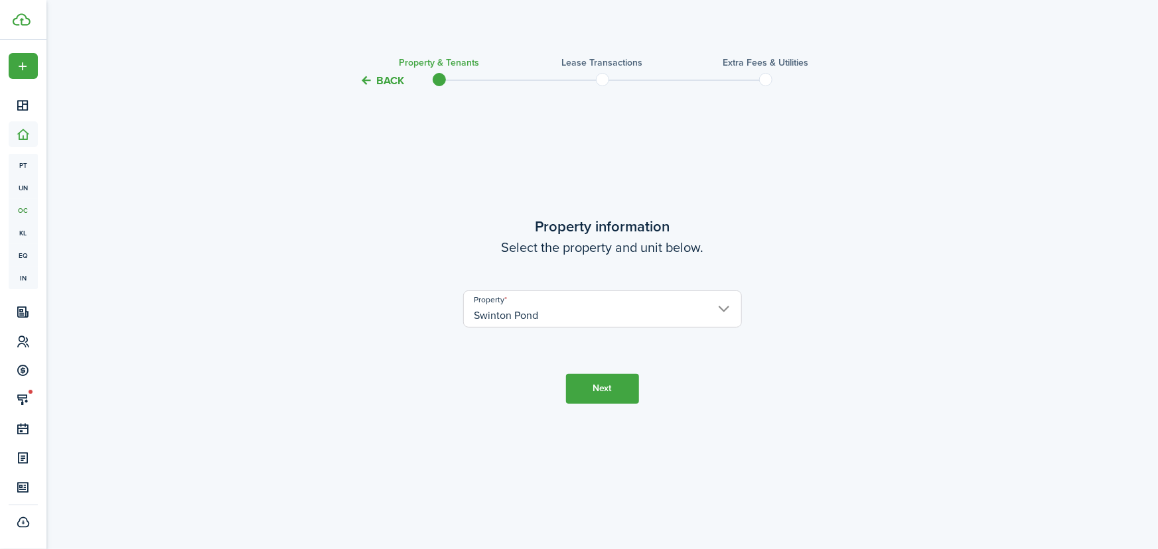
click at [596, 390] on button "Next" at bounding box center [602, 389] width 73 height 30
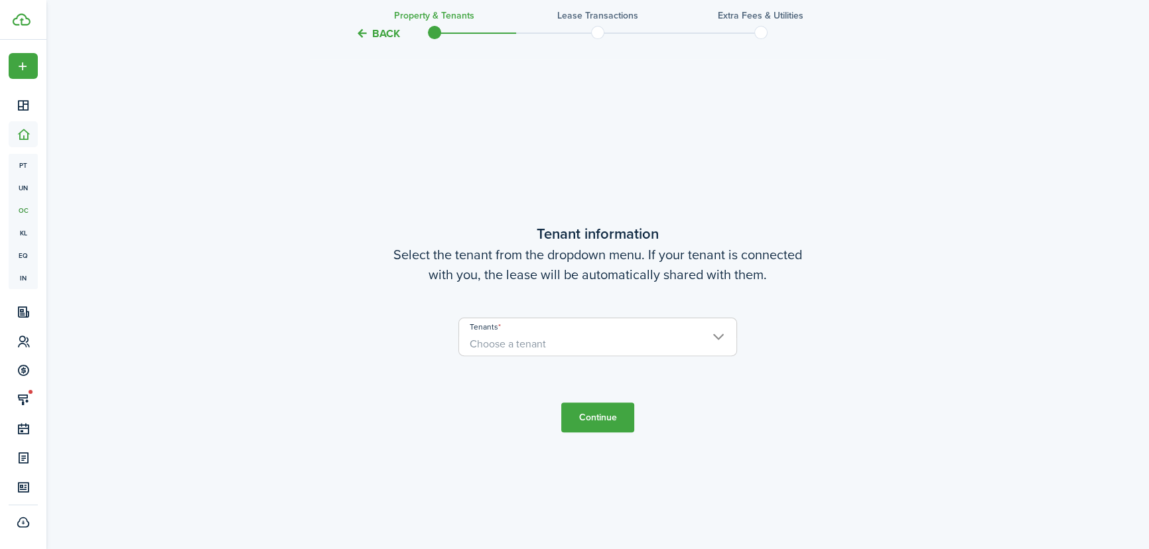
scroll to position [461, 0]
click at [547, 334] on span "Choose a tenant" at bounding box center [597, 343] width 277 height 23
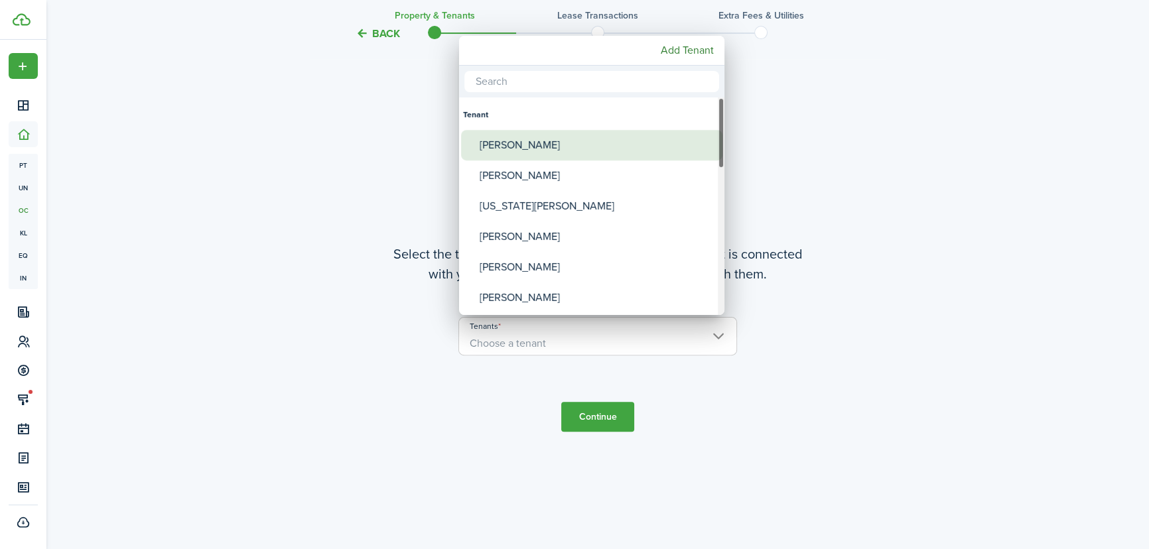
click at [529, 135] on div "[PERSON_NAME]" at bounding box center [597, 145] width 235 height 31
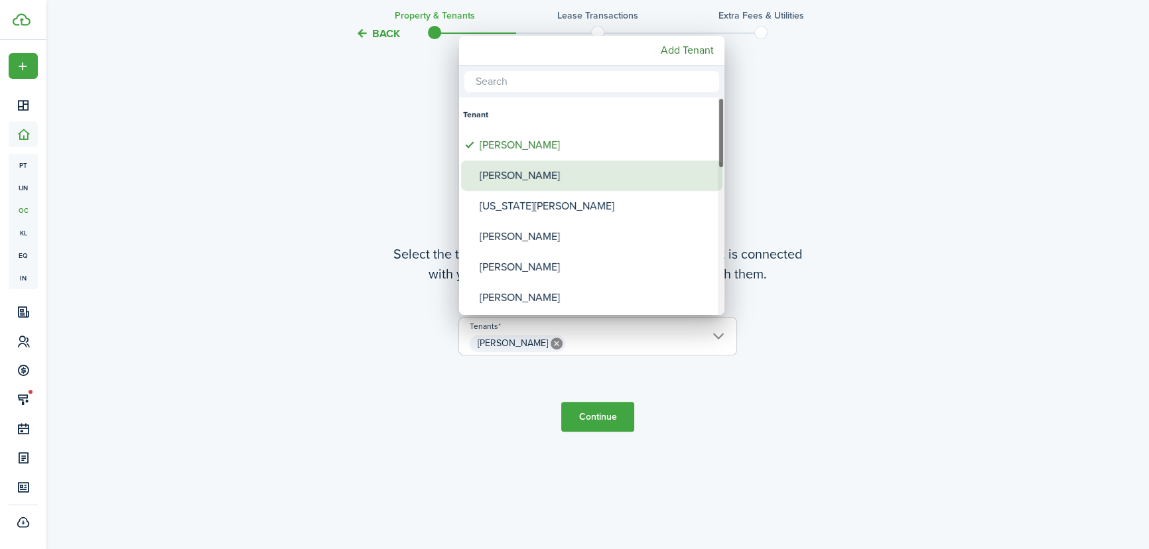
click at [513, 175] on div "[PERSON_NAME]" at bounding box center [597, 176] width 235 height 31
type input "[PERSON_NAME], [PERSON_NAME]"
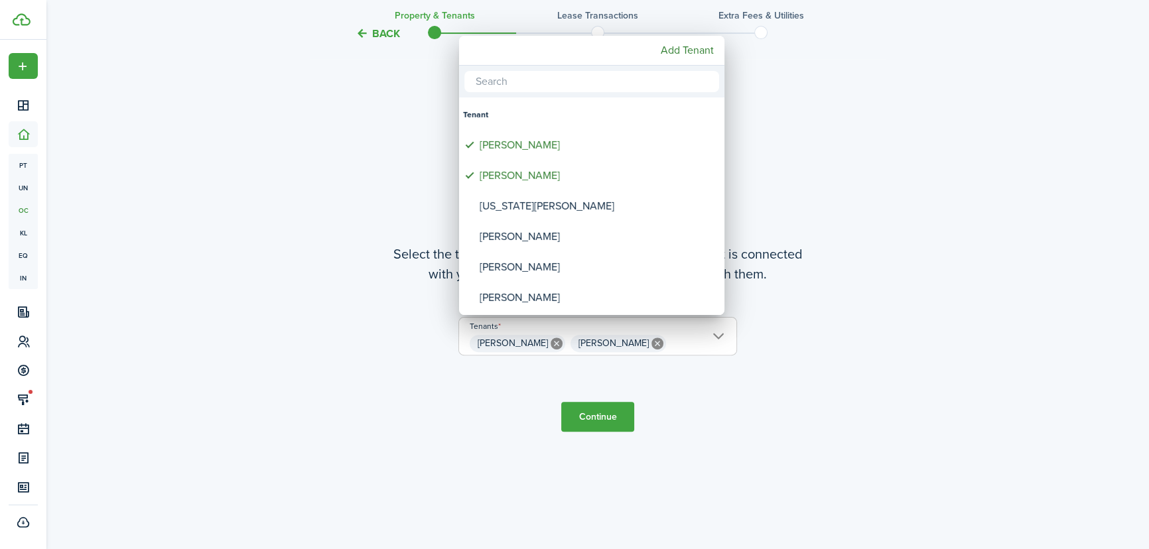
click at [600, 419] on div at bounding box center [575, 275] width 1362 height 762
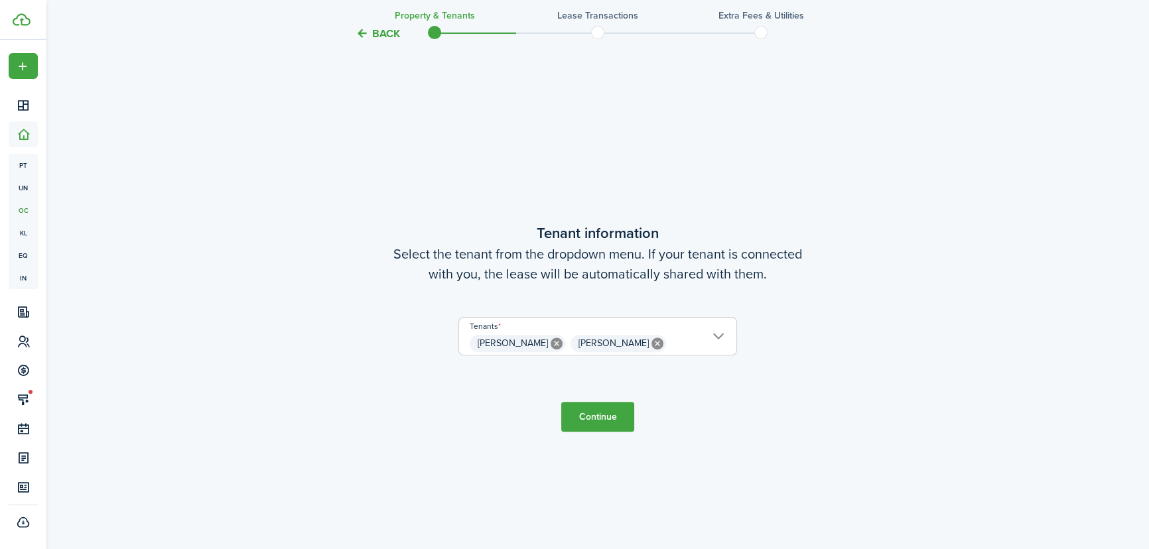
click at [600, 419] on button "Continue" at bounding box center [597, 417] width 73 height 30
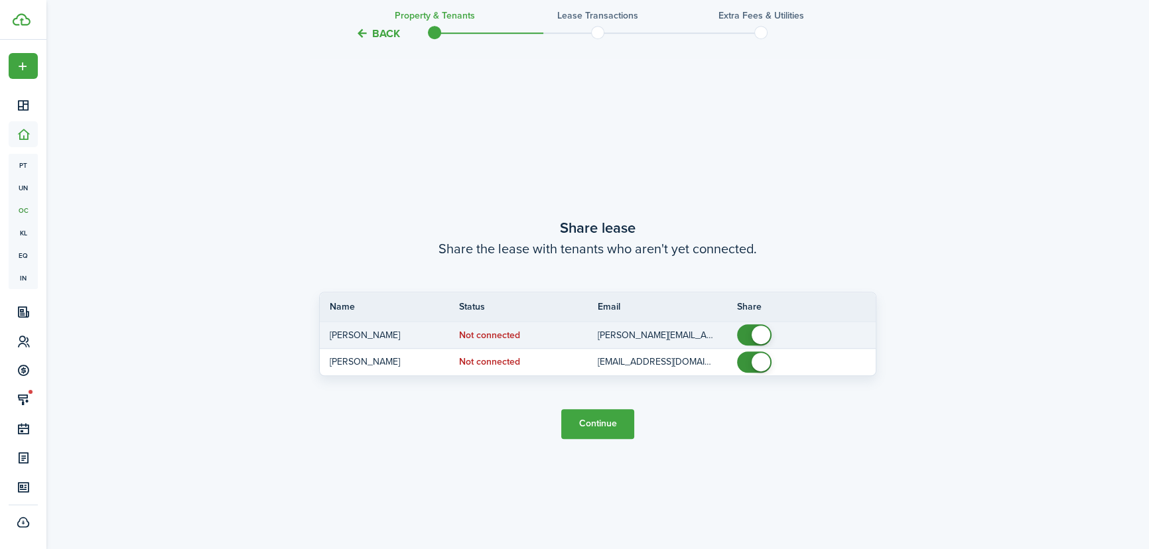
scroll to position [1010, 0]
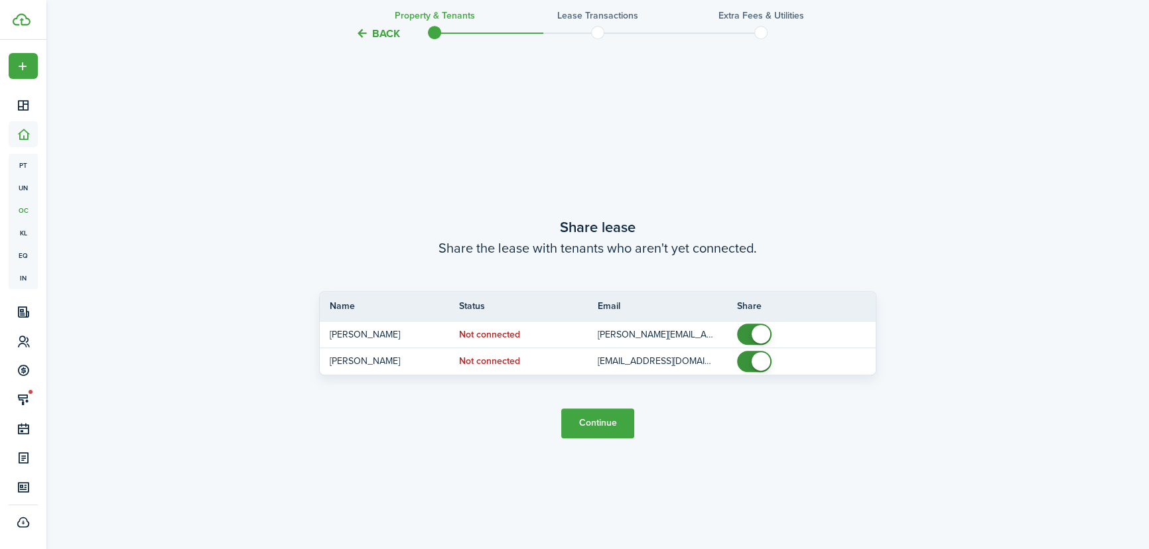
click at [599, 425] on button "Continue" at bounding box center [597, 424] width 73 height 30
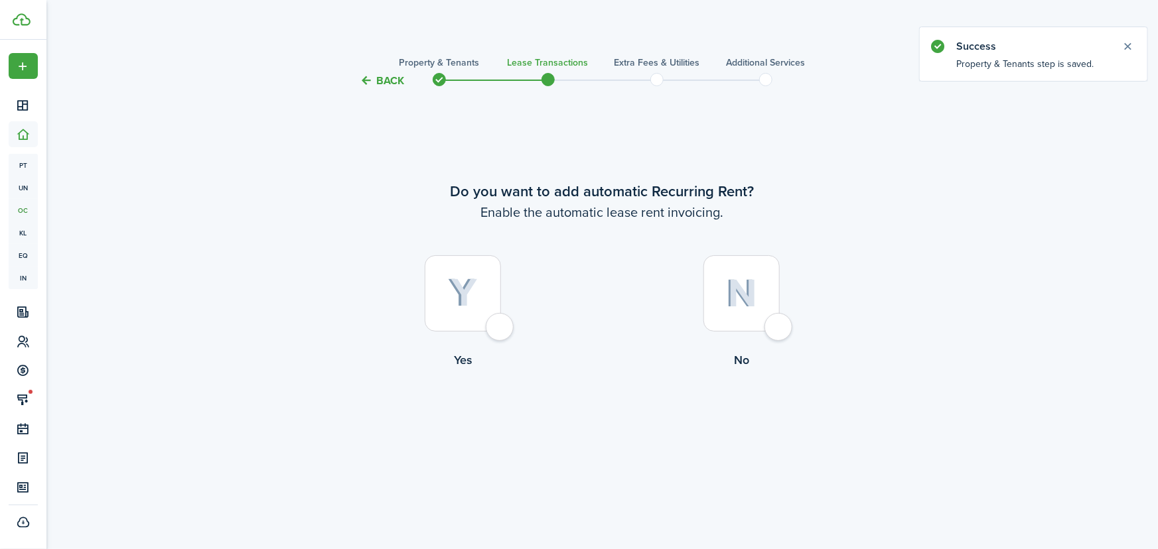
click at [498, 331] on div at bounding box center [463, 293] width 76 height 76
radio input "true"
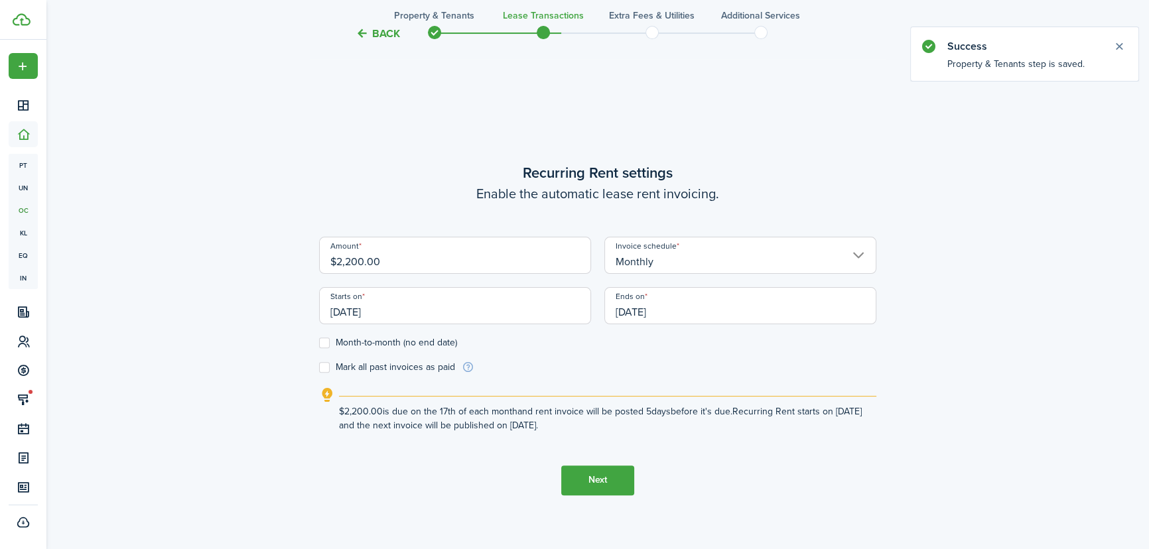
scroll to position [461, 0]
click at [385, 314] on input "[DATE]" at bounding box center [455, 304] width 272 height 37
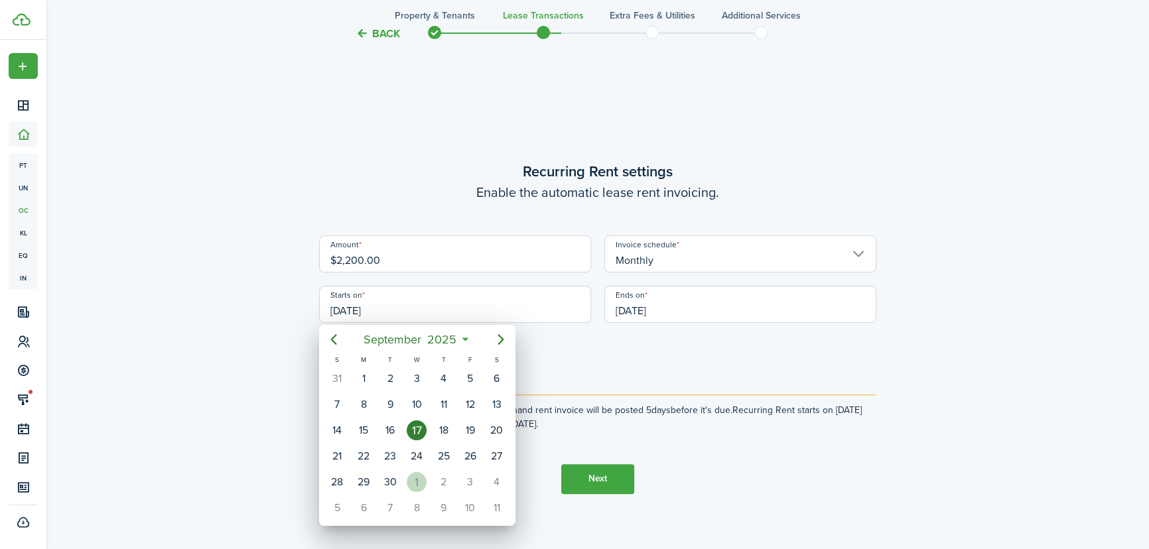
click at [411, 486] on div "1" at bounding box center [417, 483] width 20 height 20
type input "[DATE]"
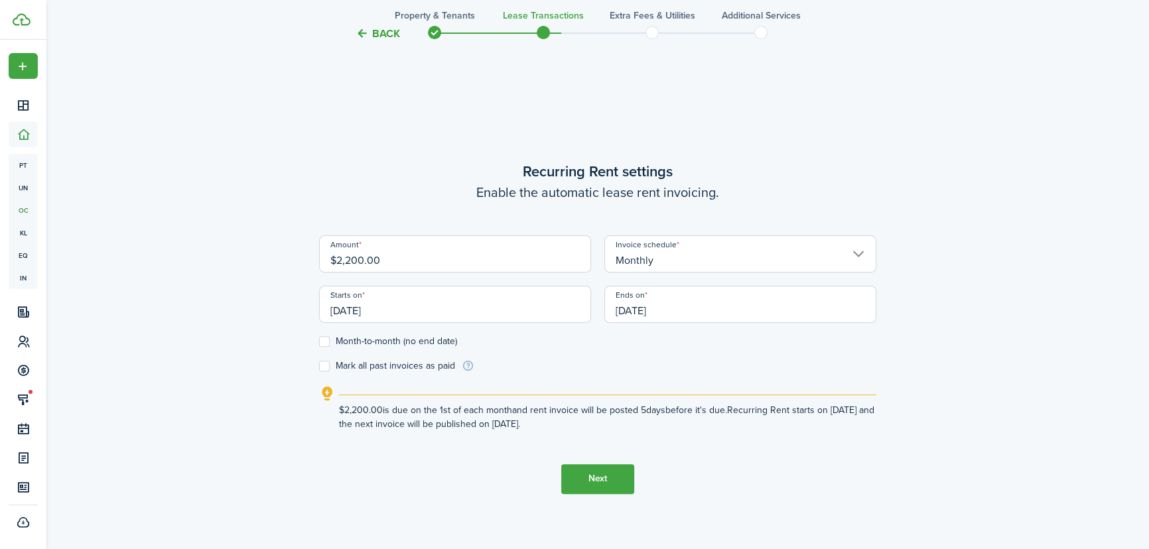
click at [674, 317] on input "[DATE]" at bounding box center [741, 304] width 272 height 37
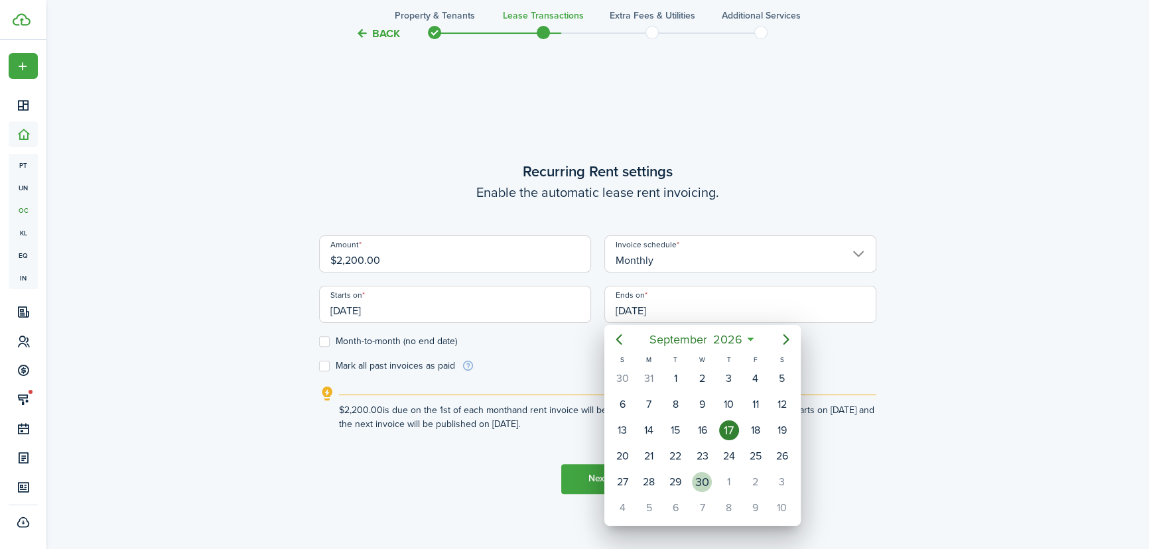
click at [706, 482] on div "30" at bounding box center [702, 483] width 20 height 20
type input "[DATE]"
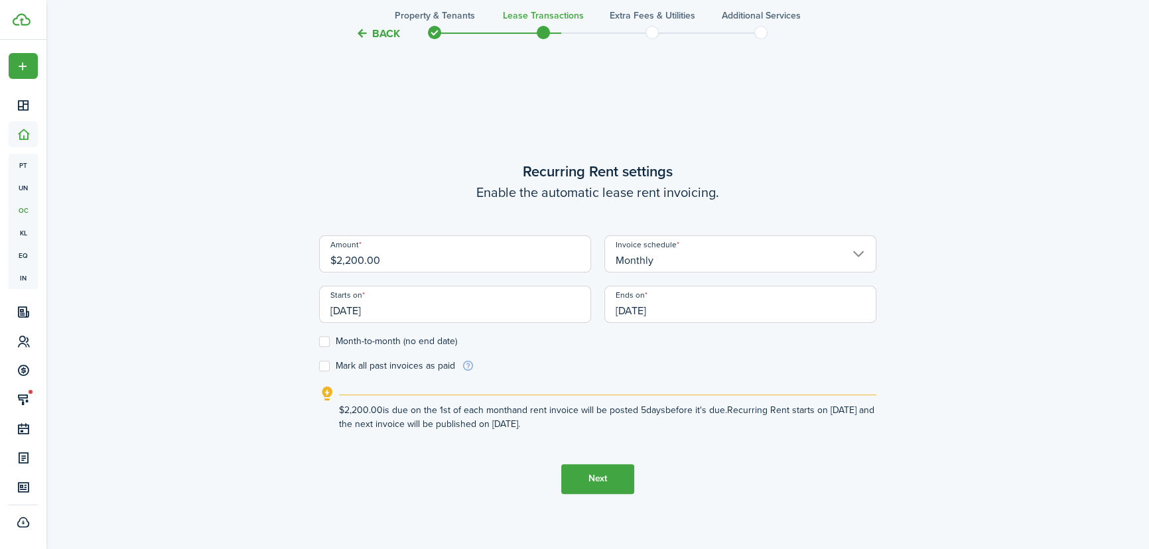
click at [597, 478] on button "Next" at bounding box center [597, 480] width 73 height 30
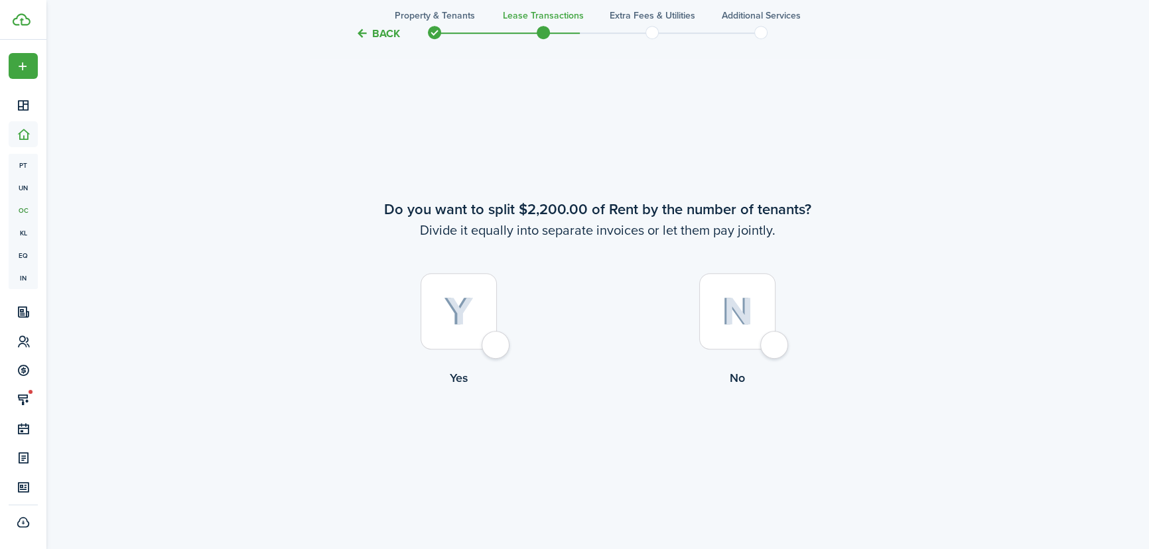
scroll to position [1010, 0]
click at [770, 342] on div at bounding box center [737, 311] width 76 height 76
radio input "true"
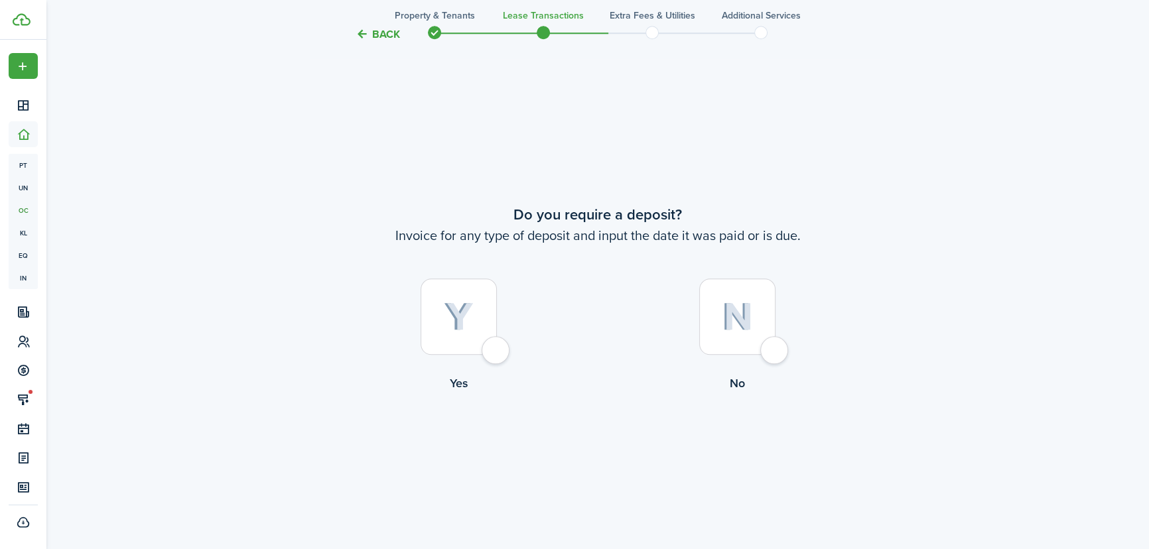
scroll to position [1560, 0]
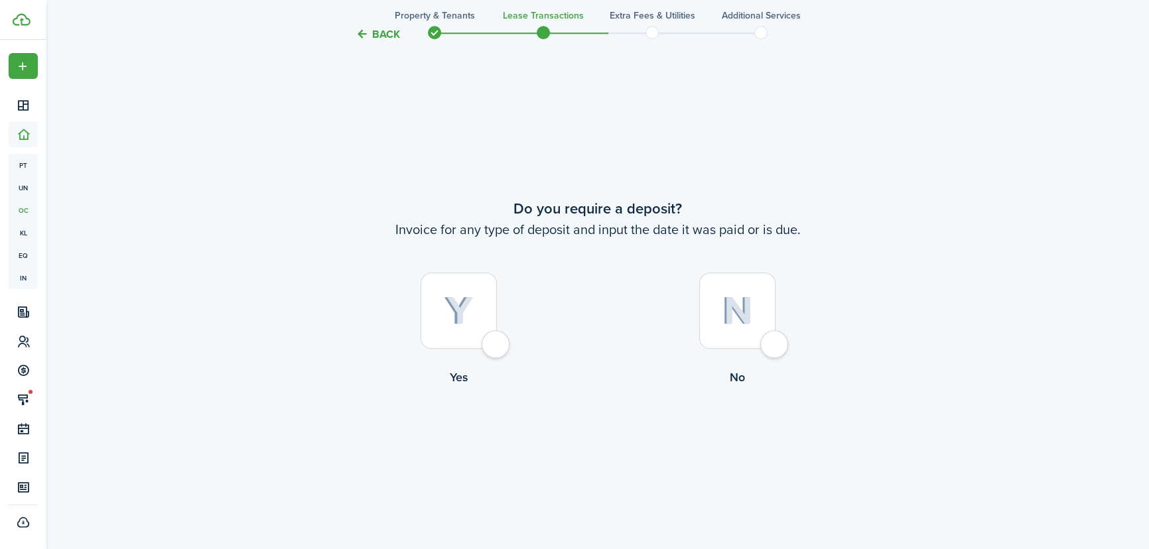
click at [488, 348] on div at bounding box center [459, 311] width 76 height 76
radio input "true"
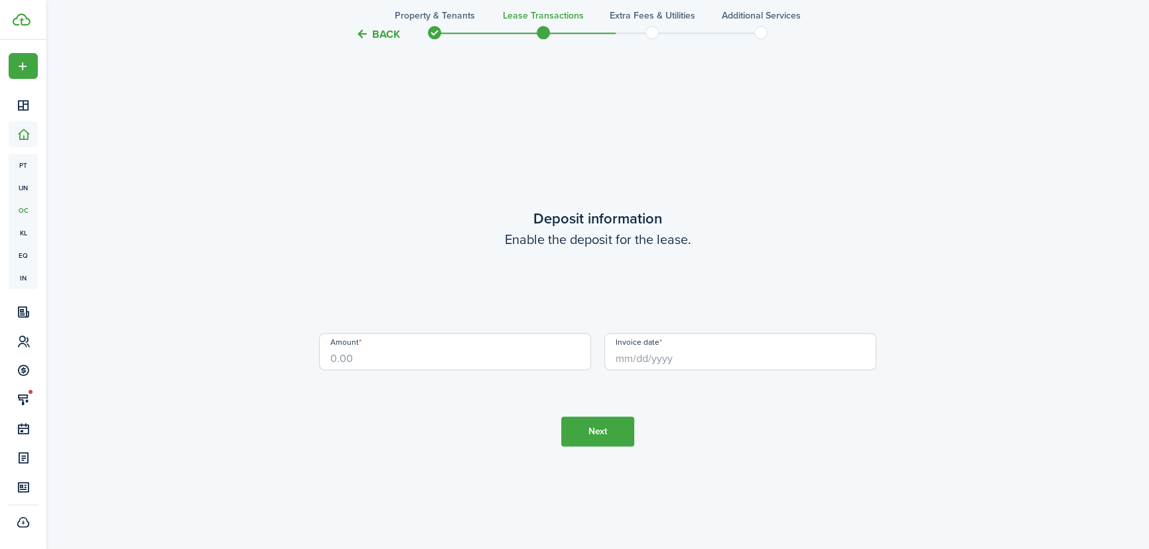
scroll to position [2110, 0]
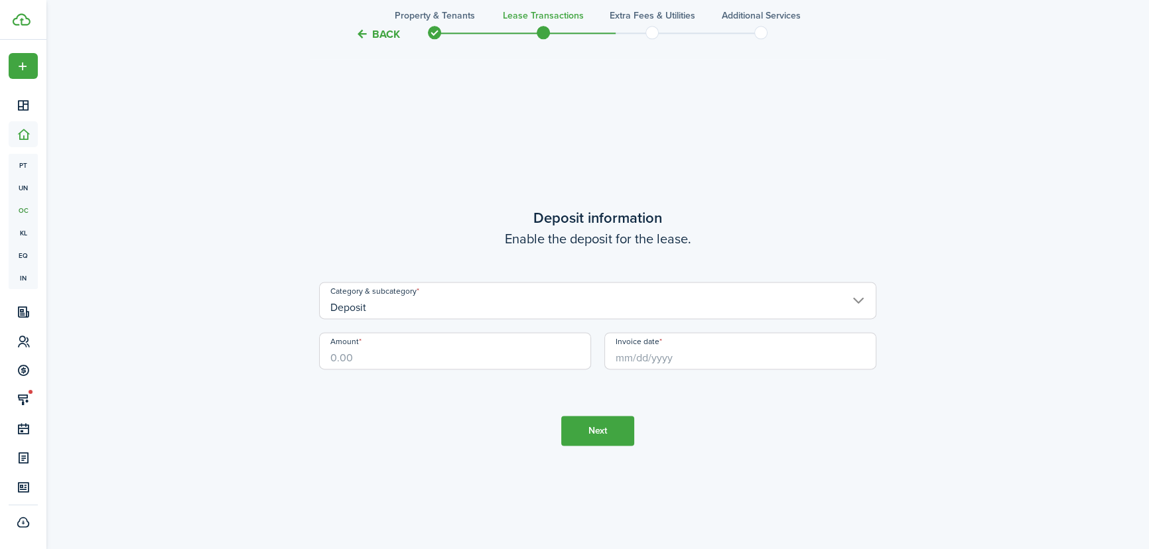
click at [459, 360] on input "Amount" at bounding box center [455, 350] width 272 height 37
type input "$2,200.00"
click at [713, 358] on input "Invoice date" at bounding box center [741, 350] width 272 height 37
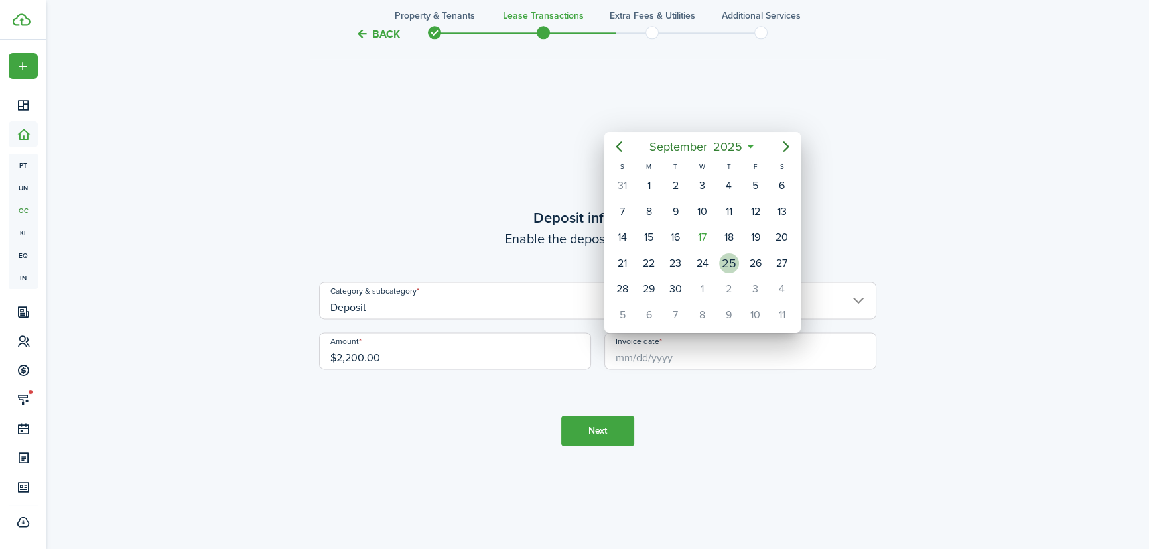
click at [728, 263] on div "25" at bounding box center [729, 264] width 20 height 20
type input "[DATE]"
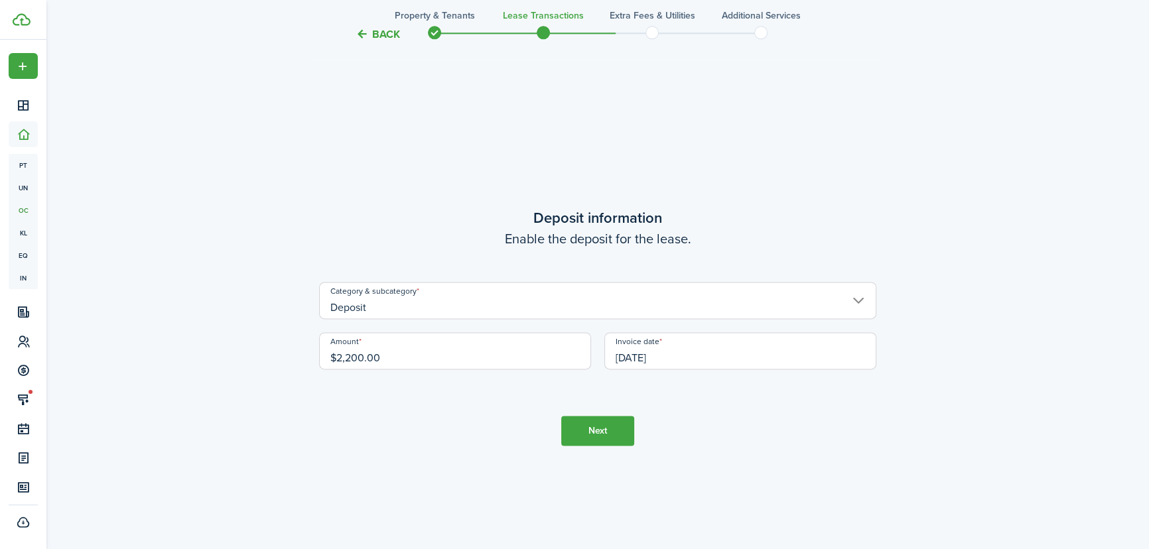
click at [610, 428] on button "Next" at bounding box center [597, 431] width 73 height 30
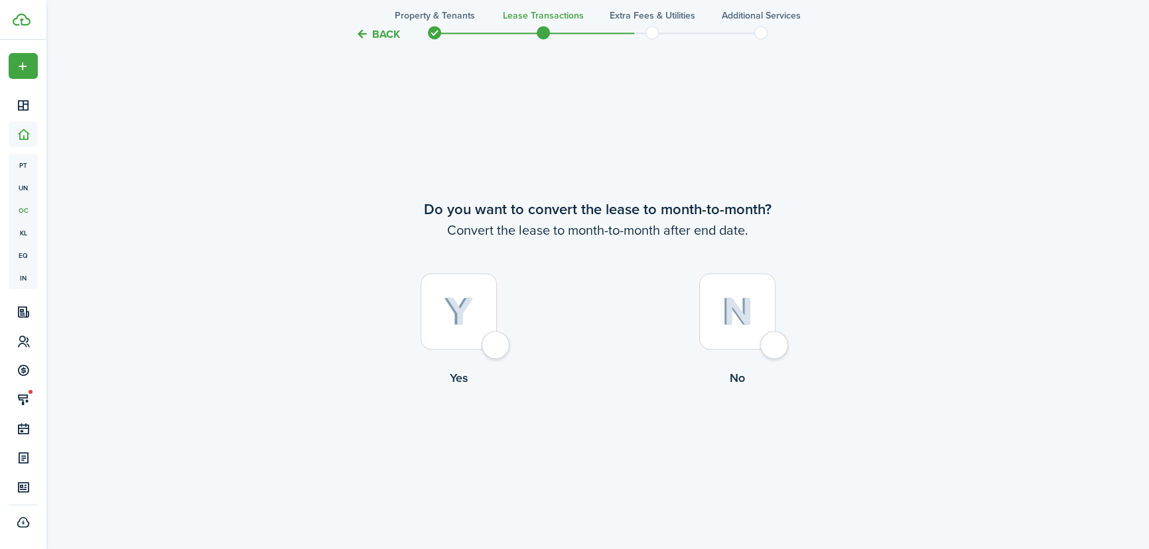
scroll to position [2659, 0]
click at [765, 345] on div at bounding box center [737, 310] width 76 height 76
radio input "true"
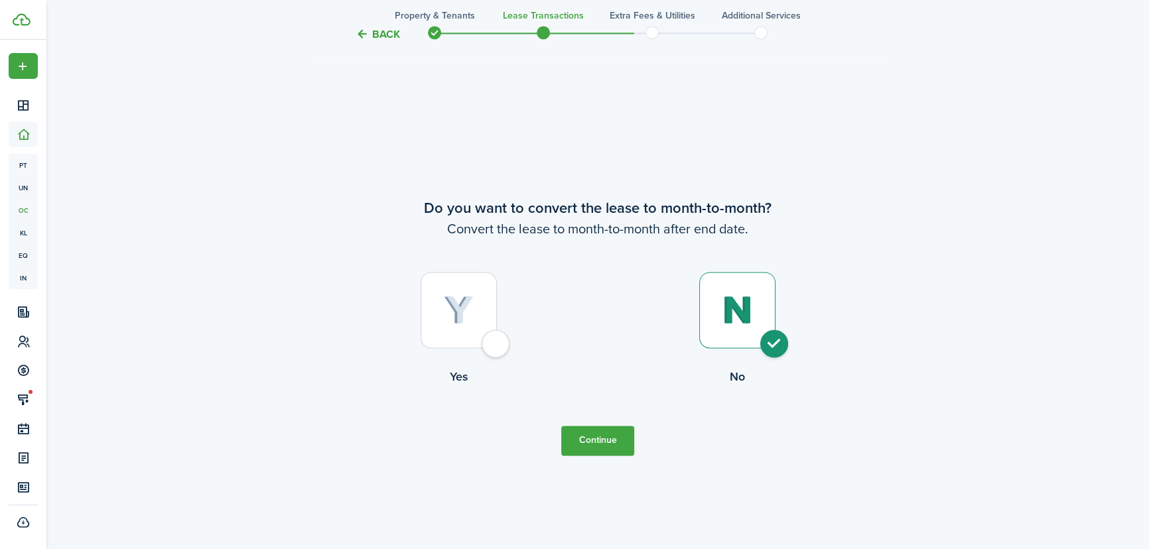
click at [620, 440] on button "Continue" at bounding box center [597, 441] width 73 height 30
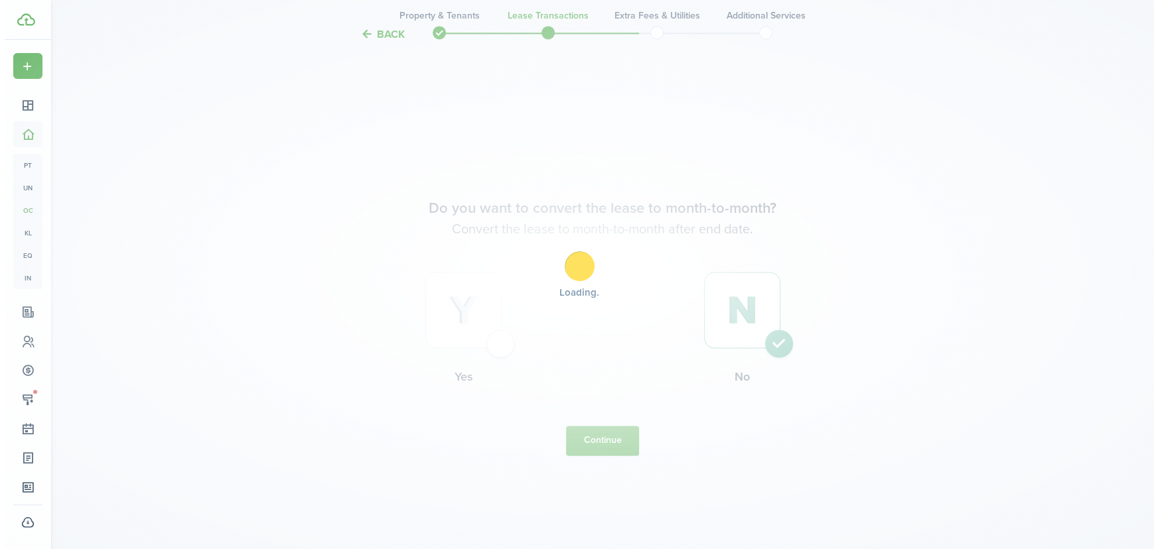
scroll to position [0, 0]
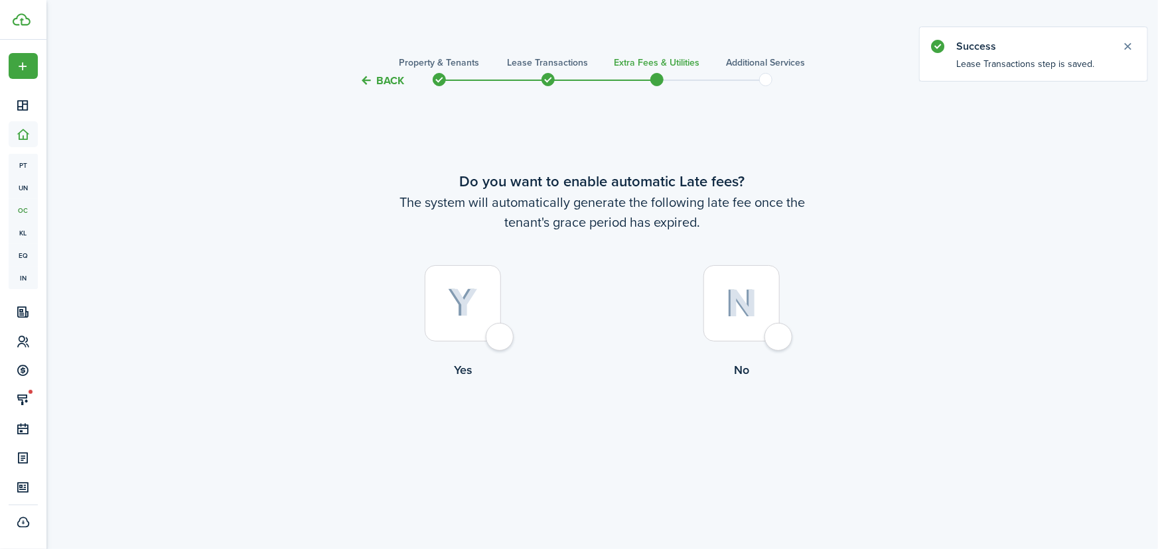
click at [501, 334] on div at bounding box center [463, 303] width 76 height 76
radio input "true"
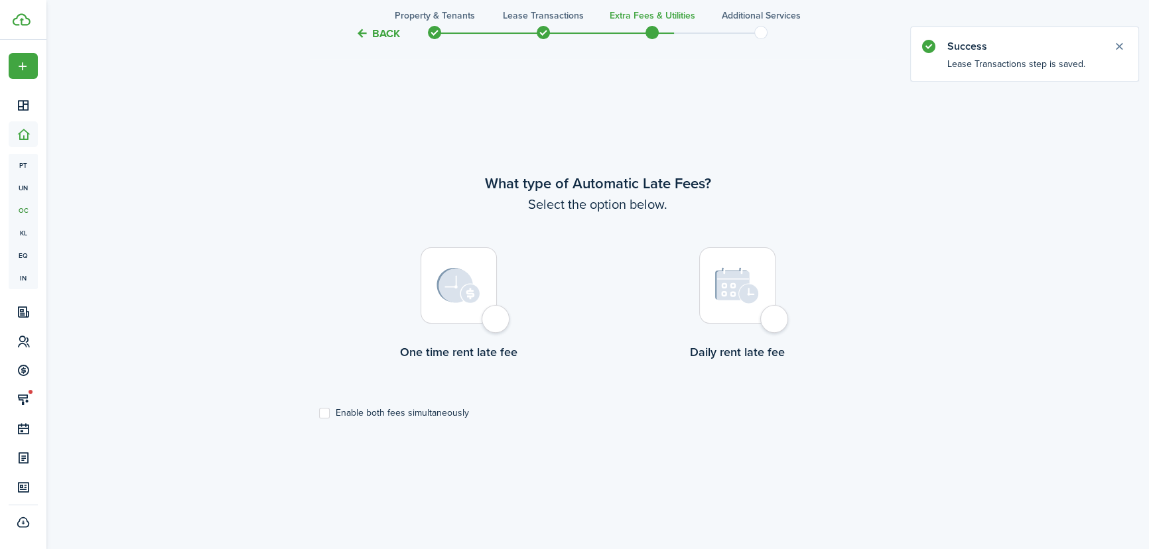
click at [490, 320] on div at bounding box center [459, 286] width 76 height 76
radio input "true"
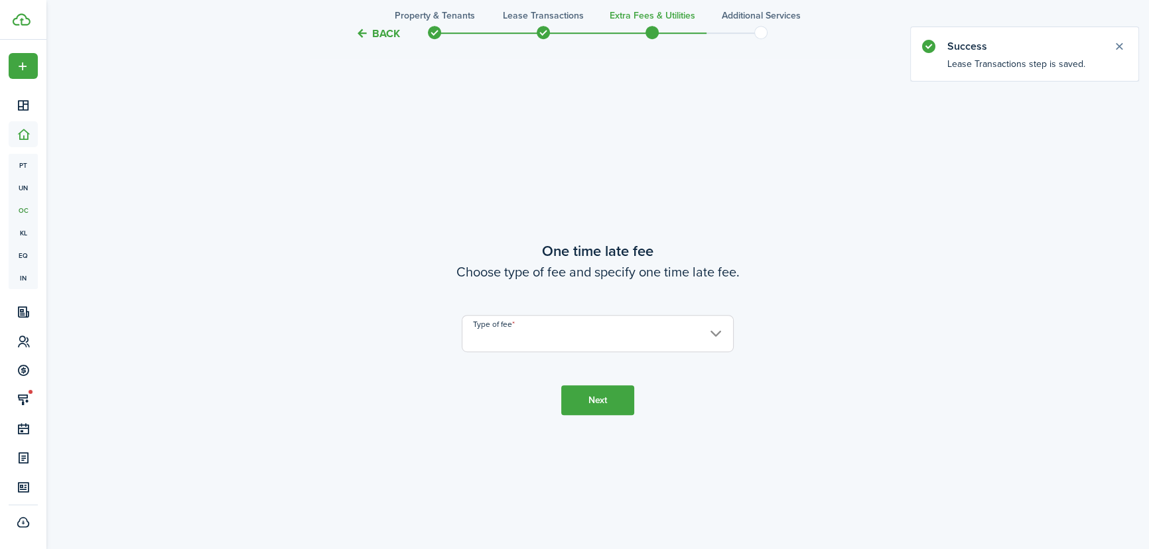
scroll to position [1010, 0]
click at [539, 334] on input "Type of fee" at bounding box center [598, 333] width 272 height 37
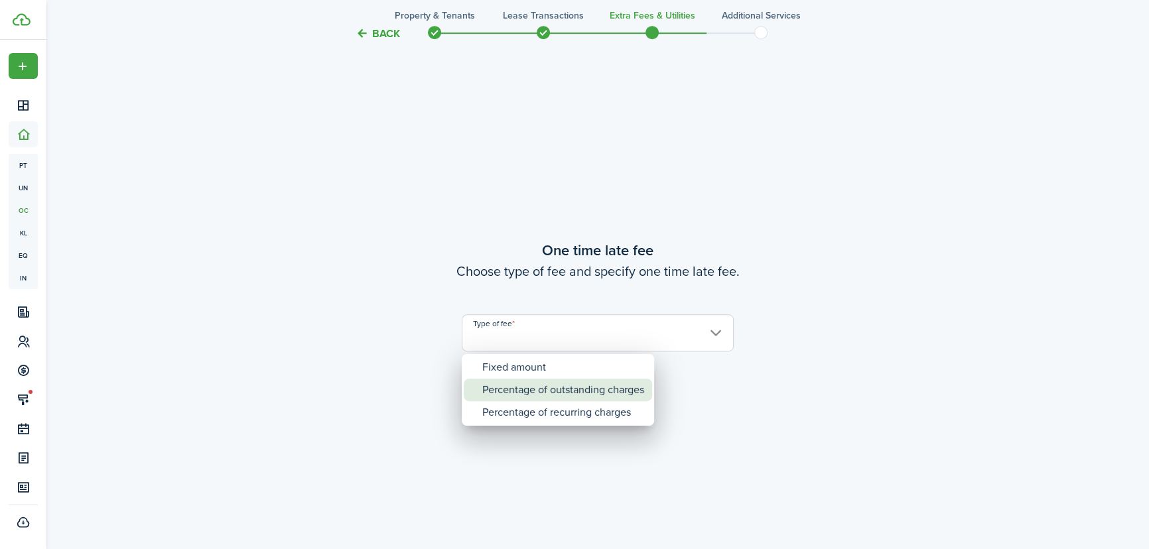
click at [524, 391] on div "Percentage of outstanding charges" at bounding box center [563, 390] width 162 height 23
type input "Percentage of outstanding charges"
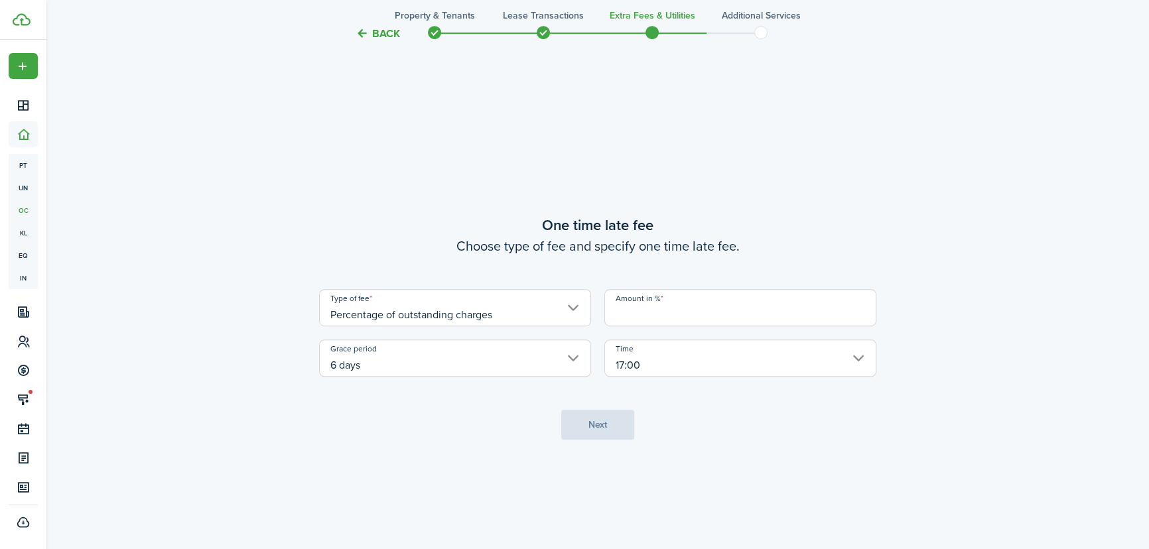
click at [697, 314] on input "Amount in %" at bounding box center [741, 307] width 272 height 37
type input "10"
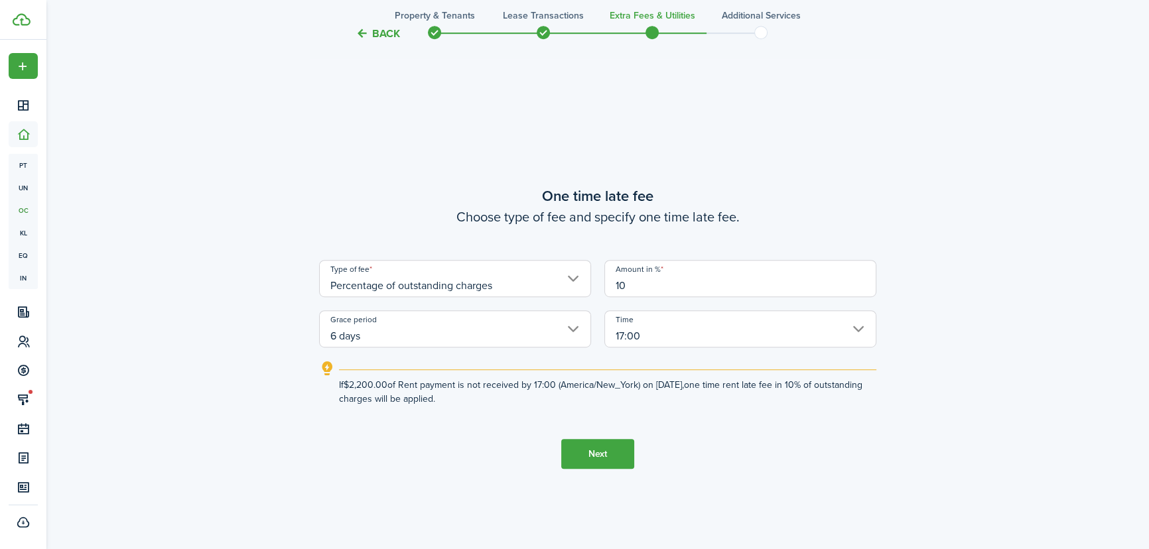
click at [694, 342] on input "17:00" at bounding box center [741, 329] width 272 height 37
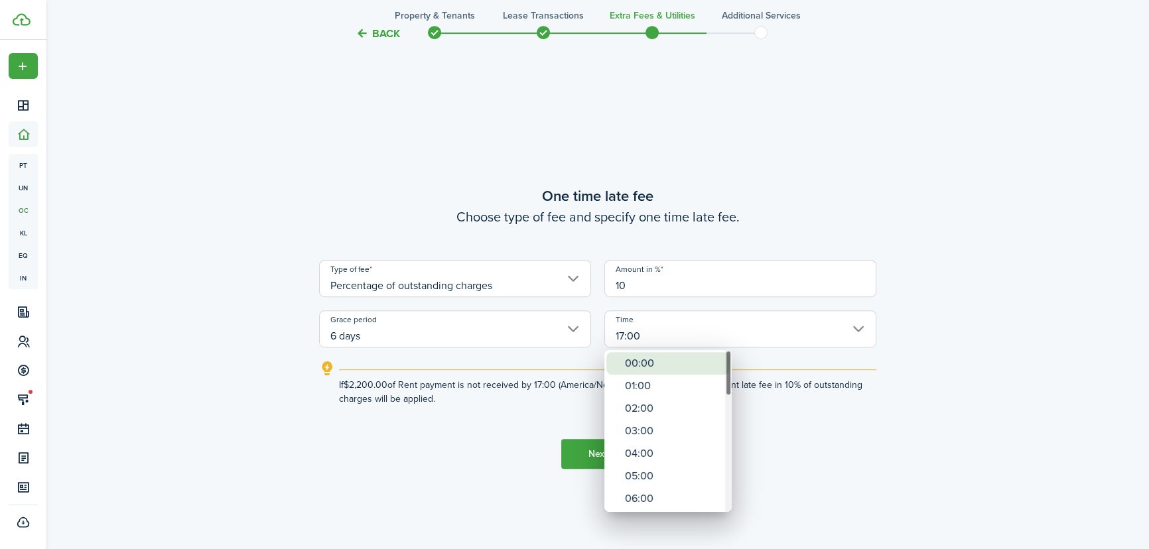
click at [668, 356] on div "00:00" at bounding box center [673, 363] width 97 height 23
type input "00:00"
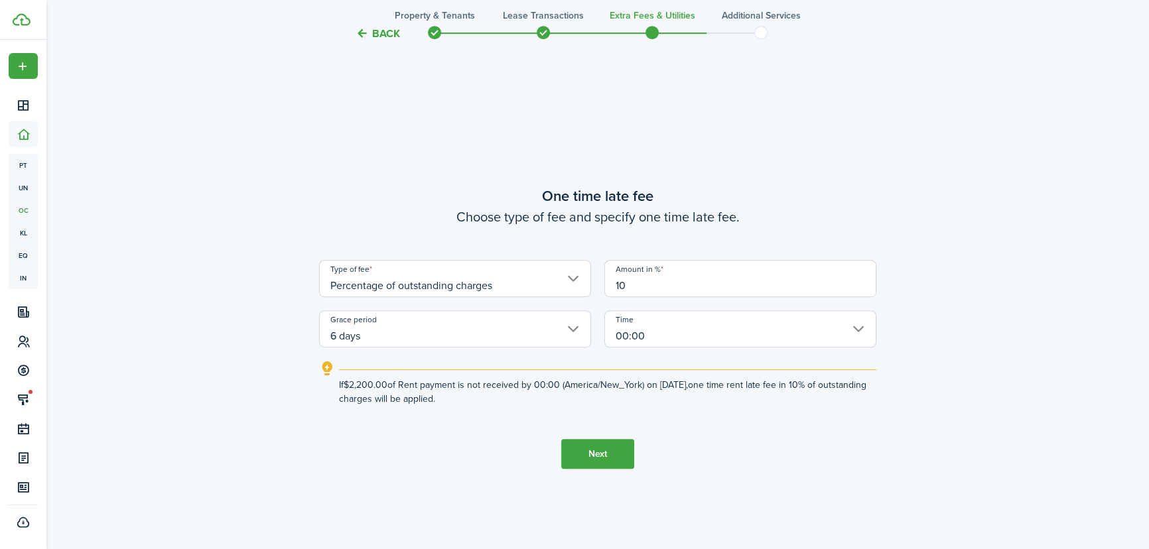
click at [601, 453] on button "Next" at bounding box center [597, 454] width 73 height 30
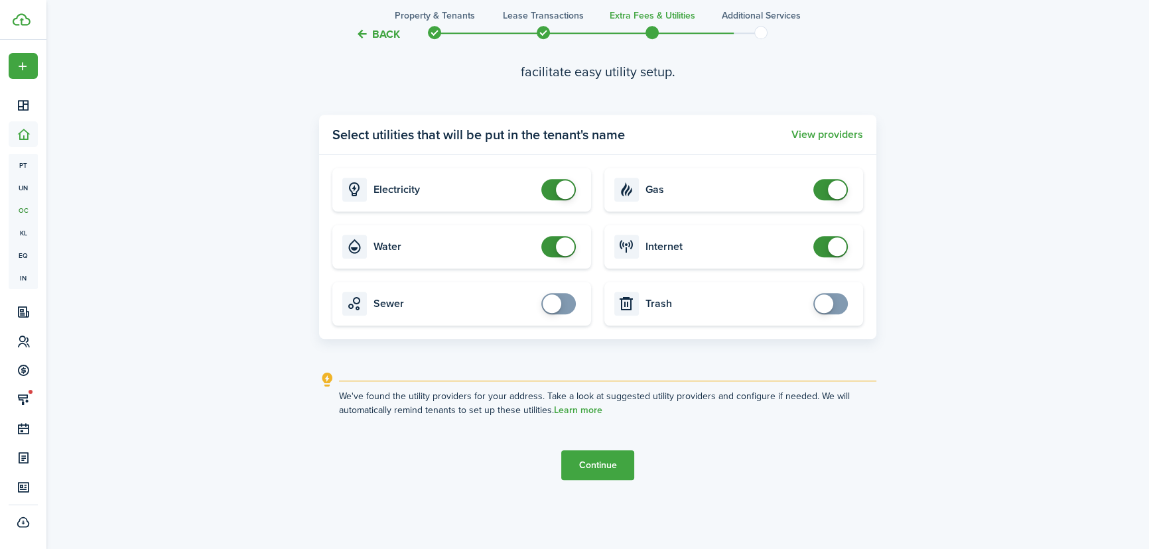
scroll to position [1648, 0]
click at [590, 462] on button "Continue" at bounding box center [597, 464] width 73 height 30
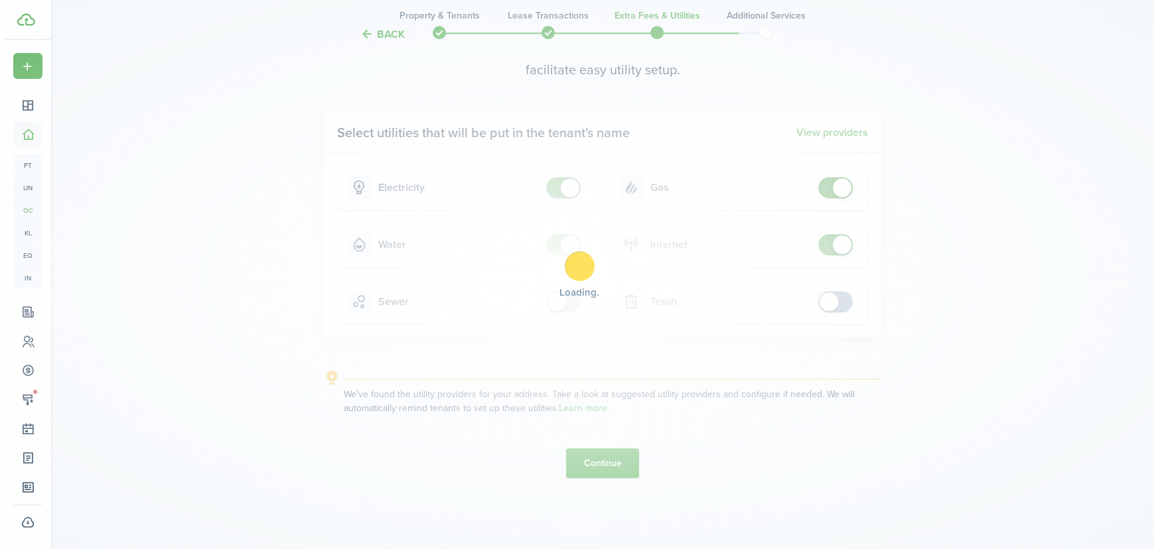
scroll to position [0, 0]
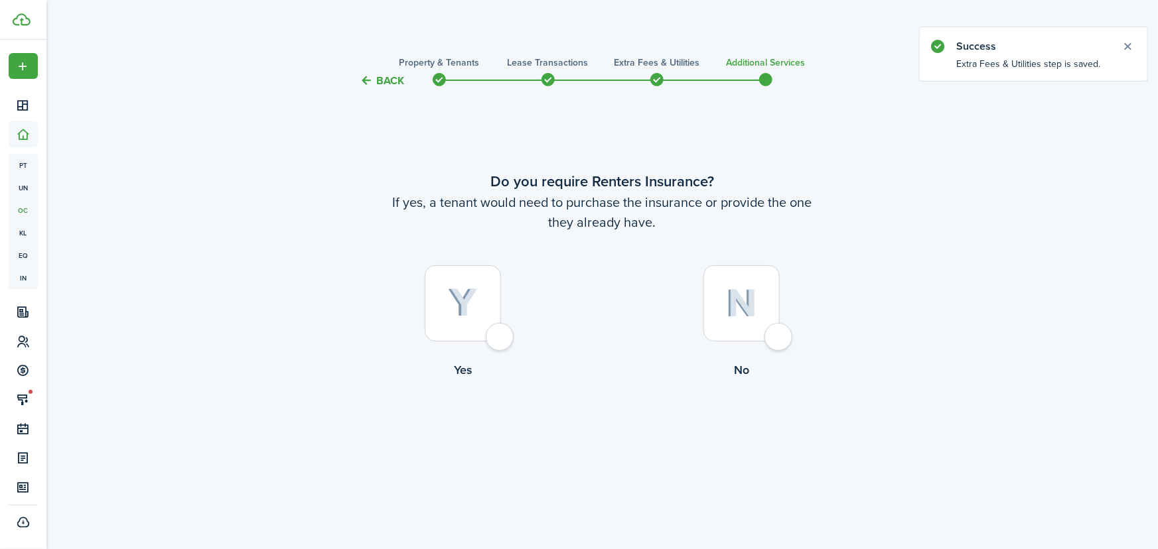
click at [501, 334] on div at bounding box center [463, 303] width 76 height 76
radio input "true"
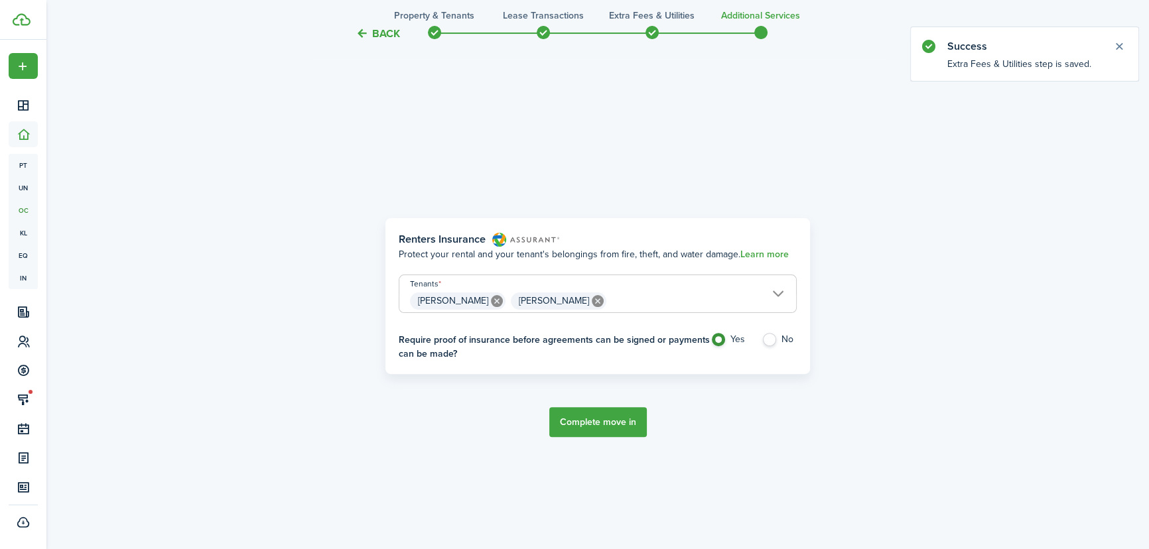
scroll to position [461, 0]
click at [603, 421] on button "Complete move in" at bounding box center [598, 422] width 98 height 30
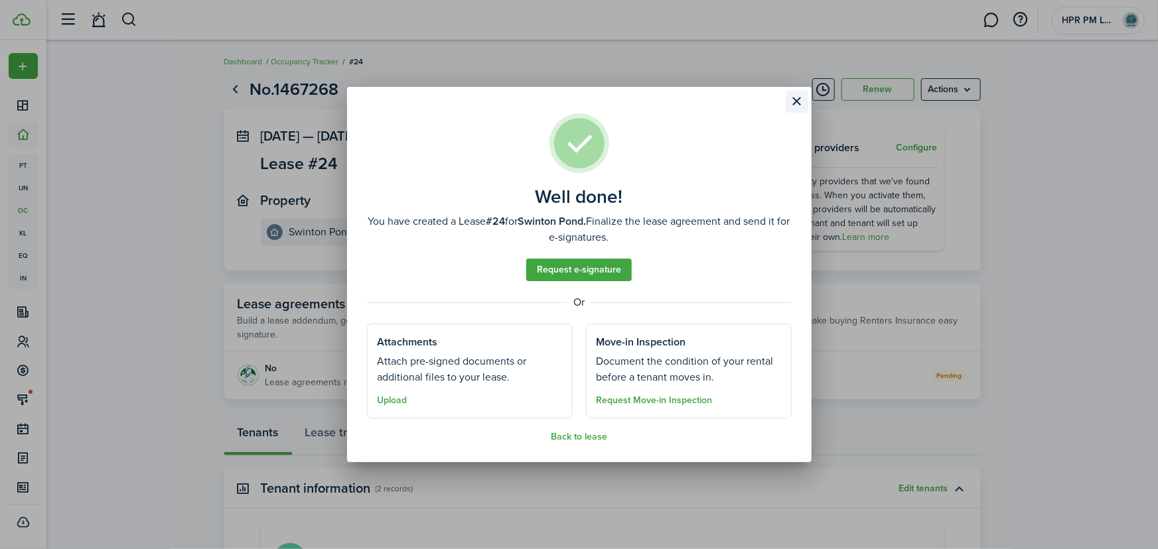
click at [795, 100] on button "Close modal" at bounding box center [797, 101] width 23 height 23
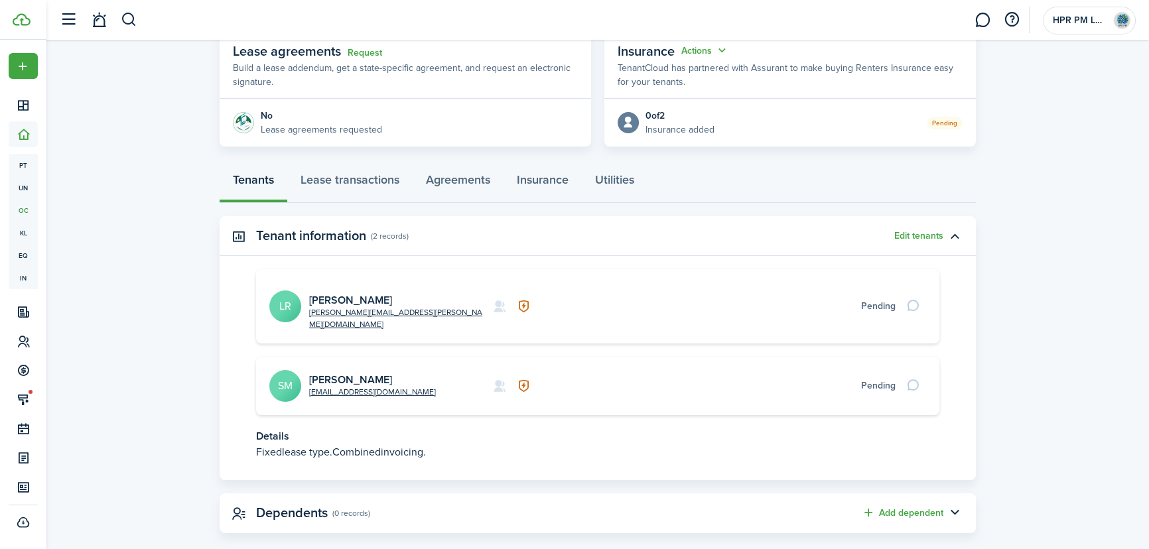
scroll to position [257, 0]
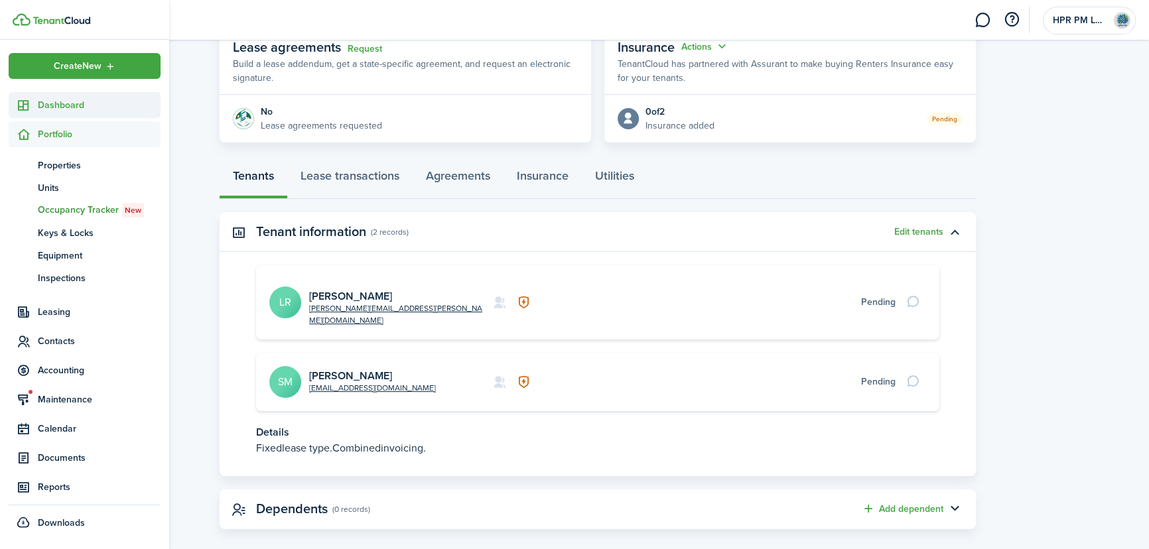
click at [54, 109] on span "Dashboard" at bounding box center [99, 105] width 123 height 14
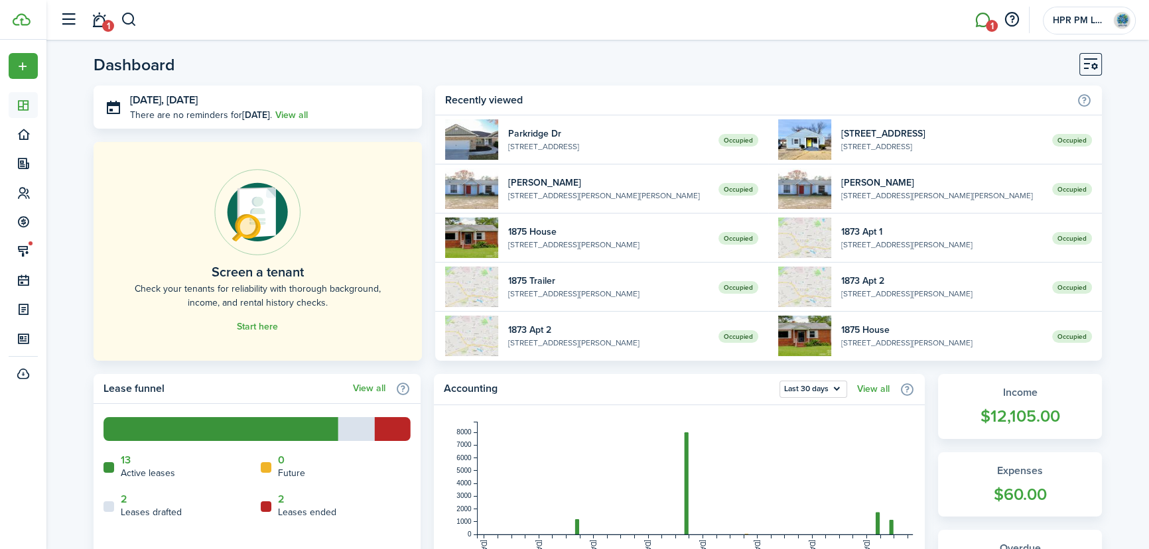
click at [983, 21] on link "1" at bounding box center [982, 20] width 25 height 34
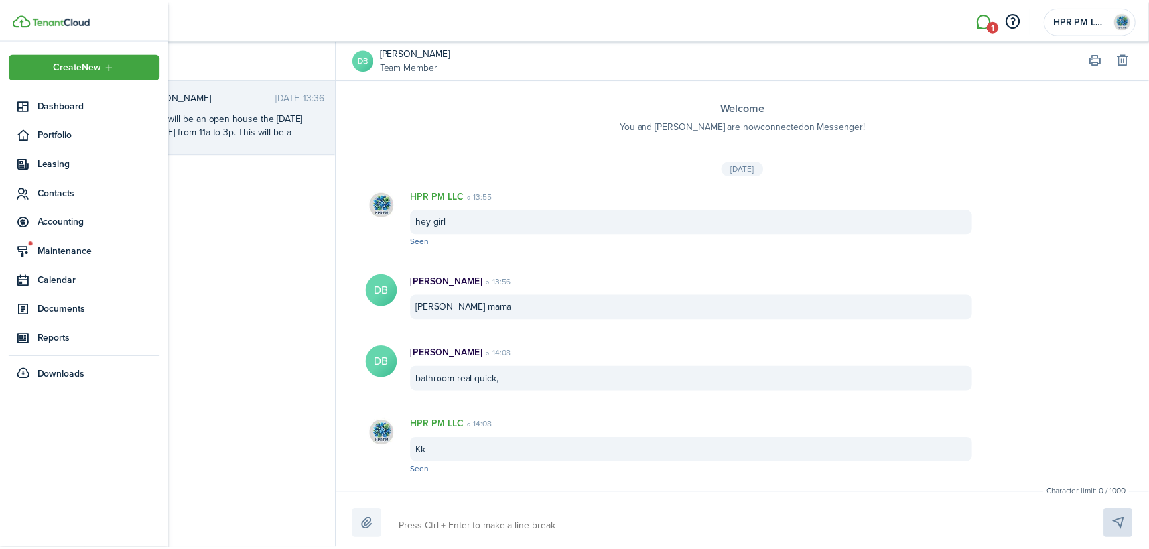
scroll to position [861, 0]
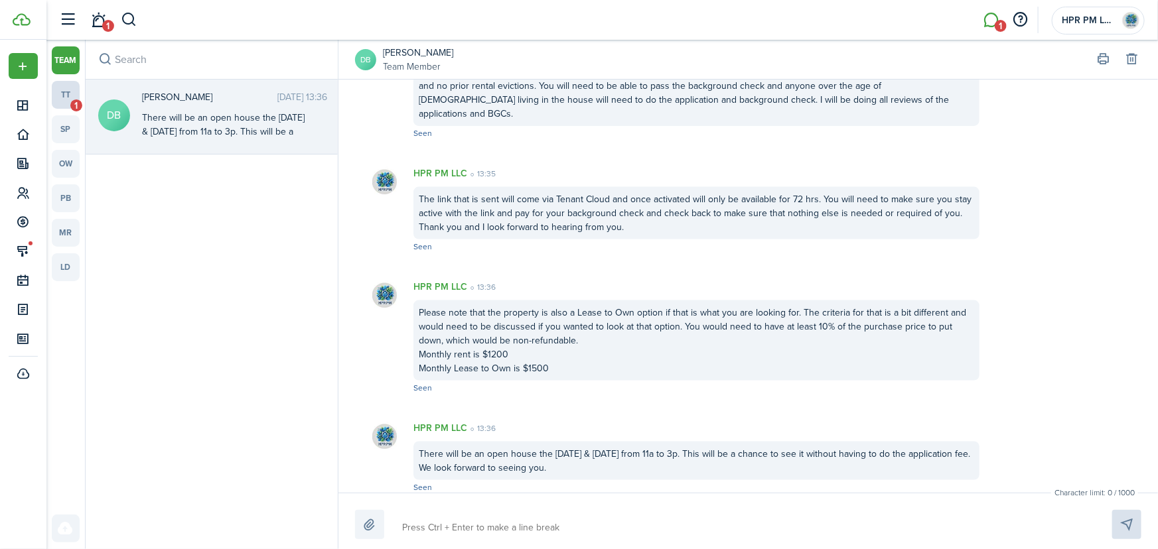
click at [72, 93] on link "tt 1" at bounding box center [66, 95] width 28 height 28
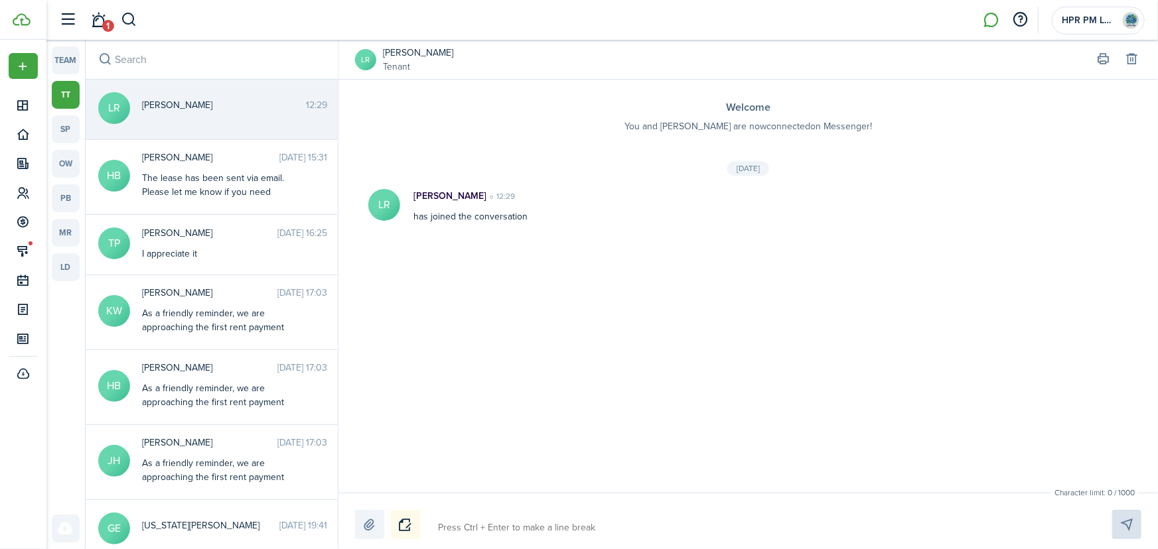
click at [589, 528] on textarea at bounding box center [759, 528] width 652 height 23
type textarea "A"
type textarea "Aw"
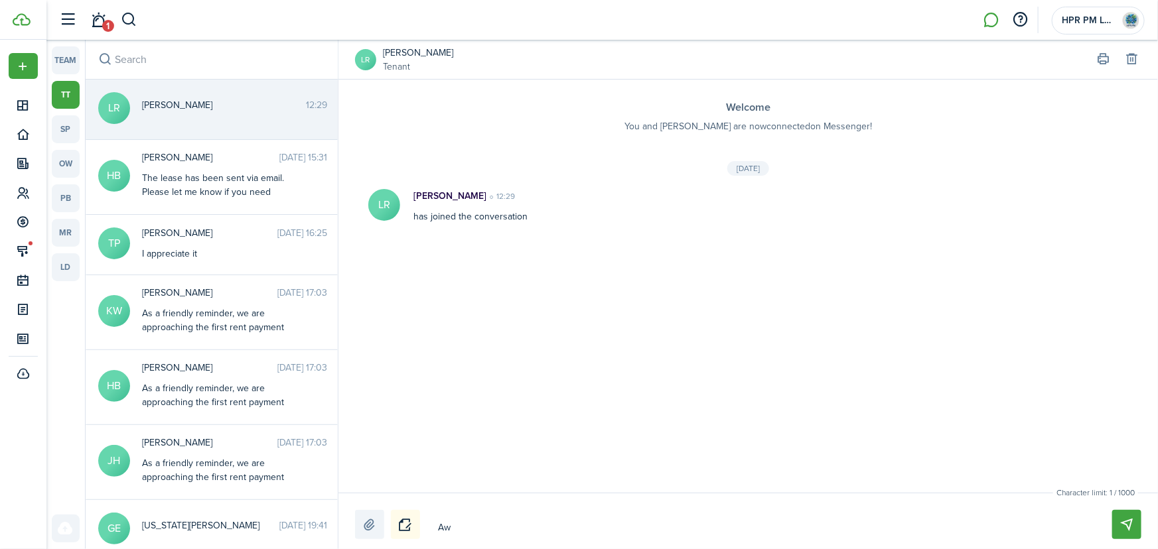
type textarea "Awe"
type textarea "Awes"
type textarea "Aweso"
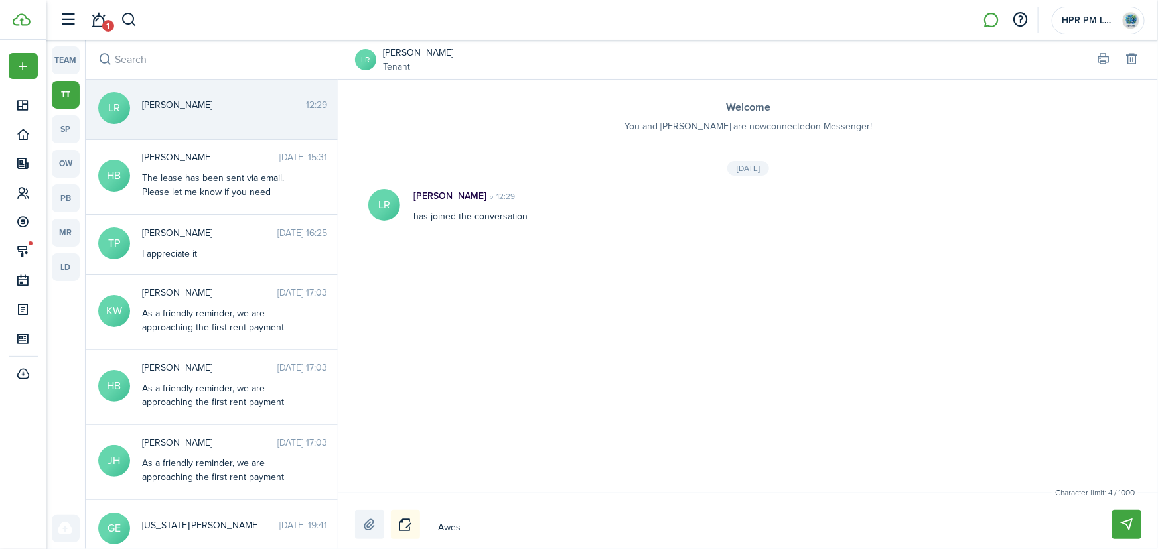
type textarea "Aweso"
type textarea "Awesom"
type textarea "Awesome"
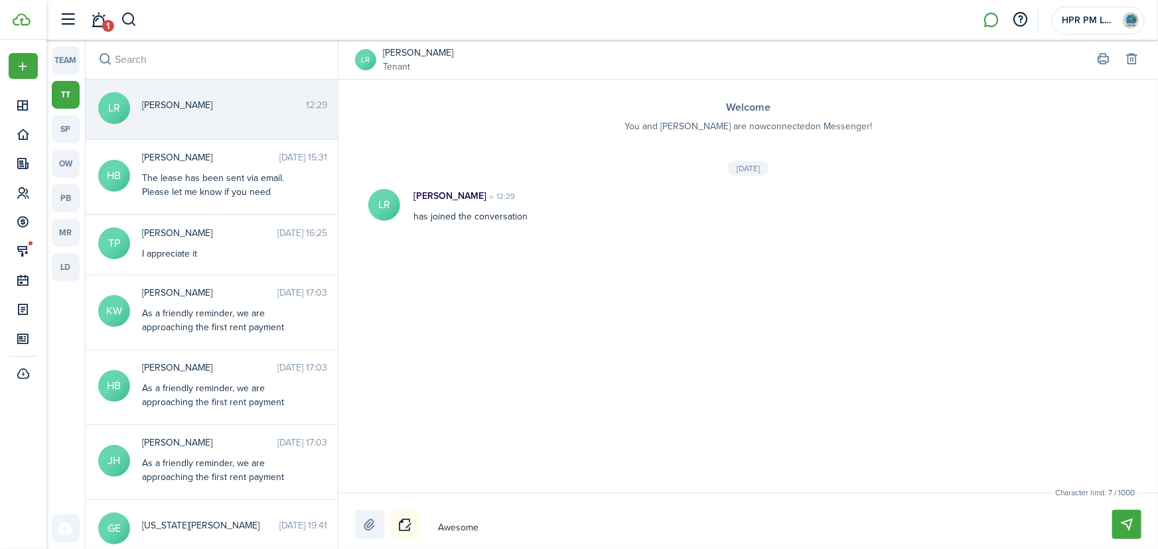
type textarea "Awesome,"
type textarea "Awesome, y"
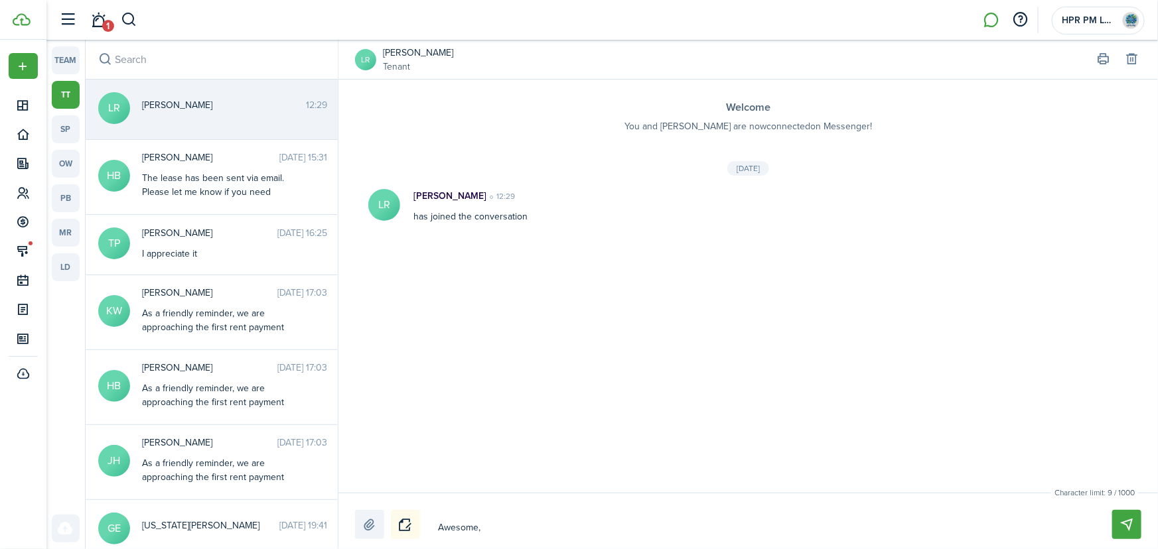
type textarea "Awesome, y"
type textarea "Awesome, yo"
type textarea "Awesome, you"
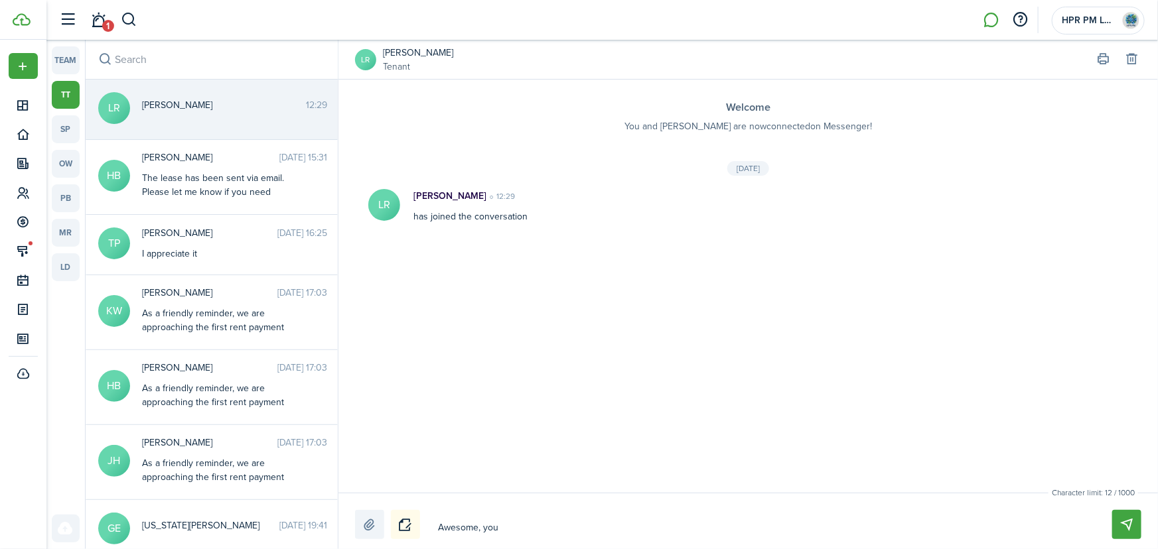
type textarea "Awesome, you"
type textarea "Awesome, you a"
type textarea "Awesome, you ar"
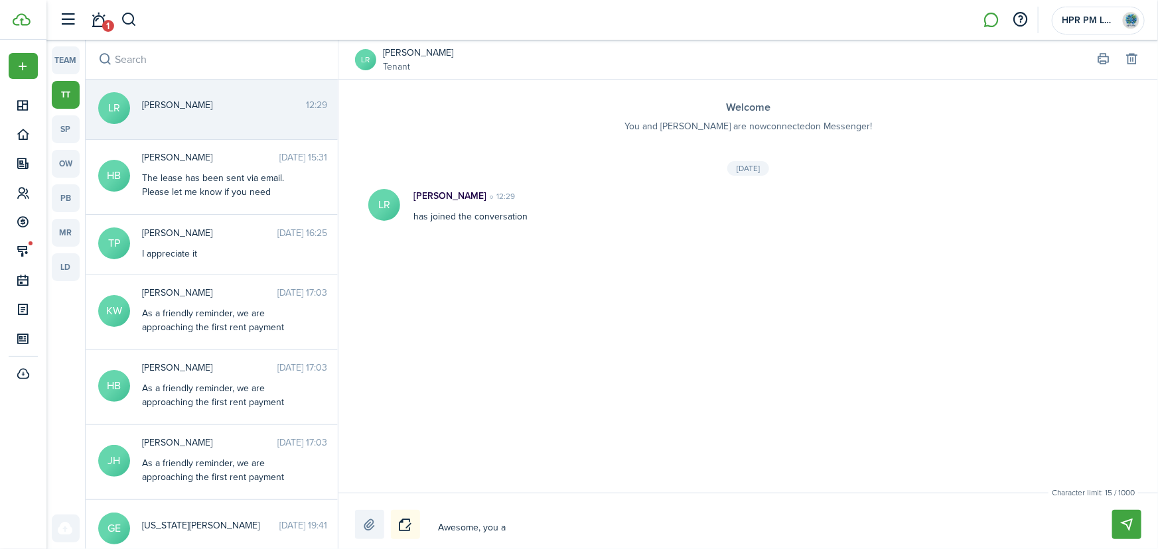
type textarea "Awesome, you ar"
type textarea "Awesome, you are"
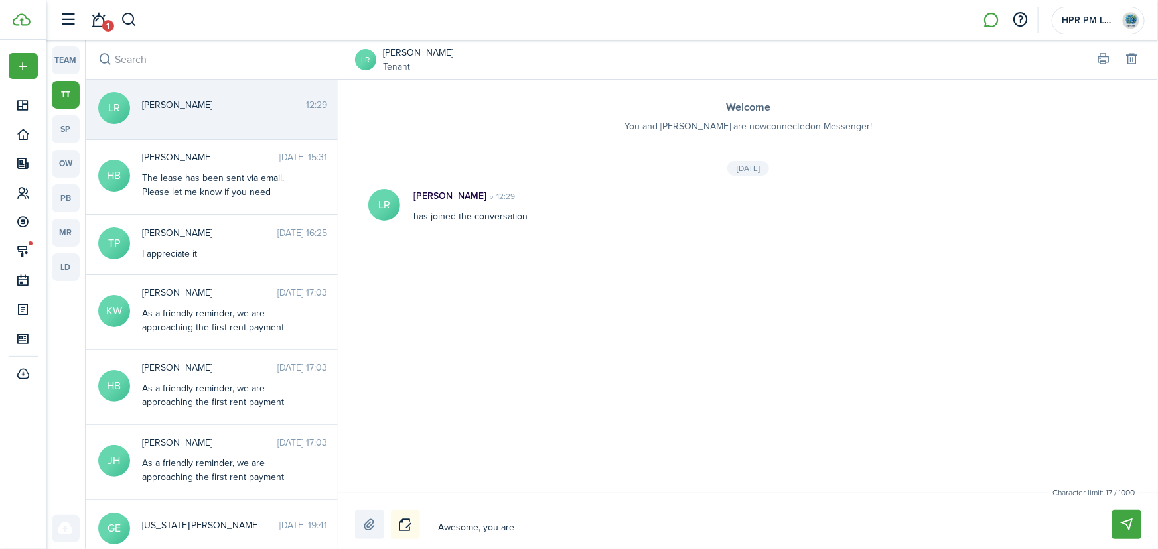
type textarea "Awesome, you are b"
type textarea "Awesome, you are bo"
type textarea "Awesome, you are bot"
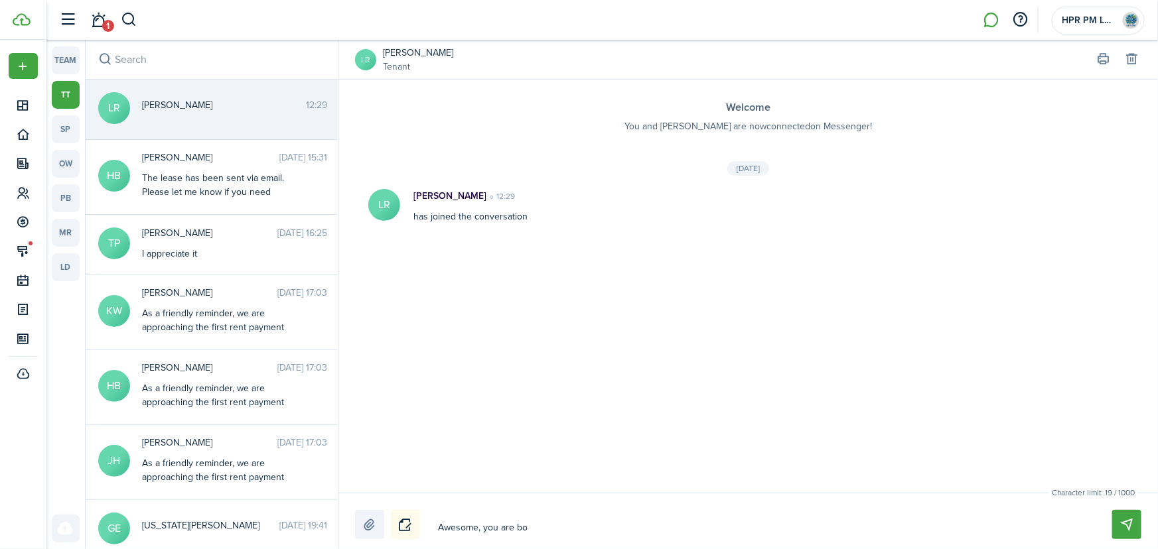
type textarea "Awesome, you are bot"
type textarea "Awesome, you are both"
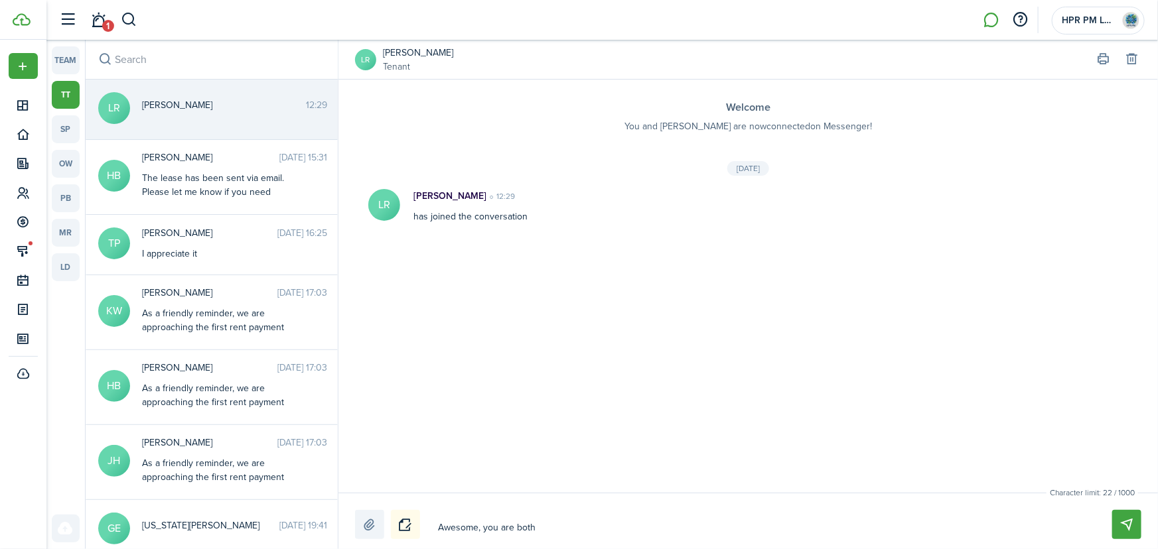
type textarea "Awesome, you are both n"
type textarea "Awesome, you are both no"
type textarea "Awesome, you are both now"
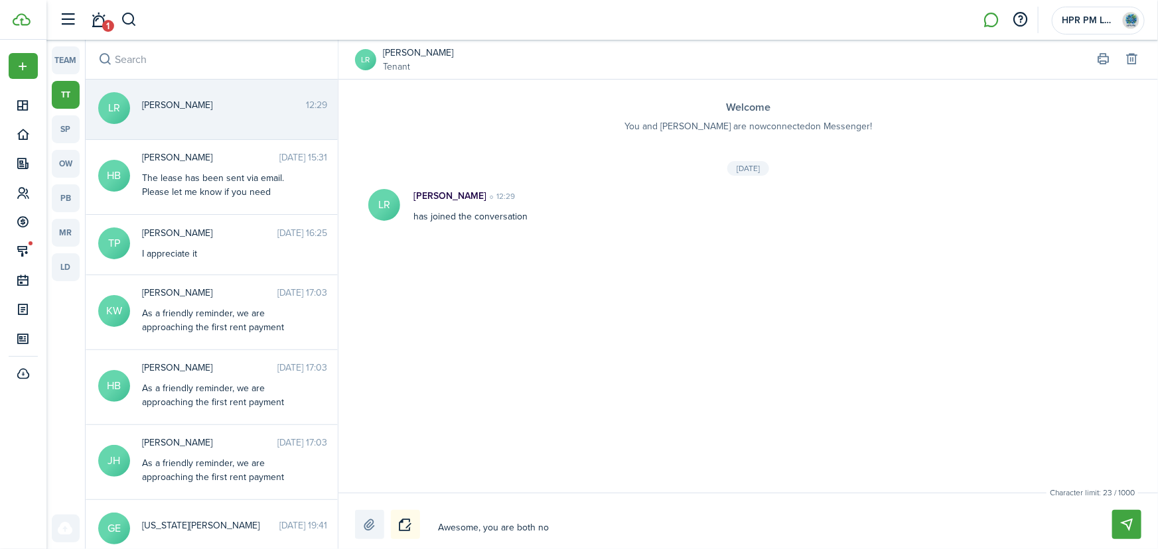
type textarea "Awesome, you are both now"
type textarea "Awesome, you are both now c"
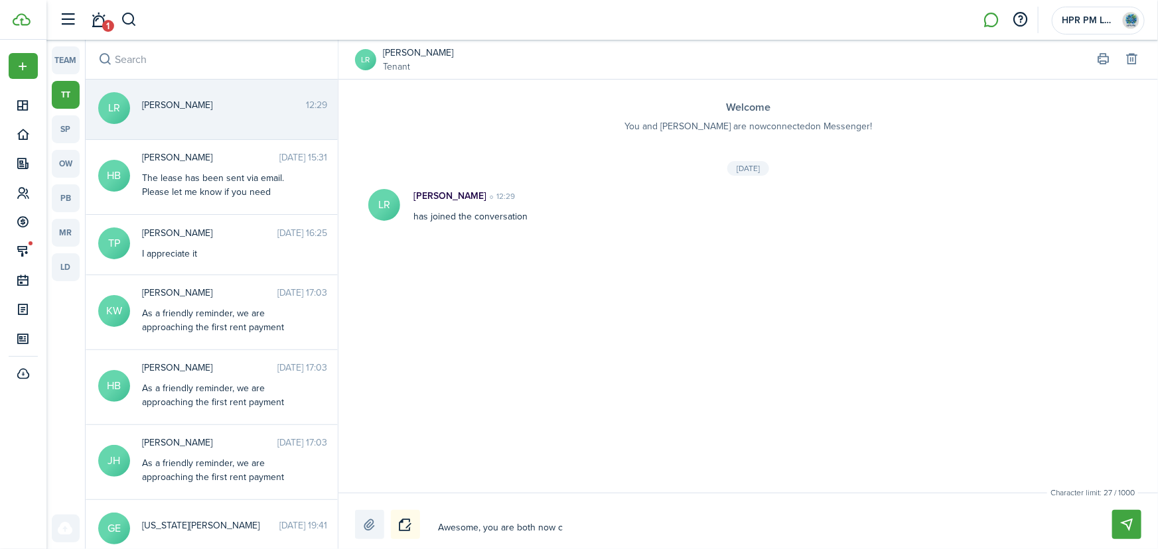
type textarea "Awesome, you are both now co"
type textarea "Awesome, you are both now con"
type textarea "Awesome, you are both now conn"
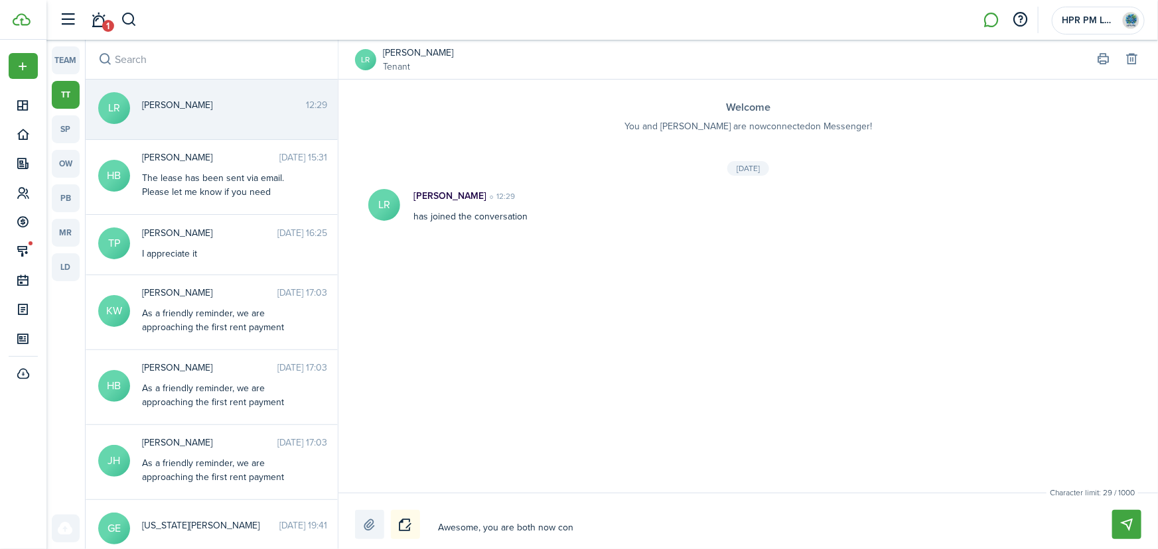
type textarea "Awesome, you are both now conn"
type textarea "Awesome, you are both now conne"
type textarea "Awesome, you are both now connec"
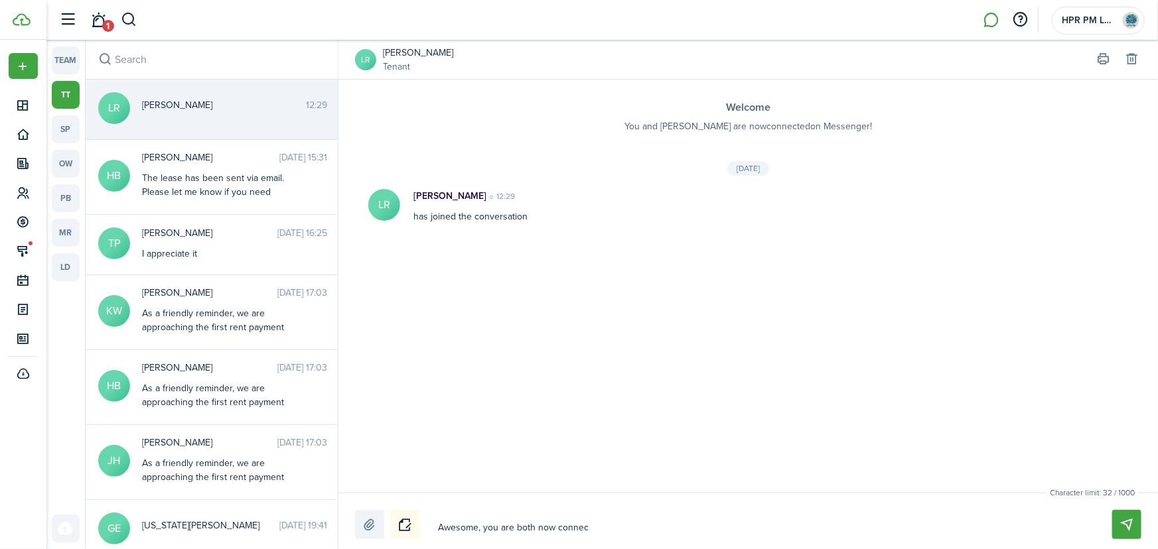
type textarea "Awesome, you are both now connect"
type textarea "Awesome, you are both now connecte"
type textarea "Awesome, you are both now connected"
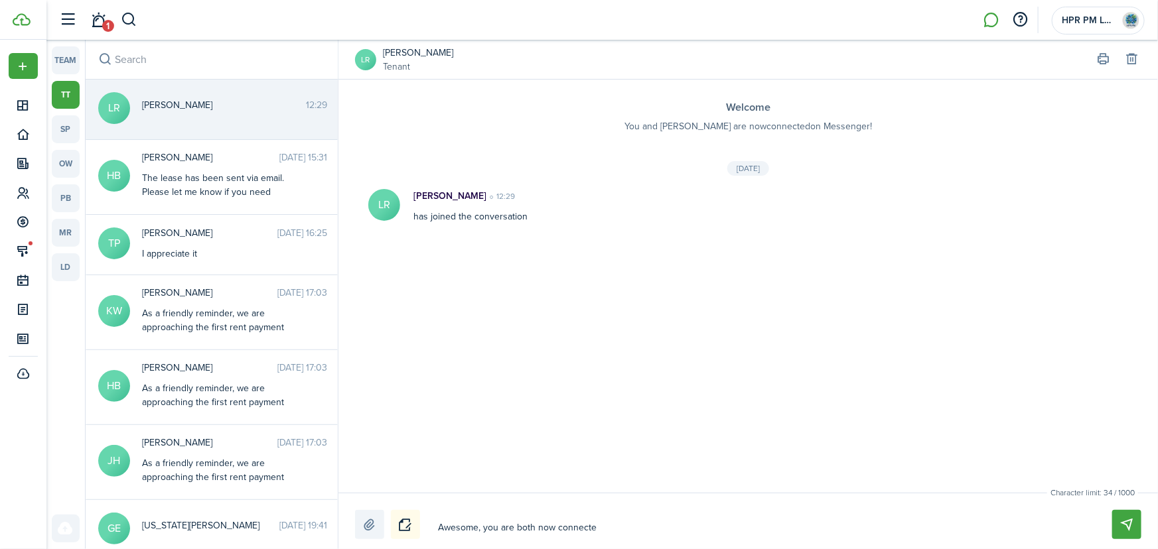
type textarea "Awesome, you are both now connected"
type textarea "Awesome, you are both now connected t"
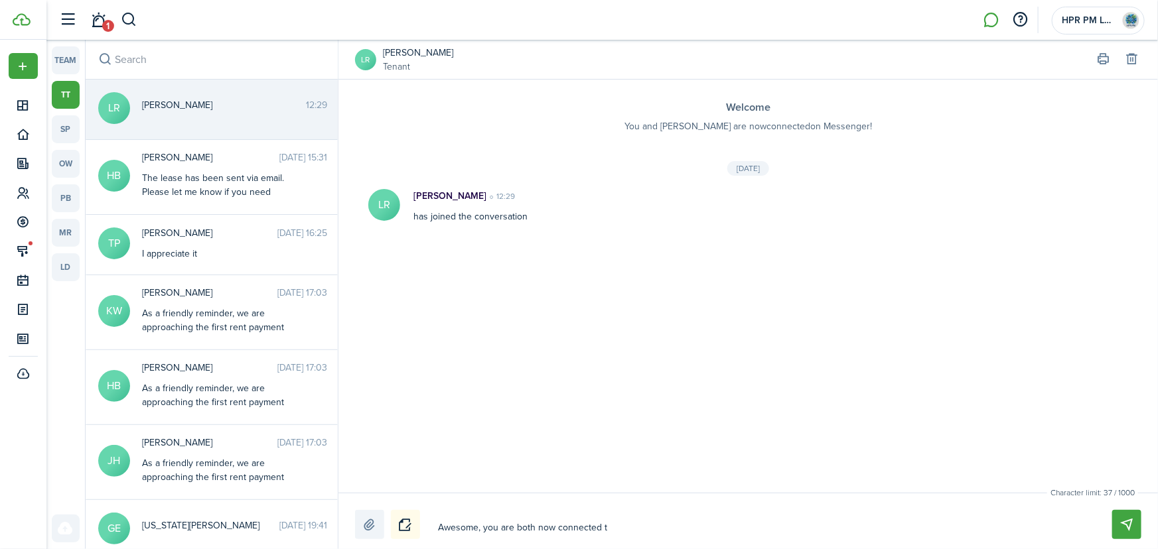
type textarea "Awesome, you are both now connected to"
type textarea "Awesome, you are both now connected to T"
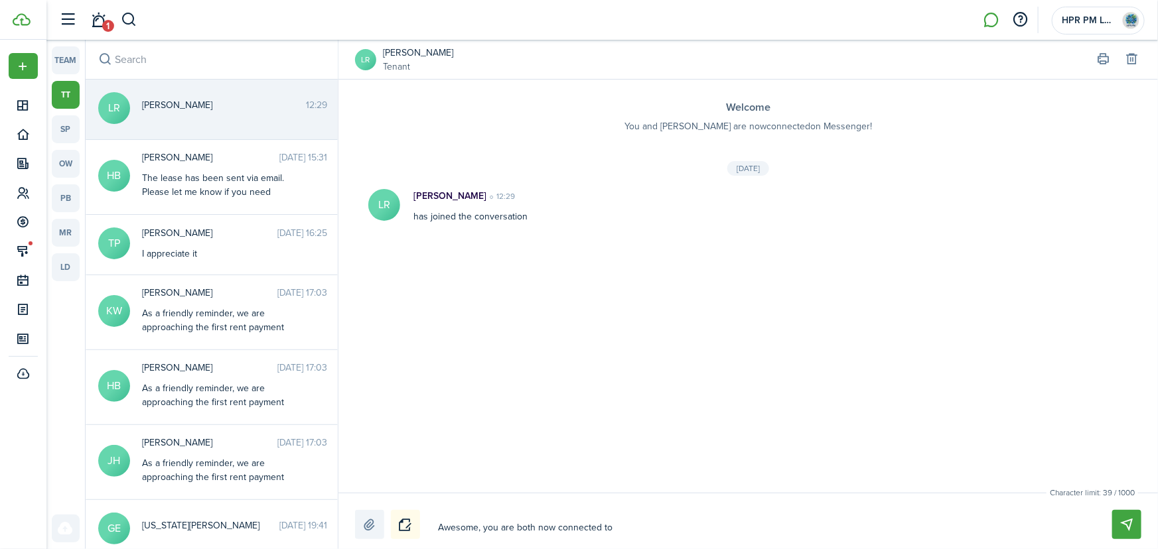
type textarea "Awesome, you are both now connected to T"
type textarea "Awesome, you are both now connected to TC"
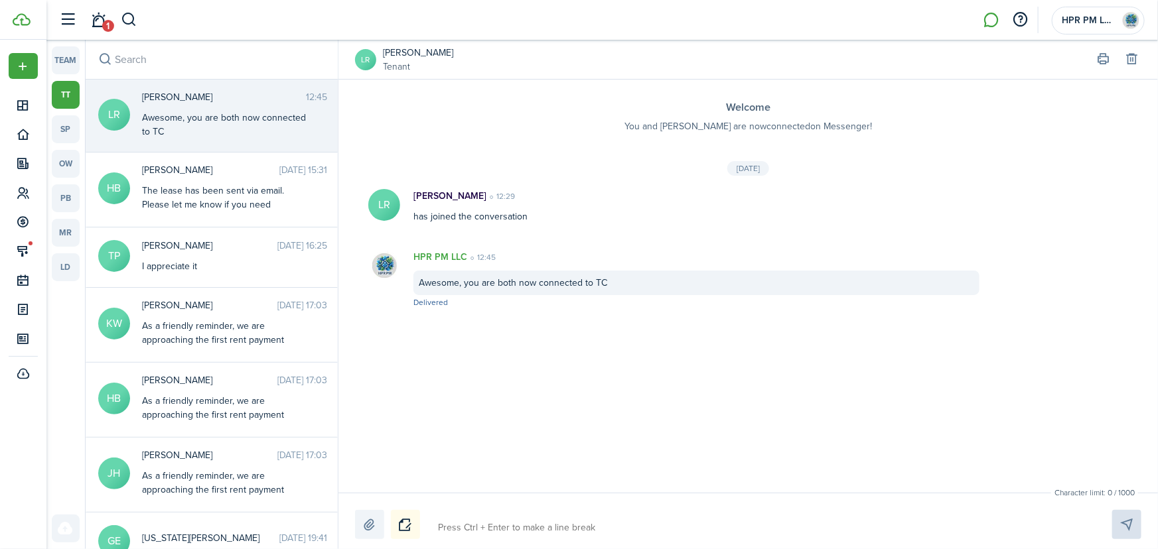
type textarea "T"
type textarea "Th"
type textarea "The"
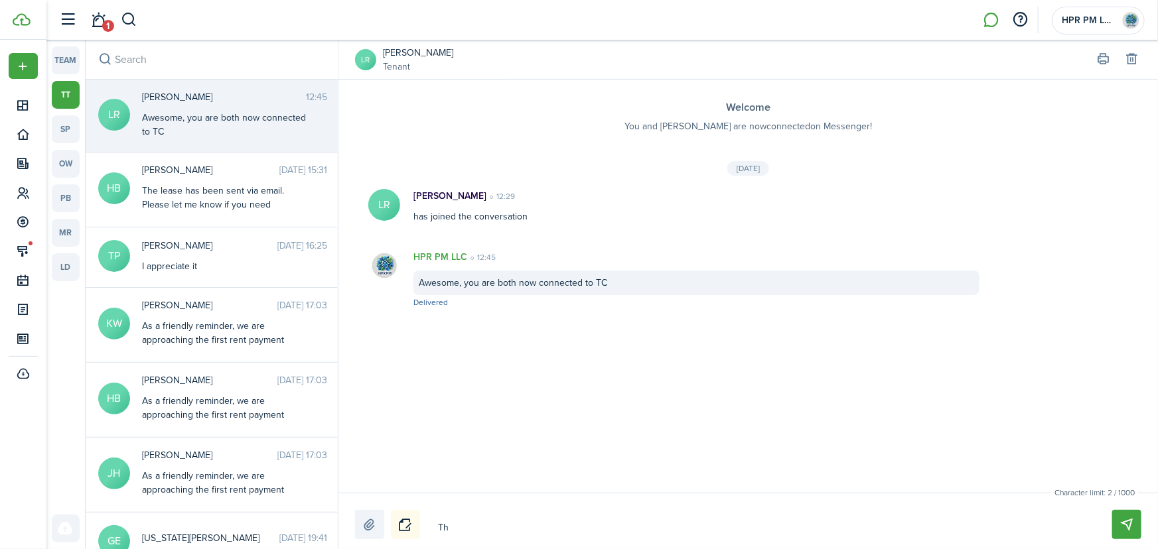
type textarea "The"
type textarea "The f"
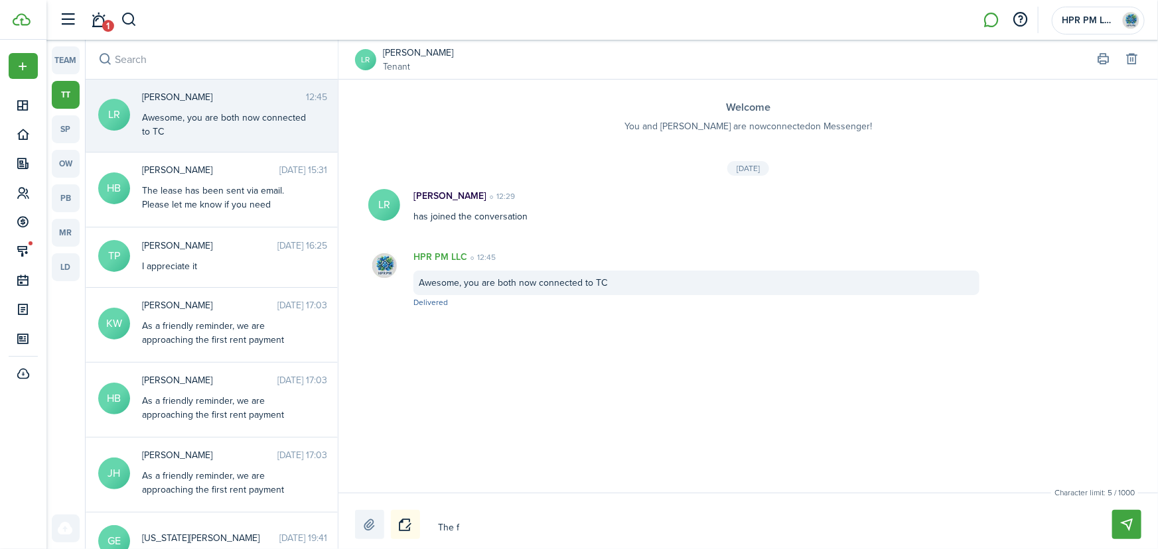
type textarea "The fo"
type textarea "The foe"
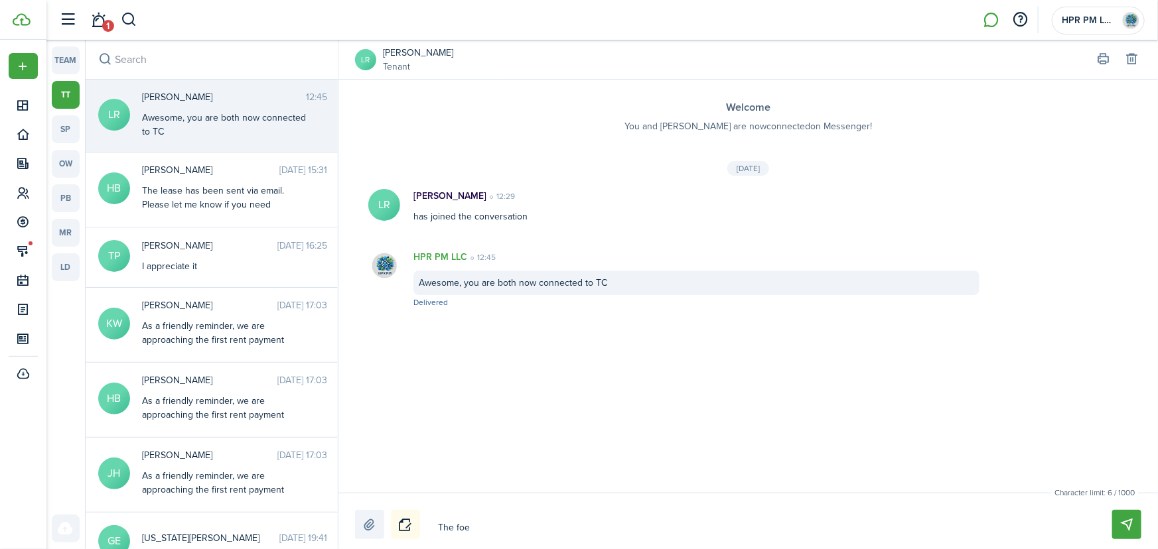
type textarea "The foe"
type textarea "The foe l"
type textarea "The foe le"
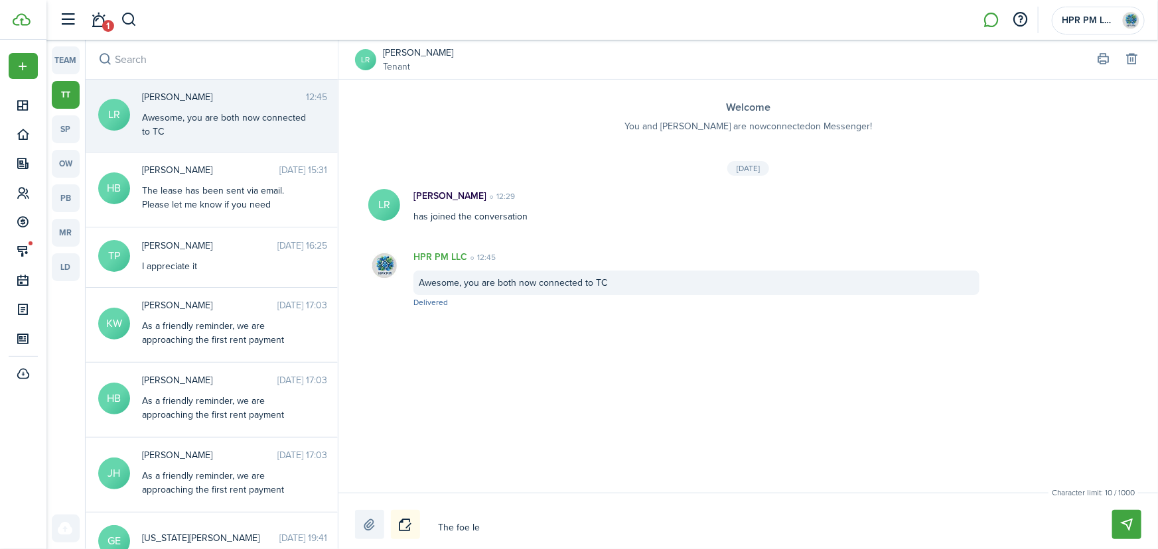
type textarea "The foe lea"
type textarea "The foe leas"
type textarea "The foe lease"
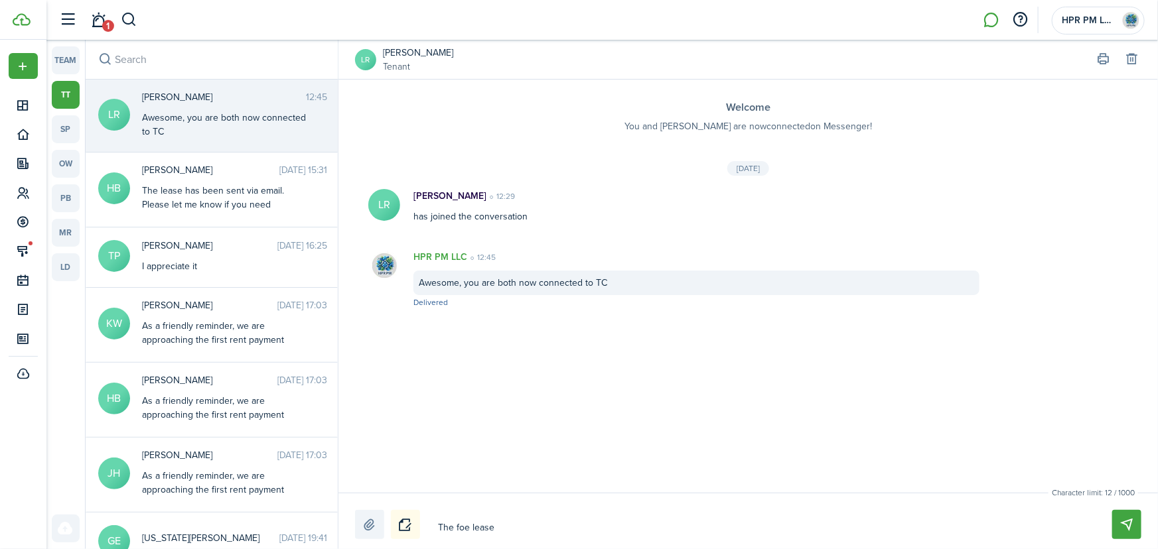
type textarea "The foe lease"
type textarea "The foe lease w"
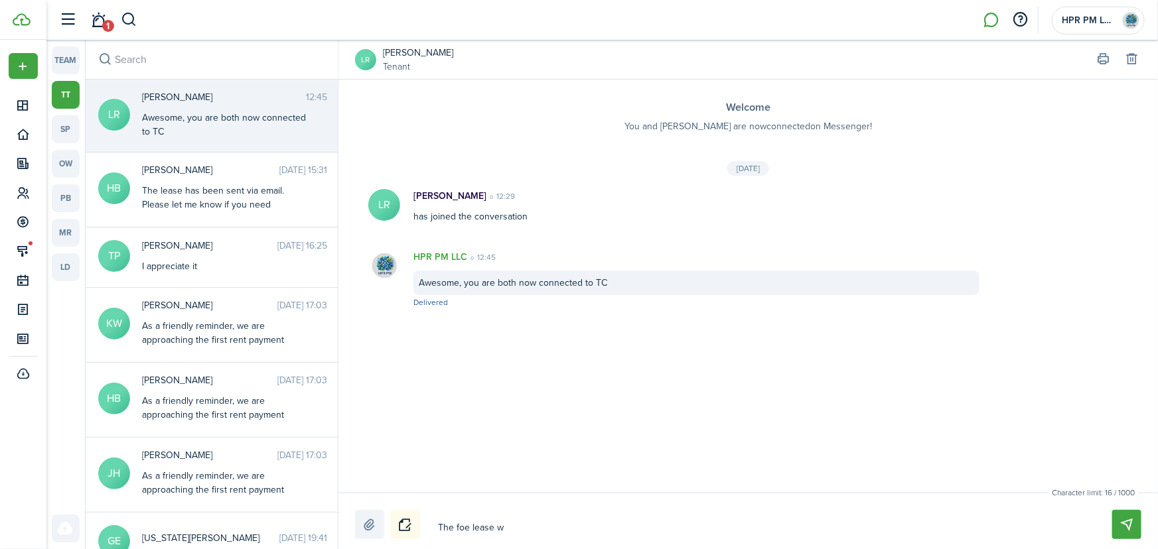
type textarea "The foe lease wa"
type textarea "The foe lease was"
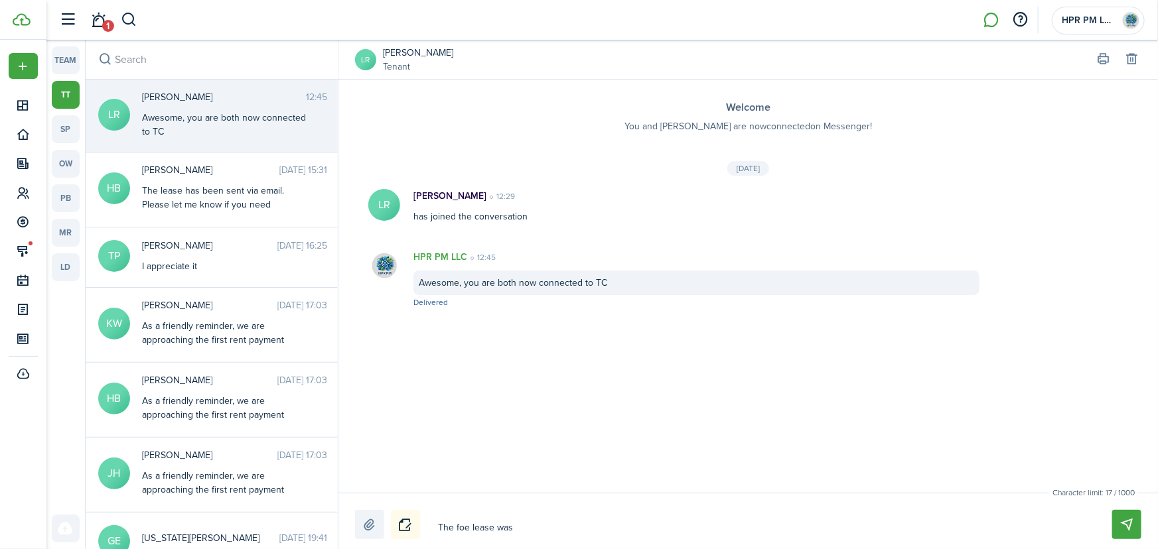
type textarea "The foe lease was"
type textarea "The foe lease was a"
type textarea "The foe lease was at"
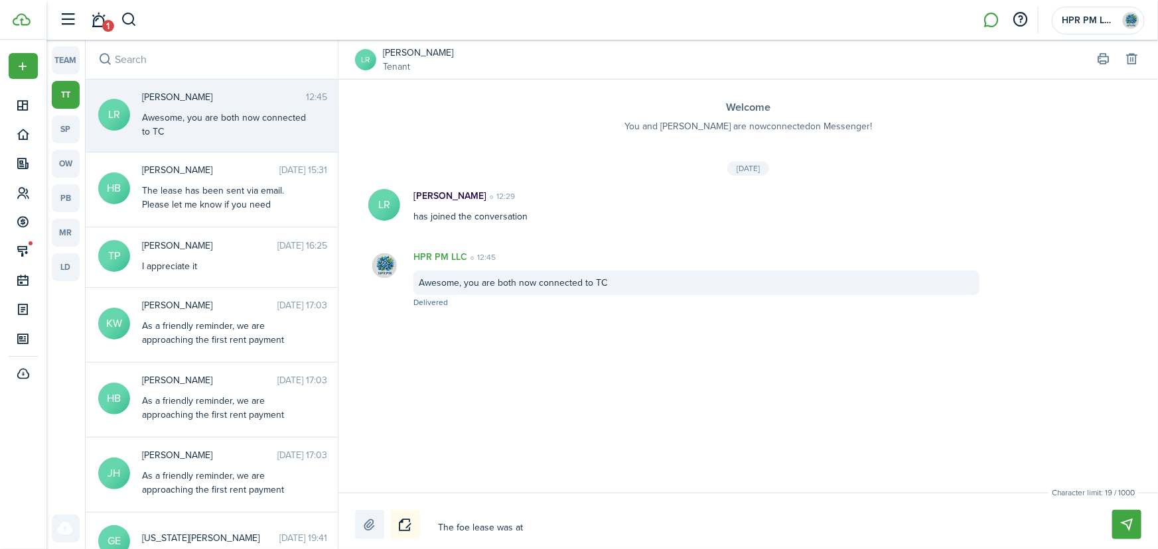
type textarea "The foe lease was a"
type textarea "The foe lease was ad"
type textarea "The foe lease was add"
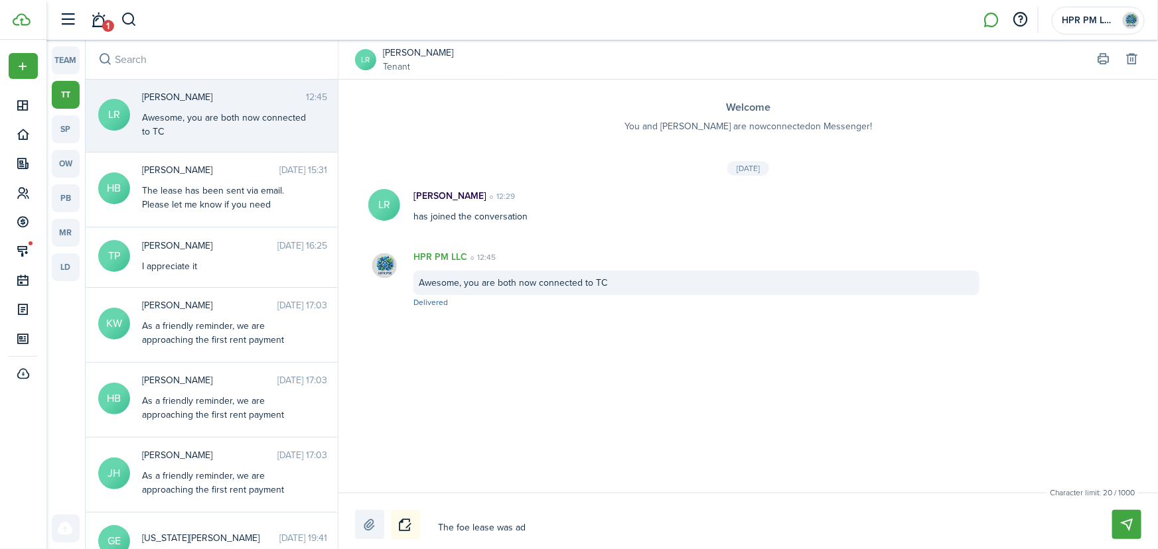
type textarea "The foe lease was add"
type textarea "The foe lease was adde"
type textarea "The foe lease was added"
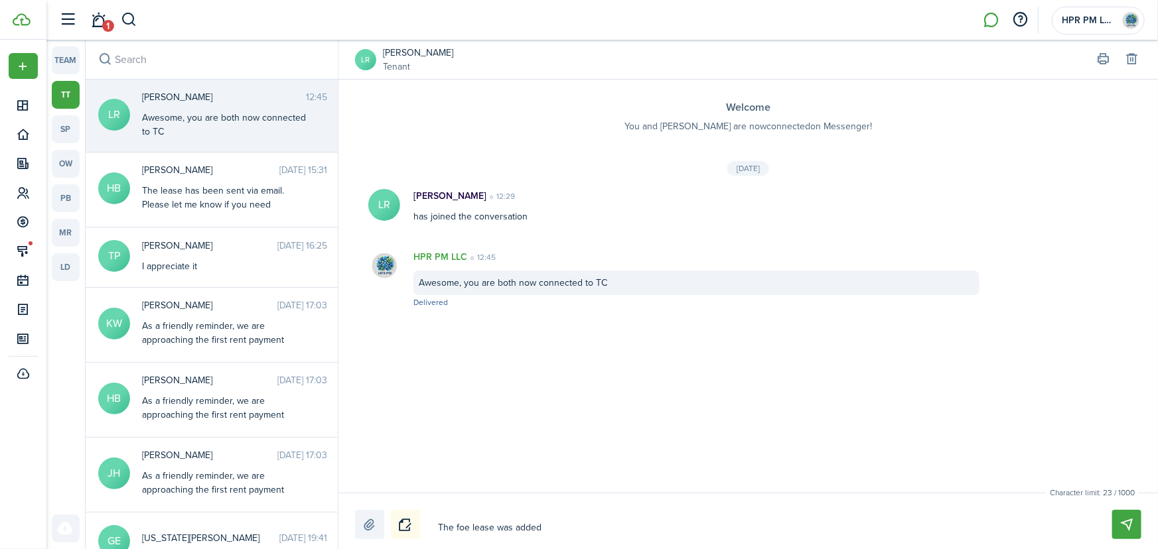
type textarea "The foe lease was added"
type textarea "The foe lease was added t"
type textarea "The foe lease was added to"
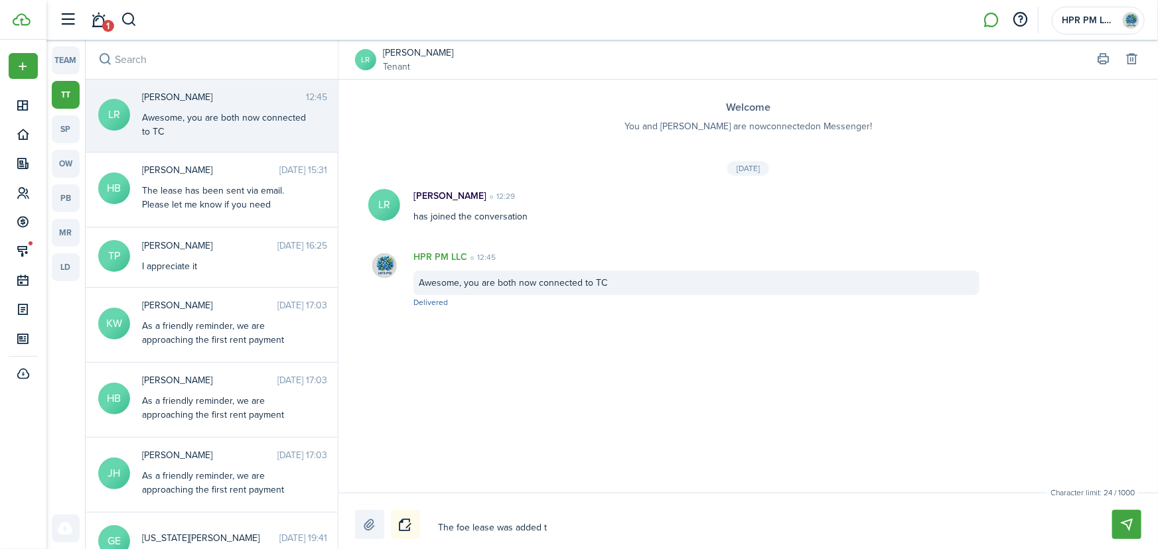
type textarea "The foe lease was added to"
type textarea "The foe lease was added to b"
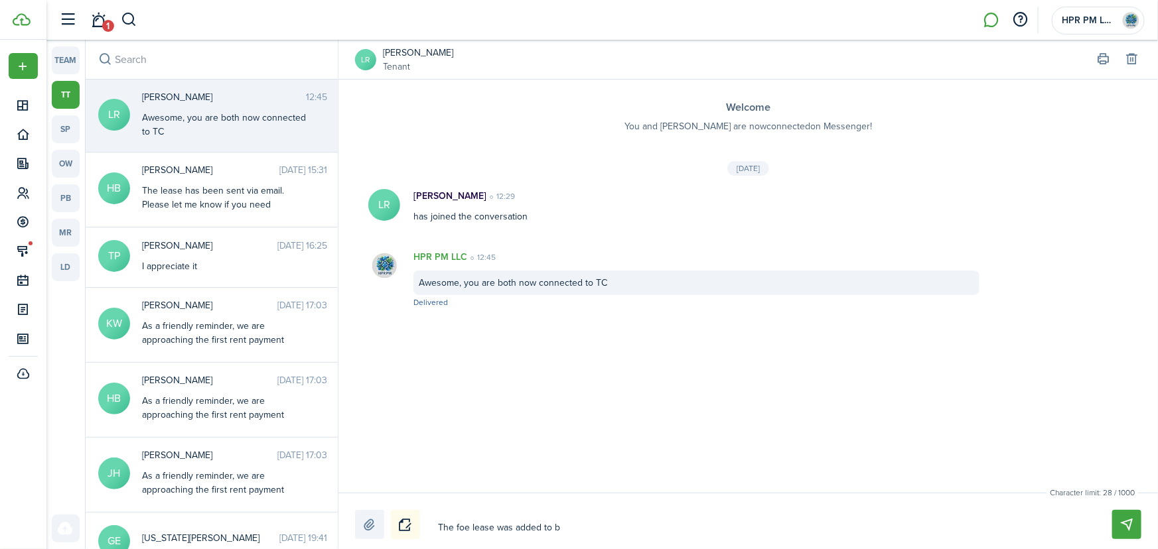
type textarea "The foe lease was added to be"
type textarea "The foe lease was added to be a"
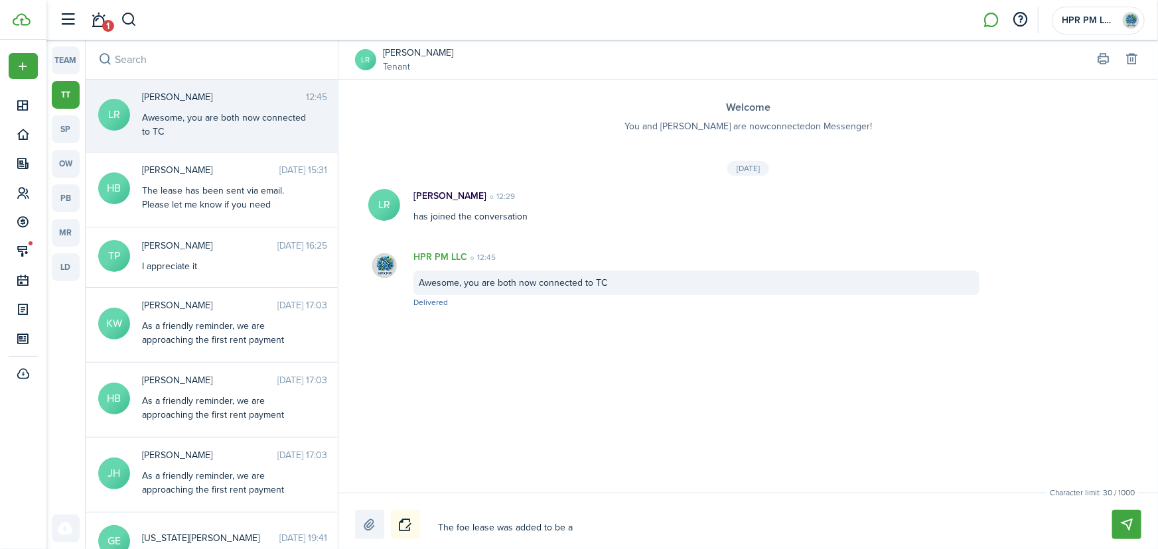
type textarea "The foe lease was added to be a"
type textarea "The foe lease was added to be ab"
type textarea "The foe lease was added to be abl"
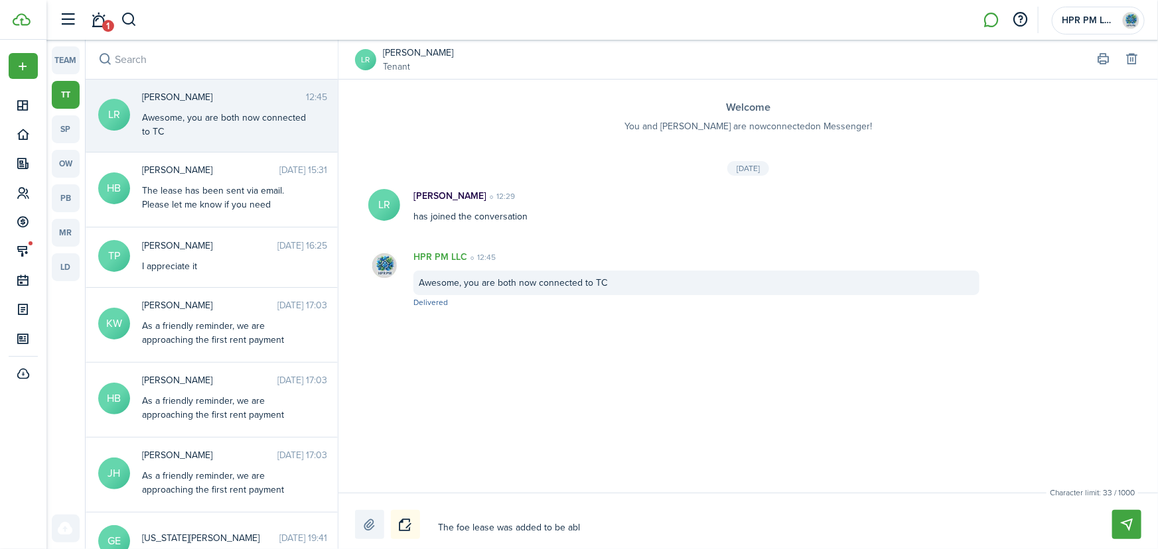
type textarea "The foe lease was added to be able"
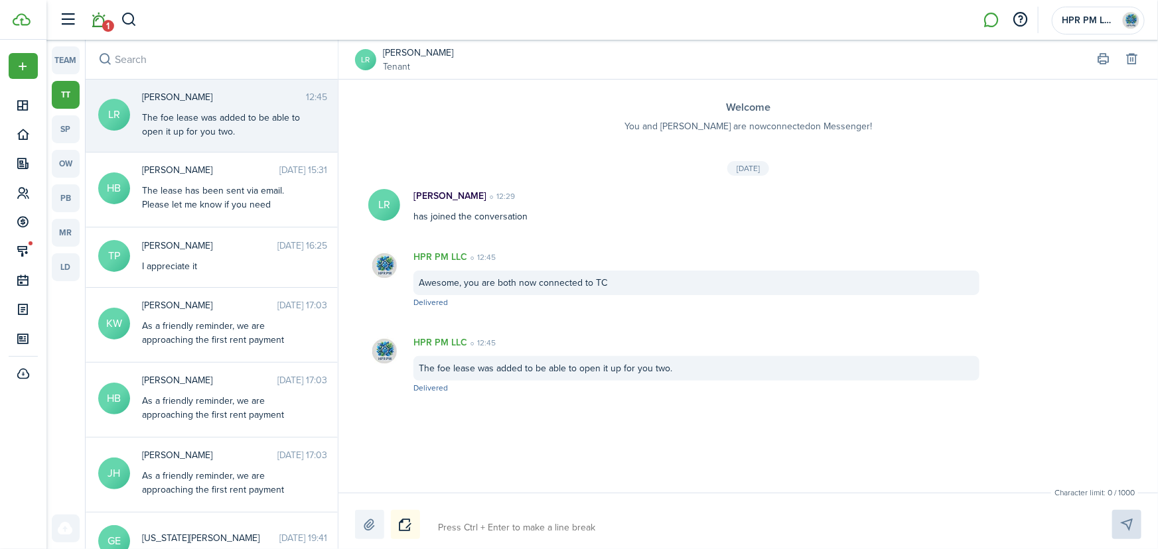
click at [100, 19] on link "1" at bounding box center [98, 20] width 25 height 34
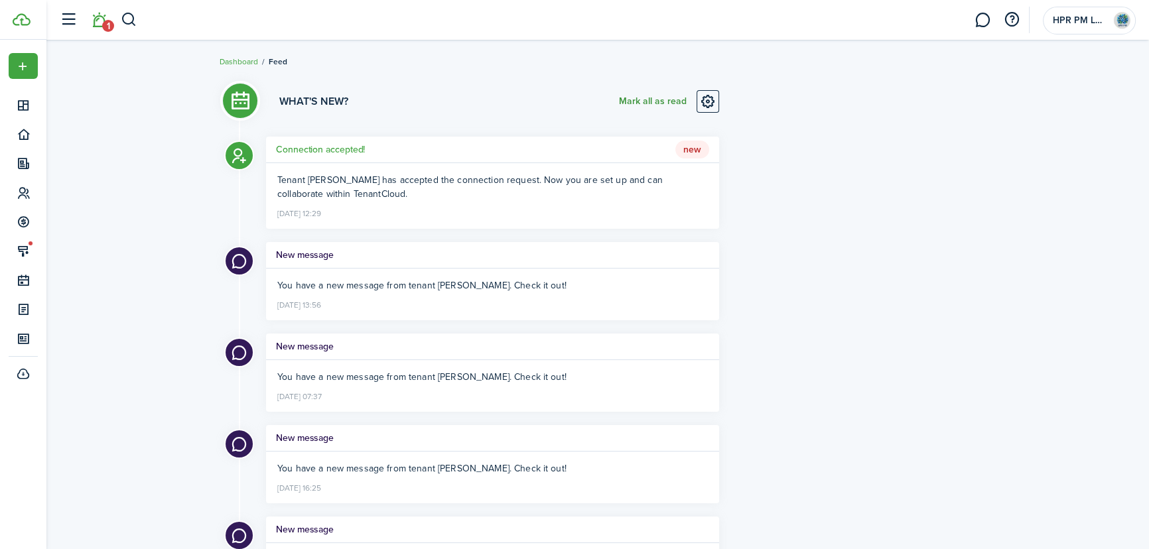
click at [670, 97] on button "Mark all as read" at bounding box center [653, 101] width 68 height 23
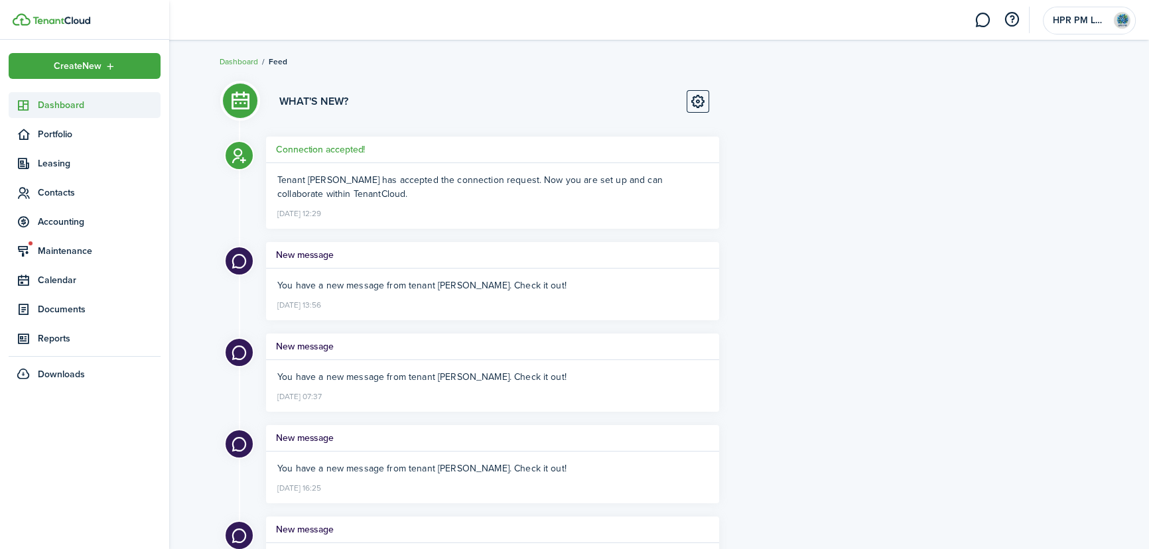
click at [59, 104] on span "Dashboard" at bounding box center [99, 105] width 123 height 14
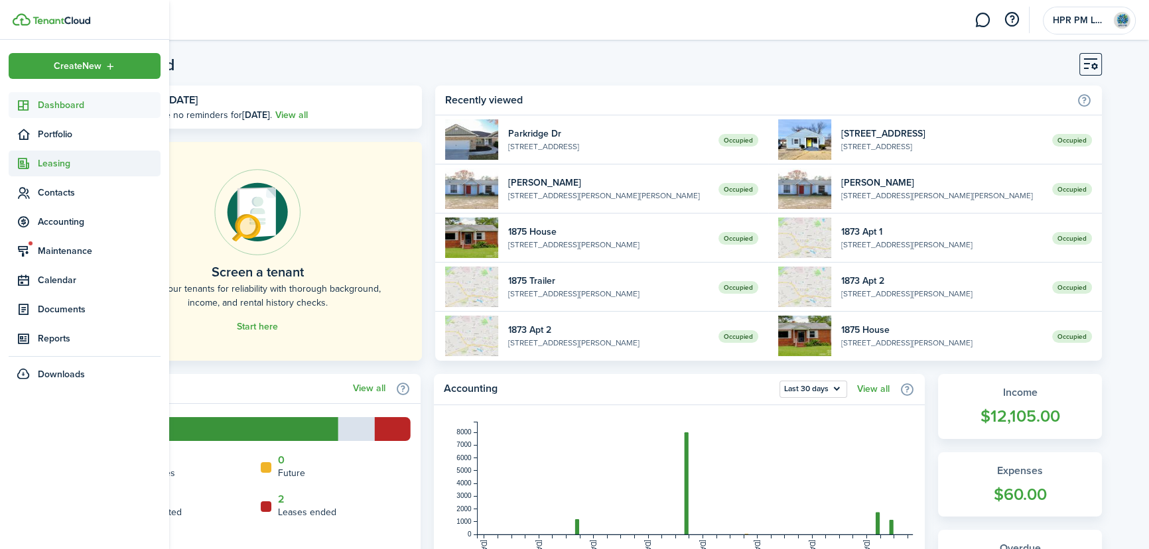
click at [60, 167] on span "Leasing" at bounding box center [99, 164] width 123 height 14
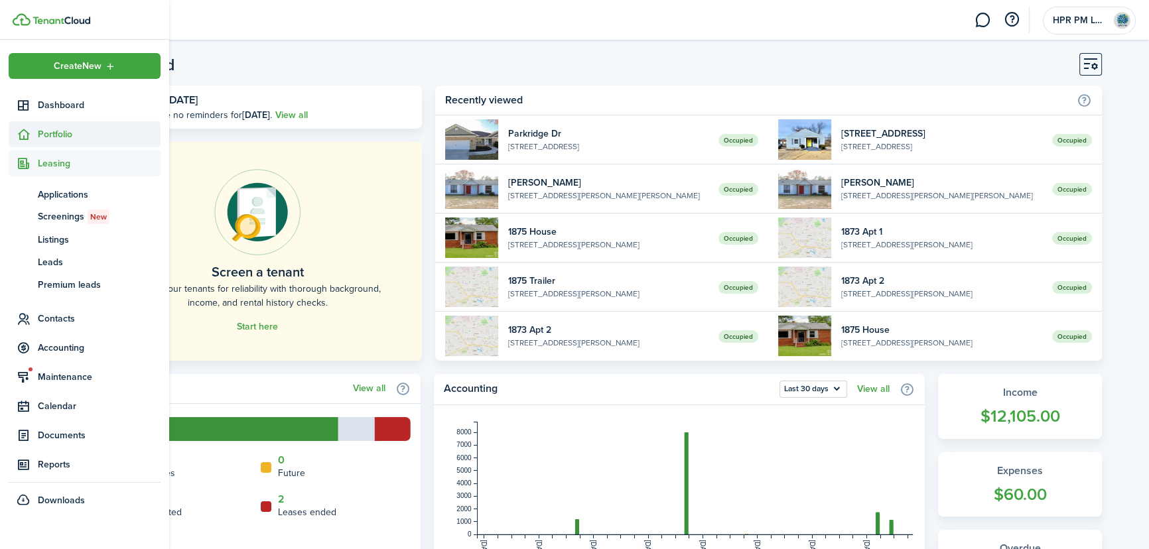
click at [59, 143] on span "Portfolio" at bounding box center [85, 134] width 152 height 26
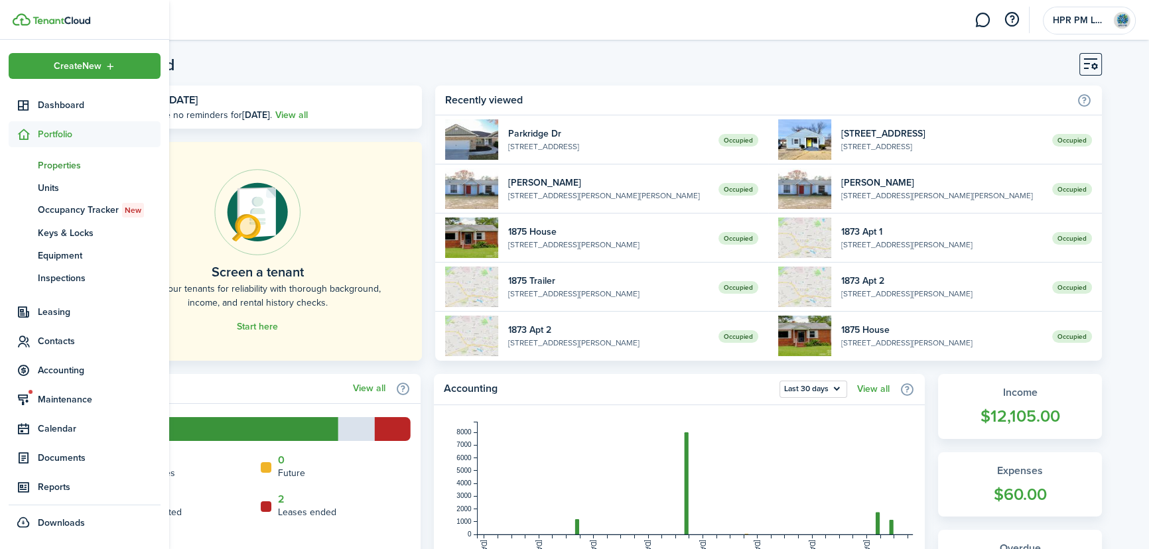
click at [67, 164] on span "Properties" at bounding box center [99, 166] width 123 height 14
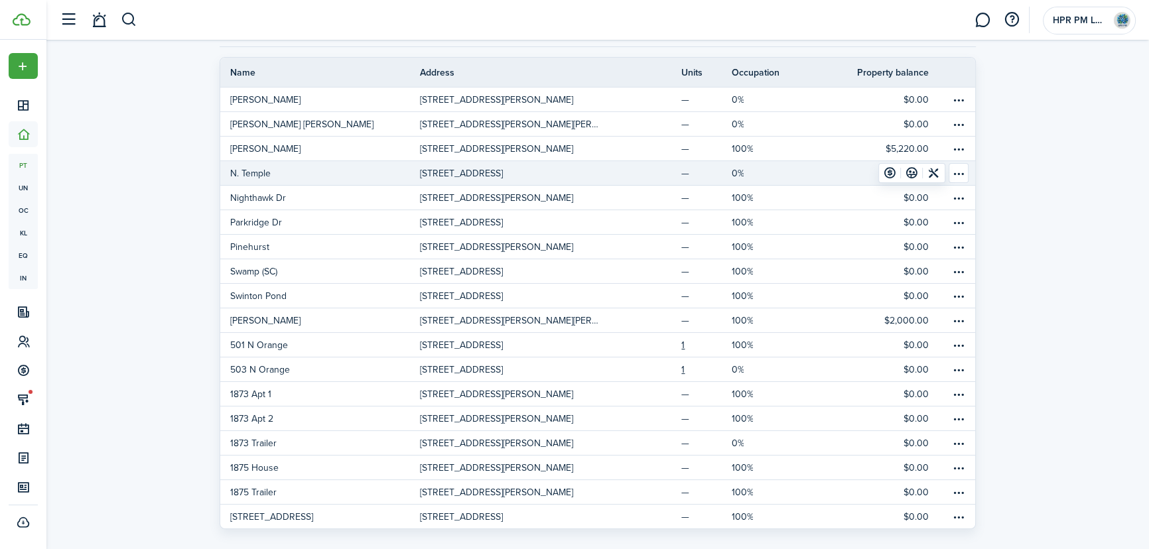
scroll to position [106, 0]
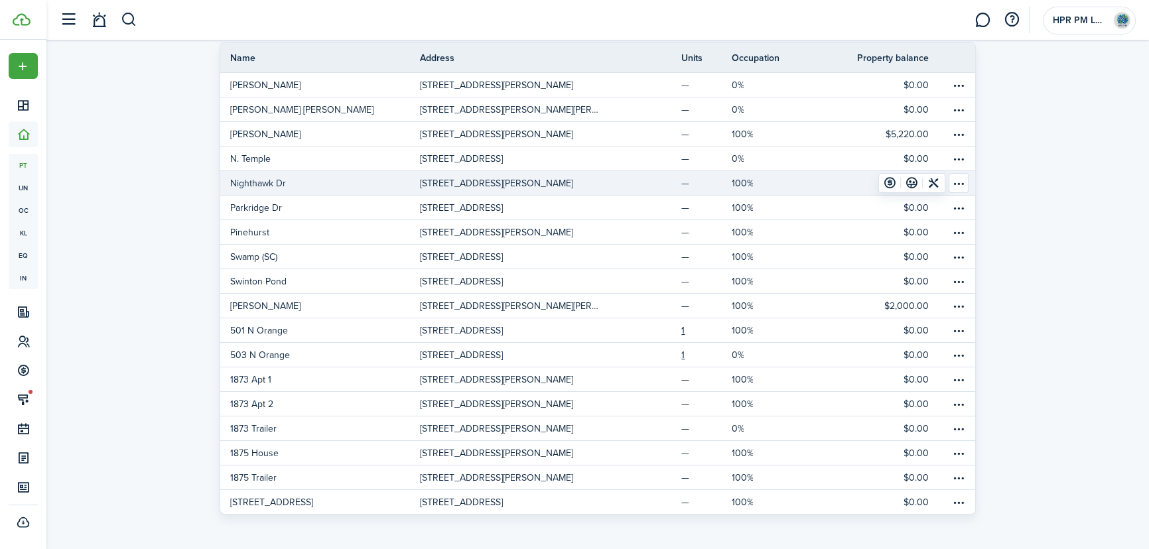
click at [501, 284] on p "[STREET_ADDRESS]" at bounding box center [461, 282] width 83 height 14
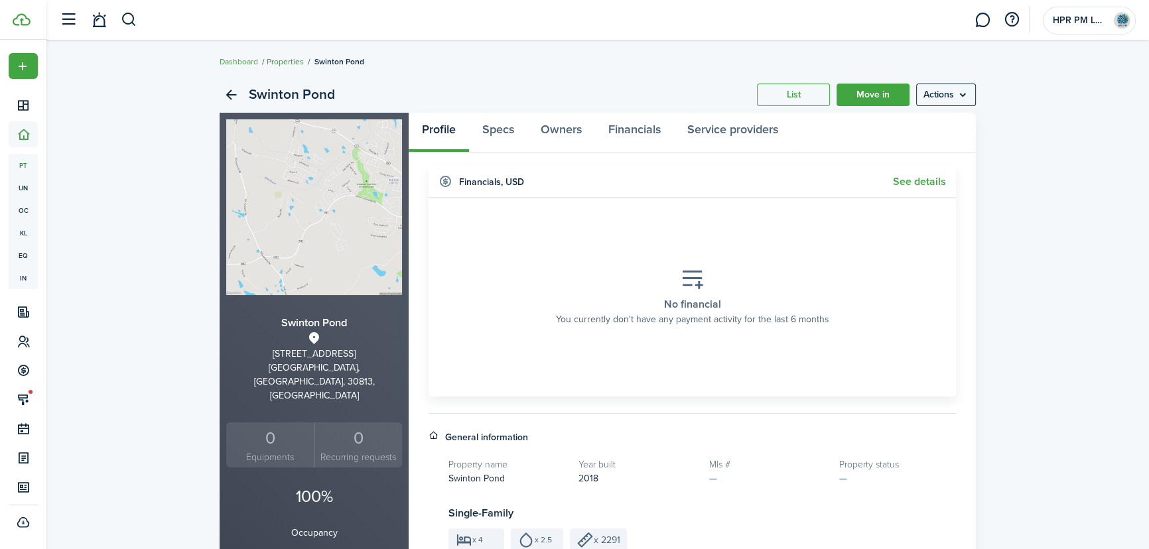
click at [271, 56] on link "Properties" at bounding box center [285, 62] width 37 height 12
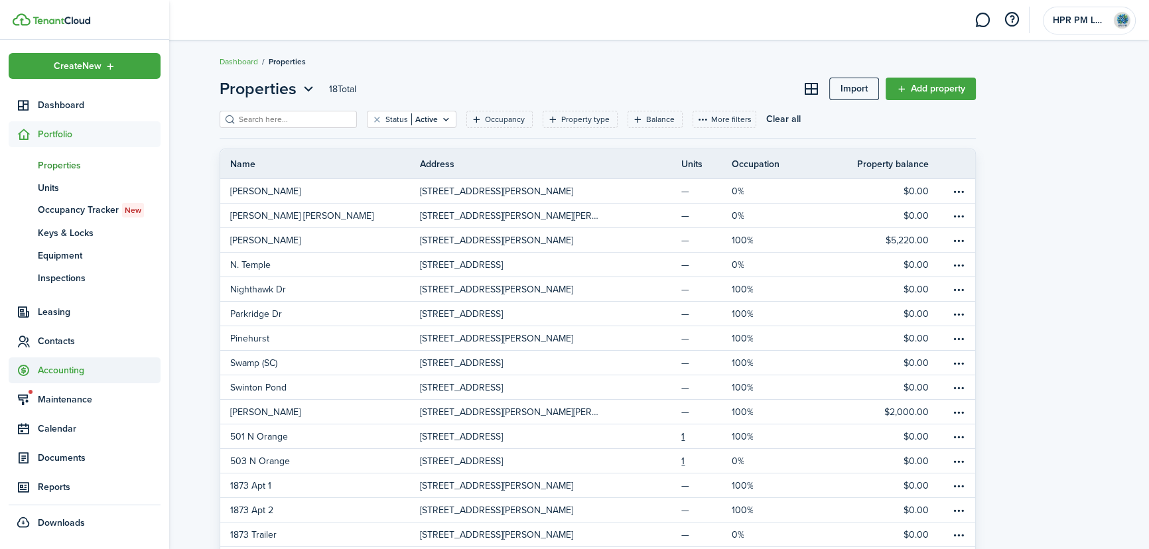
click at [56, 374] on span "Accounting" at bounding box center [99, 371] width 123 height 14
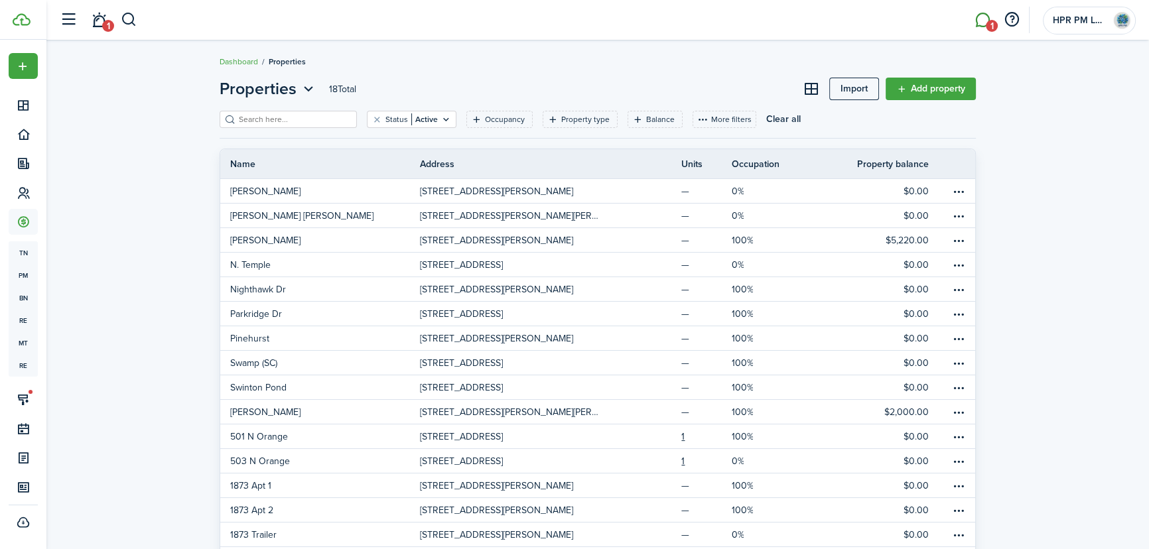
click at [989, 20] on span "1" at bounding box center [992, 26] width 12 height 12
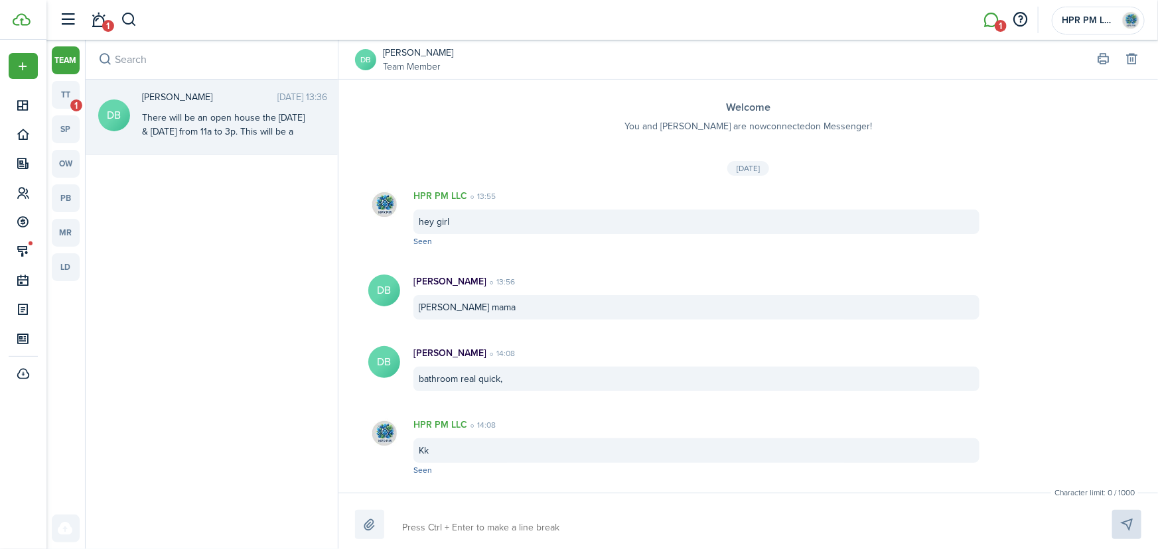
scroll to position [861, 0]
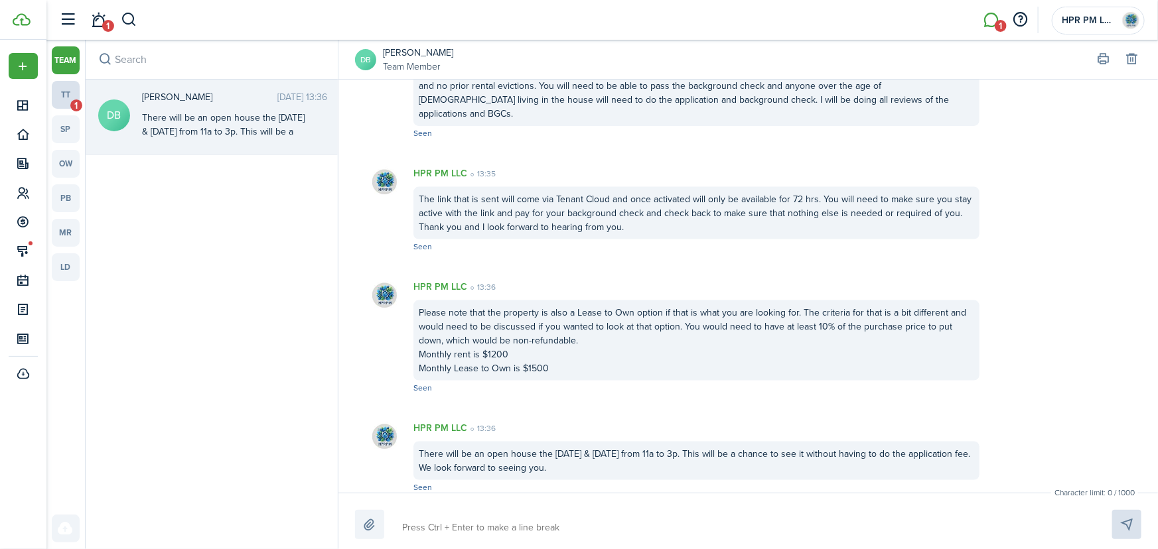
click at [80, 100] on span "1" at bounding box center [76, 106] width 12 height 12
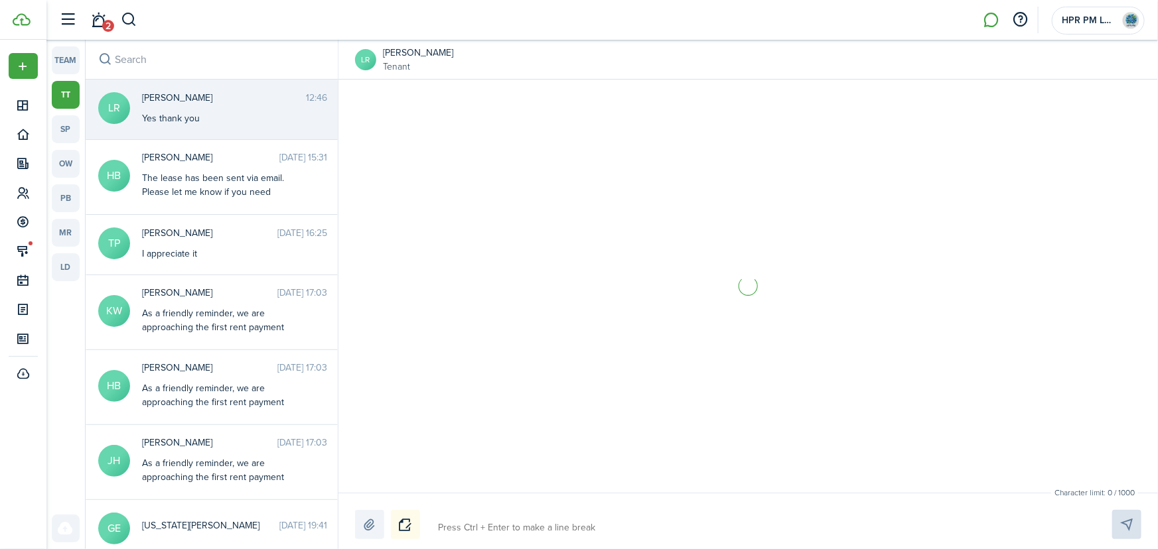
scroll to position [58, 0]
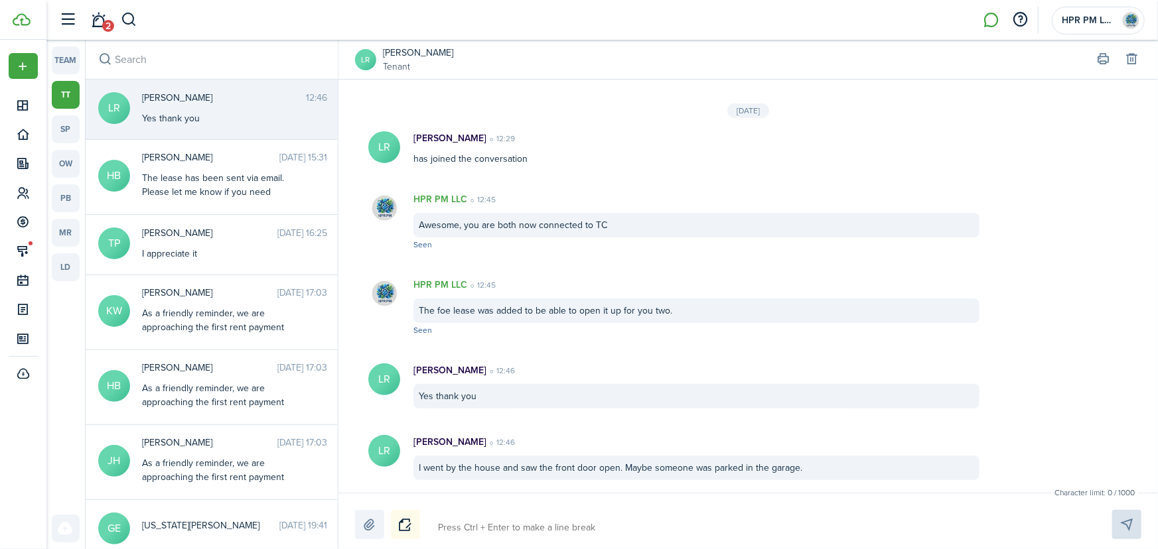
click at [623, 531] on textarea at bounding box center [759, 528] width 652 height 23
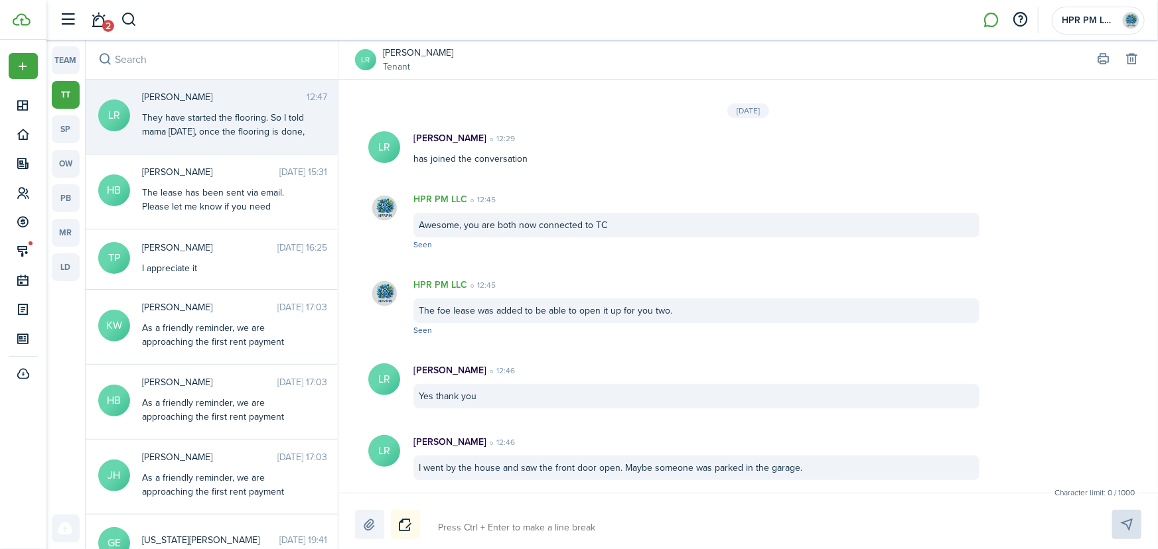
scroll to position [157, 0]
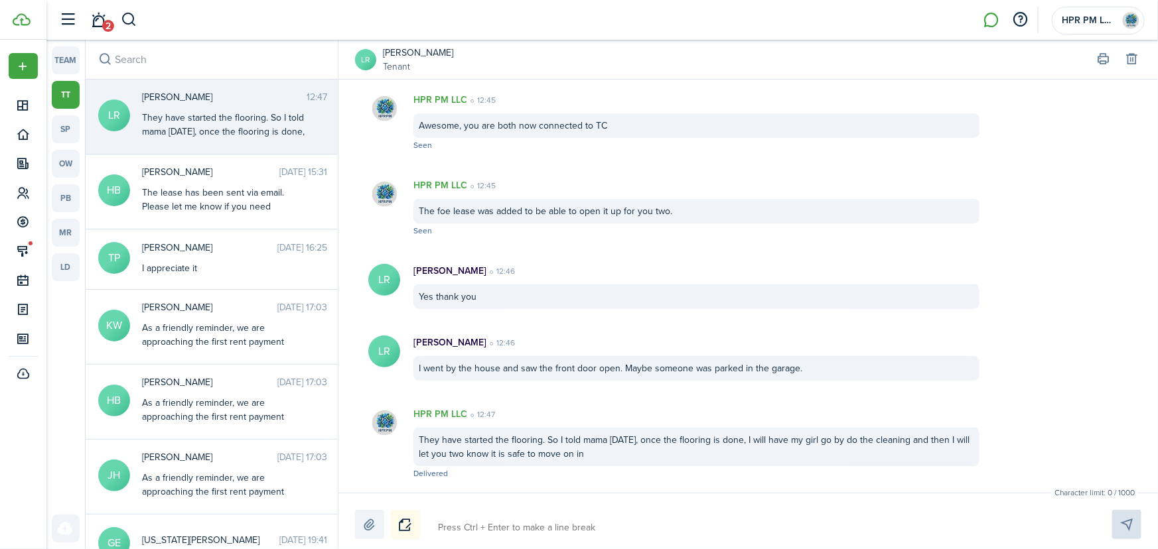
click at [523, 528] on textarea at bounding box center [759, 528] width 652 height 23
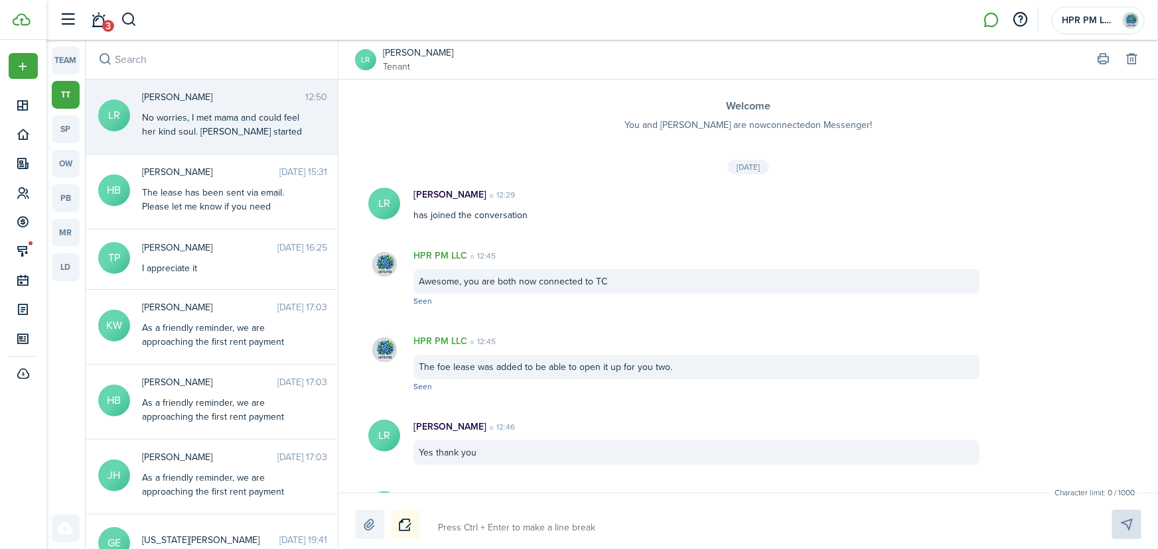
scroll to position [0, 0]
click at [104, 19] on link "3" at bounding box center [98, 20] width 25 height 34
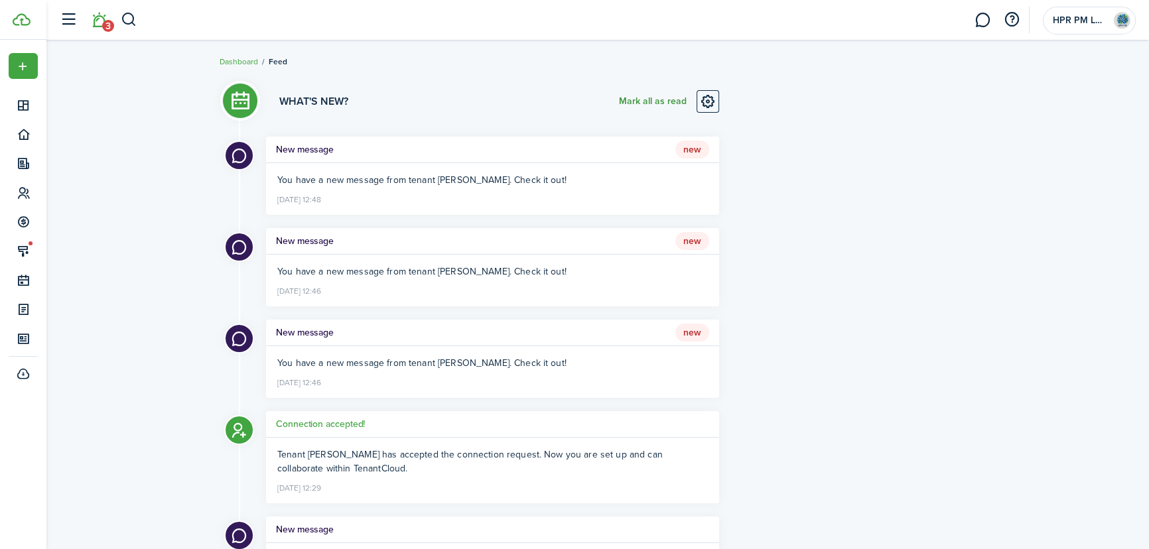
click at [650, 99] on button "Mark all as read" at bounding box center [653, 101] width 68 height 23
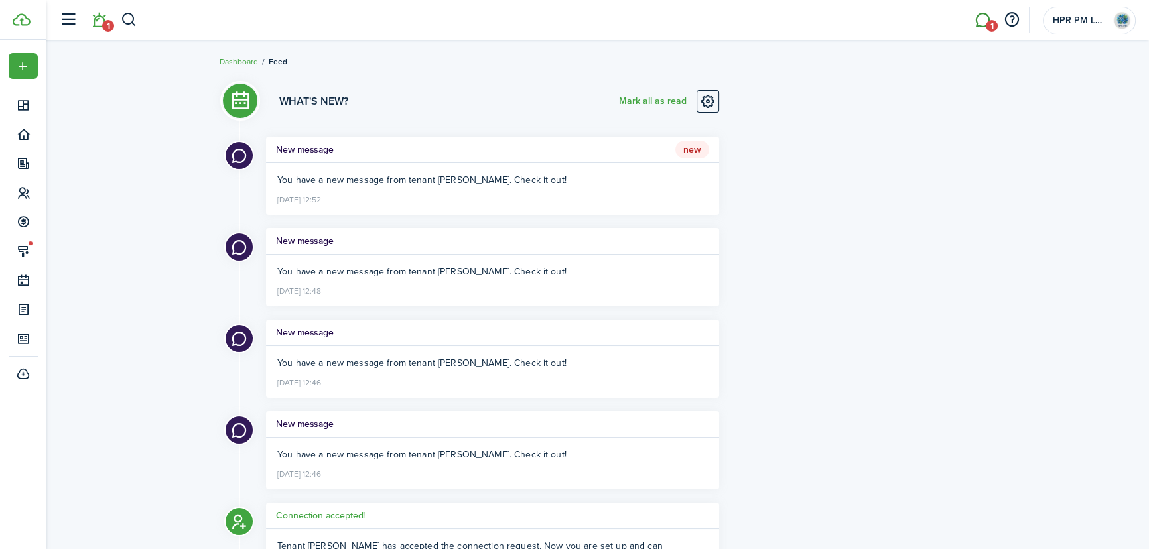
click at [983, 22] on link "1" at bounding box center [982, 20] width 25 height 34
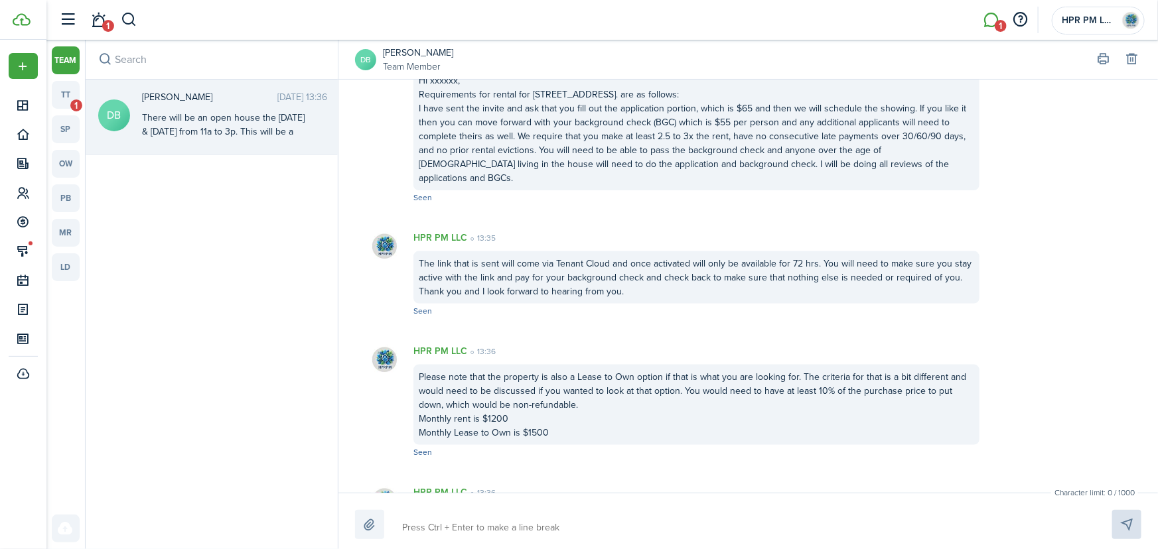
scroll to position [861, 0]
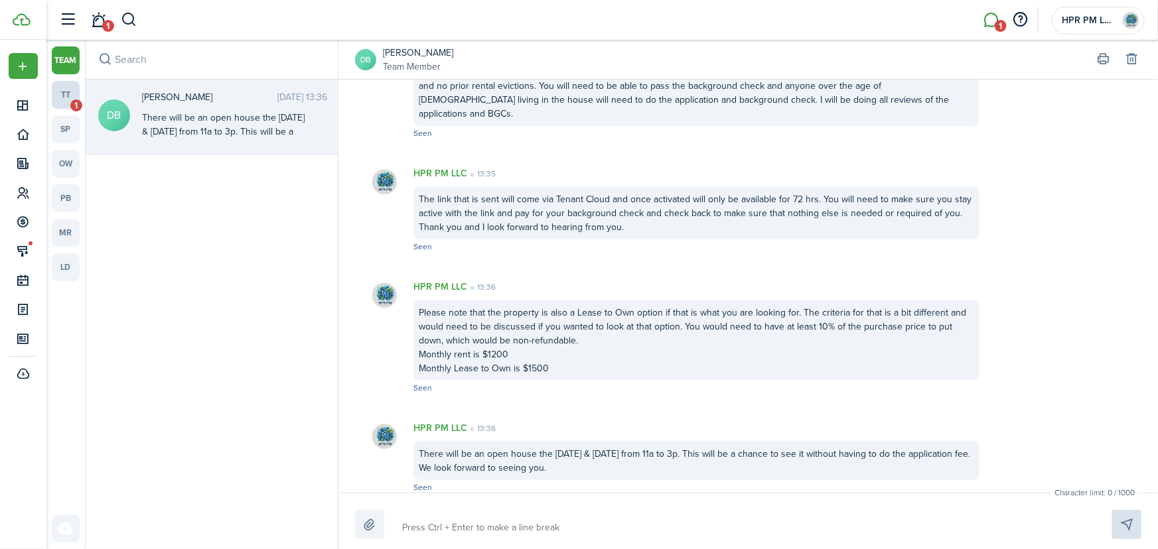
click at [66, 94] on link "tt 1" at bounding box center [66, 95] width 28 height 28
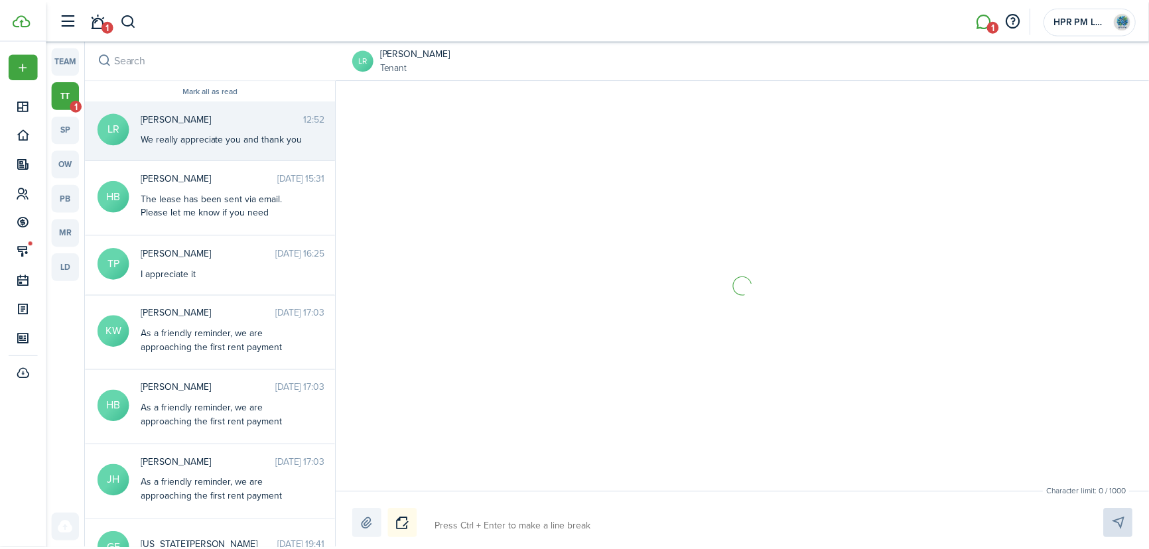
scroll to position [499, 0]
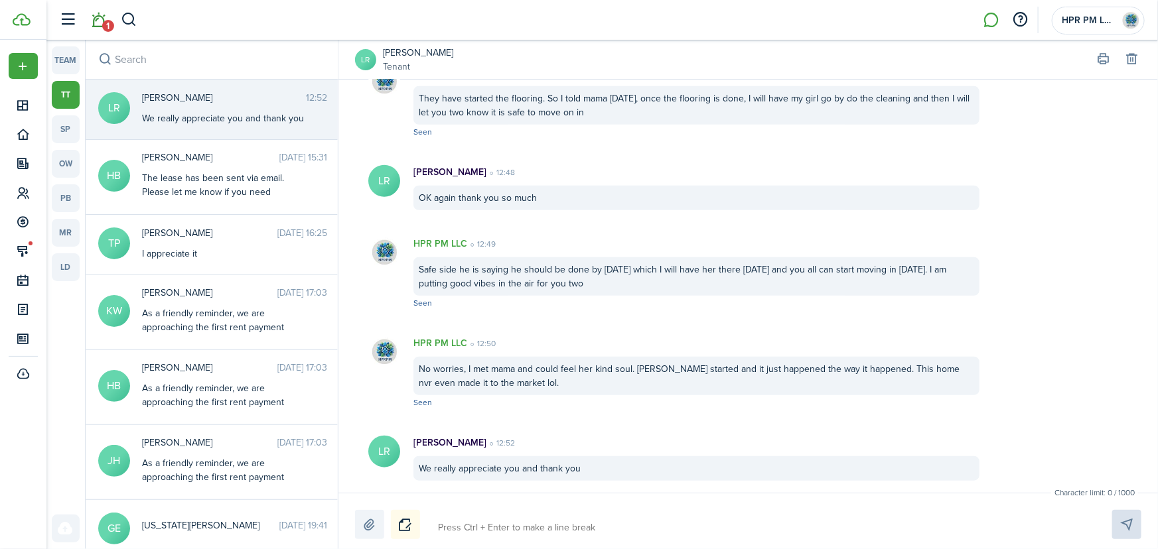
click at [96, 22] on link "1" at bounding box center [98, 20] width 25 height 34
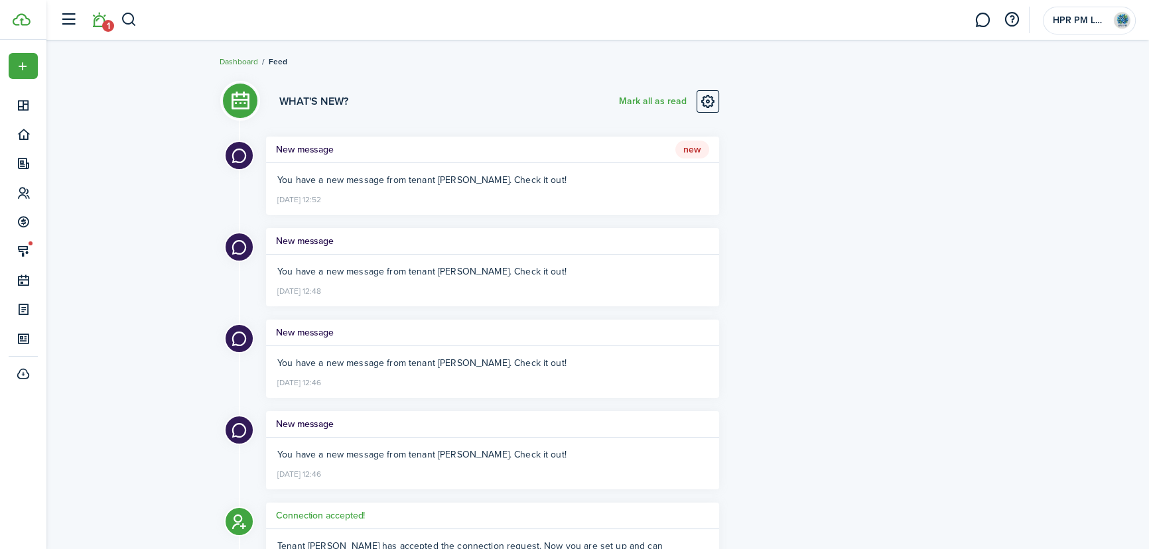
click at [234, 58] on link "Dashboard" at bounding box center [239, 62] width 38 height 12
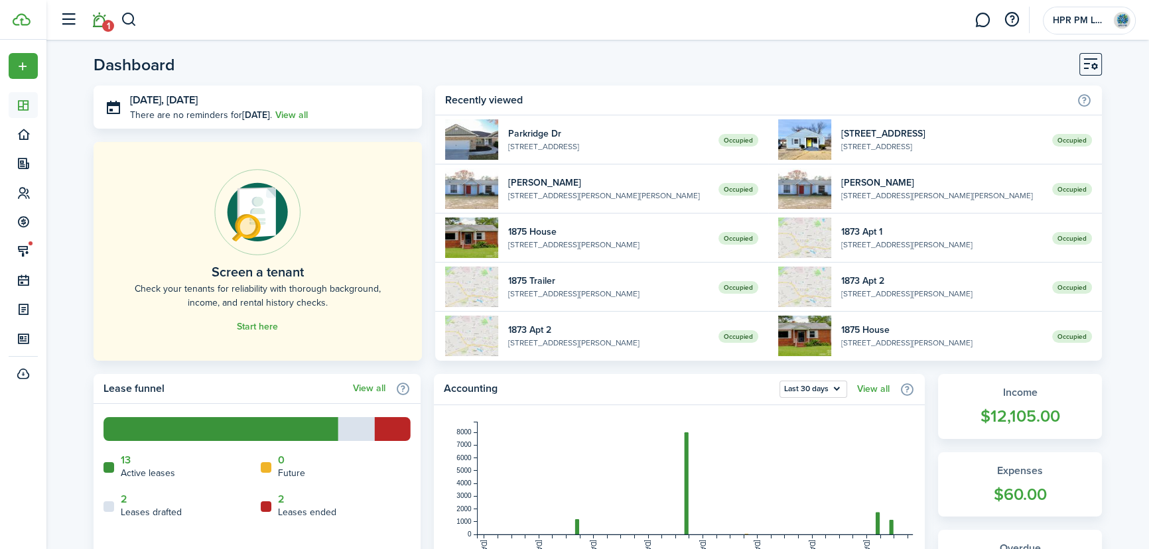
click at [97, 27] on link "1" at bounding box center [98, 20] width 25 height 34
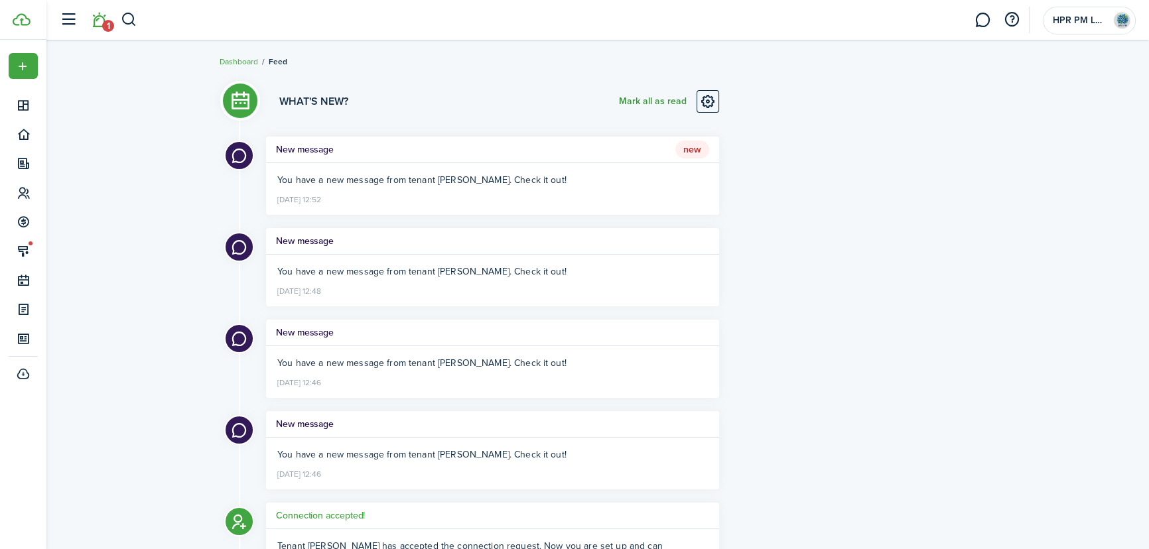
click at [659, 93] on button "Mark all as read" at bounding box center [653, 101] width 68 height 23
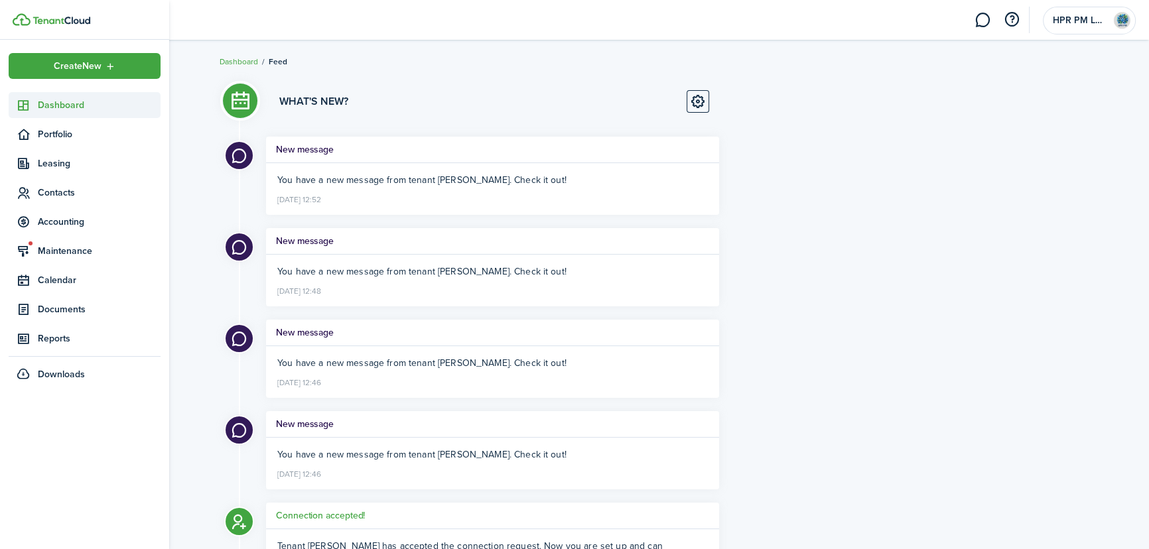
click at [64, 104] on span "Dashboard" at bounding box center [99, 105] width 123 height 14
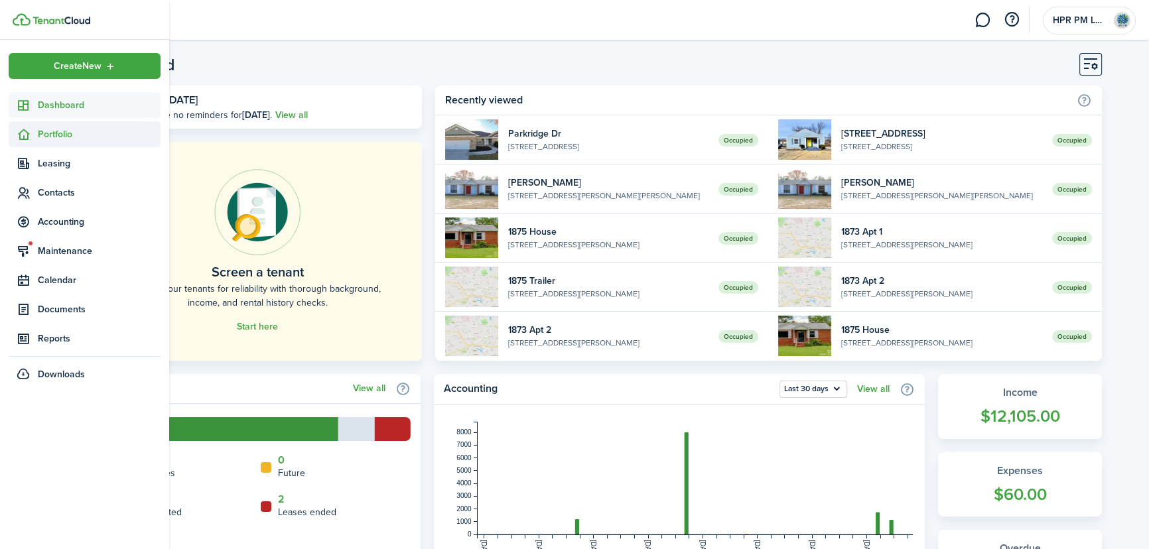
click at [64, 132] on span "Portfolio" at bounding box center [99, 134] width 123 height 14
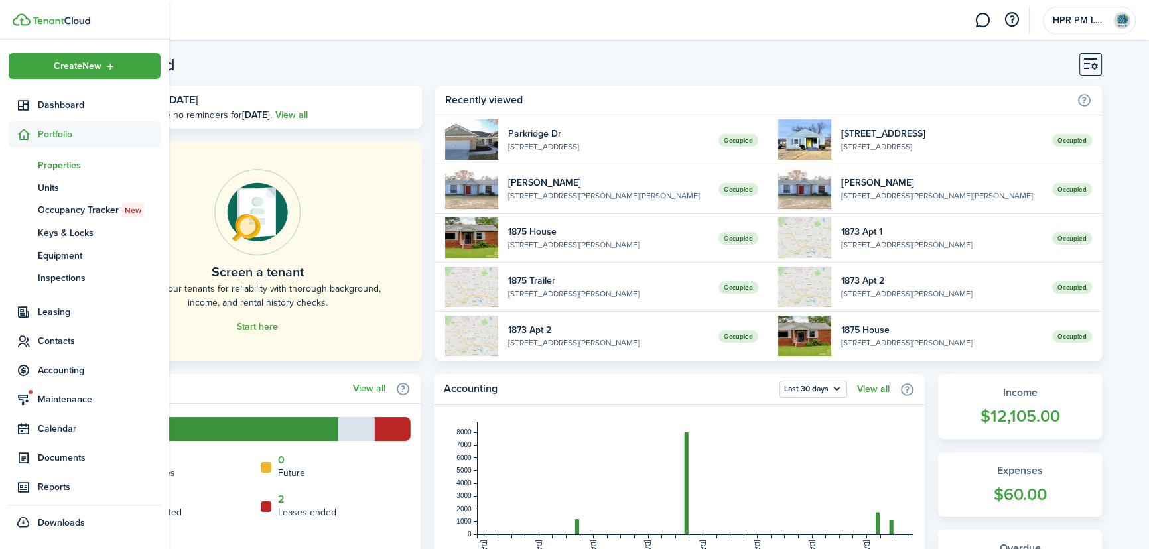
click at [62, 162] on span "Properties" at bounding box center [99, 166] width 123 height 14
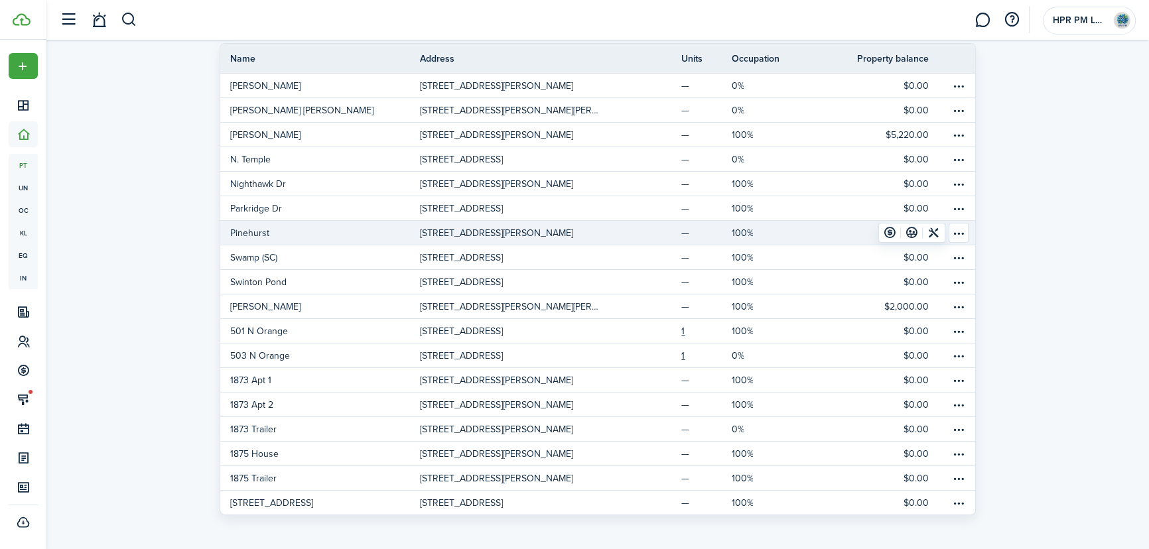
scroll to position [106, 0]
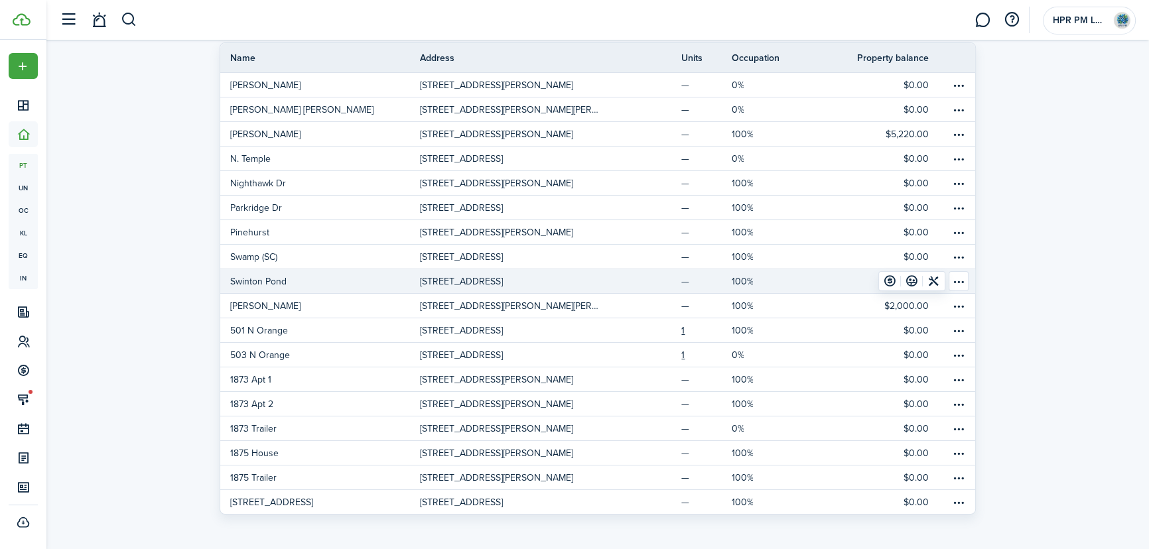
click at [319, 283] on link "Swinton Pond" at bounding box center [320, 281] width 200 height 24
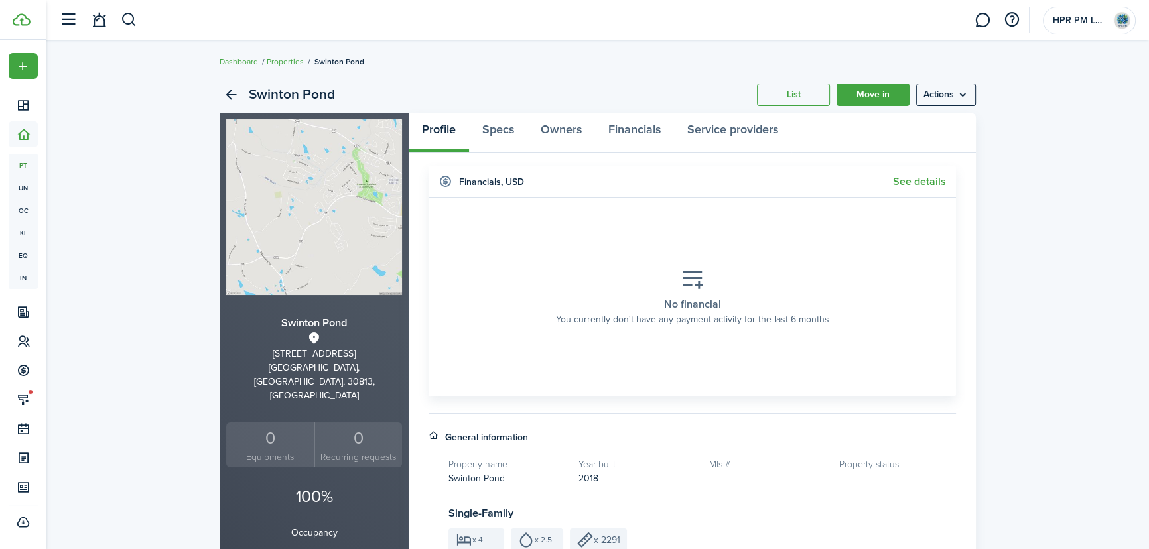
click at [304, 239] on img at bounding box center [314, 207] width 176 height 176
click at [959, 87] on menu-btn "Actions" at bounding box center [946, 95] width 60 height 23
click at [932, 123] on link "Edit property" at bounding box center [918, 124] width 116 height 23
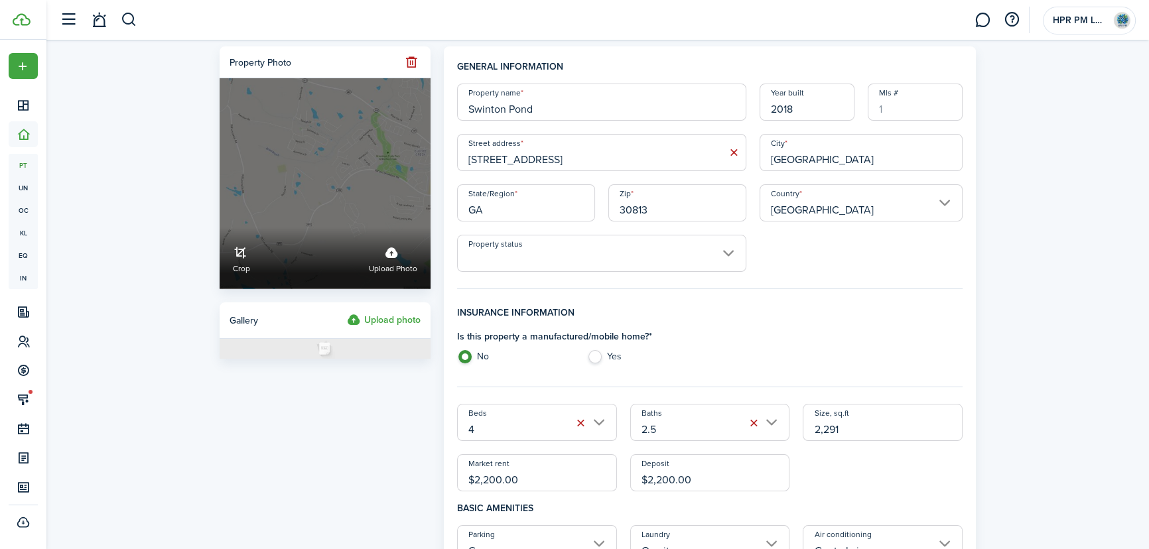
click at [390, 255] on label "Upload photo" at bounding box center [393, 258] width 48 height 35
click at [220, 228] on input "Crop Upload photo" at bounding box center [220, 228] width 0 height 0
click at [377, 267] on span "Upload photo" at bounding box center [393, 269] width 48 height 13
click at [220, 228] on input "Crop Upload photo" at bounding box center [220, 228] width 0 height 0
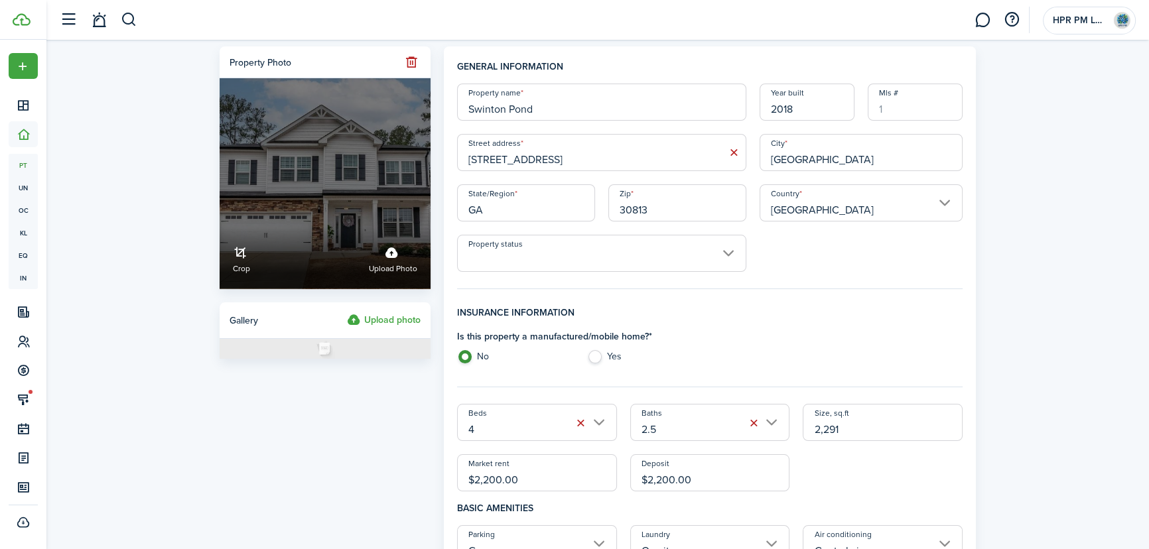
click at [387, 265] on span "Upload photo" at bounding box center [393, 269] width 48 height 13
click at [220, 228] on input "Crop Upload photo" at bounding box center [220, 228] width 0 height 0
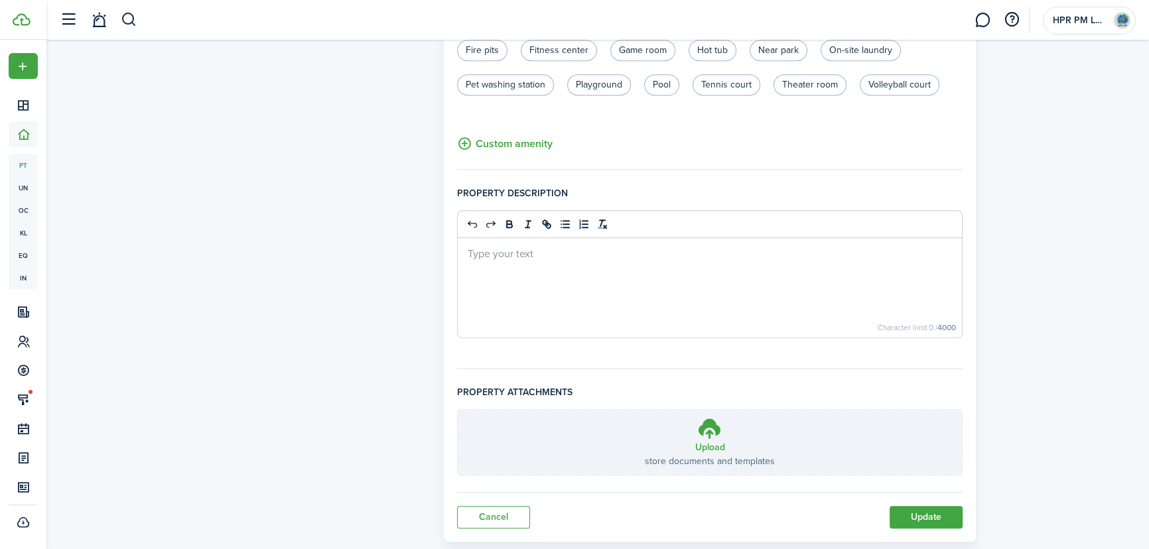
scroll to position [862, 0]
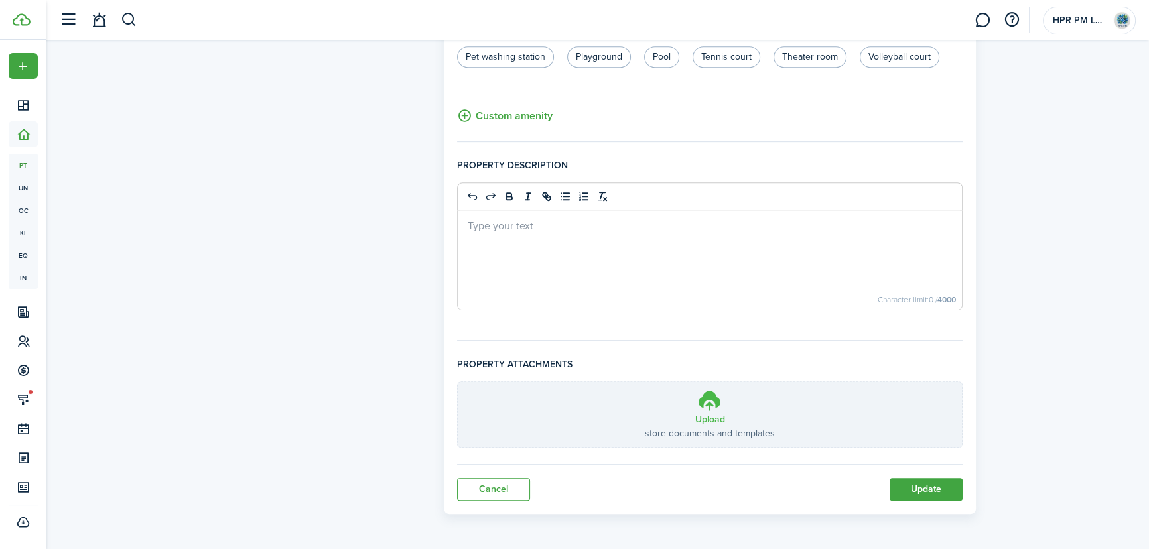
click at [697, 409] on icon at bounding box center [709, 401] width 25 height 24
click at [458, 382] on input "Upload store documents and templates Choose file" at bounding box center [458, 382] width 0 height 0
click at [923, 486] on button "Update" at bounding box center [926, 489] width 73 height 23
